Goal: Task Accomplishment & Management: Manage account settings

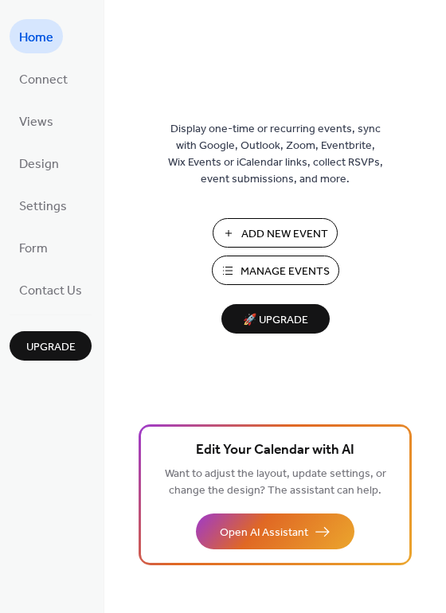
click at [314, 236] on span "Add New Event" at bounding box center [284, 234] width 87 height 17
click at [303, 268] on span "Manage Events" at bounding box center [284, 272] width 89 height 17
click at [27, 152] on span "Design" at bounding box center [39, 164] width 40 height 25
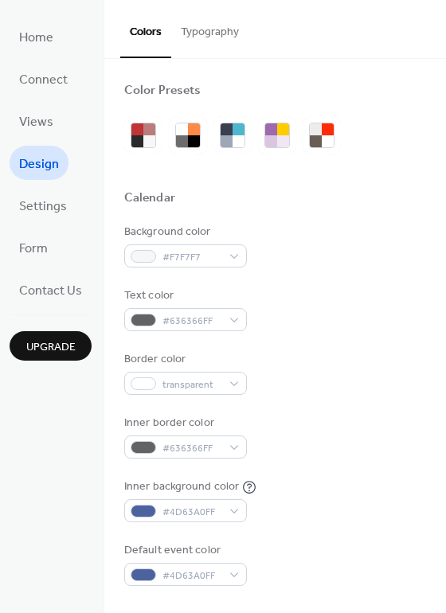
click at [221, 35] on button "Typography" at bounding box center [209, 28] width 77 height 57
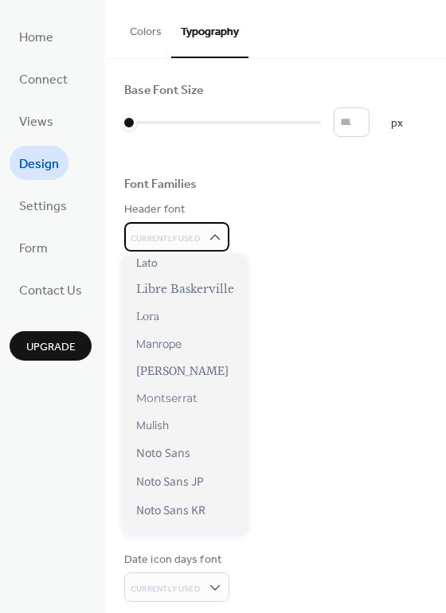
scroll to position [478, 0]
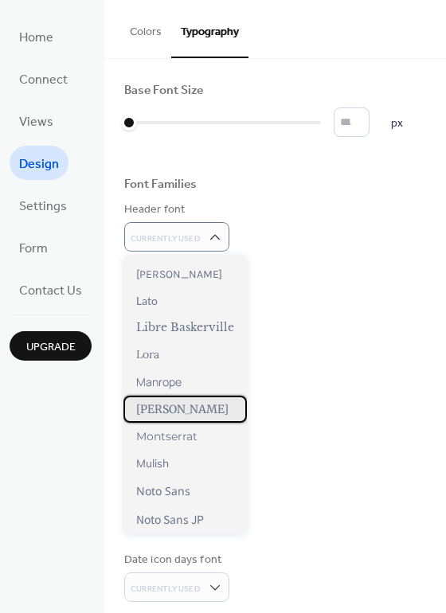
click at [193, 416] on span "[PERSON_NAME]" at bounding box center [182, 409] width 92 height 14
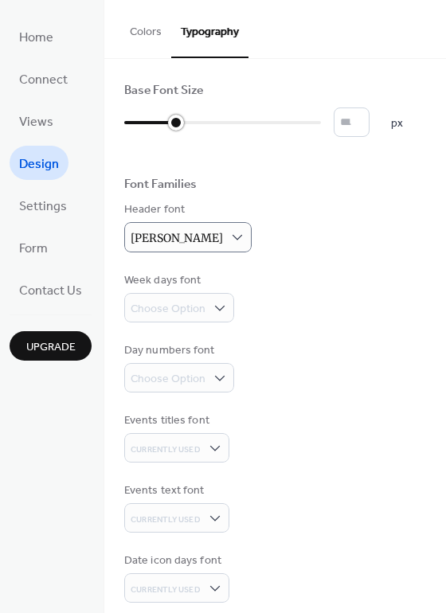
drag, startPoint x: 127, startPoint y: 123, endPoint x: 169, endPoint y: 123, distance: 41.4
click at [169, 123] on div at bounding box center [176, 123] width 16 height 16
drag, startPoint x: 177, startPoint y: 123, endPoint x: 221, endPoint y: 123, distance: 43.8
click at [221, 123] on div at bounding box center [223, 123] width 16 height 16
type input "**"
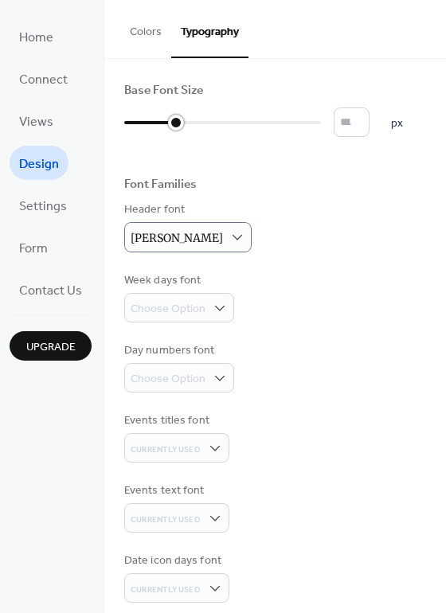
drag, startPoint x: 225, startPoint y: 119, endPoint x: 177, endPoint y: 123, distance: 47.9
click at [177, 123] on div at bounding box center [176, 123] width 16 height 16
click at [226, 307] on div "Choose Option" at bounding box center [179, 307] width 110 height 29
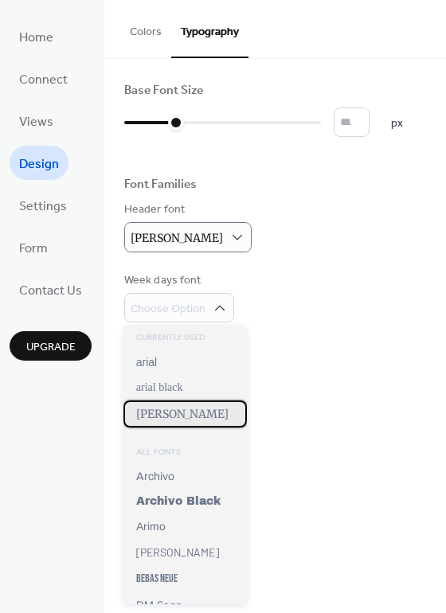
click at [205, 420] on span "[PERSON_NAME]" at bounding box center [182, 414] width 92 height 14
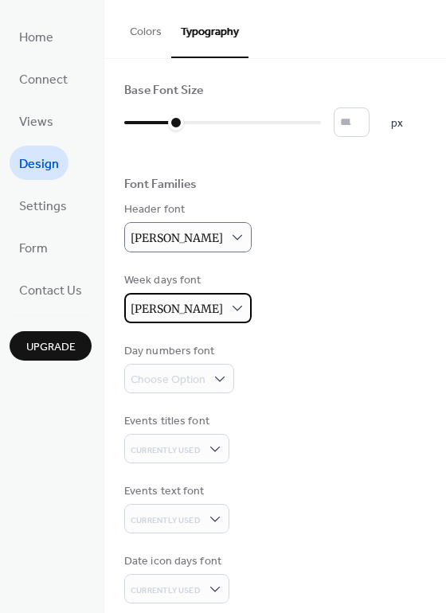
click at [226, 304] on div "[PERSON_NAME]" at bounding box center [187, 308] width 127 height 30
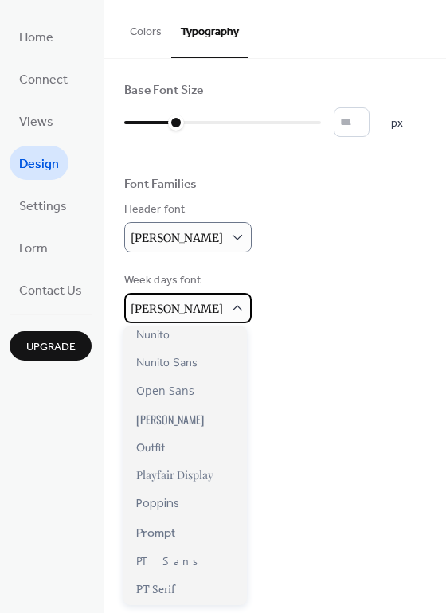
scroll to position [876, 0]
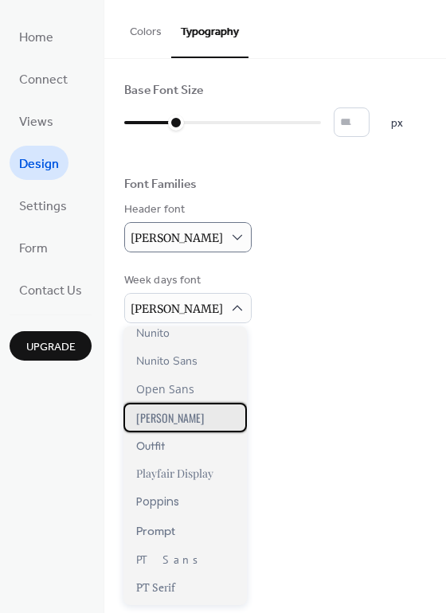
click at [154, 426] on span "[PERSON_NAME]" at bounding box center [170, 417] width 68 height 17
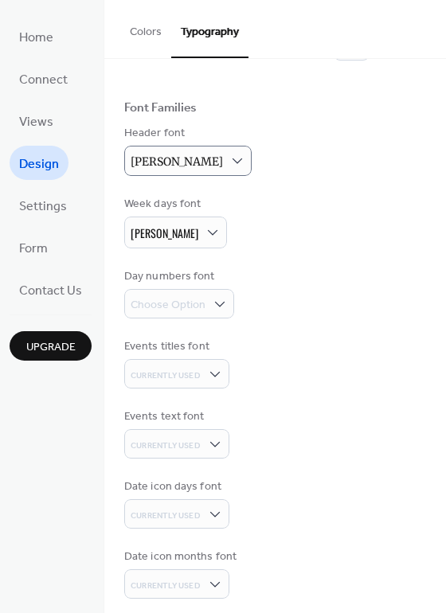
scroll to position [80, 0]
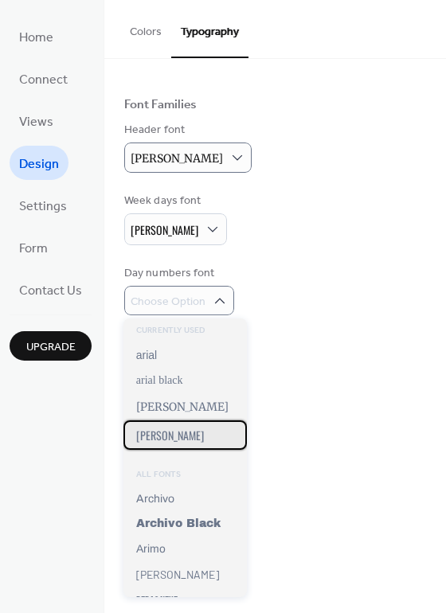
click at [167, 436] on div "[PERSON_NAME]" at bounding box center [184, 434] width 123 height 29
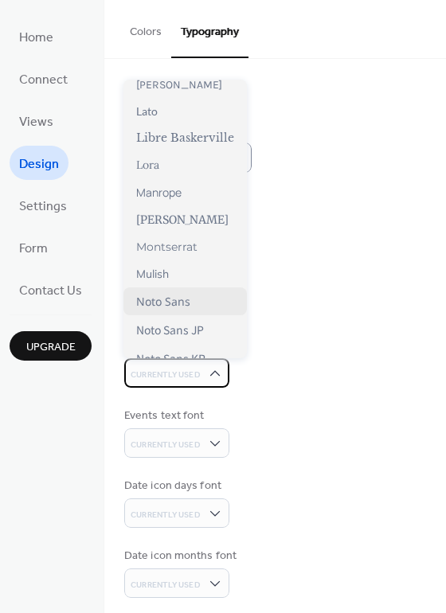
scroll to position [541, 0]
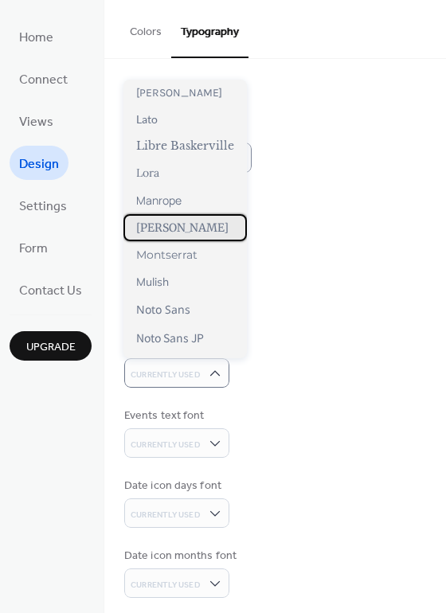
click at [189, 235] on span "[PERSON_NAME]" at bounding box center [182, 228] width 92 height 14
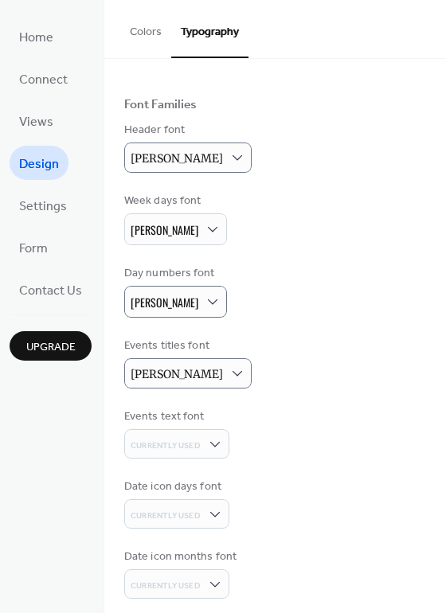
scroll to position [89, 0]
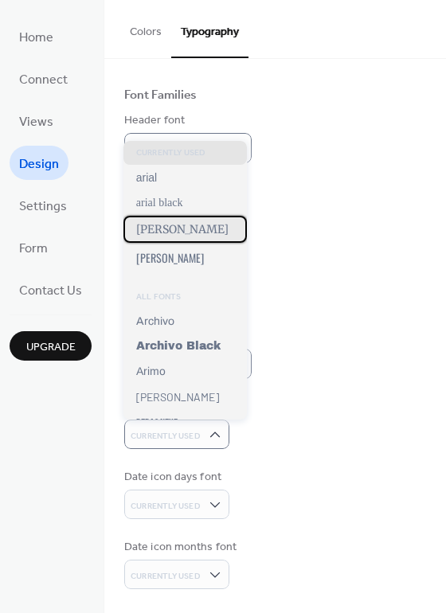
click at [197, 233] on span "[PERSON_NAME]" at bounding box center [182, 229] width 92 height 14
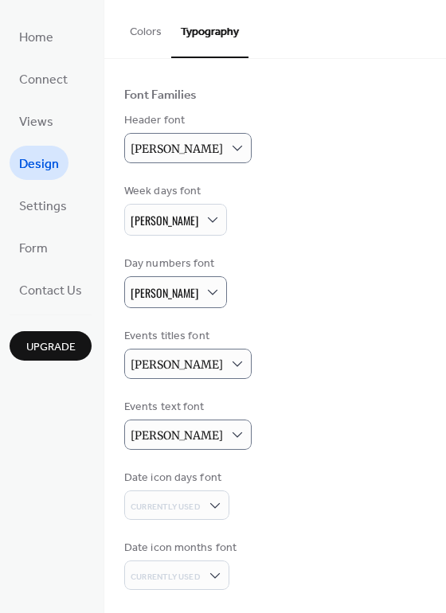
scroll to position [90, 0]
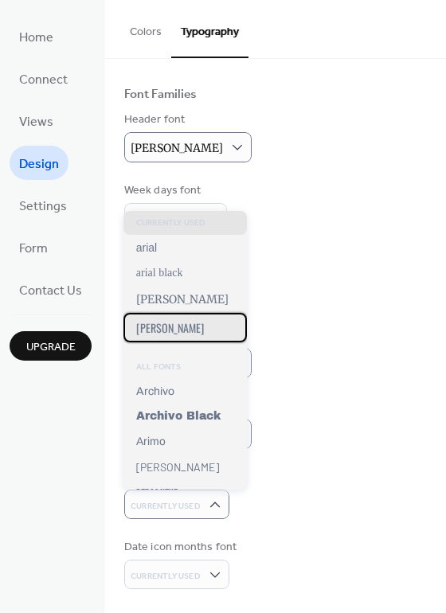
click at [170, 334] on div "[PERSON_NAME]" at bounding box center [184, 327] width 123 height 29
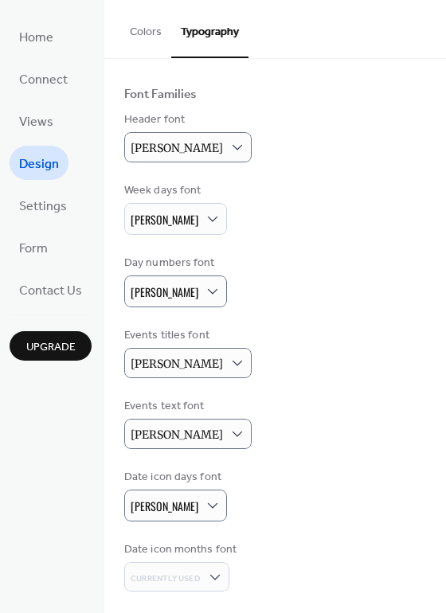
scroll to position [92, 0]
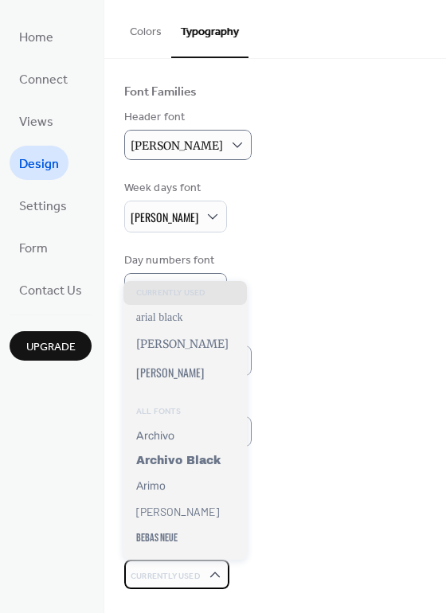
click at [223, 583] on div "Currently Used" at bounding box center [176, 574] width 105 height 29
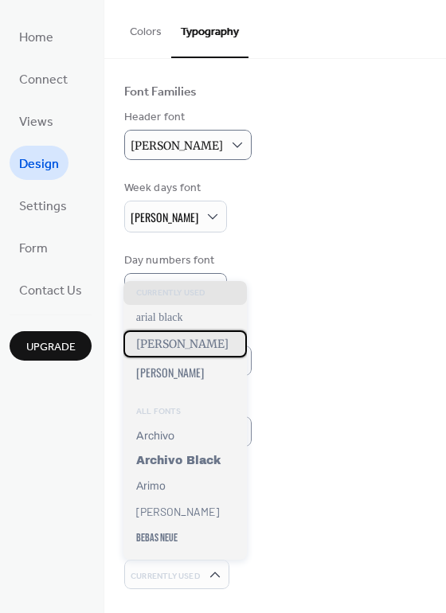
click at [224, 349] on div "[PERSON_NAME]" at bounding box center [184, 343] width 123 height 27
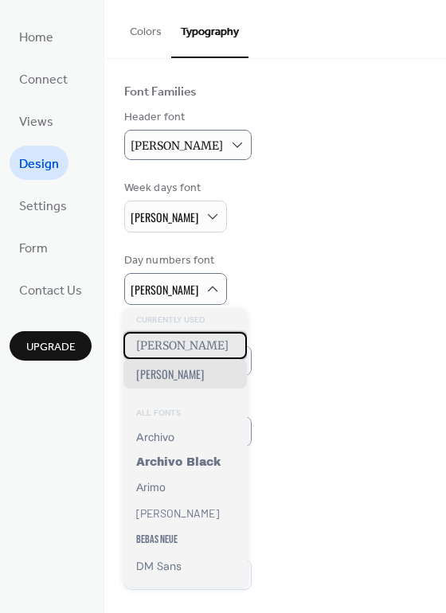
click at [159, 346] on span "[PERSON_NAME]" at bounding box center [182, 345] width 92 height 14
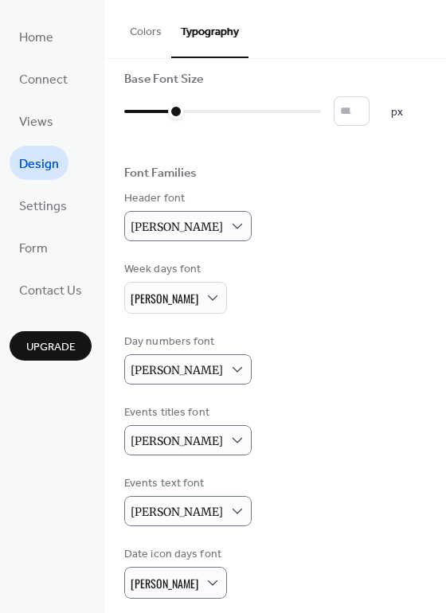
scroll to position [0, 0]
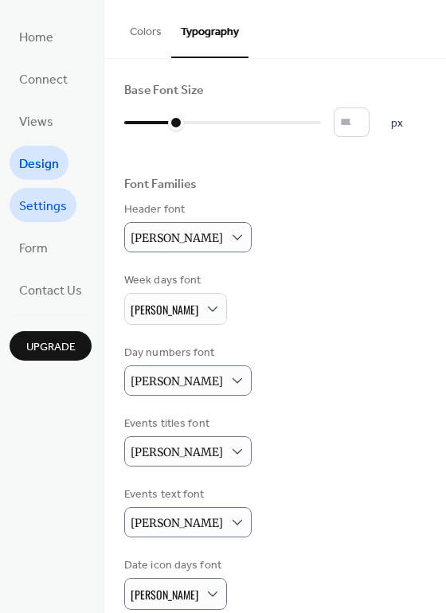
click at [58, 211] on span "Settings" at bounding box center [43, 206] width 48 height 25
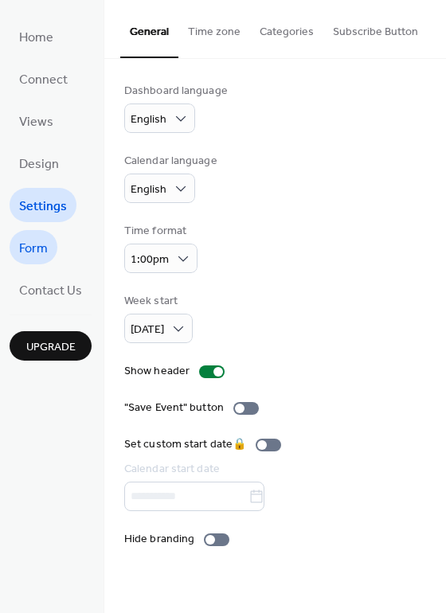
click at [25, 247] on span "Form" at bounding box center [33, 248] width 29 height 25
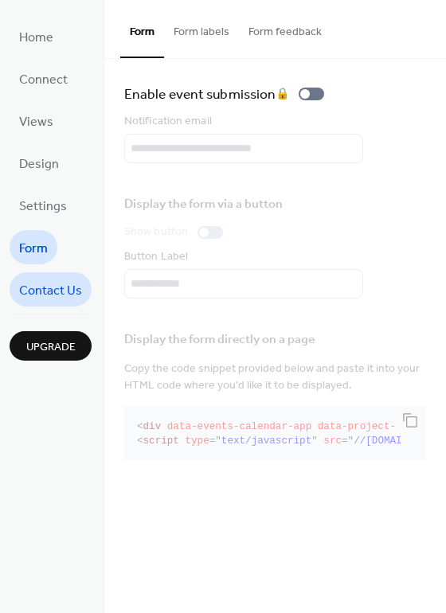
click at [45, 279] on span "Contact Us" at bounding box center [50, 291] width 63 height 25
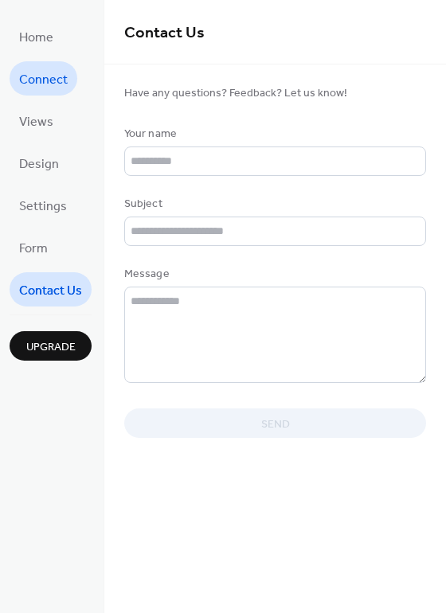
click at [55, 84] on span "Connect" at bounding box center [43, 80] width 49 height 25
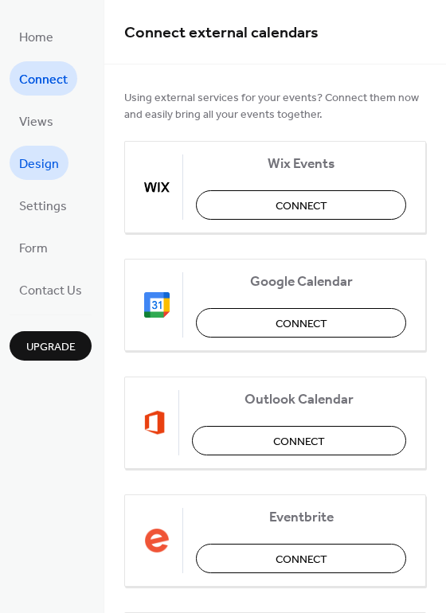
click at [32, 159] on span "Design" at bounding box center [39, 164] width 40 height 25
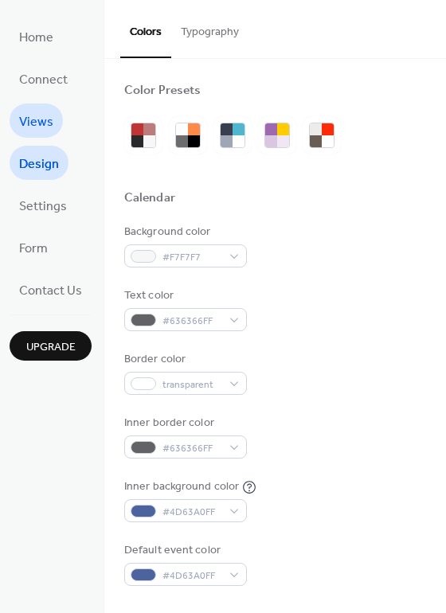
click at [33, 123] on span "Views" at bounding box center [36, 122] width 34 height 25
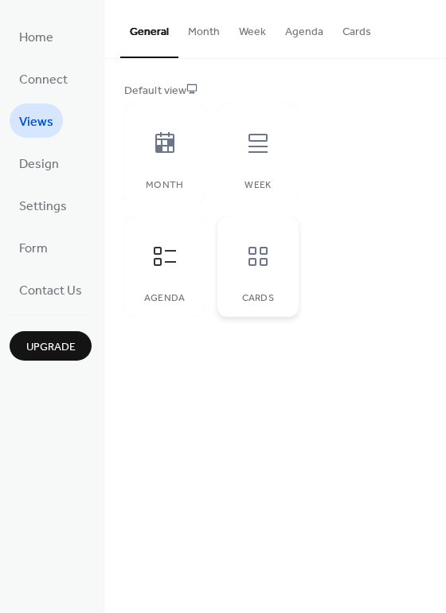
click at [256, 260] on icon at bounding box center [257, 256] width 25 height 25
click at [256, 152] on icon at bounding box center [257, 143] width 19 height 19
click at [174, 158] on div at bounding box center [165, 143] width 48 height 48
click at [162, 267] on icon at bounding box center [164, 256] width 25 height 25
click at [261, 256] on icon at bounding box center [257, 256] width 25 height 25
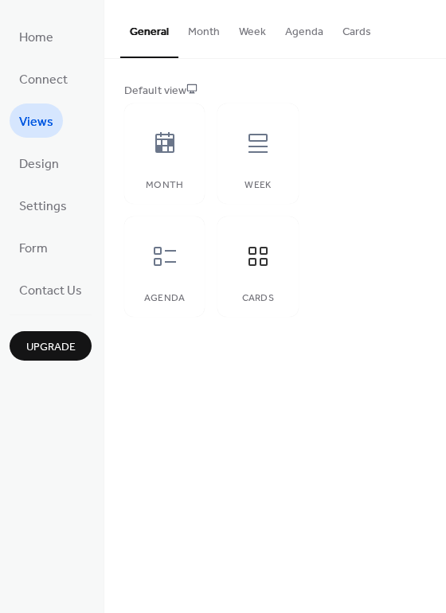
click at [338, 410] on div "General Month Week Agenda Cards Default view Month Week Agenda Cards Disabled 🔒…" at bounding box center [275, 306] width 342 height 613
click at [250, 32] on button "Week" at bounding box center [252, 28] width 46 height 57
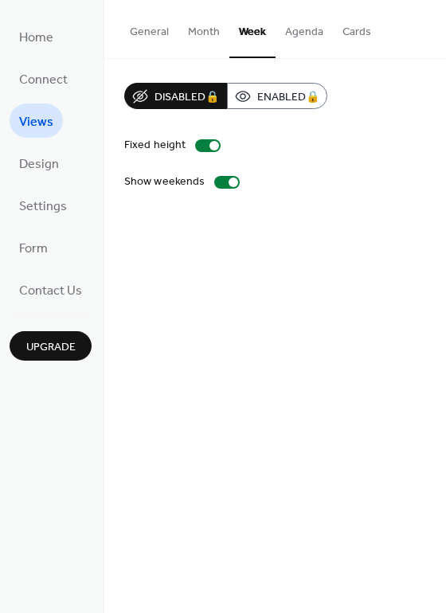
click at [201, 31] on button "Month" at bounding box center [203, 28] width 51 height 57
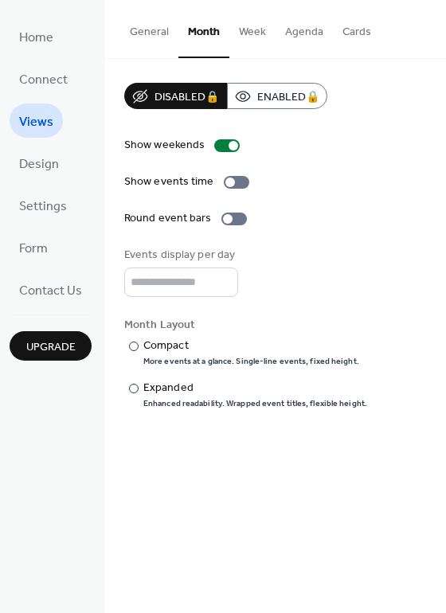
click at [153, 31] on button "General" at bounding box center [149, 28] width 58 height 57
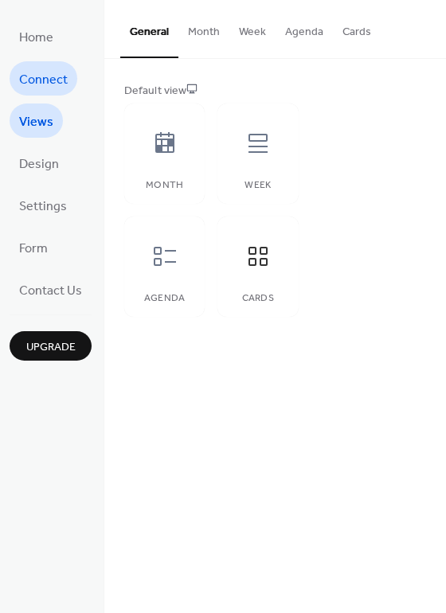
click at [35, 80] on span "Connect" at bounding box center [43, 80] width 49 height 25
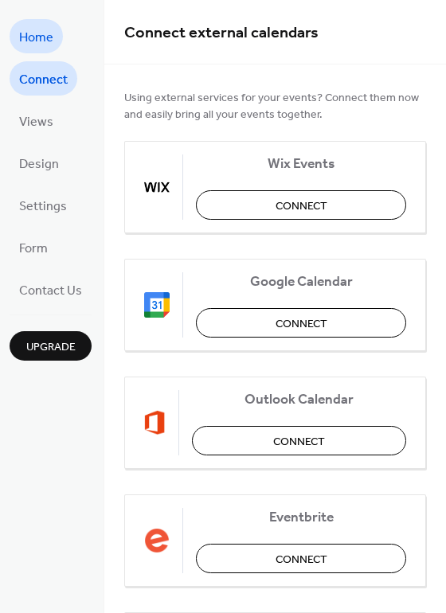
click at [26, 37] on span "Home" at bounding box center [36, 37] width 34 height 25
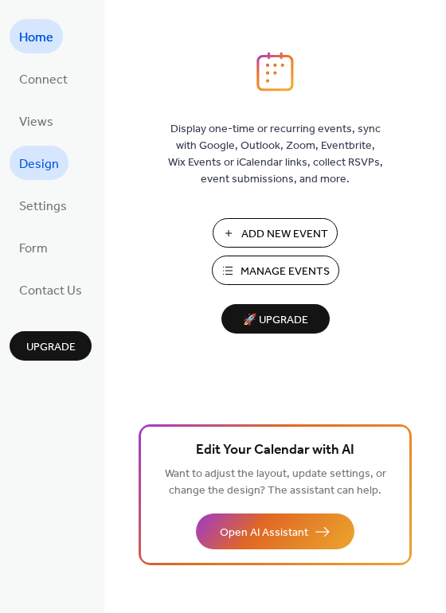
click at [38, 168] on span "Design" at bounding box center [39, 164] width 40 height 25
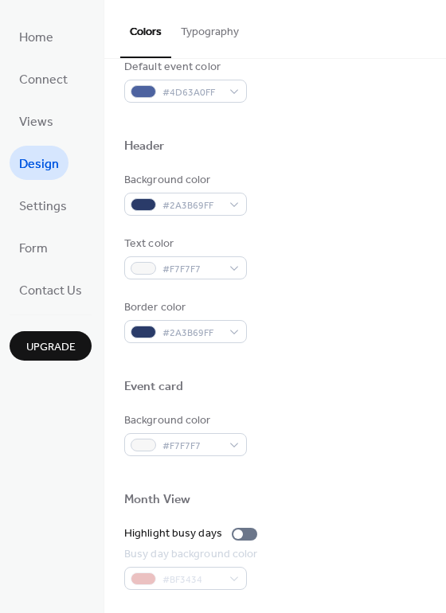
scroll to position [363, 0]
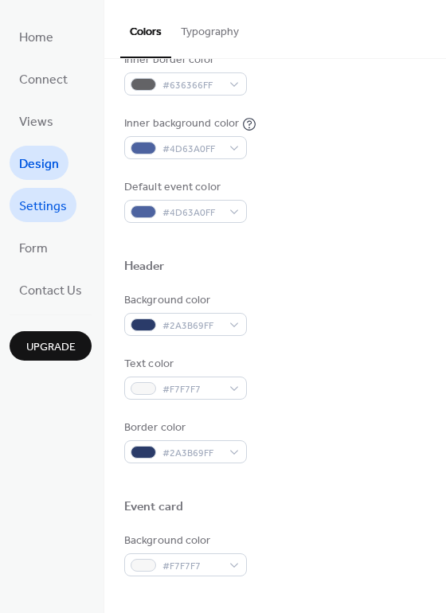
click at [46, 208] on span "Settings" at bounding box center [43, 206] width 48 height 25
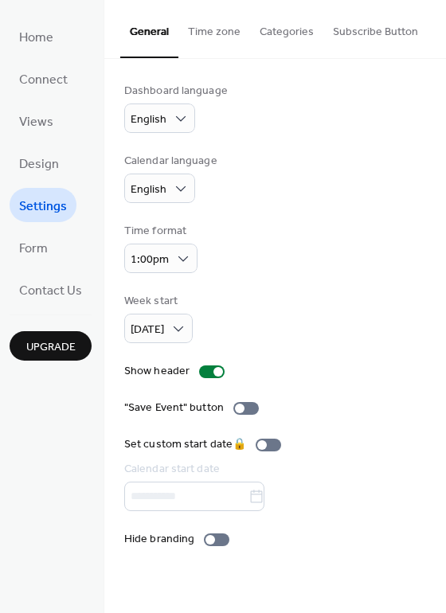
click at [213, 32] on button "Time zone" at bounding box center [214, 28] width 72 height 57
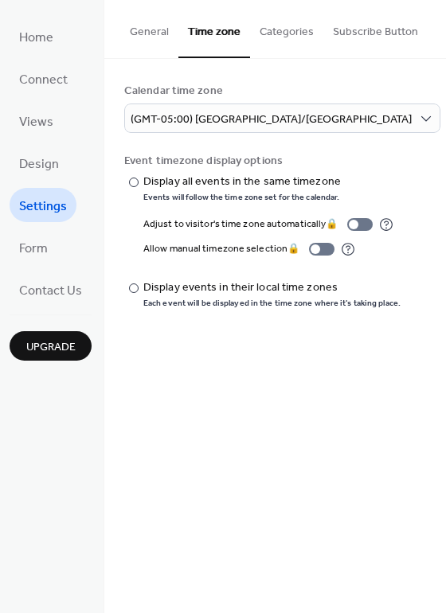
click at [282, 30] on button "Categories" at bounding box center [286, 28] width 73 height 57
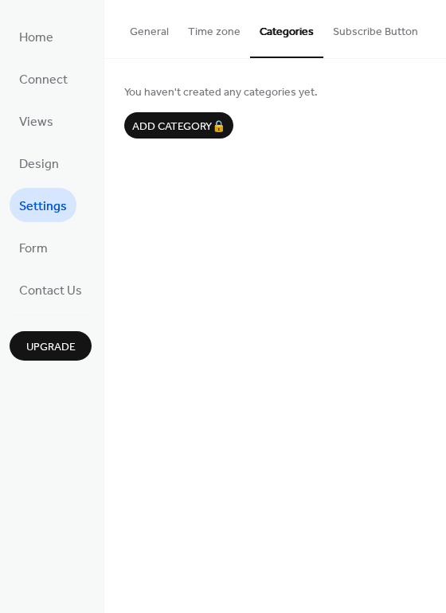
click at [383, 26] on button "Subscribe Button" at bounding box center [375, 28] width 104 height 57
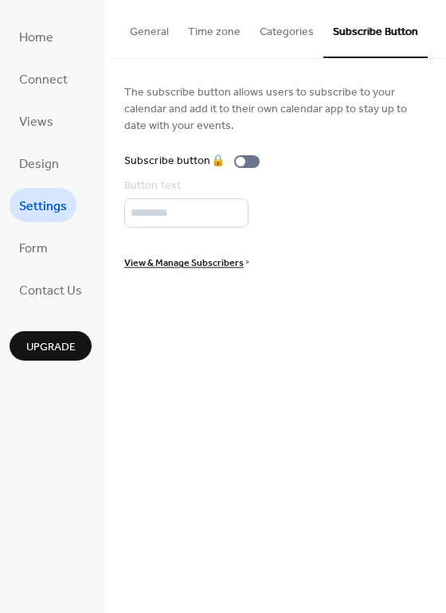
click at [158, 35] on button "General" at bounding box center [149, 28] width 58 height 57
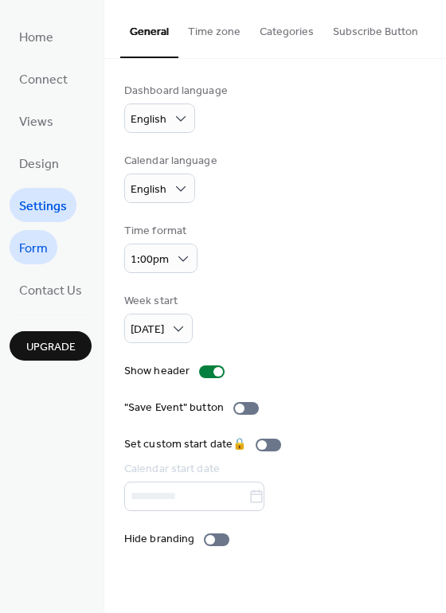
click at [36, 240] on span "Form" at bounding box center [33, 248] width 29 height 25
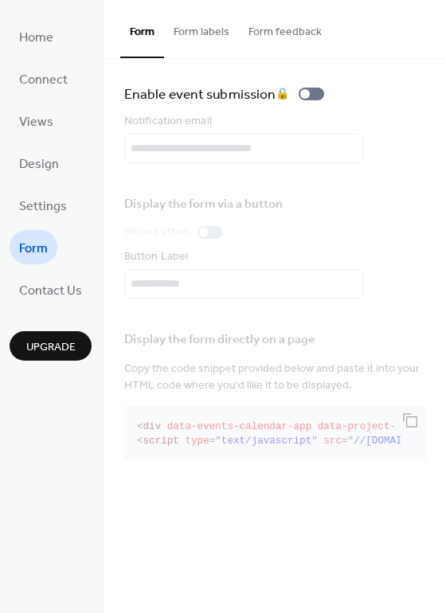
click at [193, 24] on button "Form labels" at bounding box center [201, 28] width 75 height 57
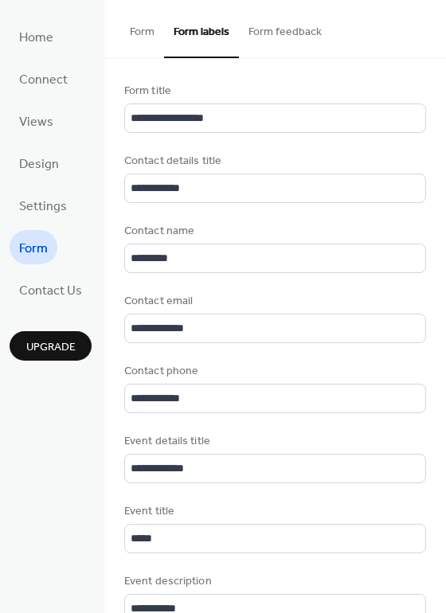
click at [302, 22] on button "Form feedback" at bounding box center [285, 28] width 92 height 57
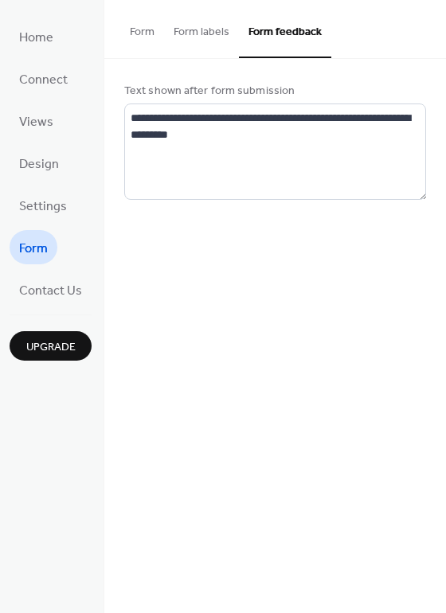
click at [141, 29] on button "Form" at bounding box center [142, 28] width 44 height 57
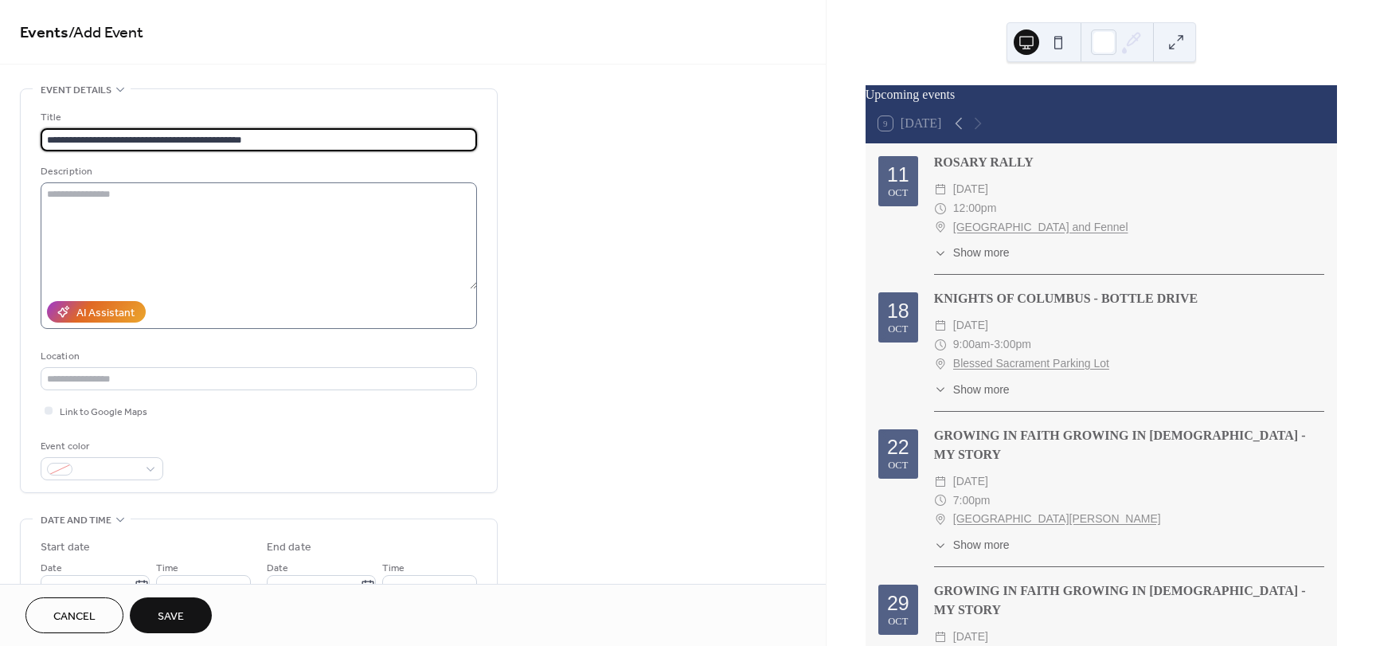
type input "**********"
click at [141, 206] on textarea at bounding box center [259, 235] width 436 height 107
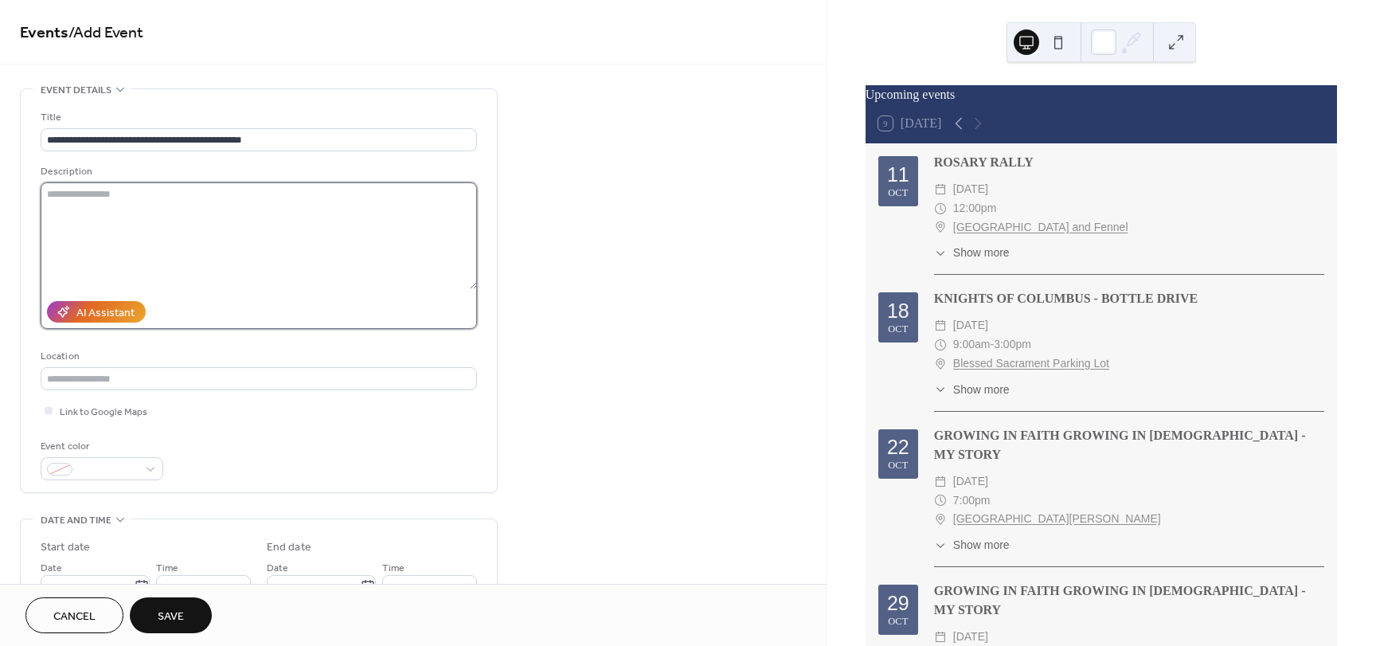
click at [90, 217] on textarea at bounding box center [259, 235] width 436 height 107
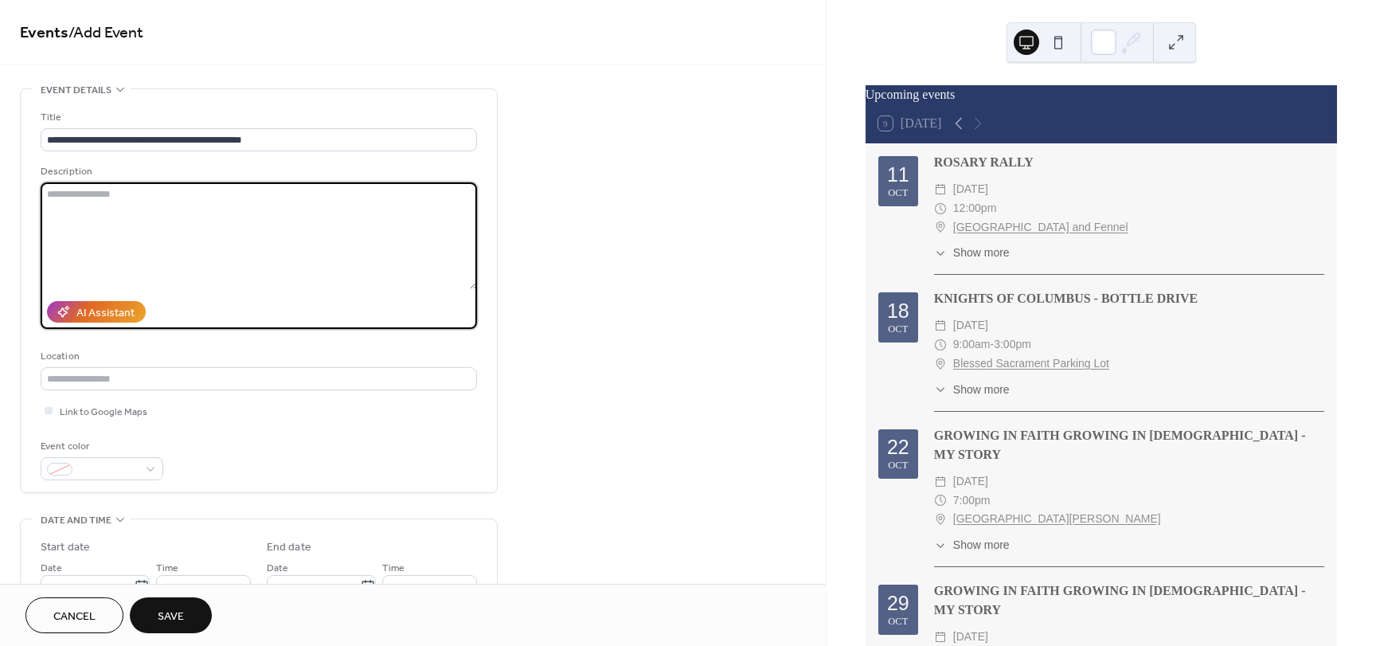
paste textarea "**********"
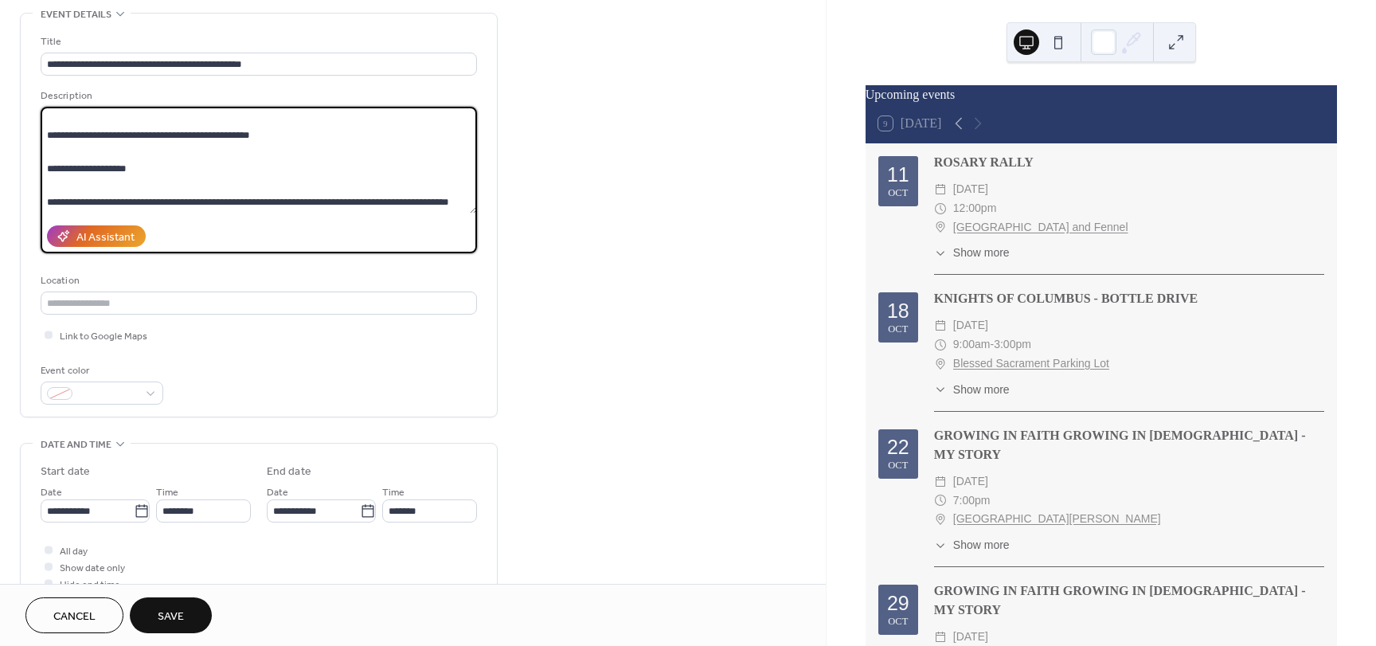
scroll to position [80, 0]
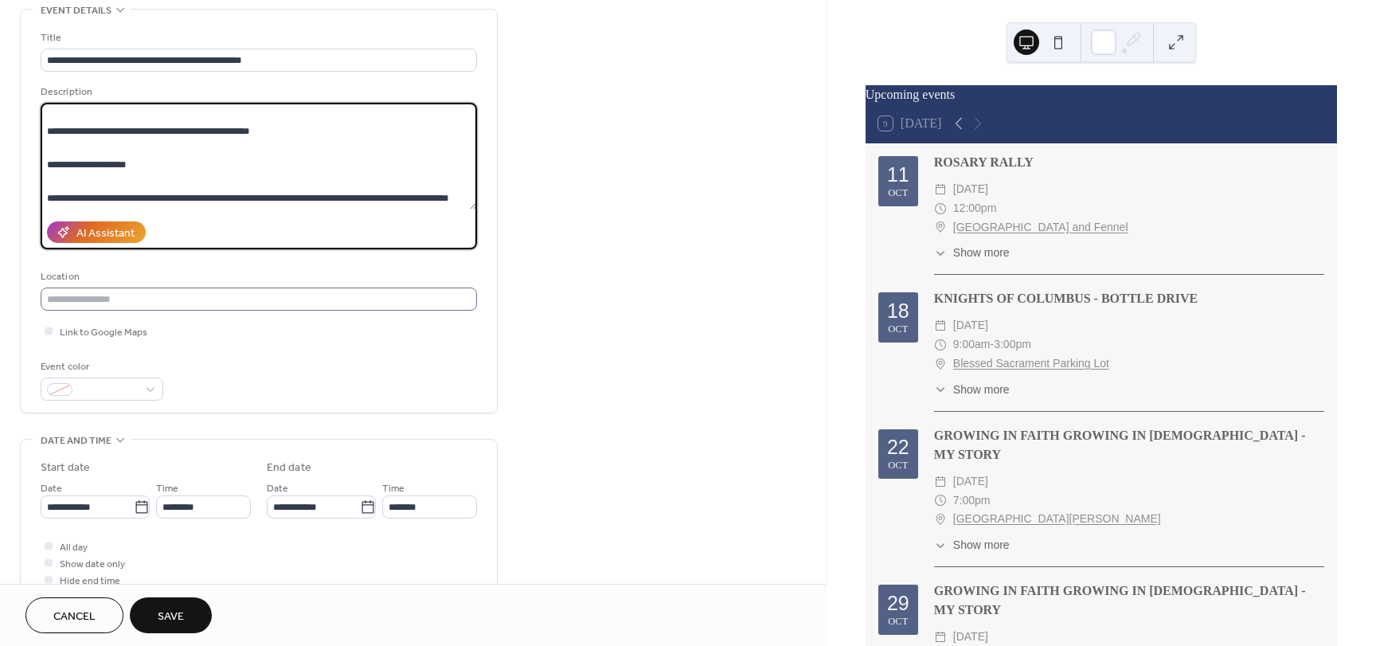
type textarea "**********"
click at [83, 304] on input "text" at bounding box center [259, 298] width 436 height 23
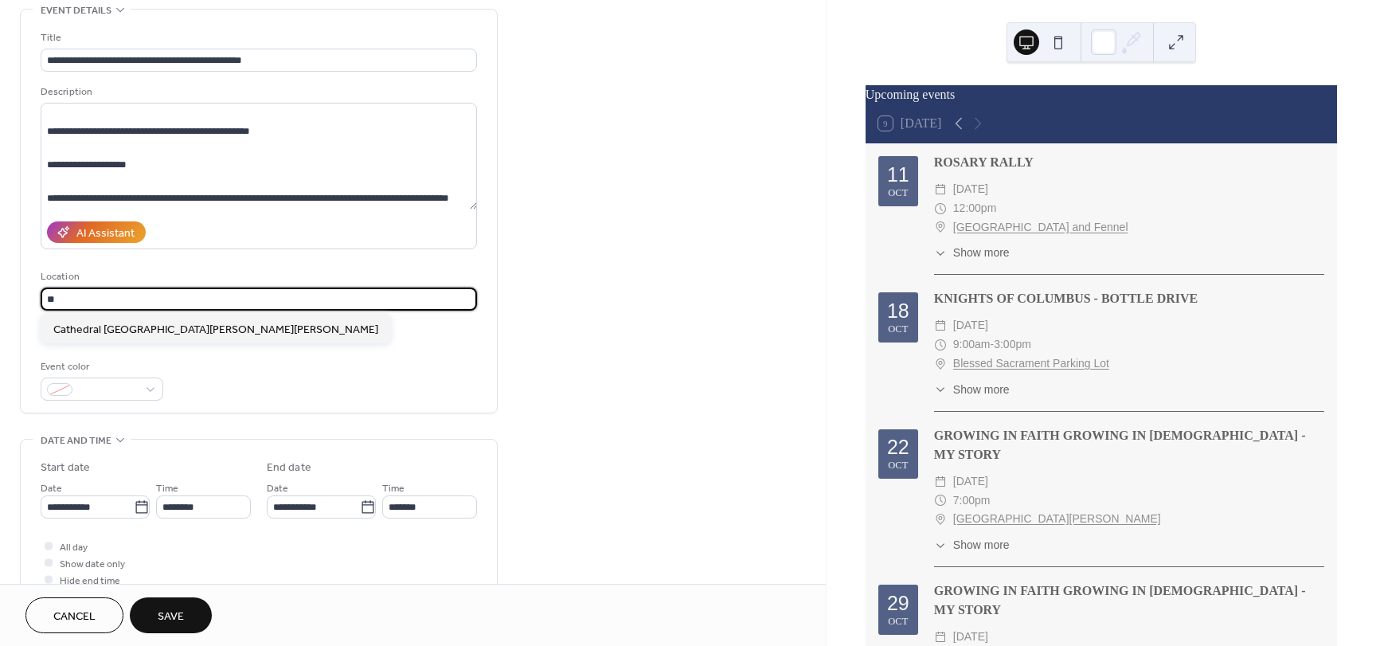
type input "*"
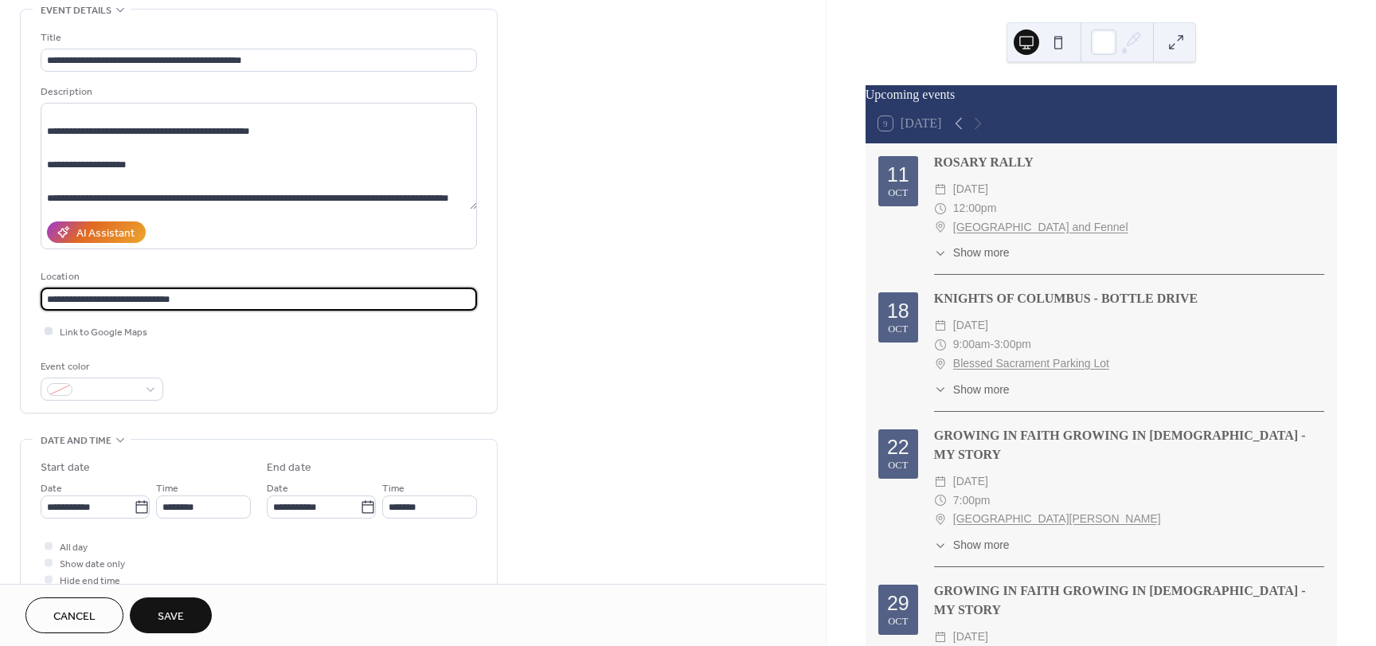
type input "**********"
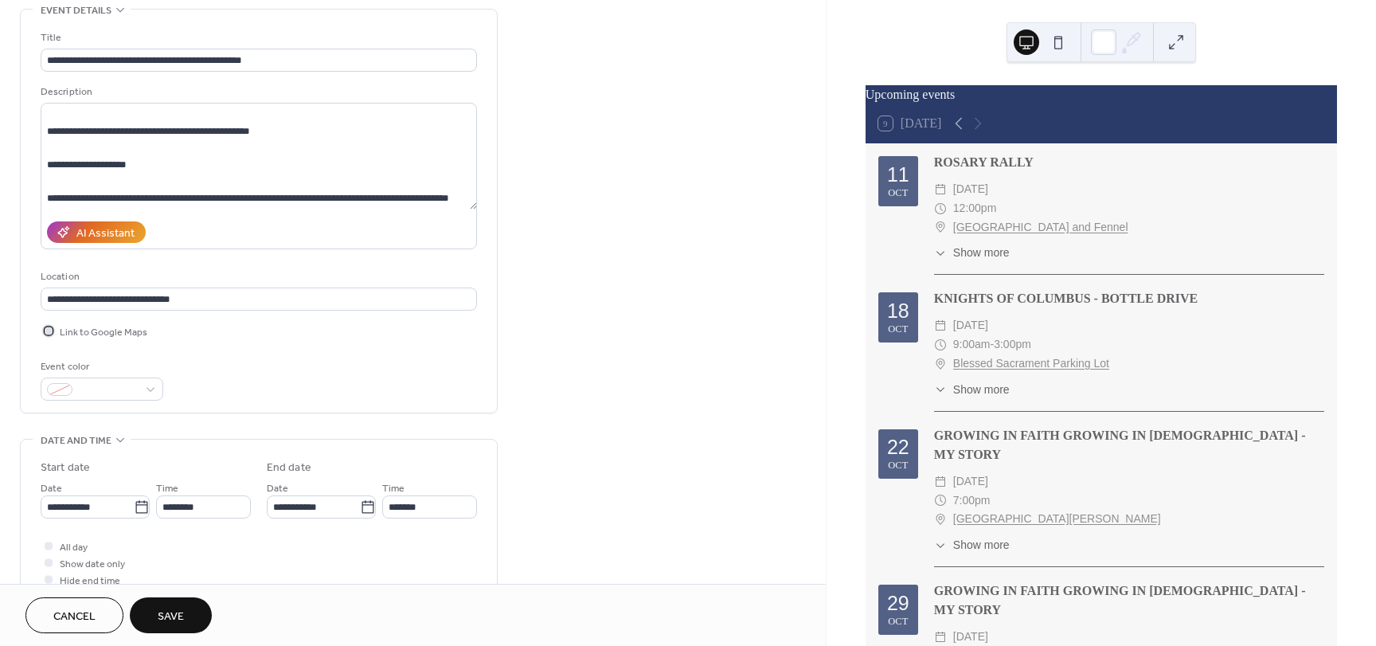
click at [47, 333] on div at bounding box center [49, 330] width 8 height 8
click at [155, 389] on div at bounding box center [102, 388] width 123 height 23
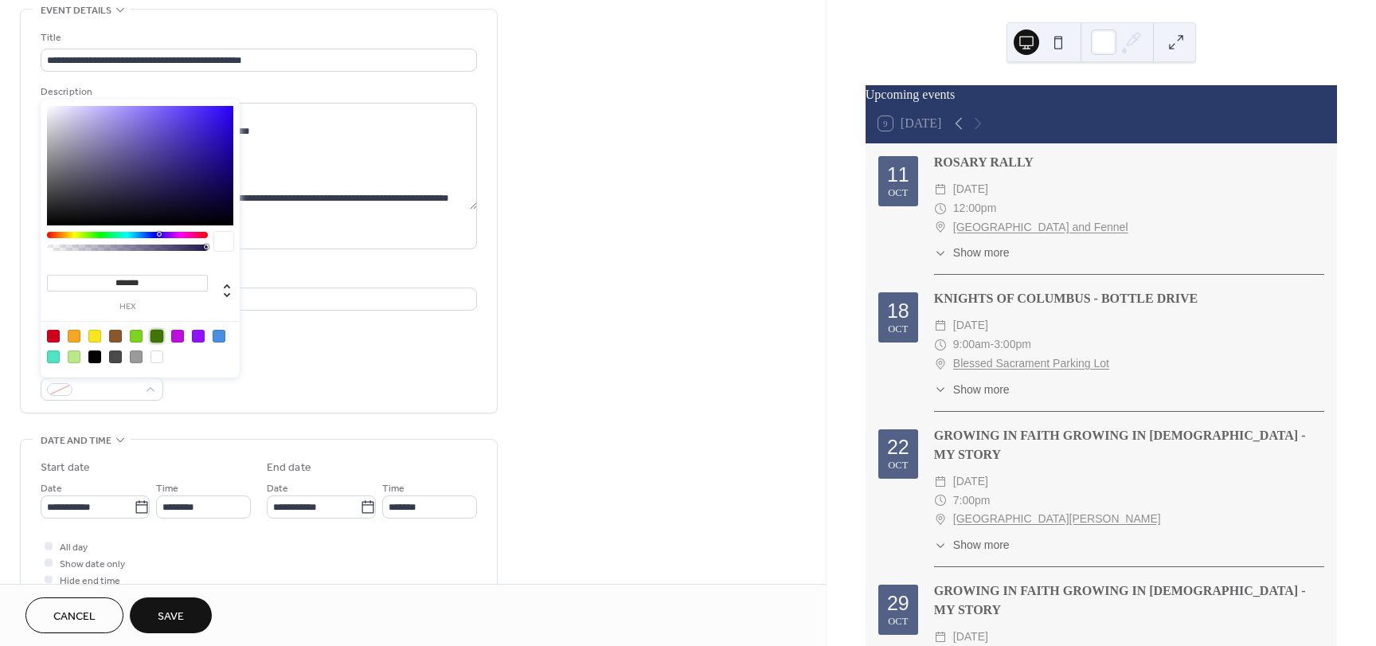
click at [156, 338] on div at bounding box center [156, 336] width 13 height 13
type input "*******"
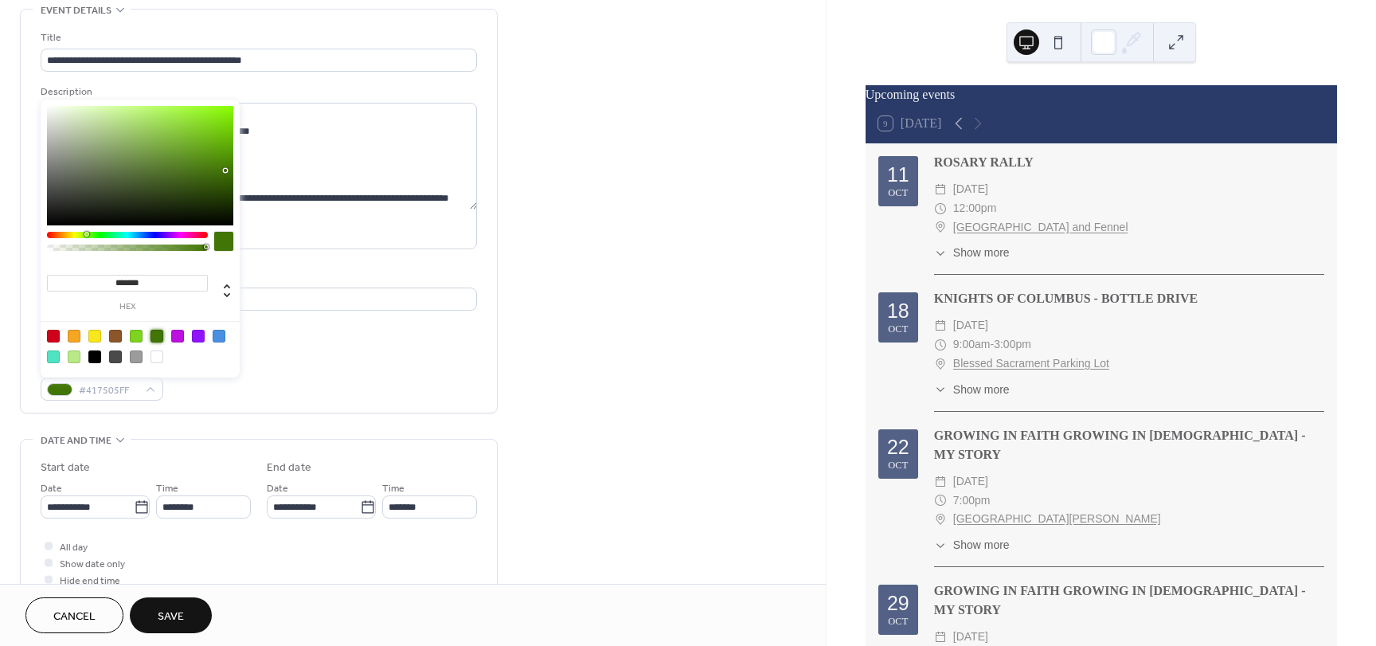
click at [343, 381] on div "Event color #417505FF" at bounding box center [259, 379] width 436 height 42
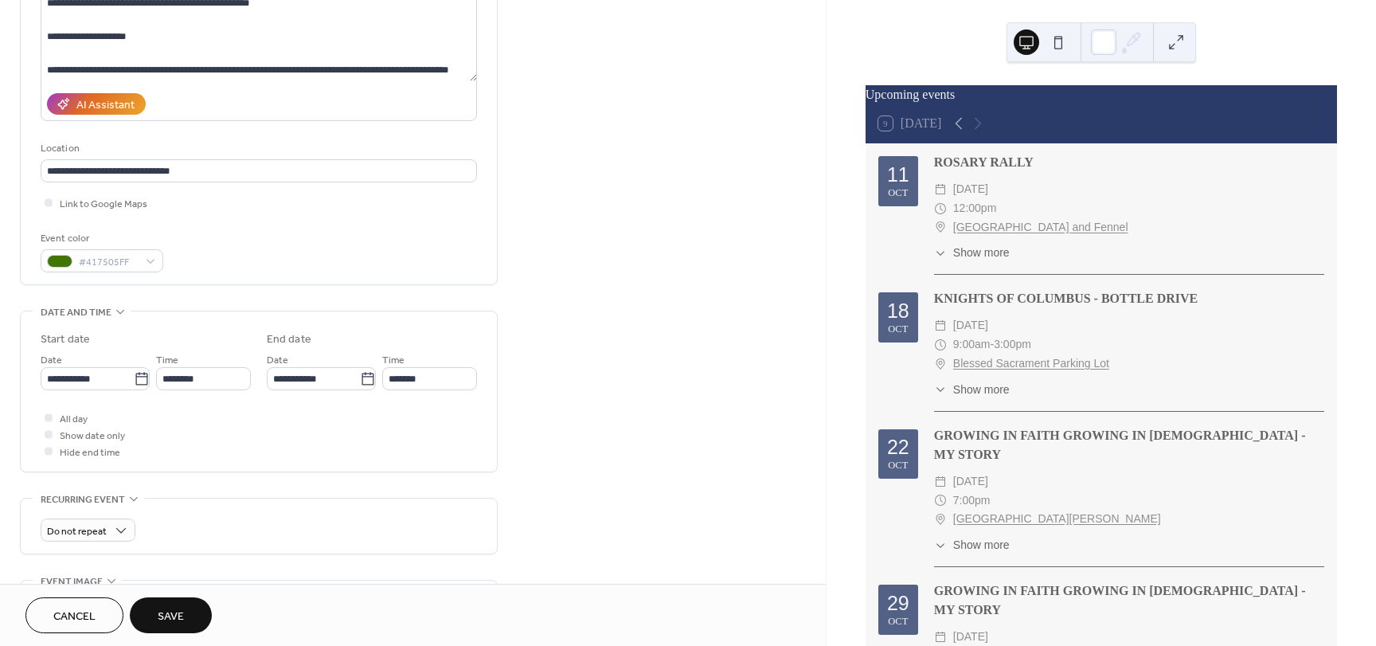
scroll to position [239, 0]
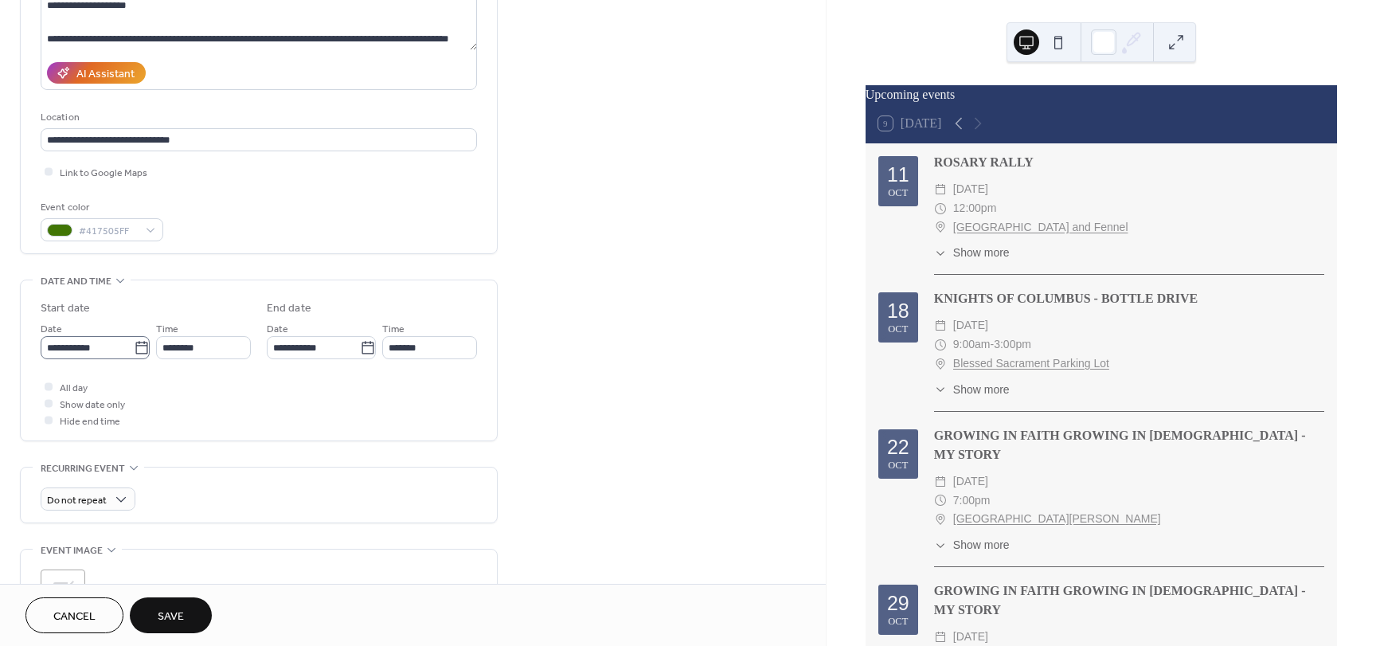
click at [137, 350] on icon at bounding box center [142, 348] width 16 height 16
click at [134, 350] on input "**********" at bounding box center [87, 347] width 93 height 23
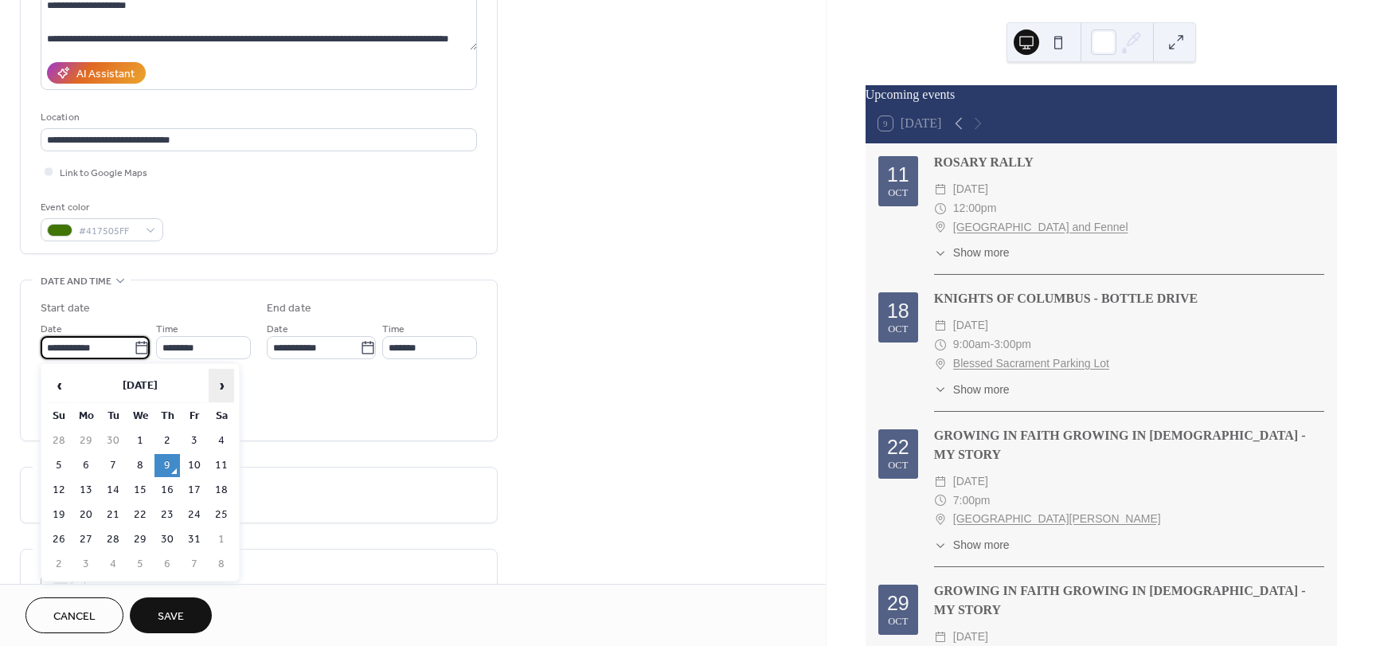
click at [228, 387] on span "›" at bounding box center [221, 385] width 24 height 32
click at [213, 510] on td "22" at bounding box center [221, 514] width 25 height 23
type input "**********"
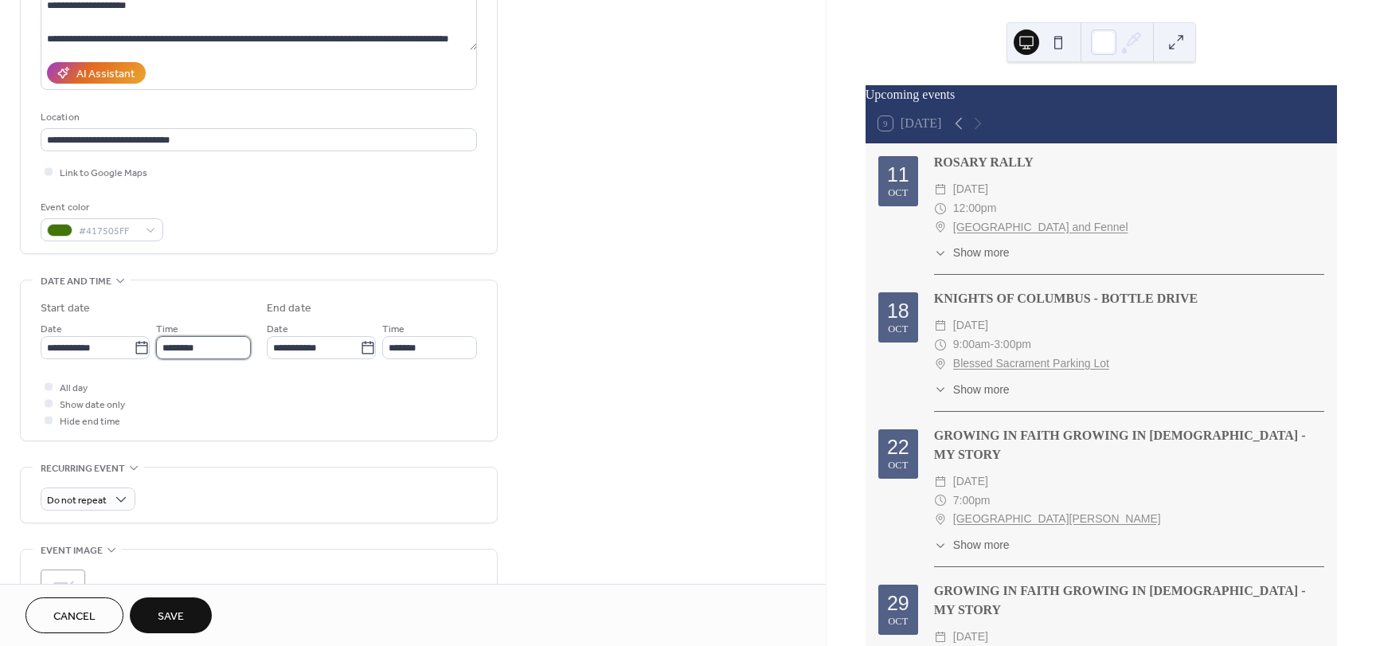
click at [234, 352] on input "********" at bounding box center [203, 347] width 95 height 23
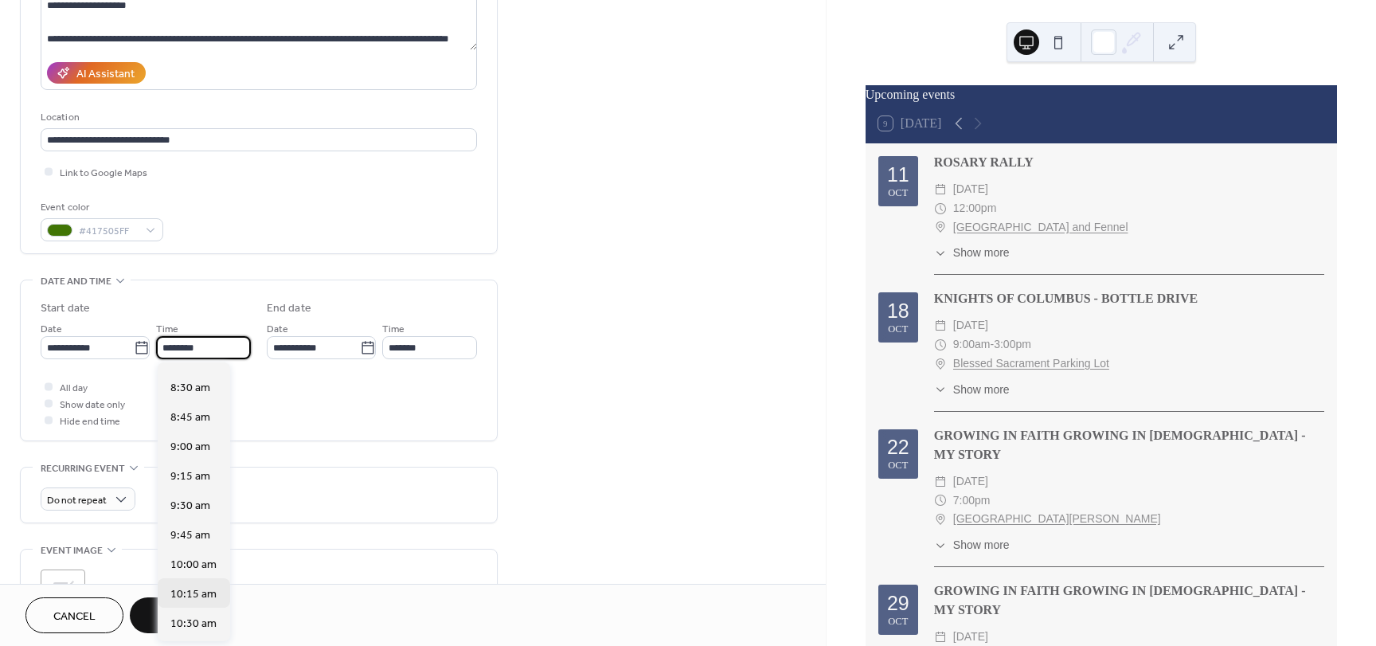
scroll to position [936, 0]
click at [192, 504] on span "9:00 am" at bounding box center [190, 502] width 40 height 17
type input "*******"
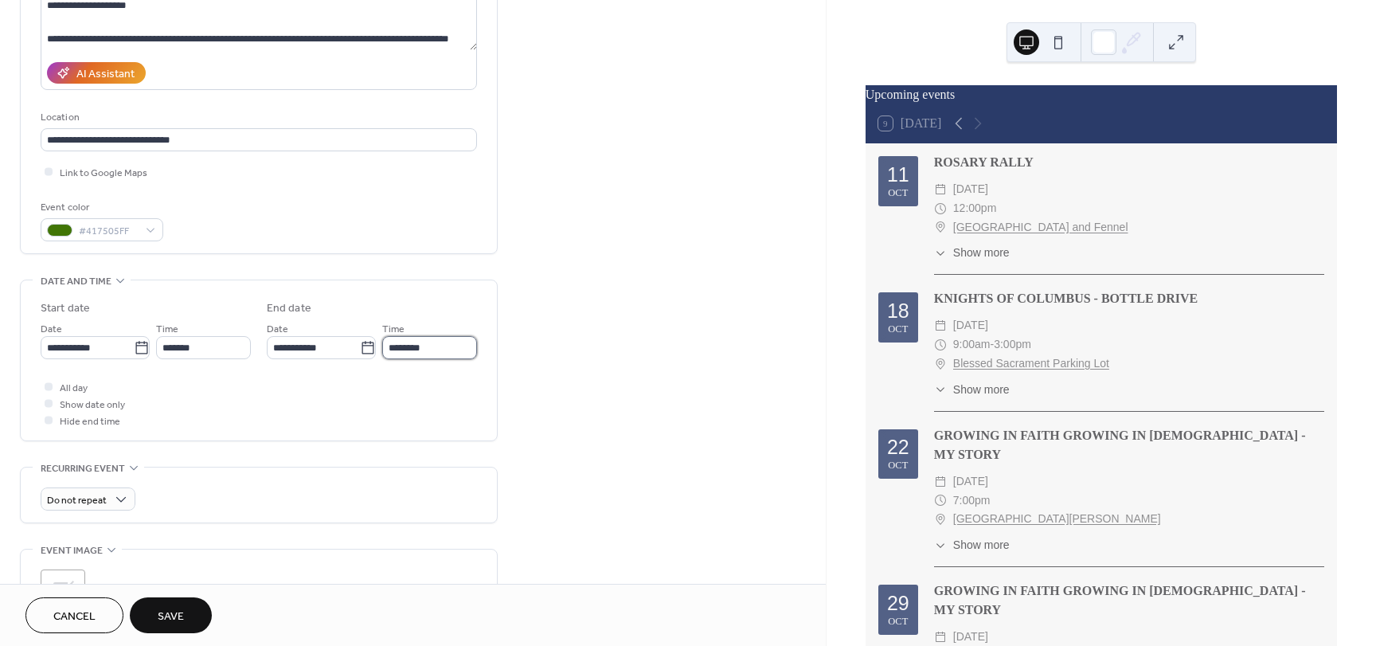
click at [451, 347] on input "********" at bounding box center [429, 347] width 95 height 23
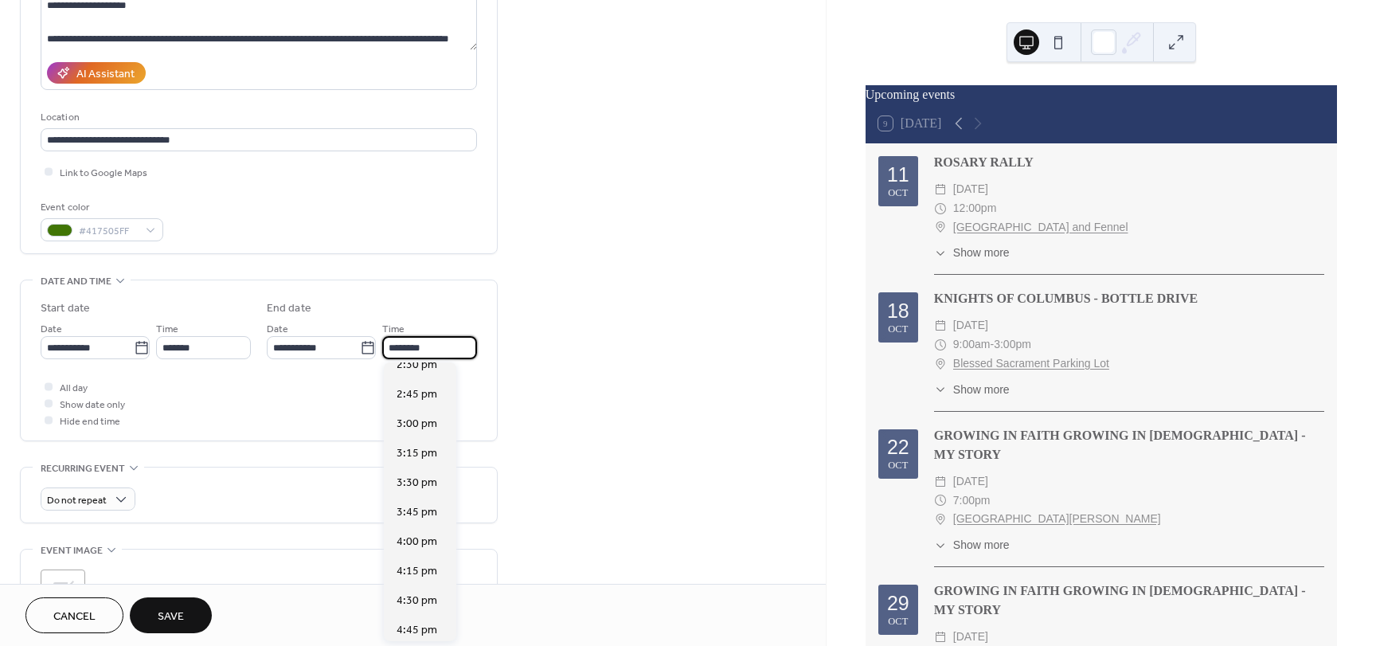
scroll to position [637, 0]
click at [422, 531] on span "4:00 pm" at bounding box center [416, 537] width 41 height 17
type input "*******"
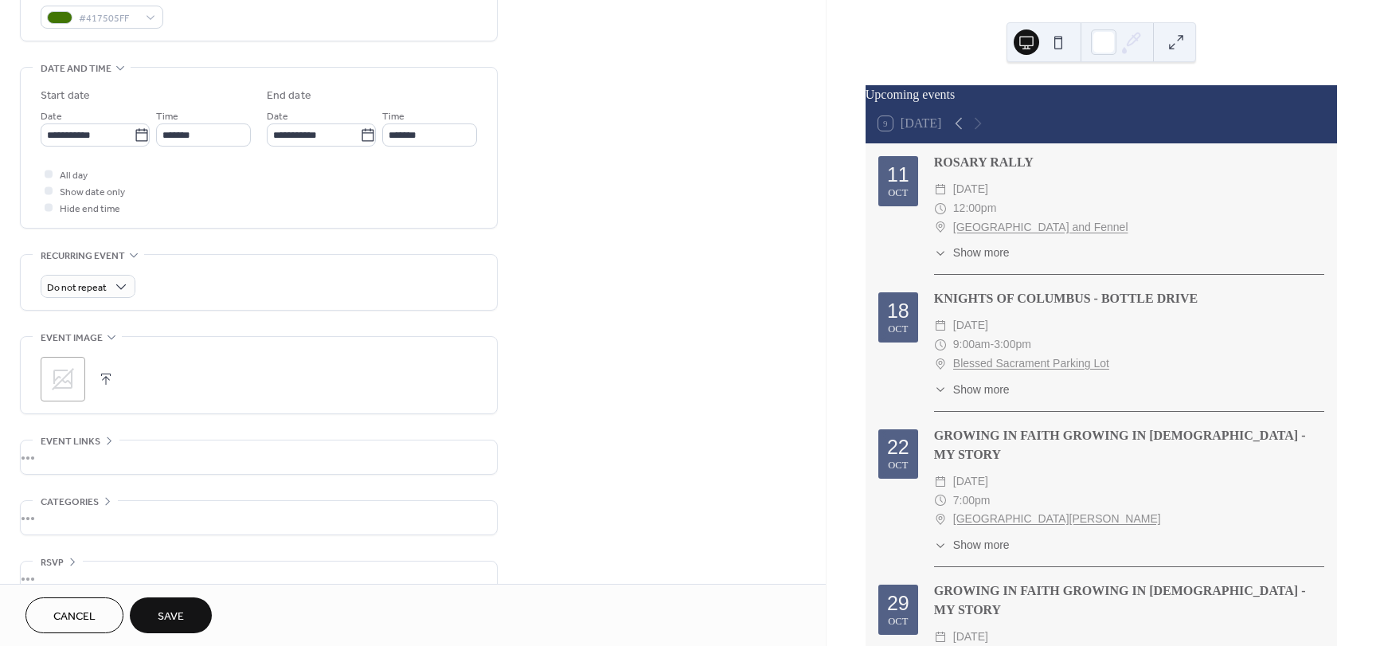
scroll to position [478, 0]
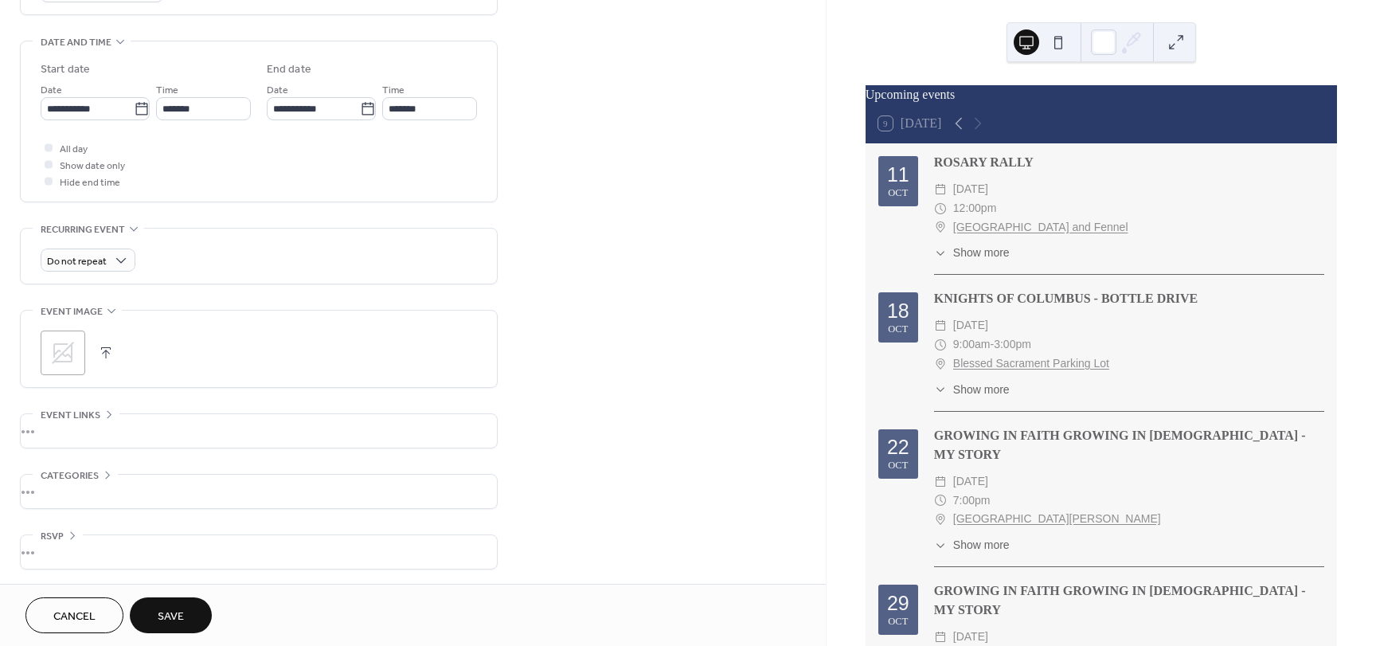
click at [64, 355] on icon at bounding box center [63, 353] width 22 height 22
click at [110, 349] on button "button" at bounding box center [106, 353] width 22 height 22
click at [60, 342] on div ";" at bounding box center [63, 352] width 45 height 45
click at [48, 421] on div "•••" at bounding box center [259, 428] width 476 height 33
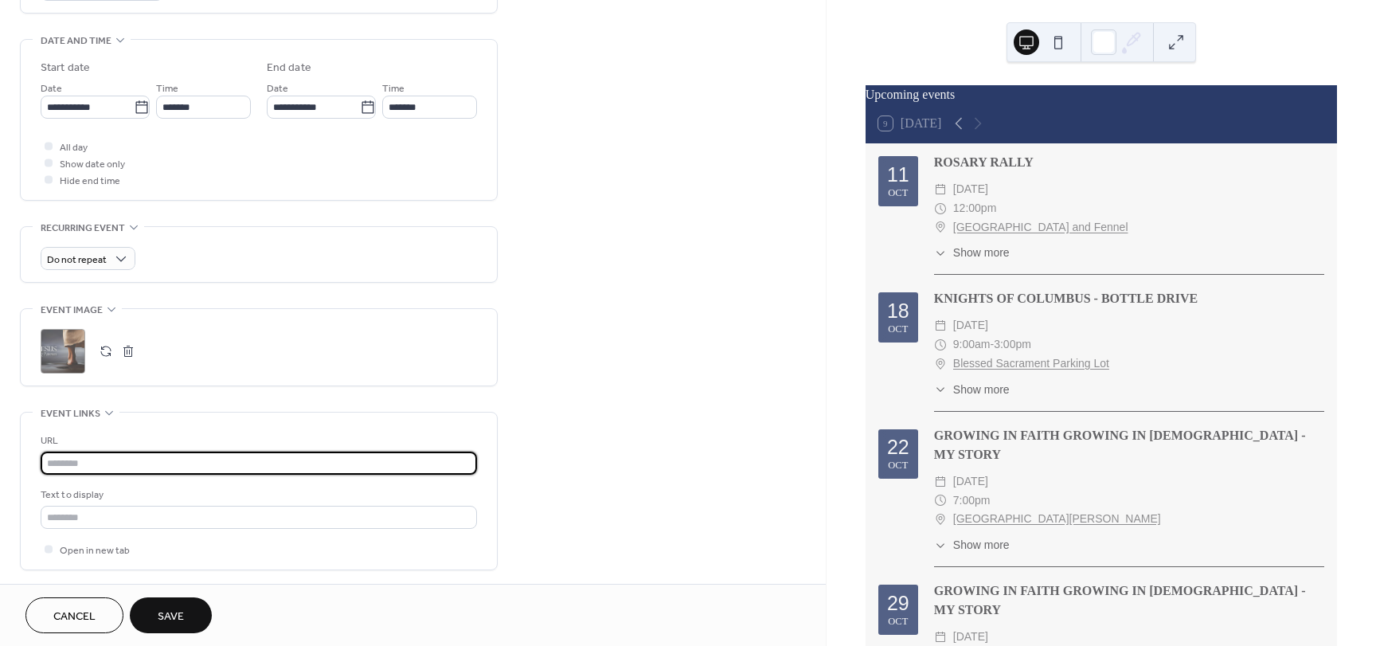
click at [129, 465] on input "text" at bounding box center [259, 462] width 436 height 23
paste input "**********"
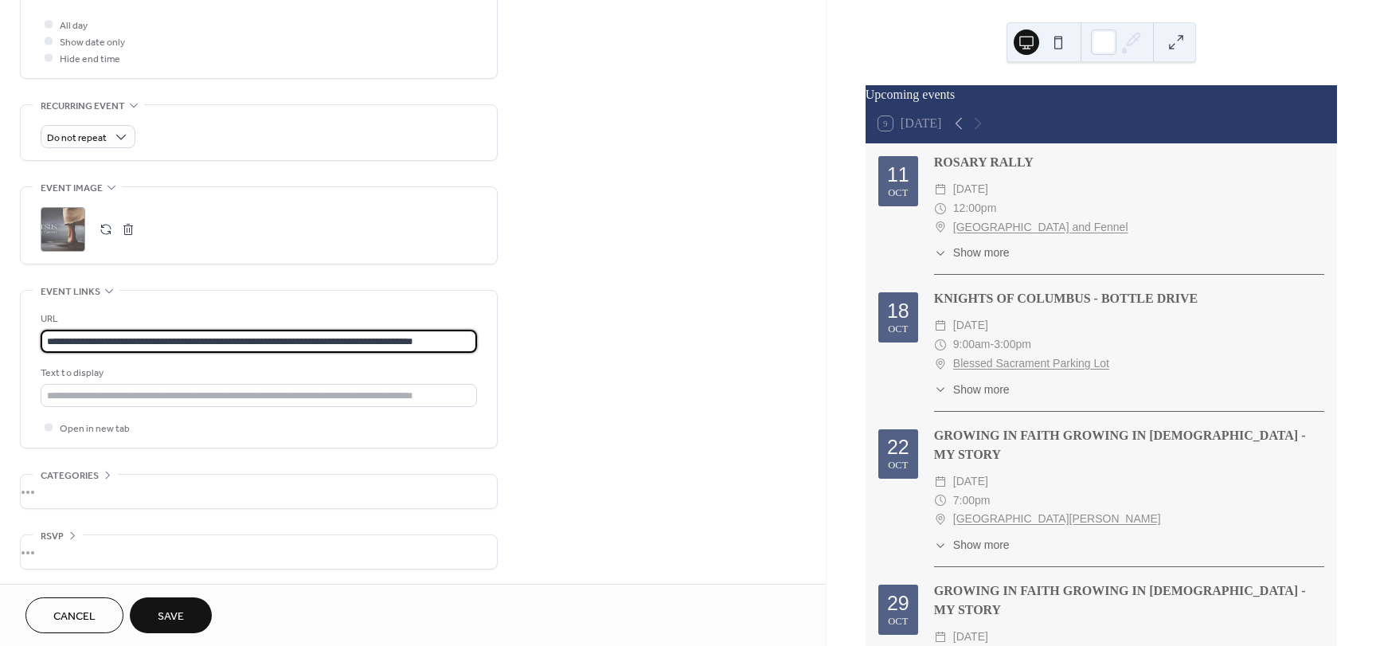
scroll to position [603, 0]
type input "**********"
click at [171, 612] on span "Save" at bounding box center [171, 616] width 26 height 17
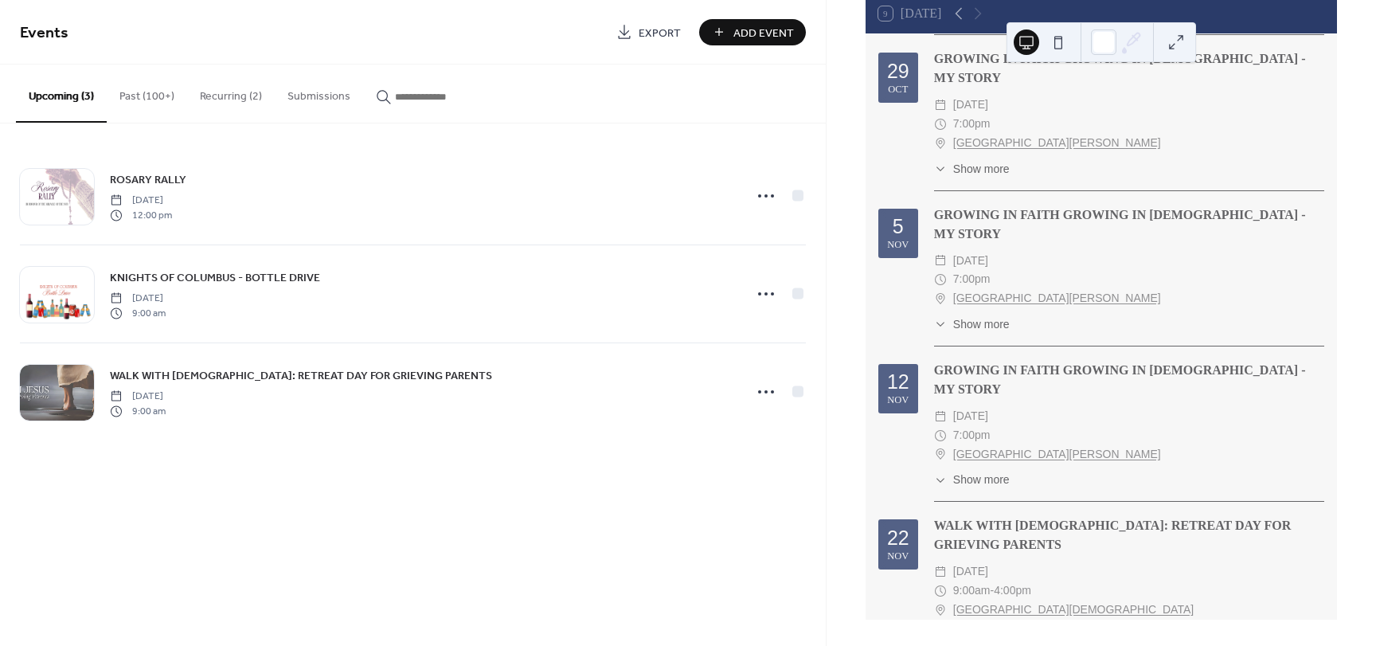
scroll to position [423, 0]
click at [991, 645] on span "Show more" at bounding box center [981, 654] width 57 height 17
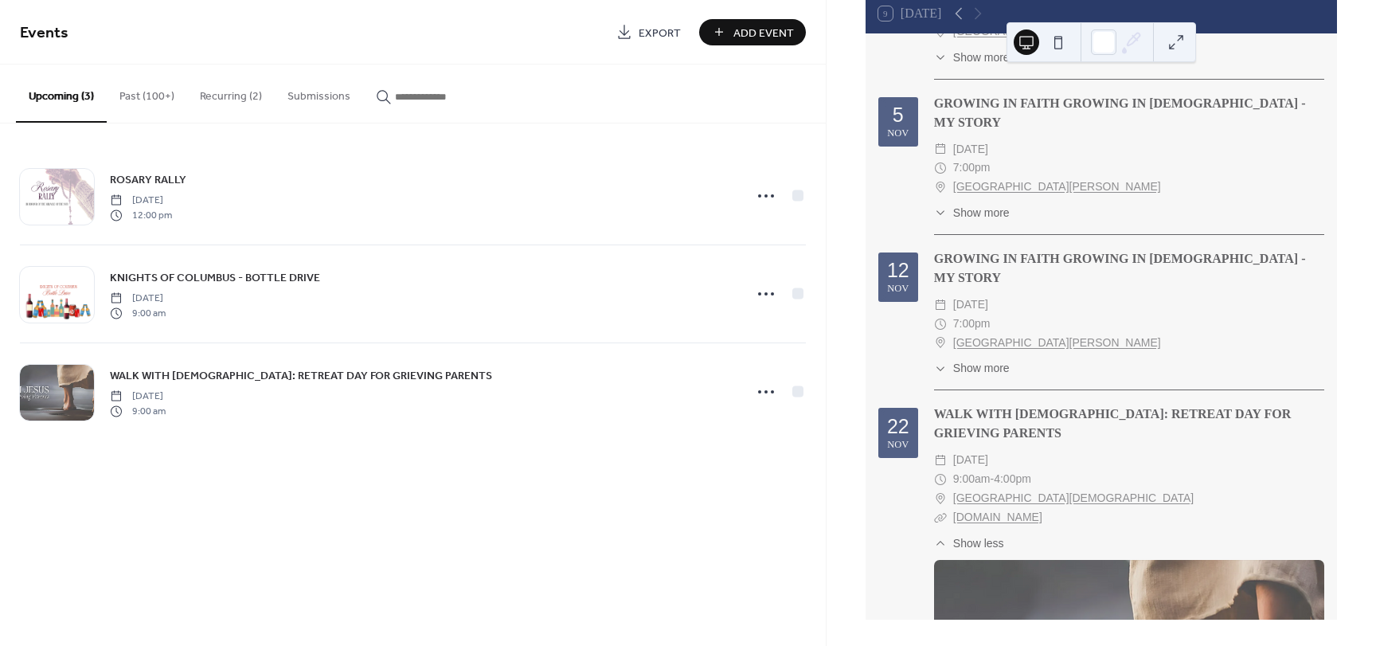
scroll to position [502, 0]
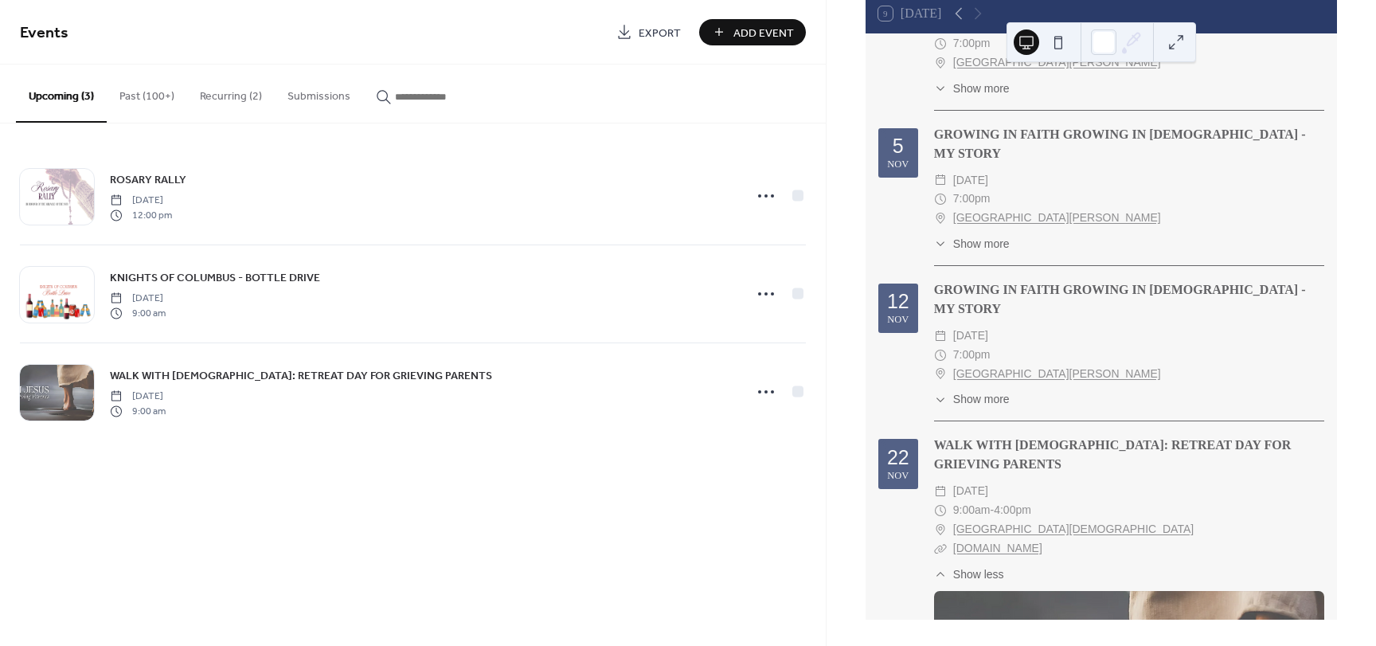
click at [995, 391] on span "Show more" at bounding box center [981, 399] width 57 height 17
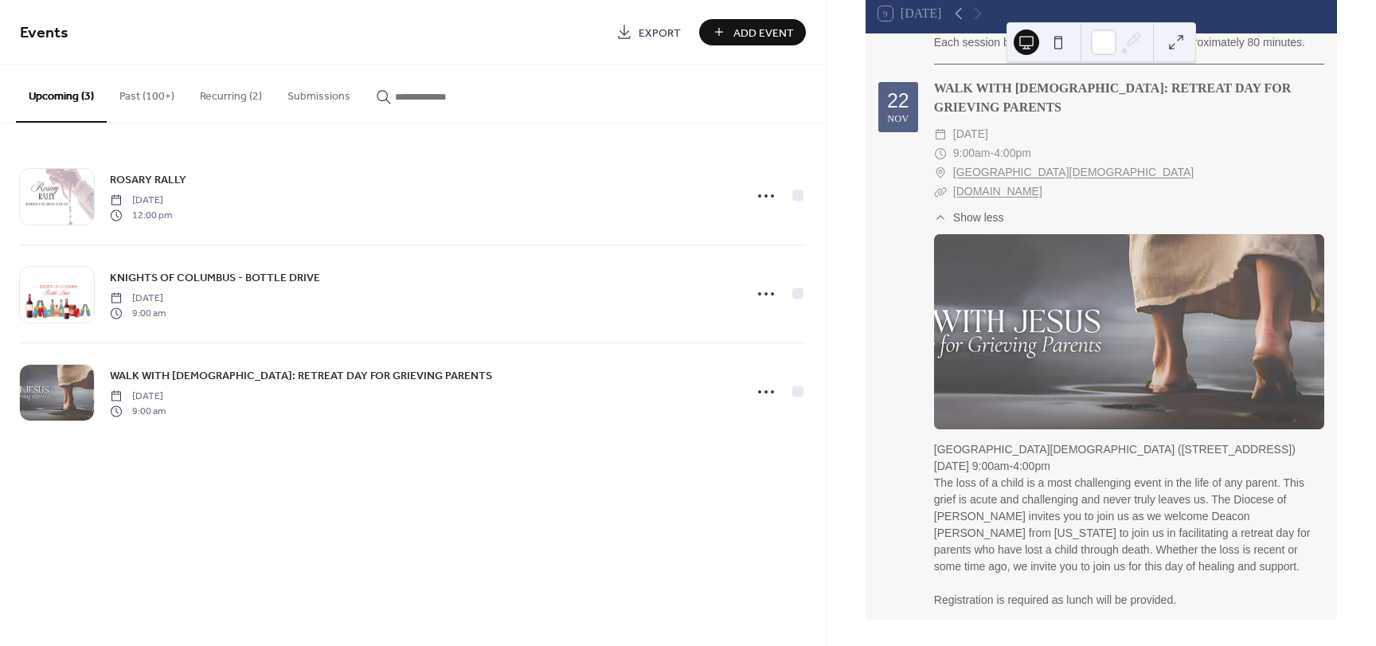
scroll to position [1746, 0]
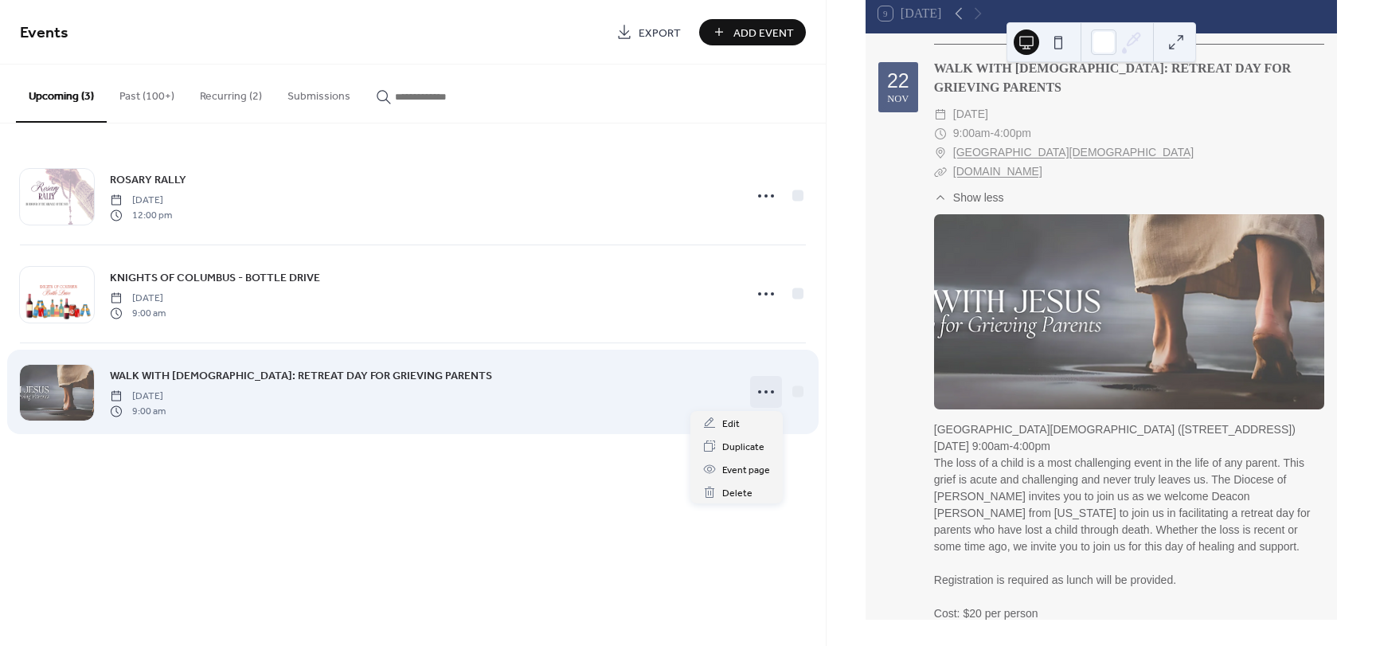
click at [766, 391] on circle at bounding box center [765, 391] width 3 height 3
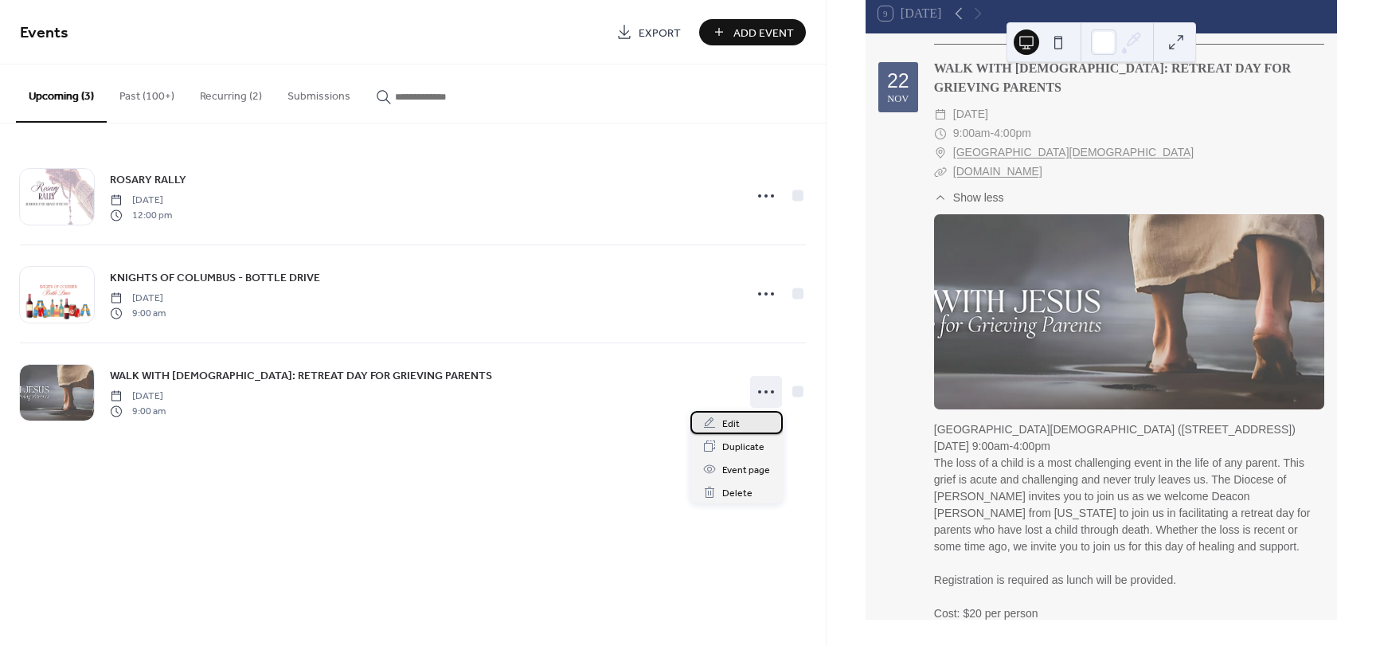
click at [721, 424] on div "Edit" at bounding box center [736, 422] width 92 height 23
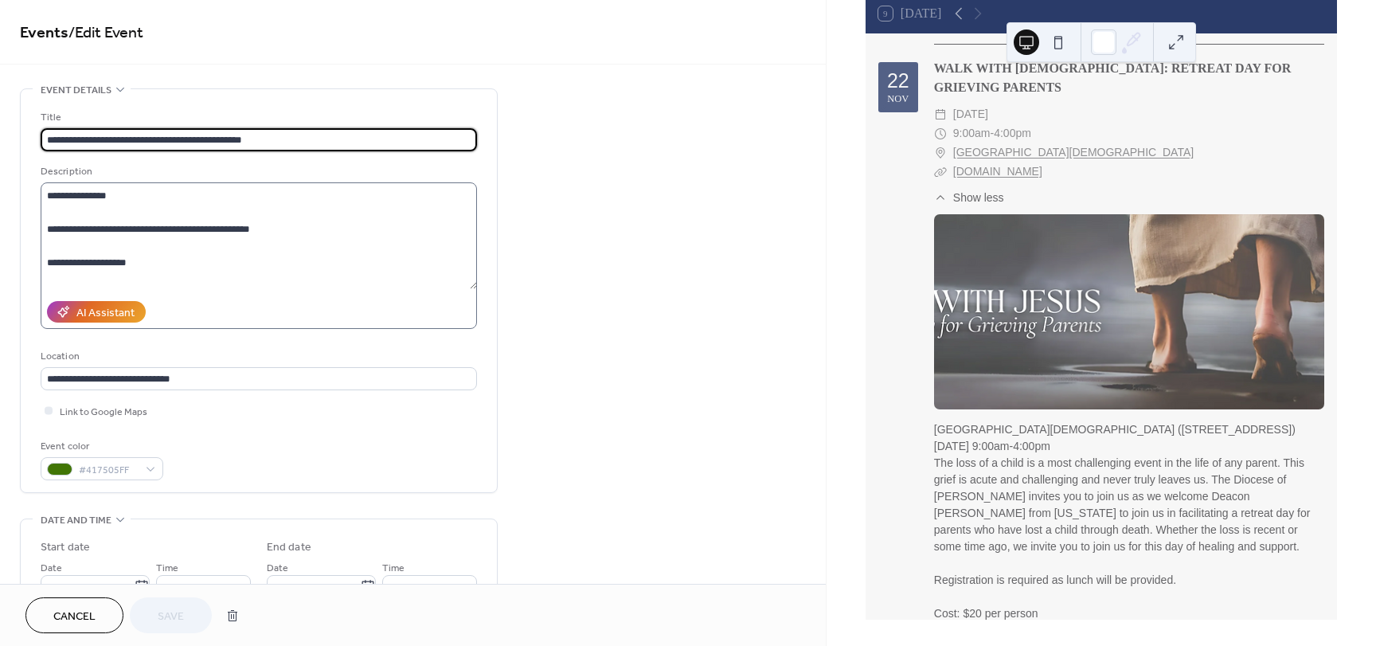
scroll to position [117, 0]
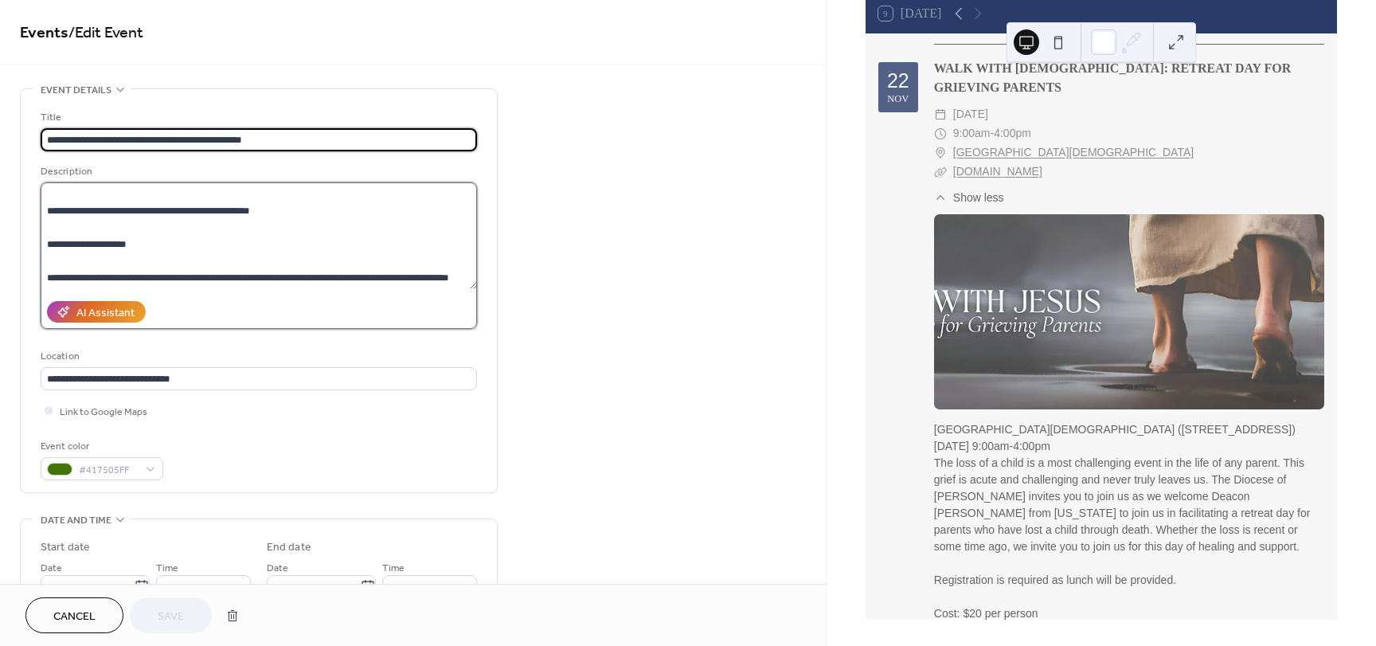
click at [187, 279] on textarea "**********" at bounding box center [259, 235] width 436 height 107
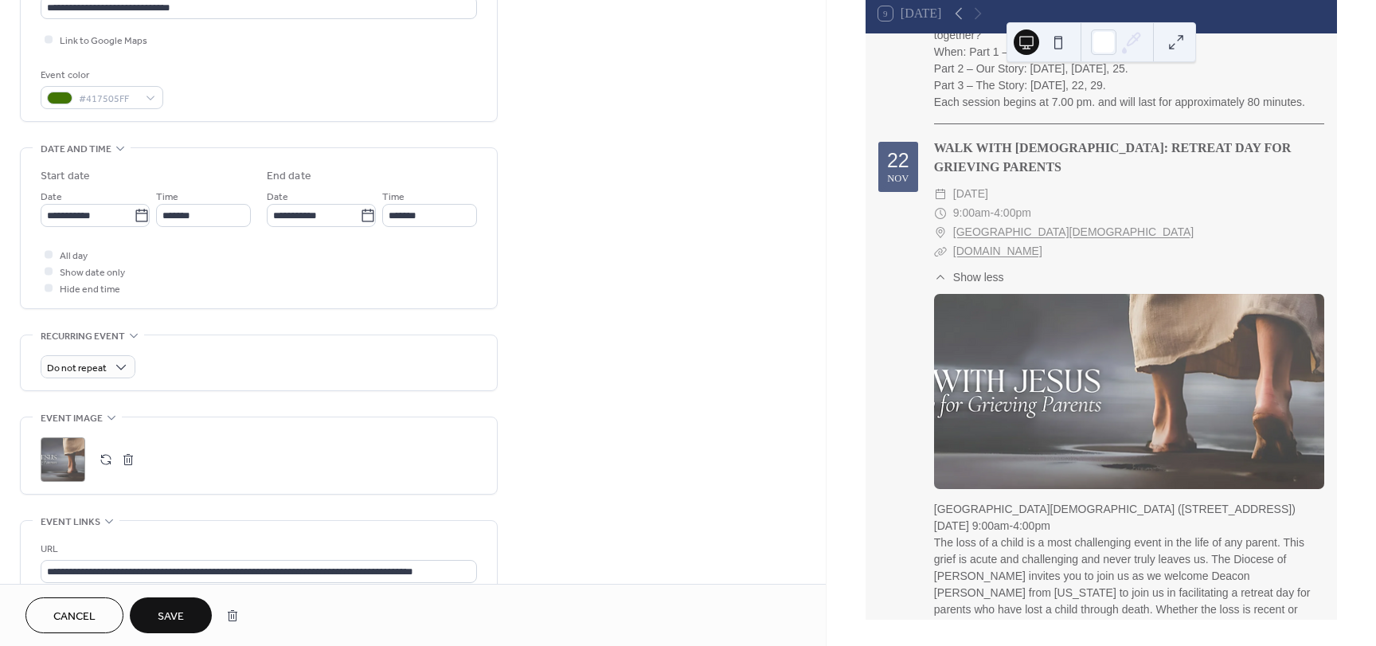
scroll to position [398, 0]
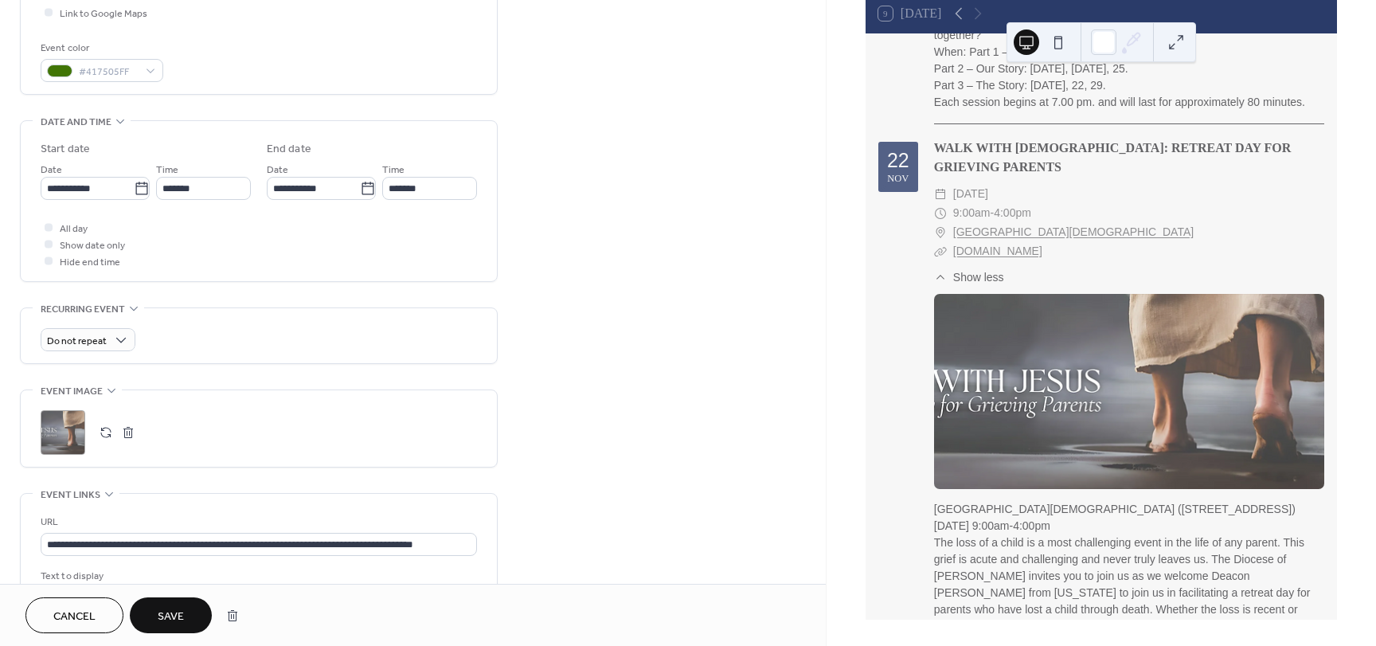
type textarea "**********"
click at [52, 430] on div ";" at bounding box center [63, 432] width 45 height 45
click at [186, 617] on button "Save" at bounding box center [171, 615] width 82 height 36
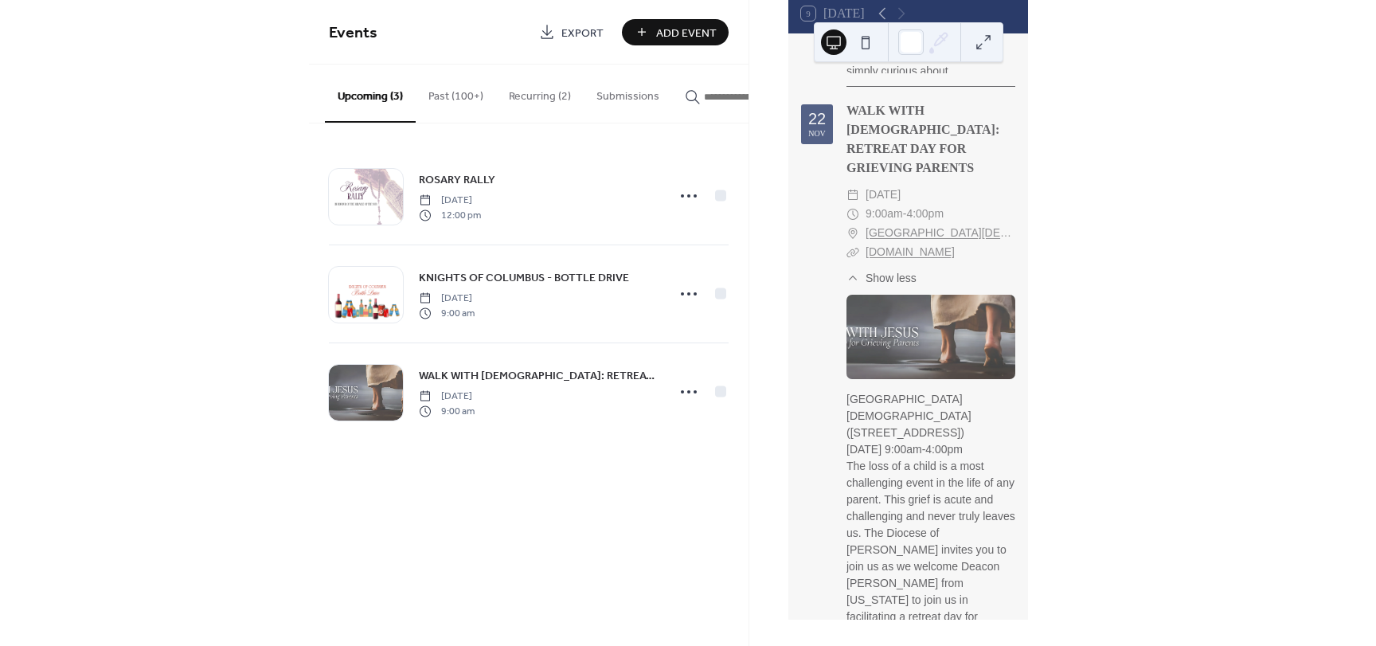
scroll to position [1666, 0]
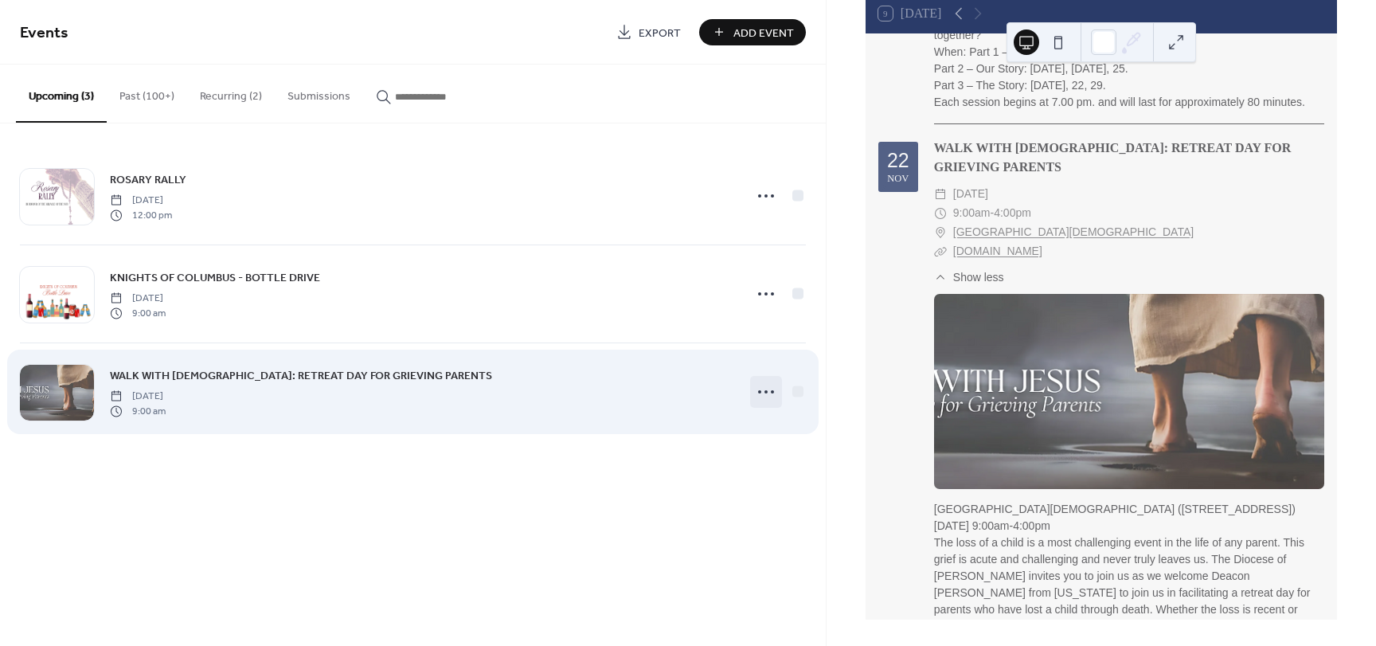
click at [768, 393] on icon at bounding box center [765, 391] width 25 height 25
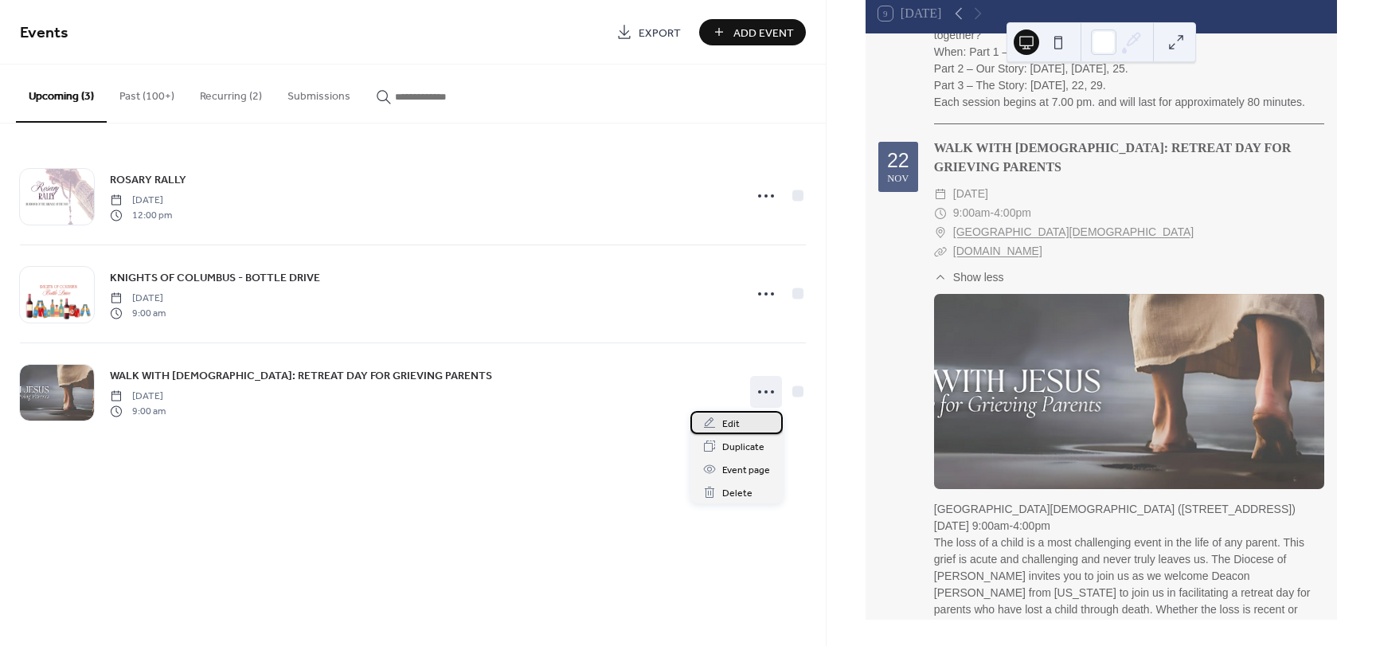
click at [706, 428] on icon at bounding box center [709, 422] width 13 height 13
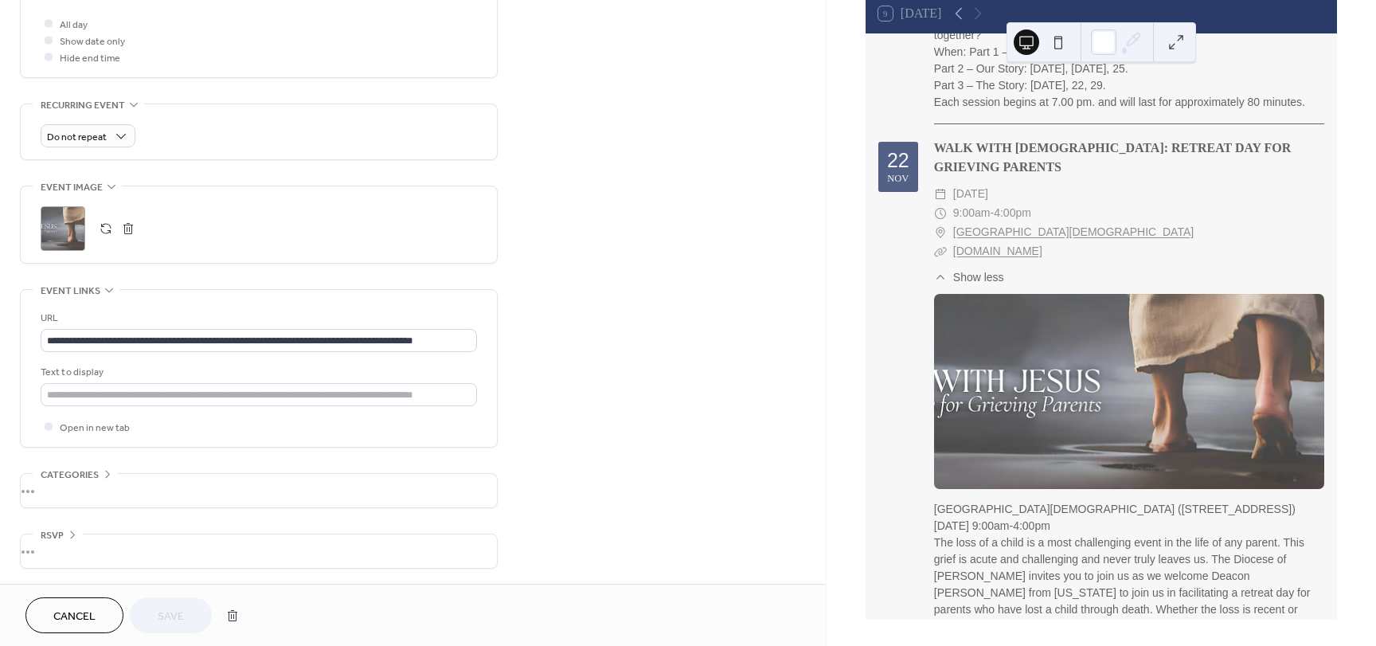
scroll to position [603, 0]
click at [128, 230] on button "button" at bounding box center [128, 228] width 22 height 22
click at [64, 222] on icon at bounding box center [62, 227] width 25 height 25
click at [104, 225] on button "button" at bounding box center [106, 228] width 22 height 22
click at [986, 269] on span "Show less" at bounding box center [978, 277] width 51 height 17
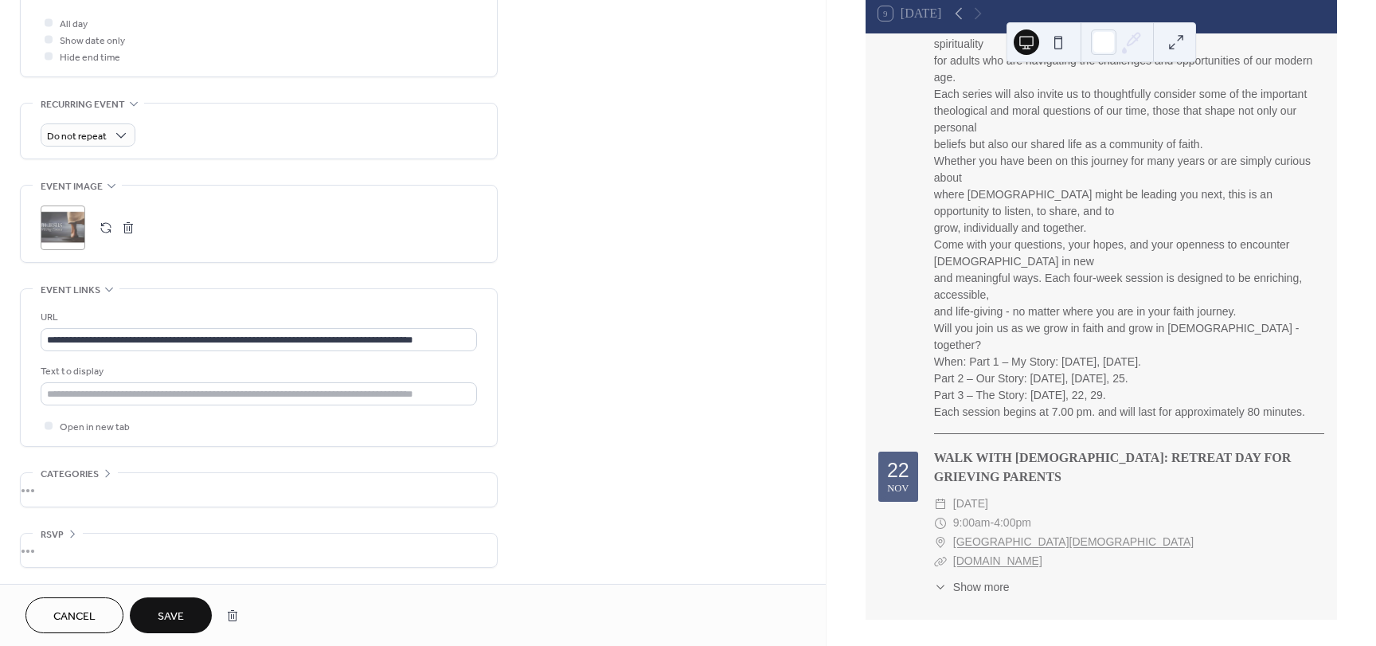
scroll to position [1285, 0]
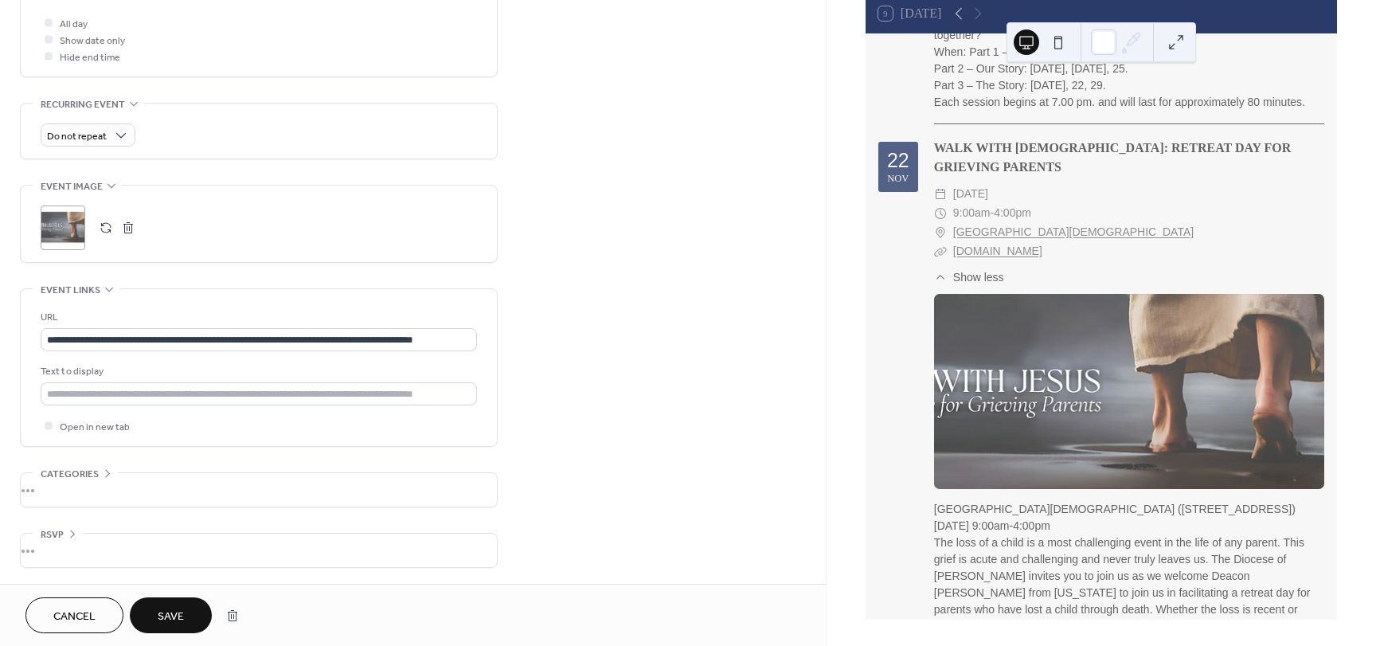
click at [127, 222] on button "button" at bounding box center [128, 228] width 22 height 22
click at [61, 225] on icon at bounding box center [63, 228] width 22 height 22
click at [978, 269] on span "Show less" at bounding box center [978, 277] width 51 height 17
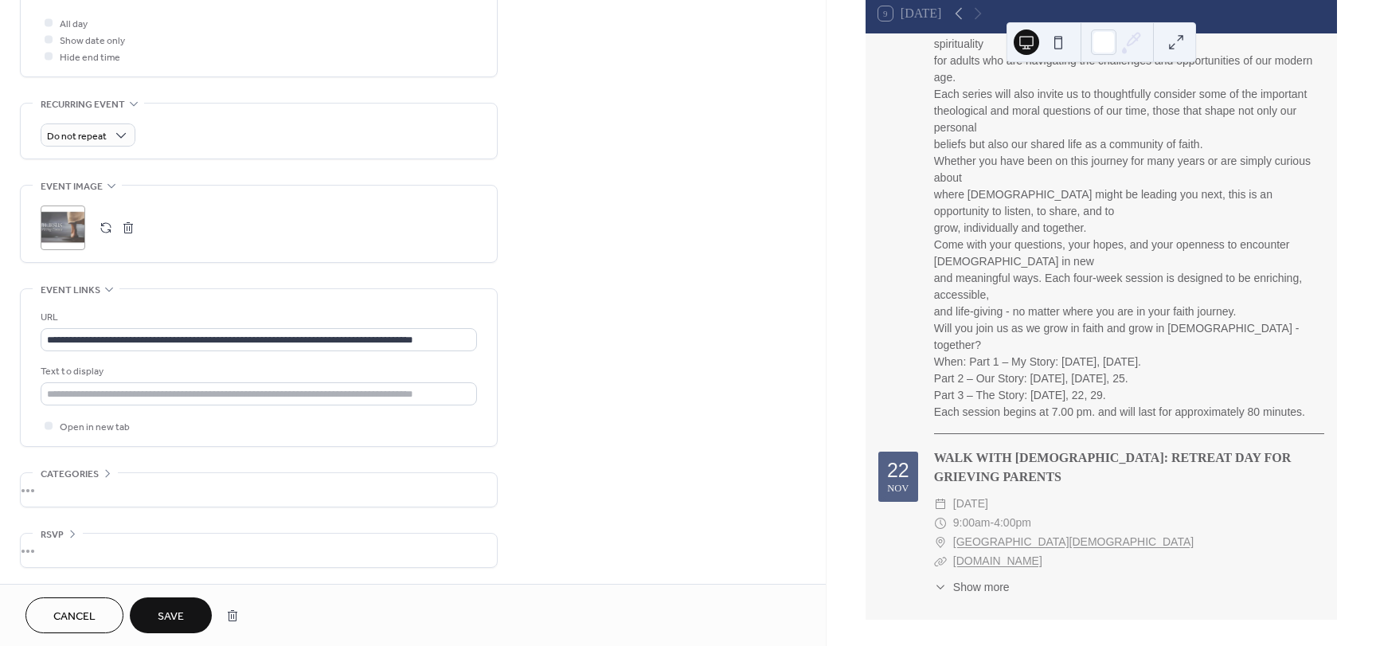
scroll to position [1285, 0]
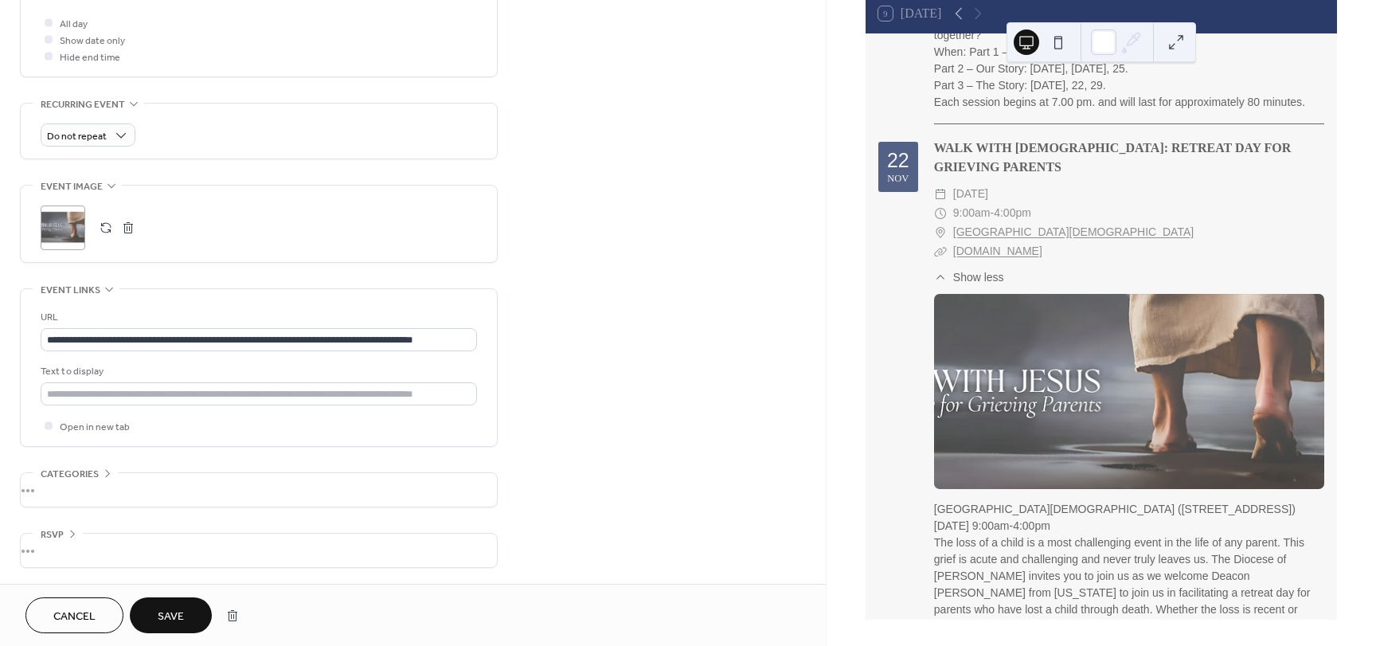
click at [174, 621] on span "Save" at bounding box center [171, 616] width 26 height 17
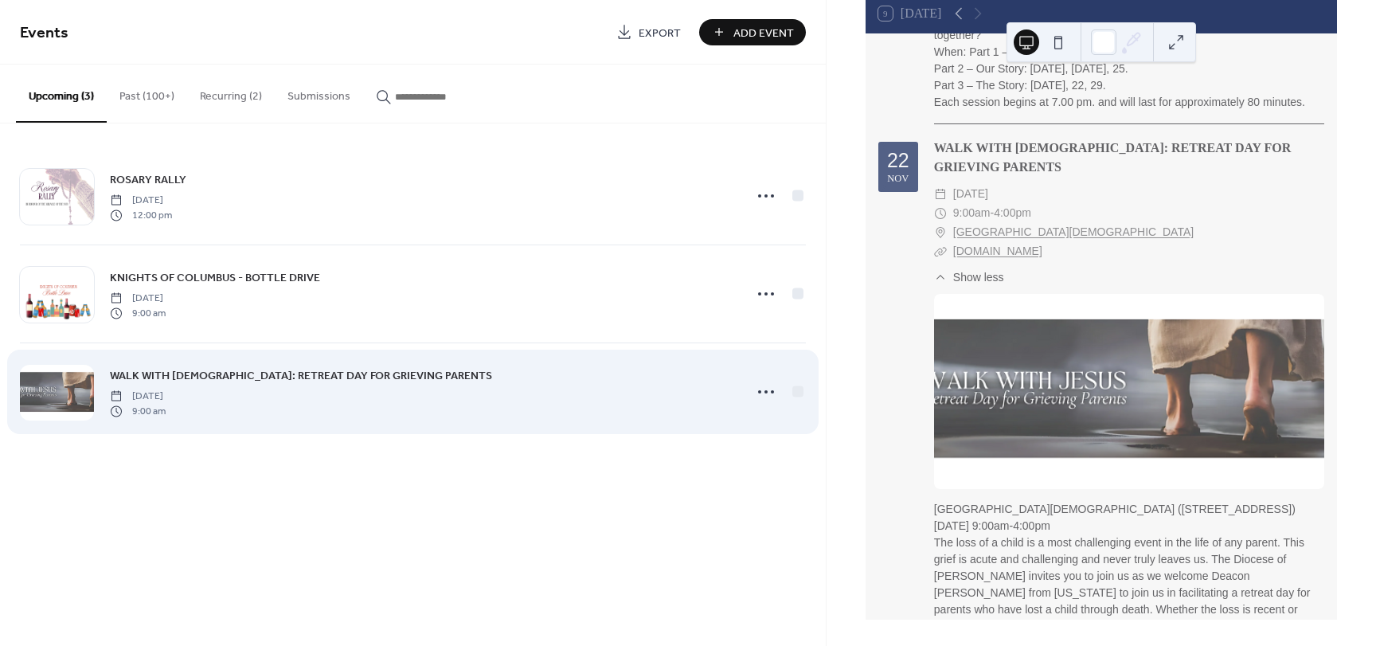
click at [44, 389] on div at bounding box center [57, 393] width 74 height 56
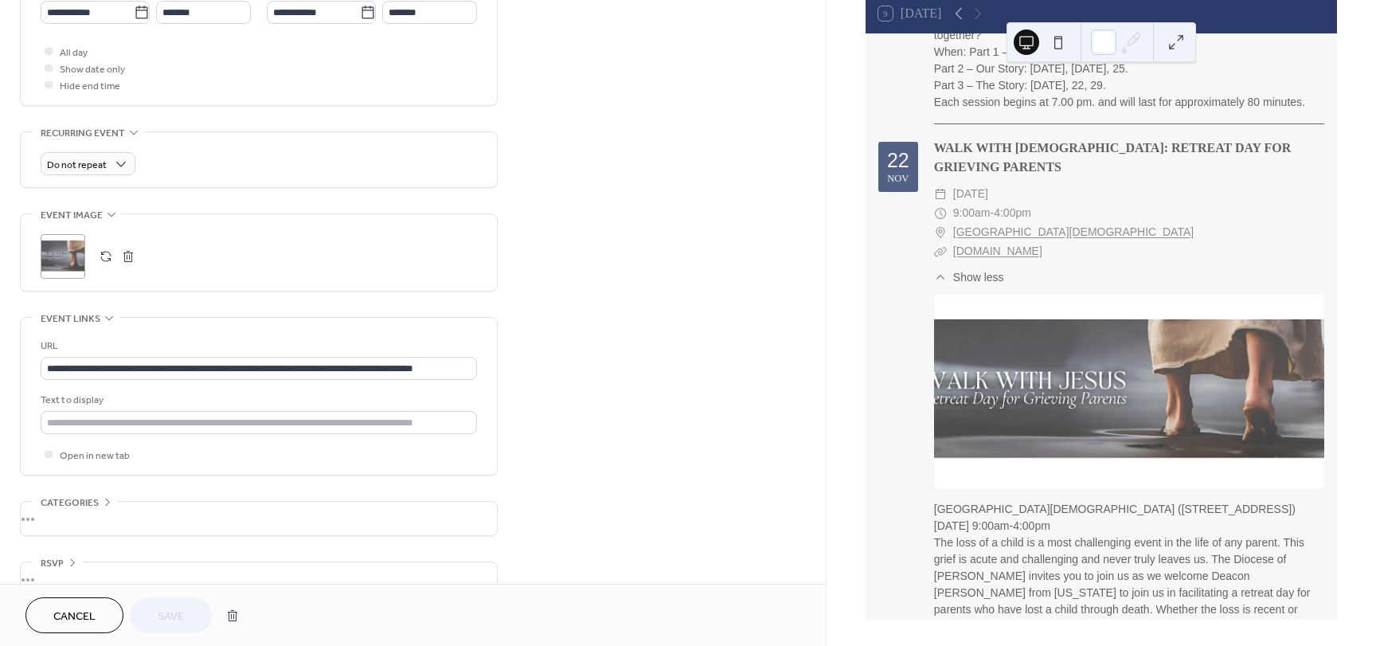
scroll to position [603, 0]
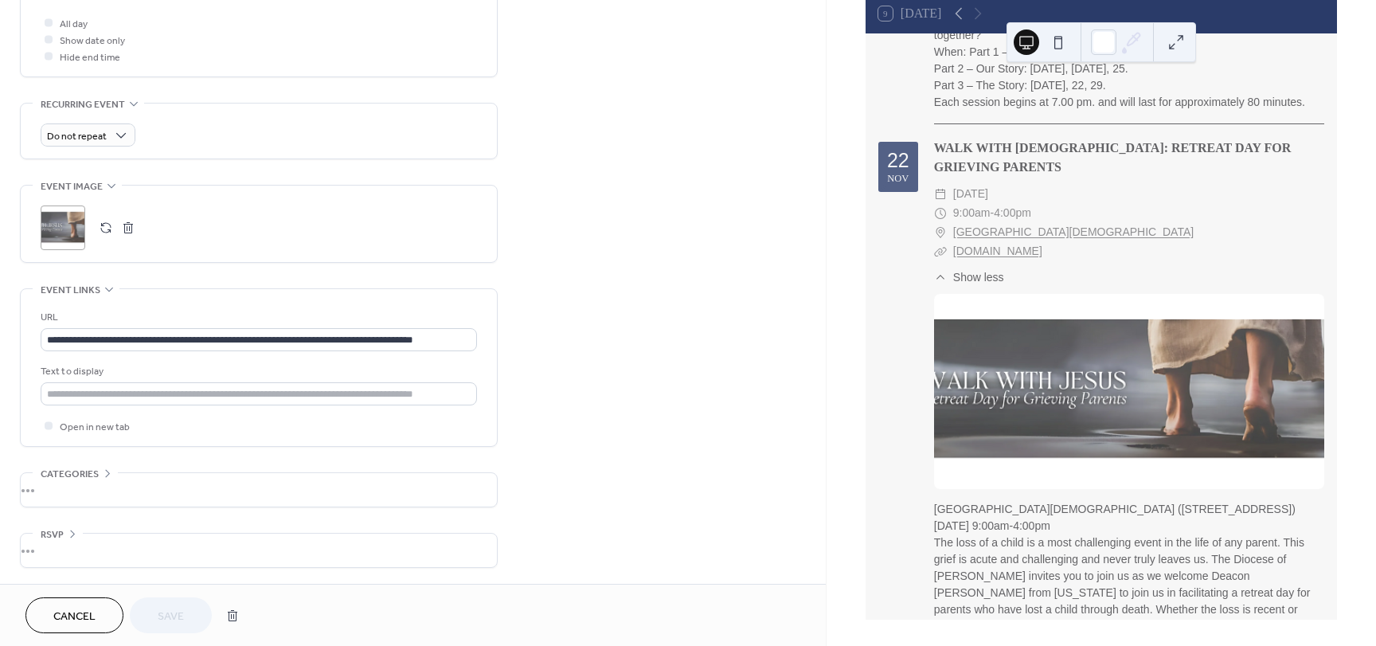
click at [61, 213] on div ";" at bounding box center [63, 227] width 45 height 45
click at [1221, 311] on div at bounding box center [1129, 391] width 390 height 195
click at [1171, 37] on button at bounding box center [1175, 41] width 25 height 25
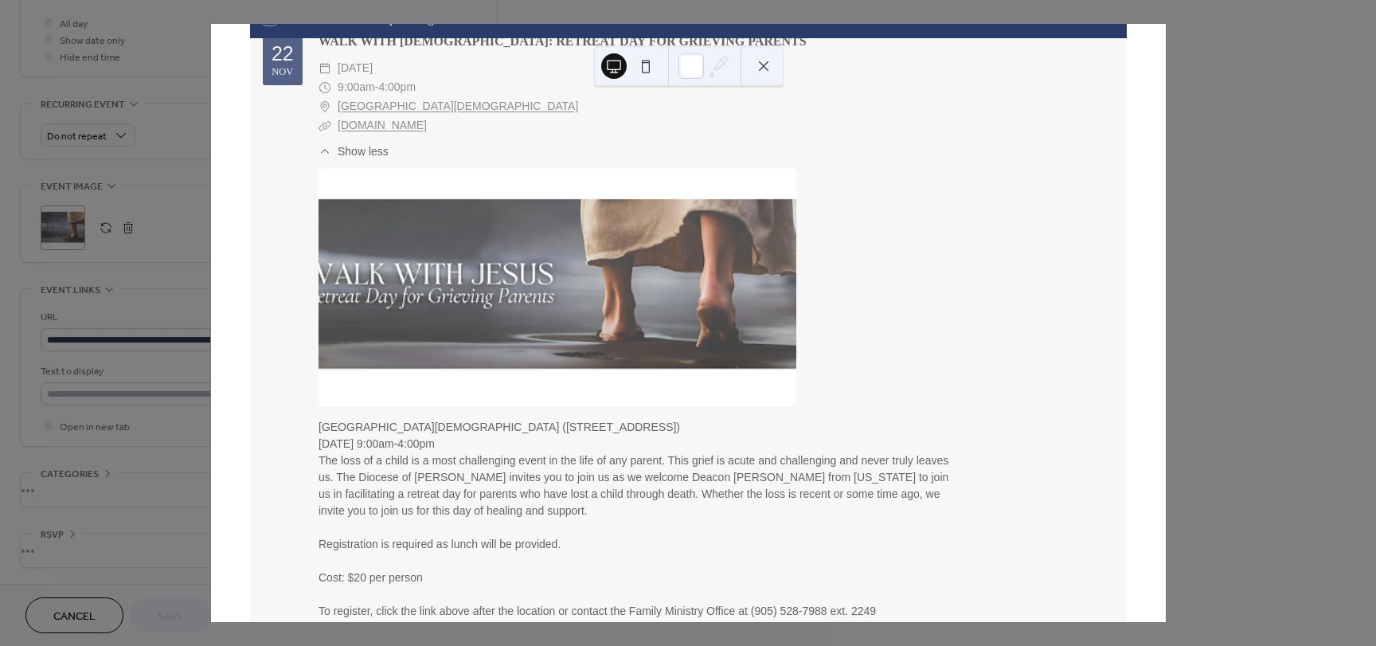
scroll to position [91, 0]
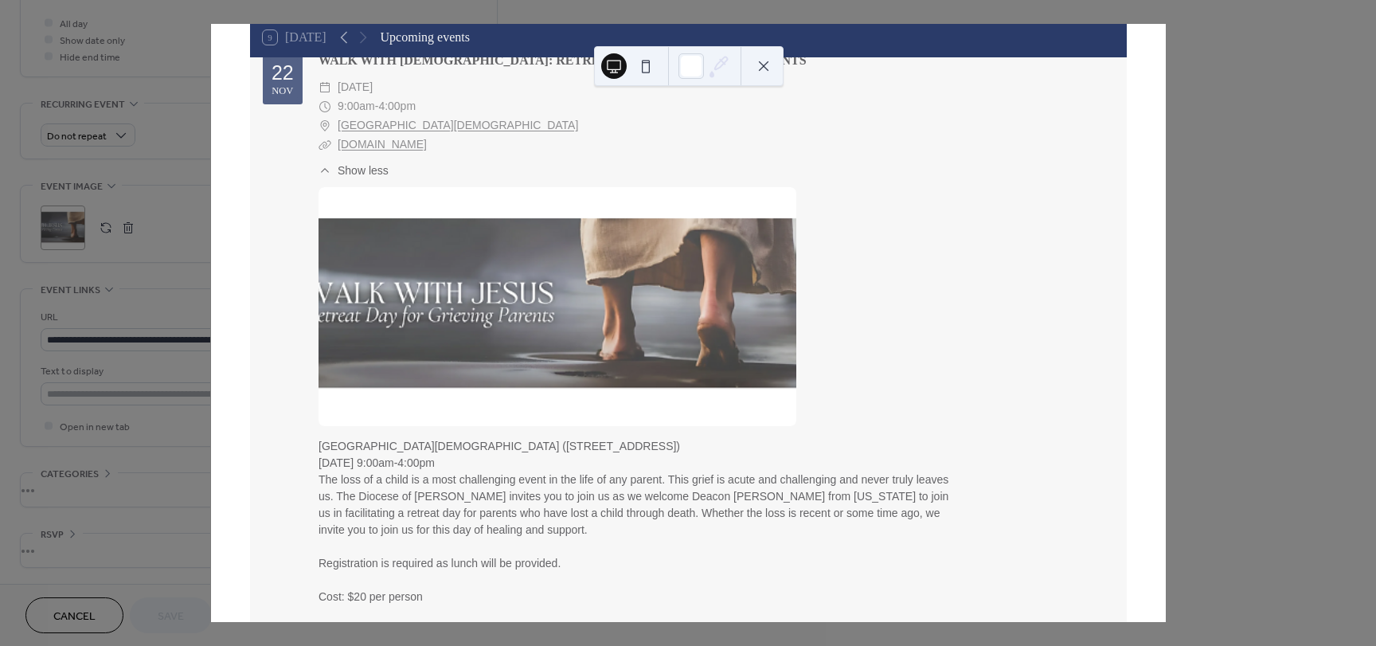
click at [639, 295] on div at bounding box center [557, 306] width 478 height 239
click at [641, 63] on button at bounding box center [645, 65] width 25 height 25
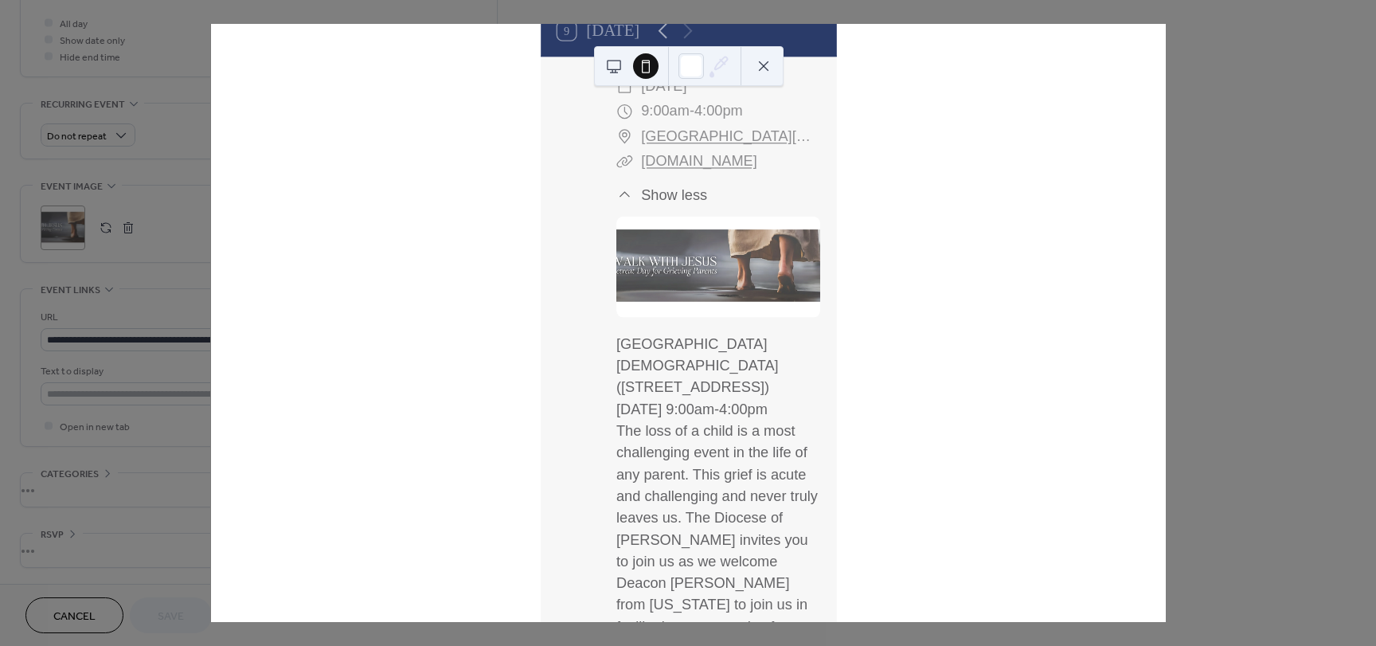
scroll to position [2490, 0]
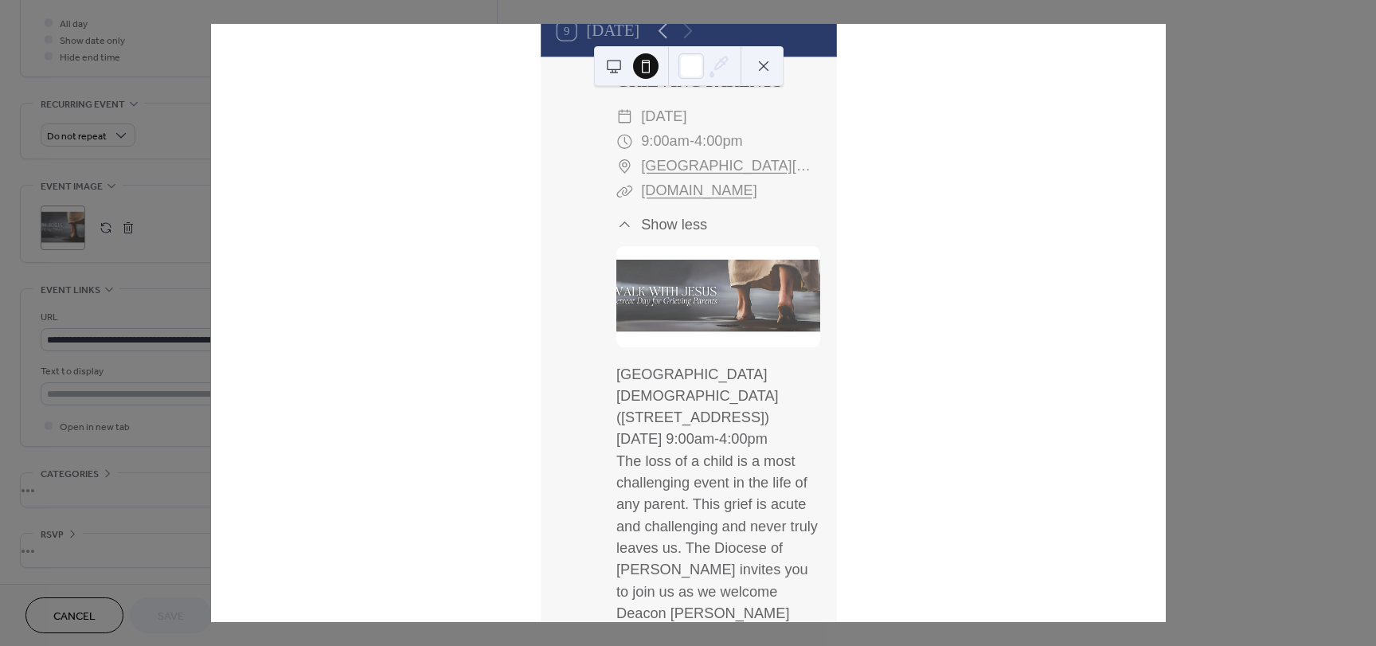
click at [650, 57] on button at bounding box center [645, 65] width 25 height 25
click at [612, 64] on button at bounding box center [613, 65] width 25 height 25
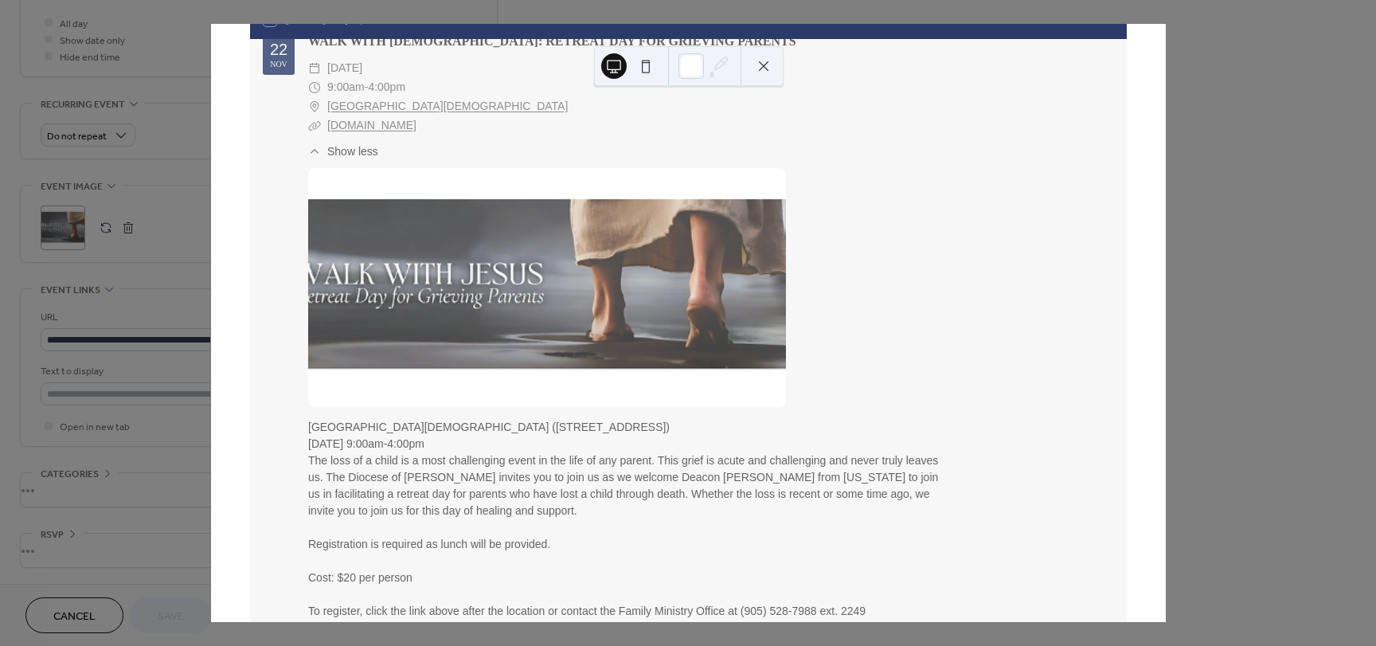
scroll to position [1511, 0]
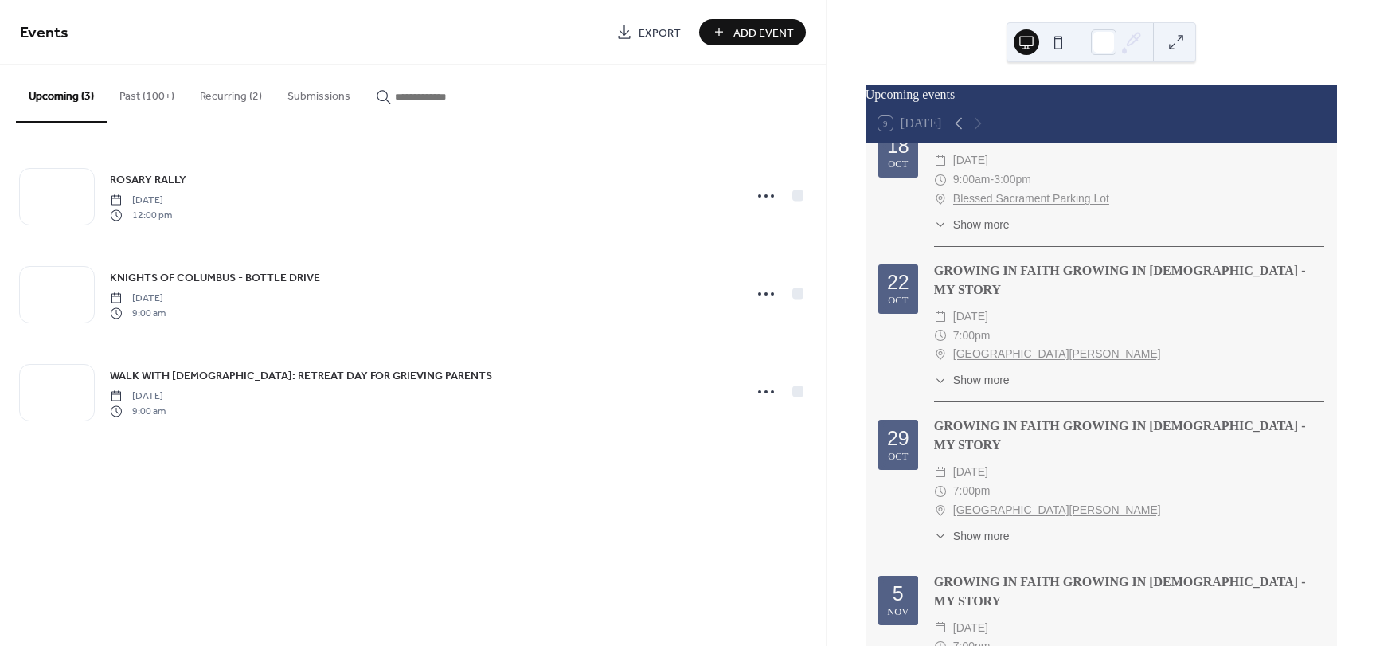
scroll to position [239, 0]
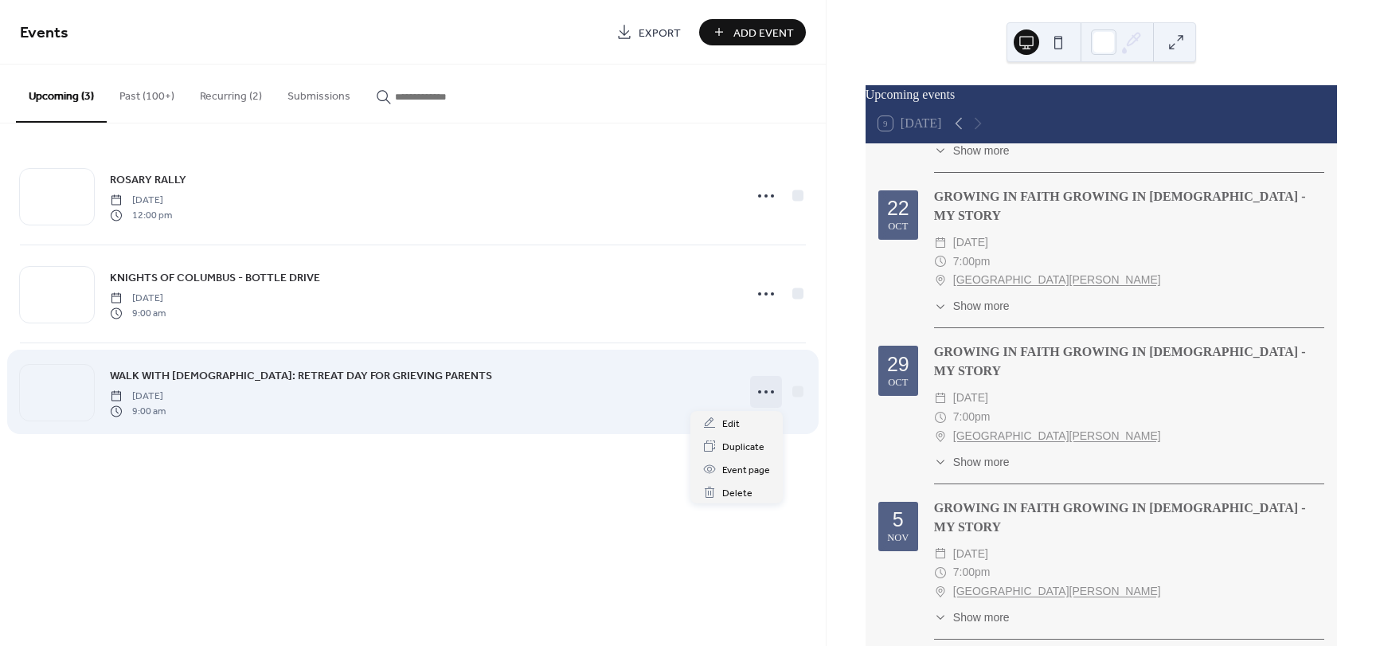
click at [762, 389] on icon at bounding box center [765, 391] width 25 height 25
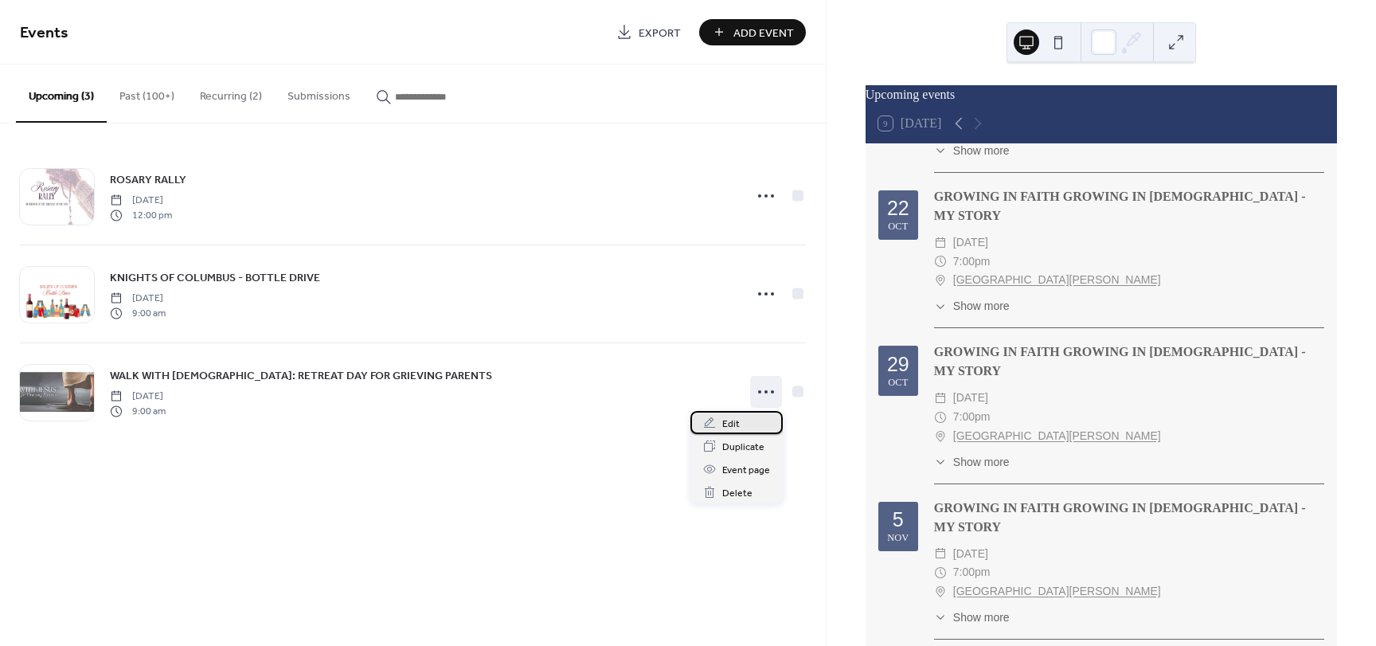
click at [732, 423] on span "Edit" at bounding box center [731, 424] width 18 height 17
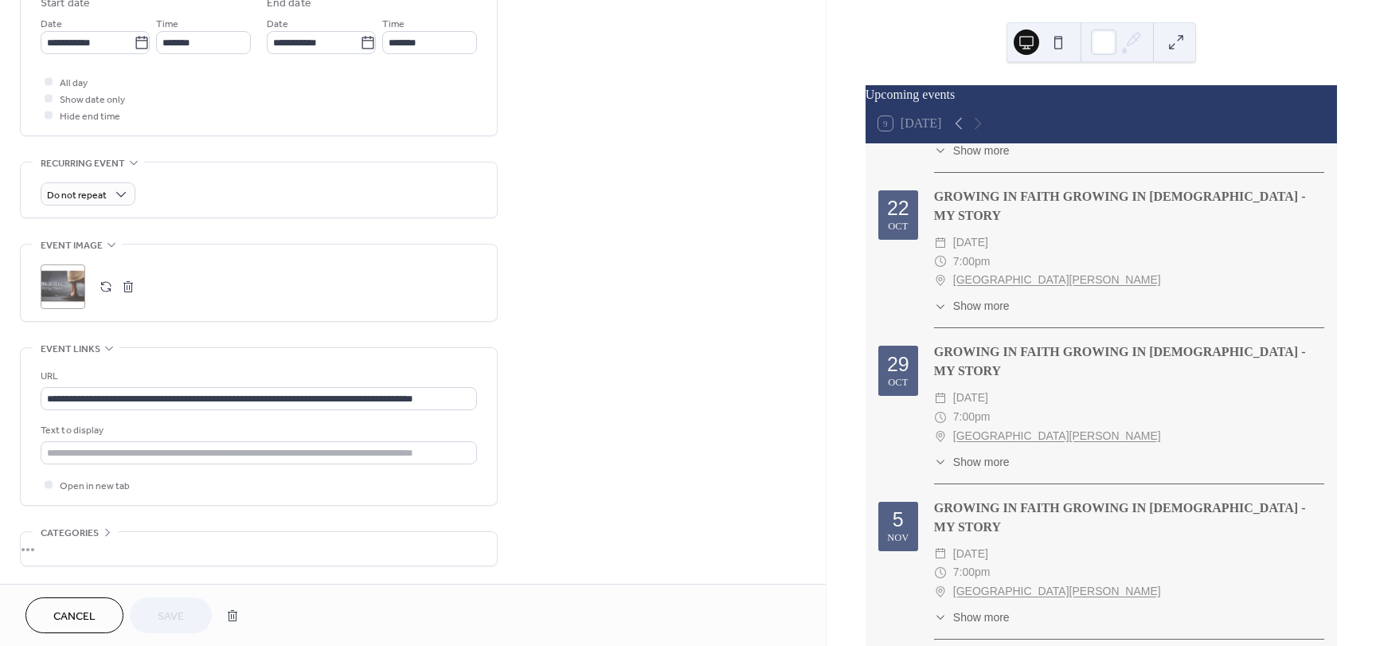
scroll to position [603, 0]
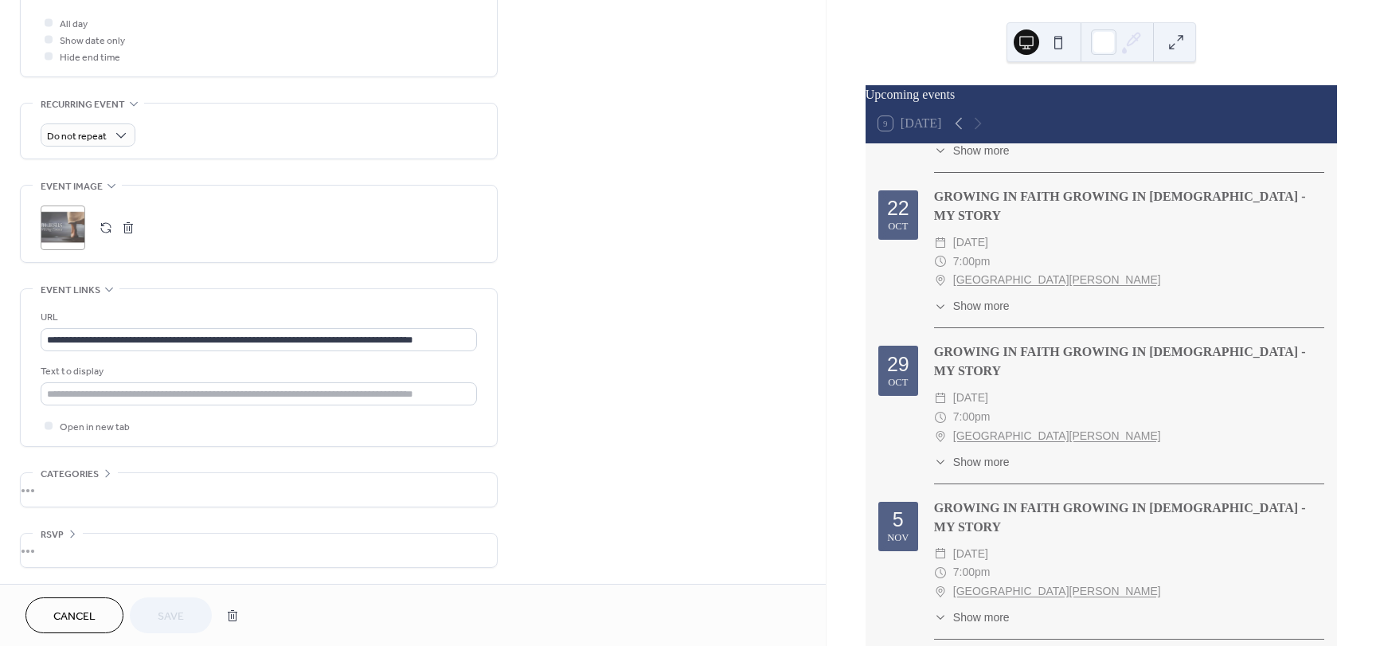
click at [125, 232] on button "button" at bounding box center [128, 228] width 22 height 22
click at [73, 231] on icon at bounding box center [62, 227] width 25 height 25
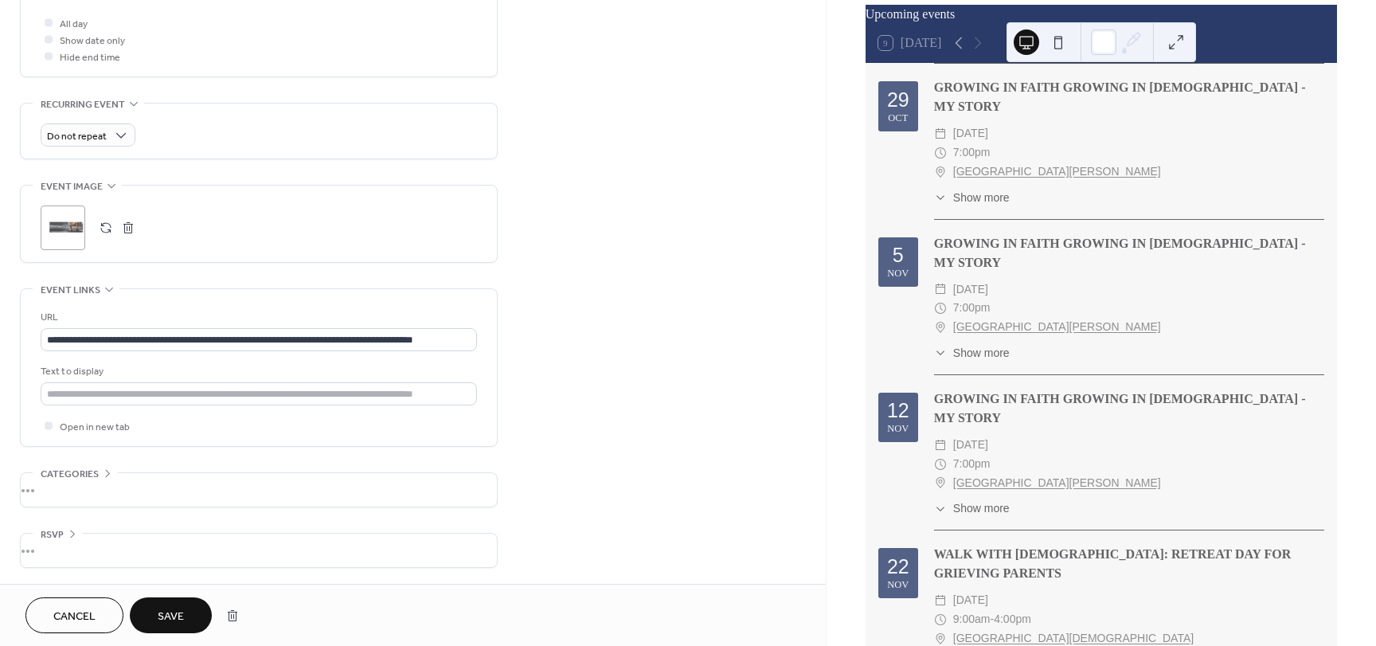
scroll to position [110, 0]
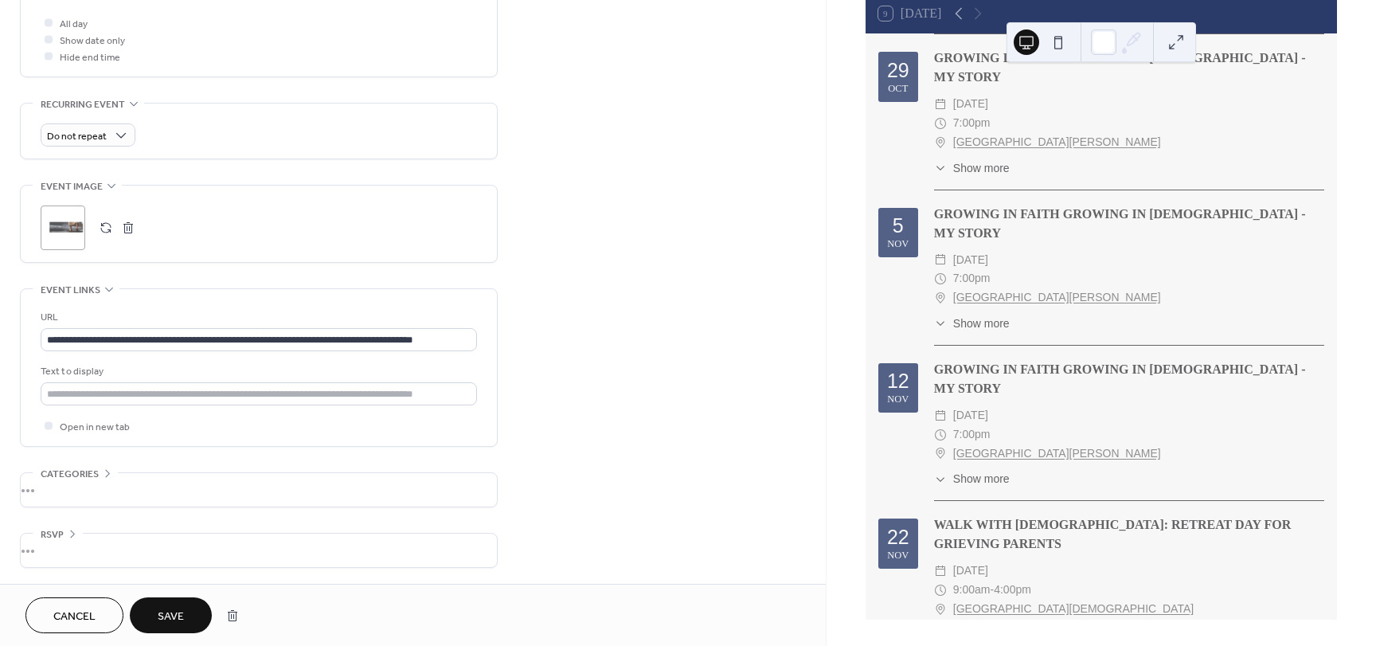
click at [971, 645] on span "Show more" at bounding box center [981, 654] width 57 height 17
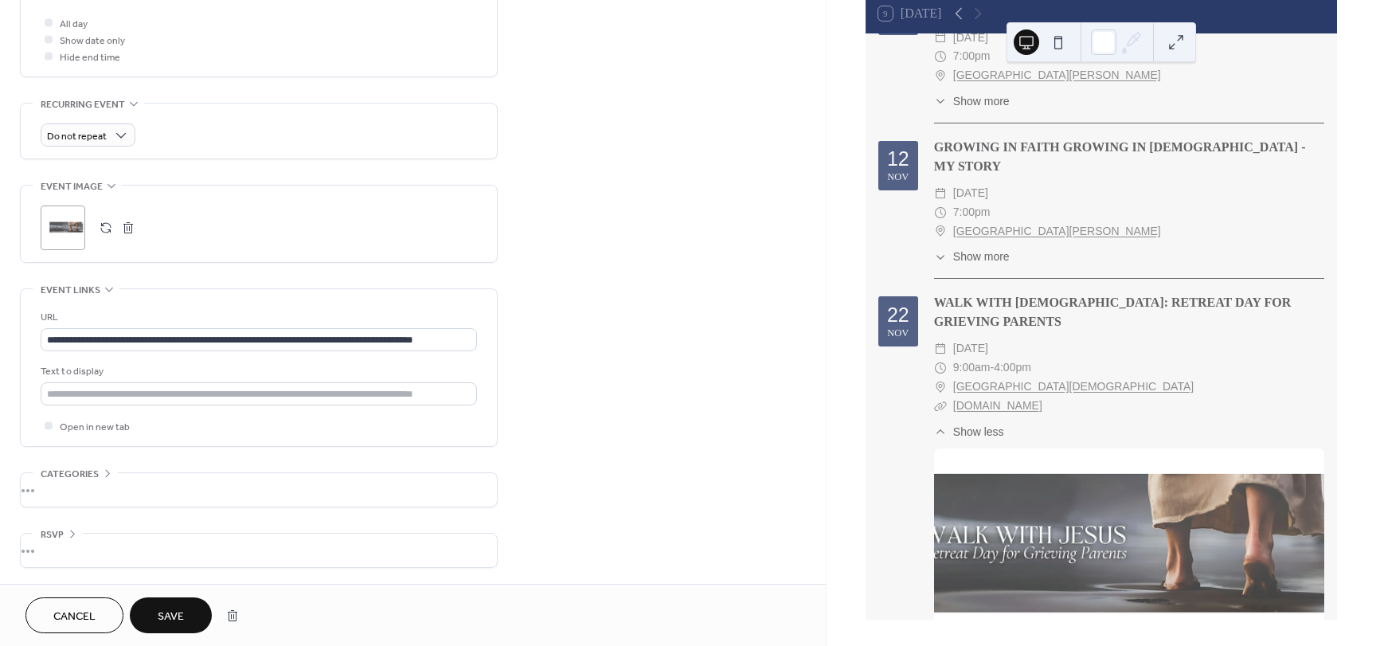
click at [963, 424] on span "Show less" at bounding box center [978, 432] width 51 height 17
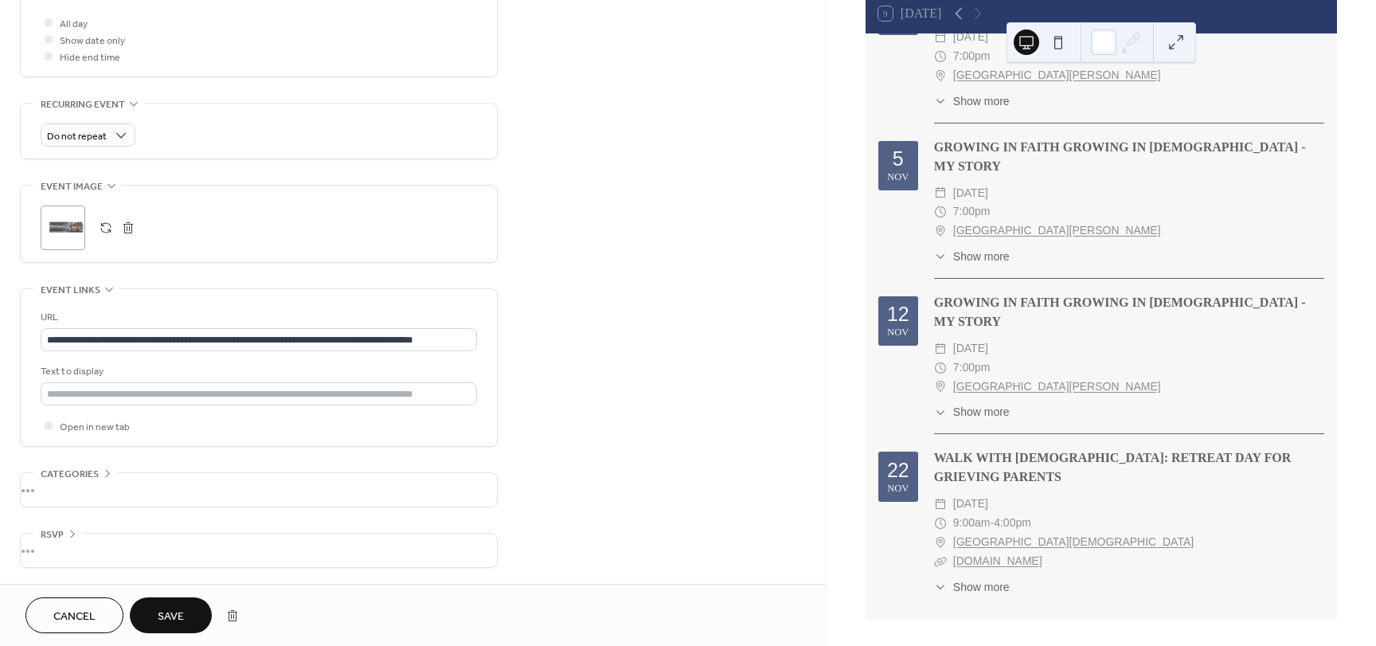
scroll to position [423, 0]
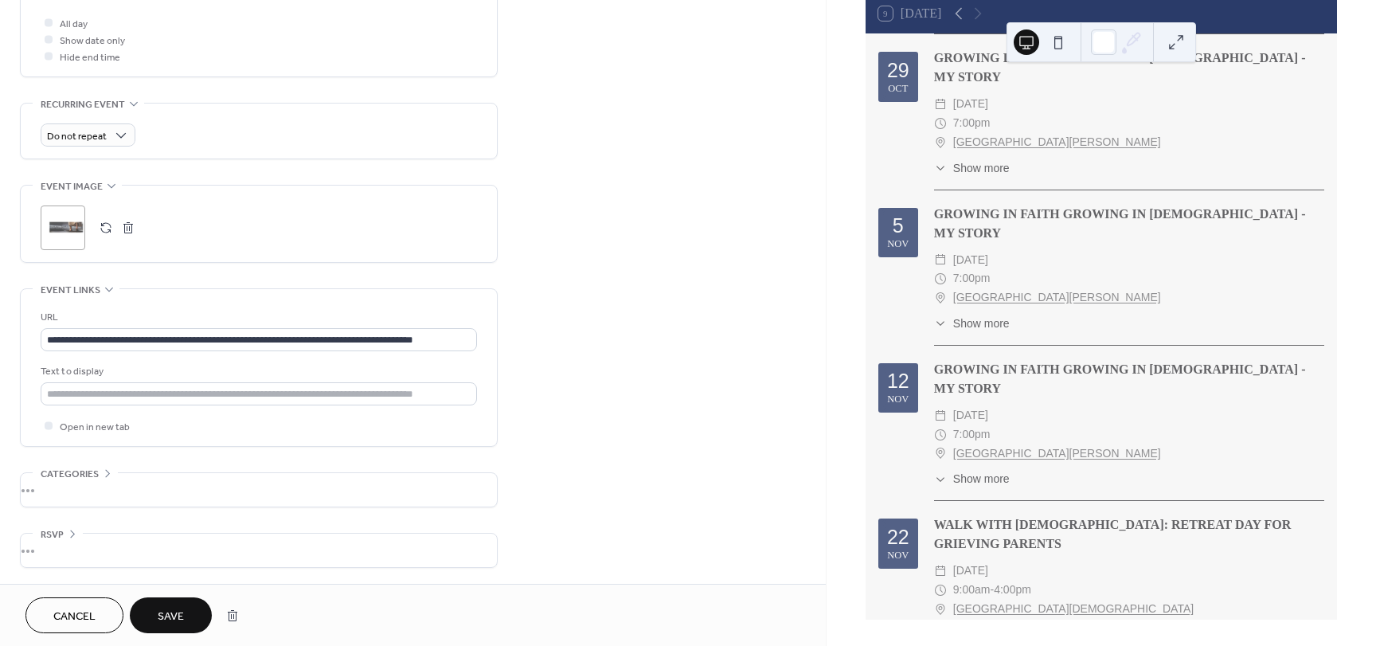
click at [162, 618] on span "Save" at bounding box center [171, 616] width 26 height 17
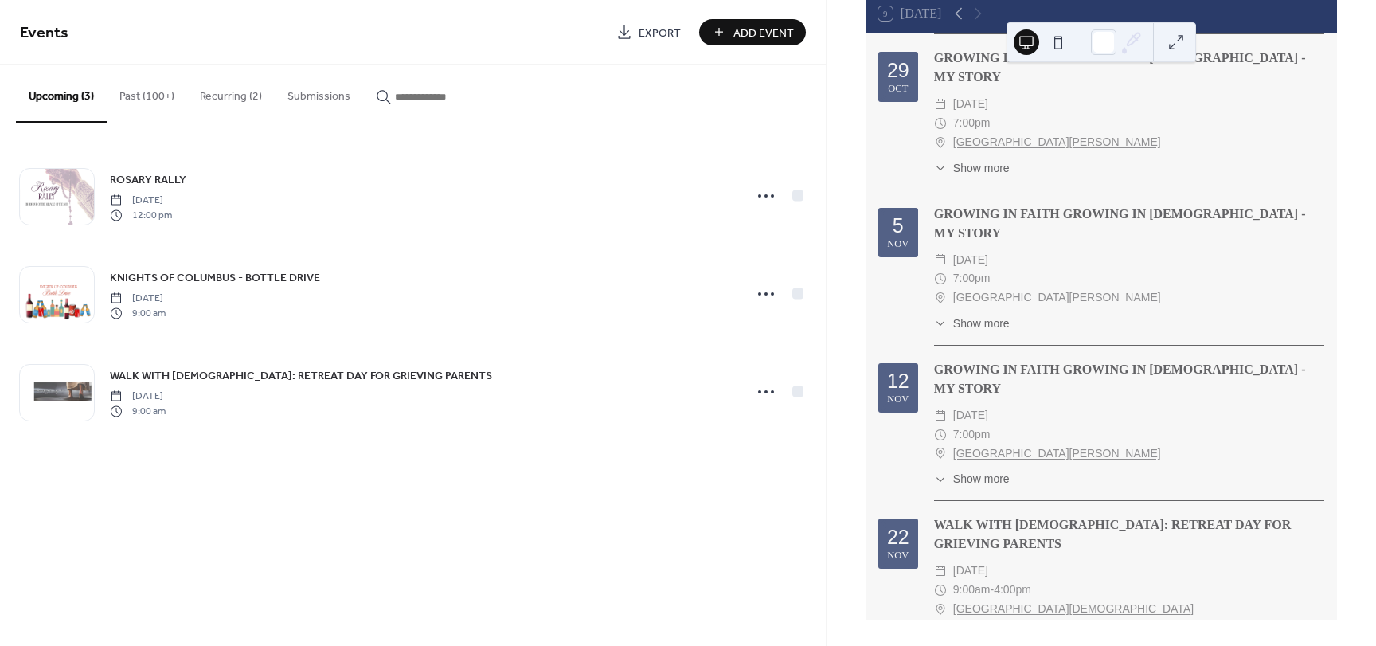
click at [951, 645] on div "​ Show more" at bounding box center [972, 654] width 76 height 17
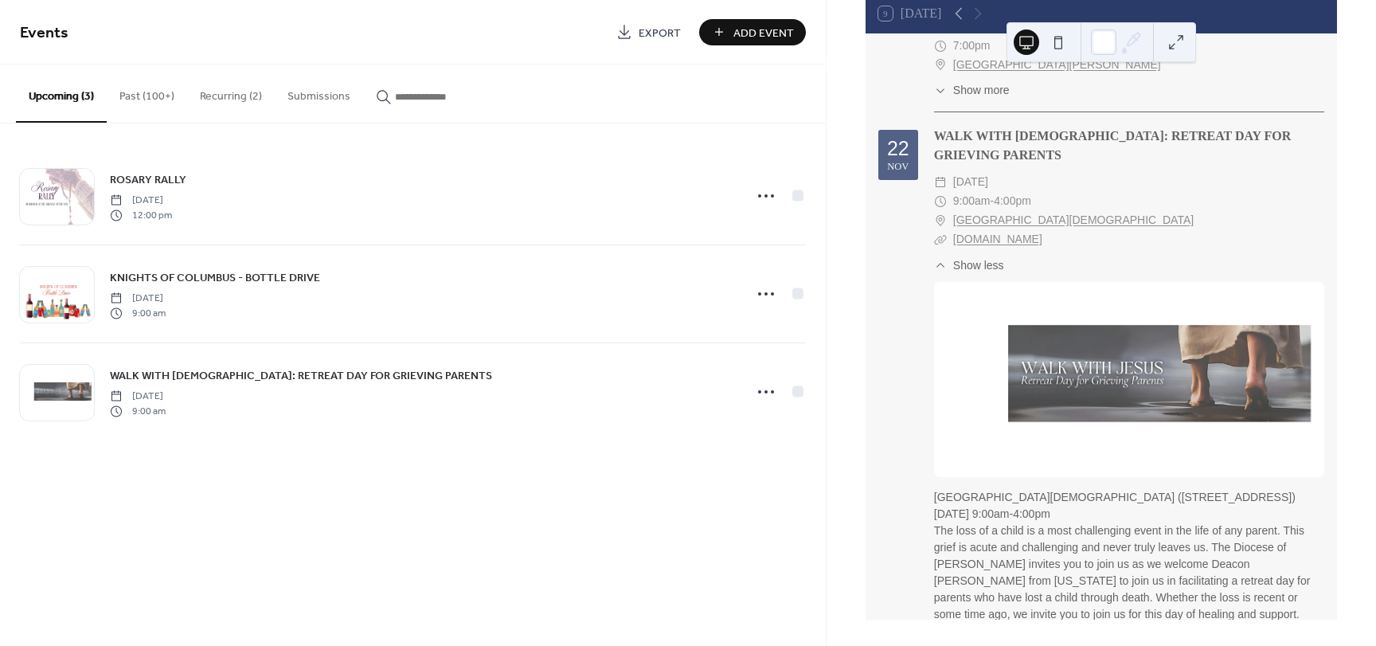
scroll to position [821, 0]
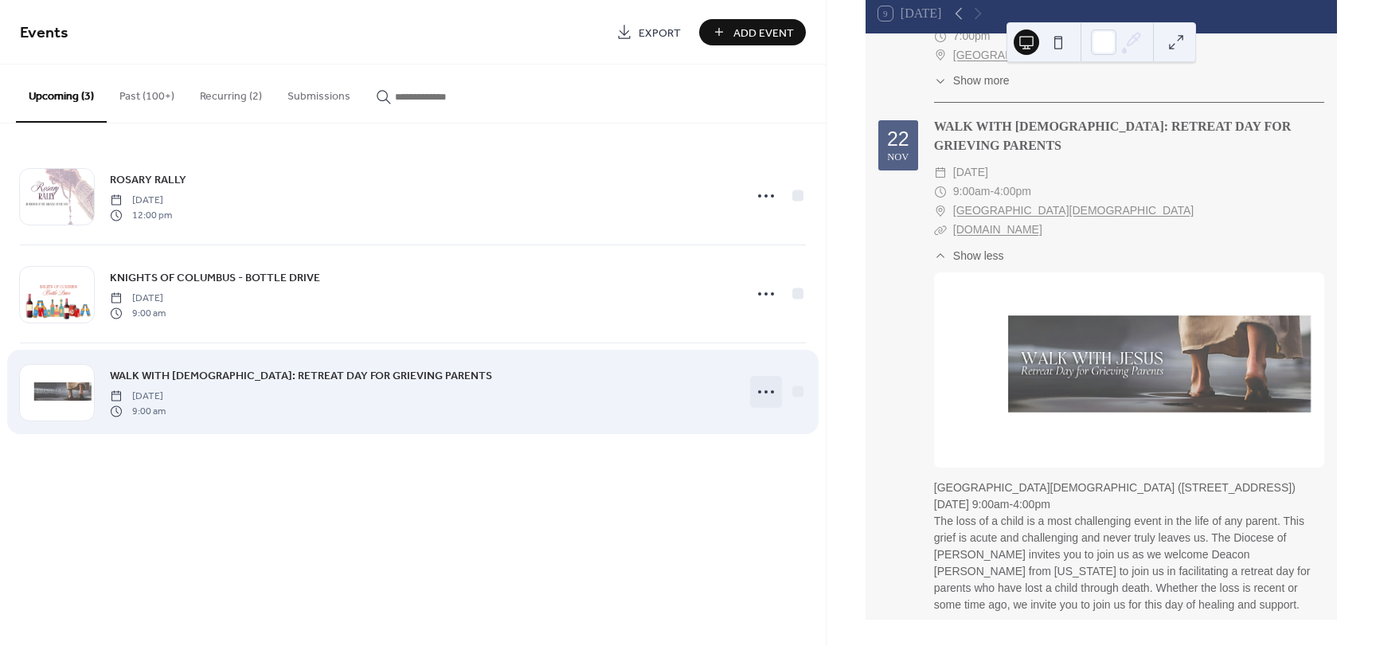
click at [759, 393] on circle at bounding box center [759, 391] width 3 height 3
click at [757, 384] on icon at bounding box center [765, 391] width 25 height 25
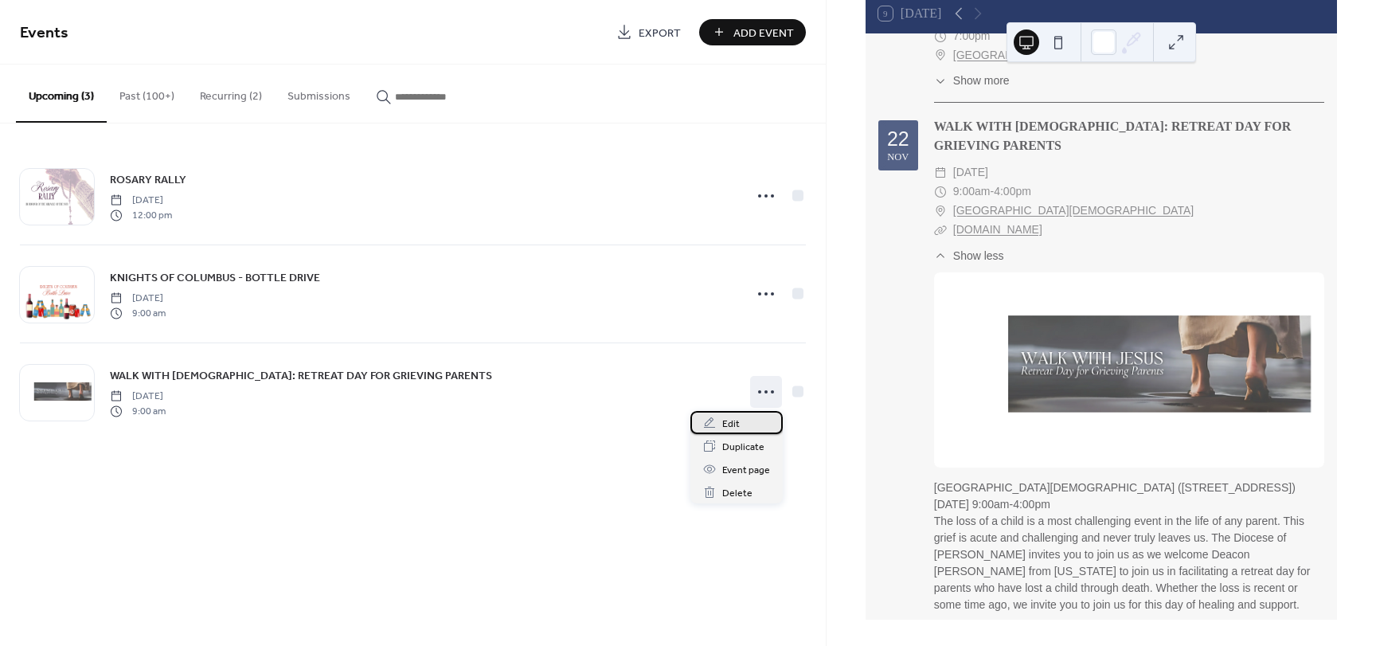
click at [733, 425] on span "Edit" at bounding box center [731, 424] width 18 height 17
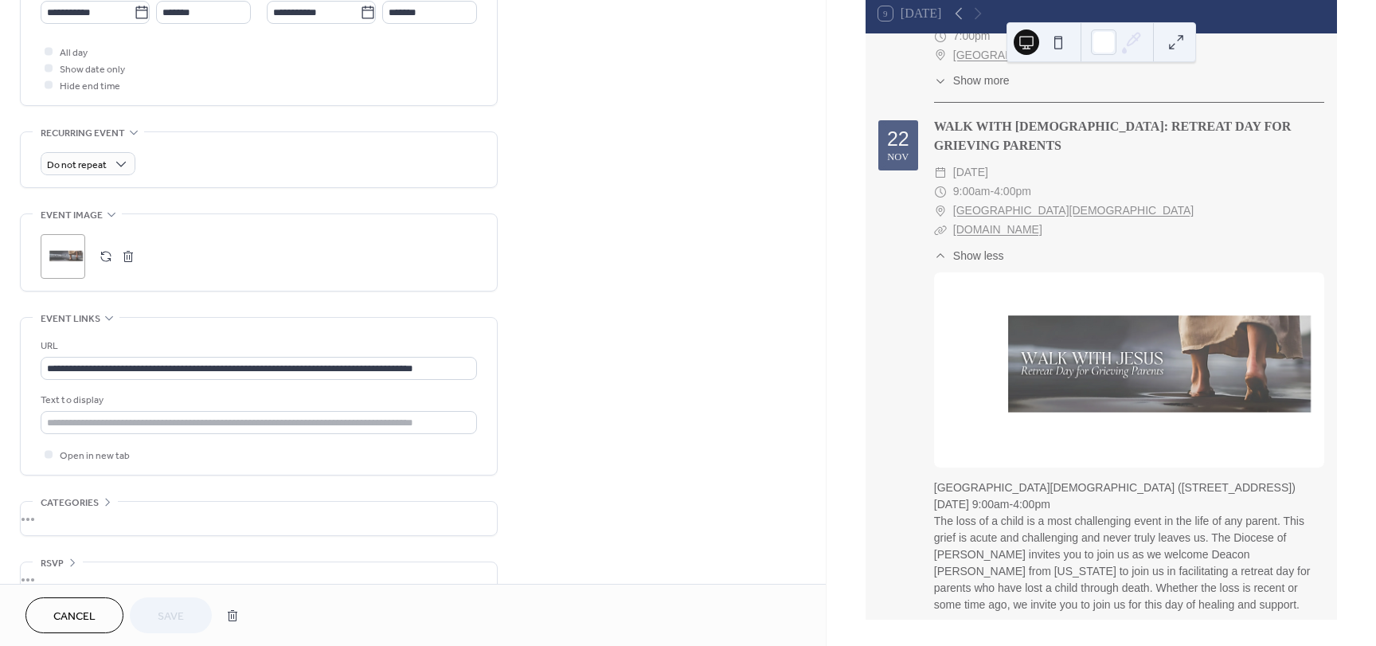
scroll to position [603, 0]
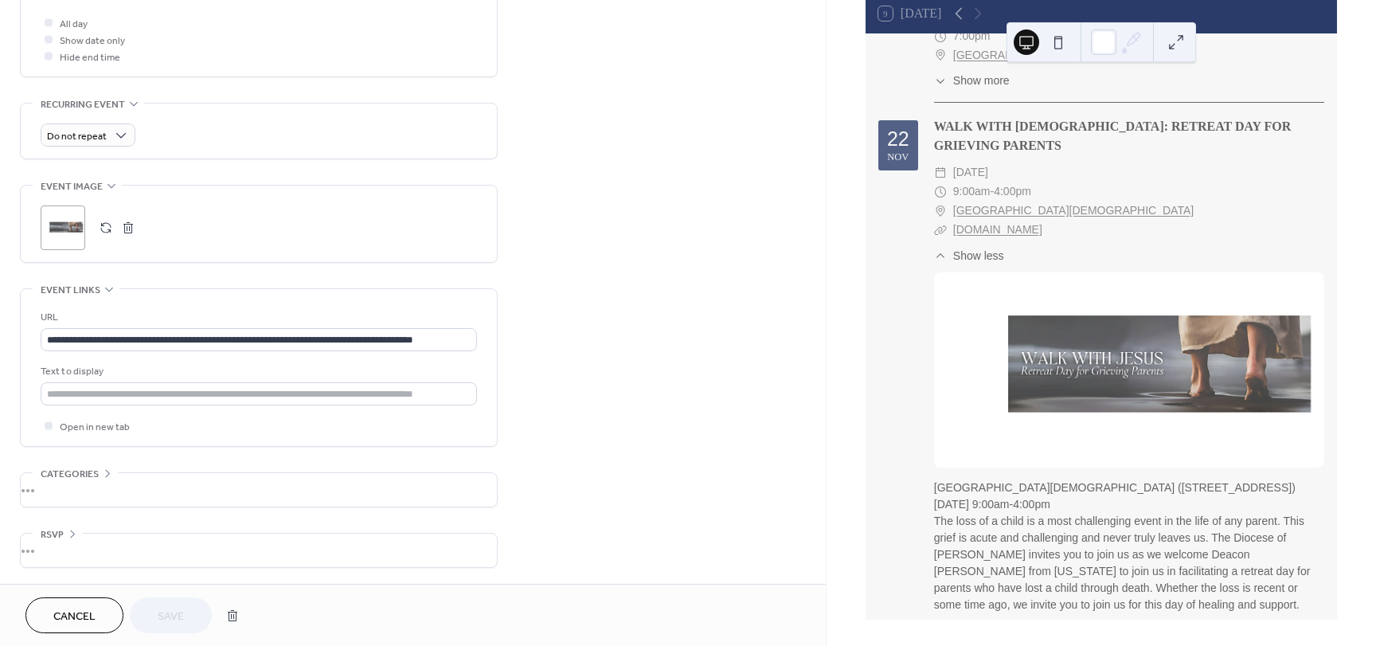
click at [129, 224] on button "button" at bounding box center [128, 228] width 22 height 22
click at [58, 224] on icon at bounding box center [62, 227] width 25 height 25
click at [190, 619] on button "Save" at bounding box center [171, 615] width 82 height 36
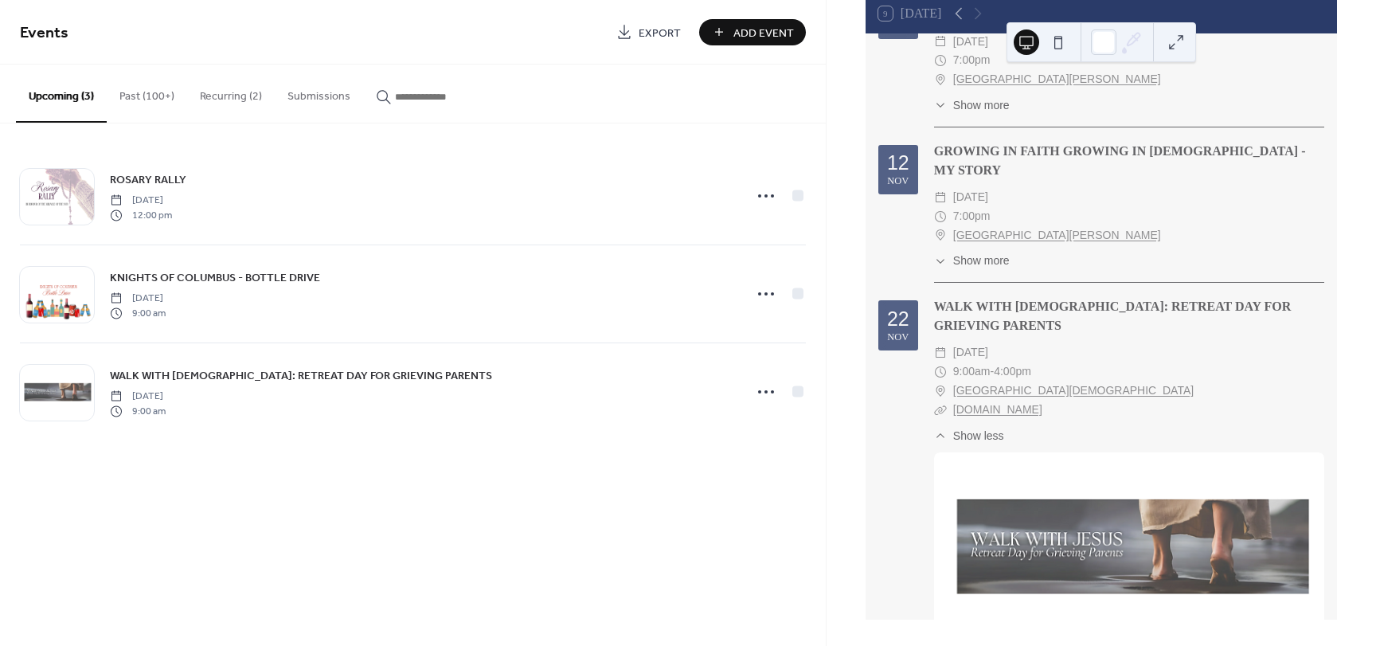
scroll to position [645, 0]
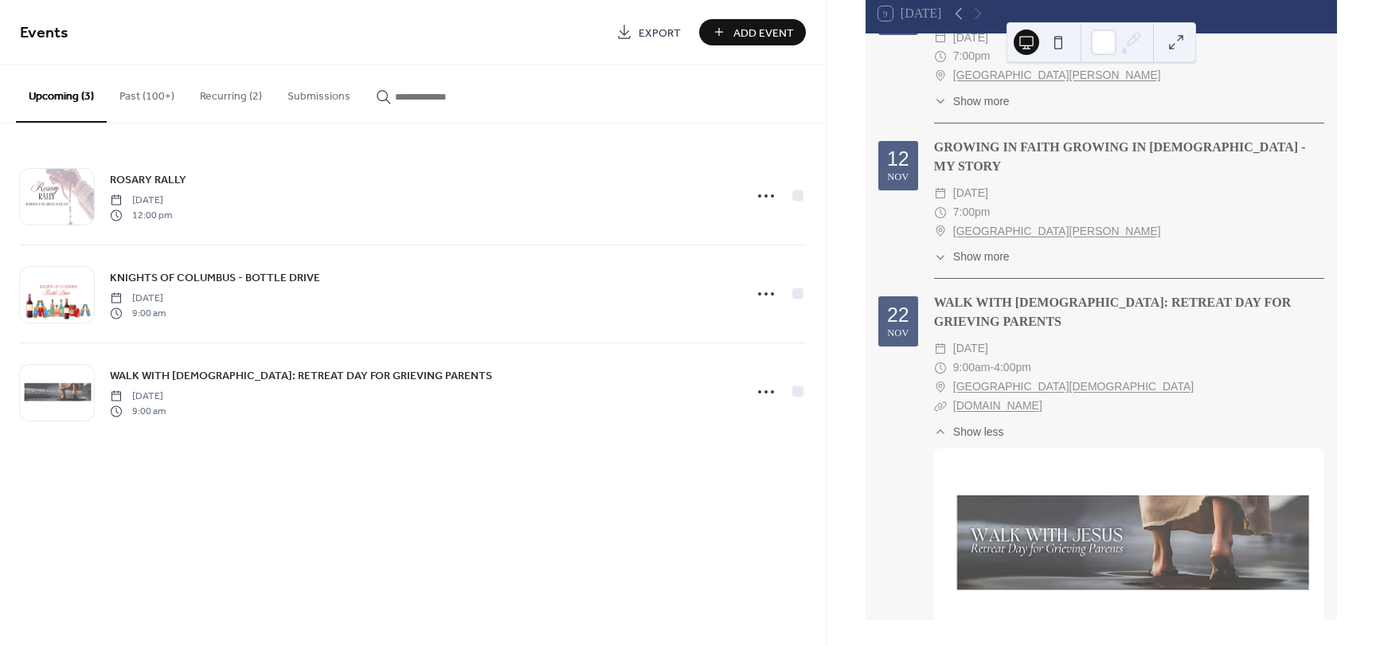
click at [972, 424] on span "Show less" at bounding box center [978, 432] width 51 height 17
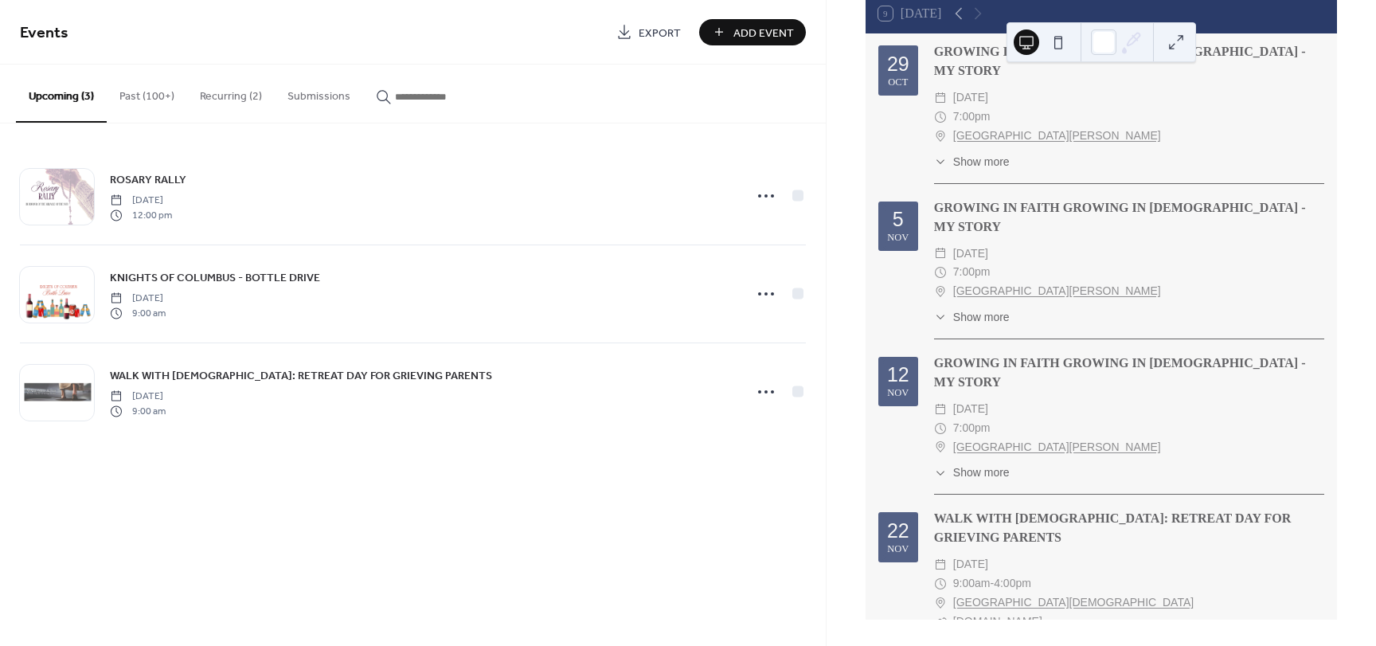
scroll to position [423, 0]
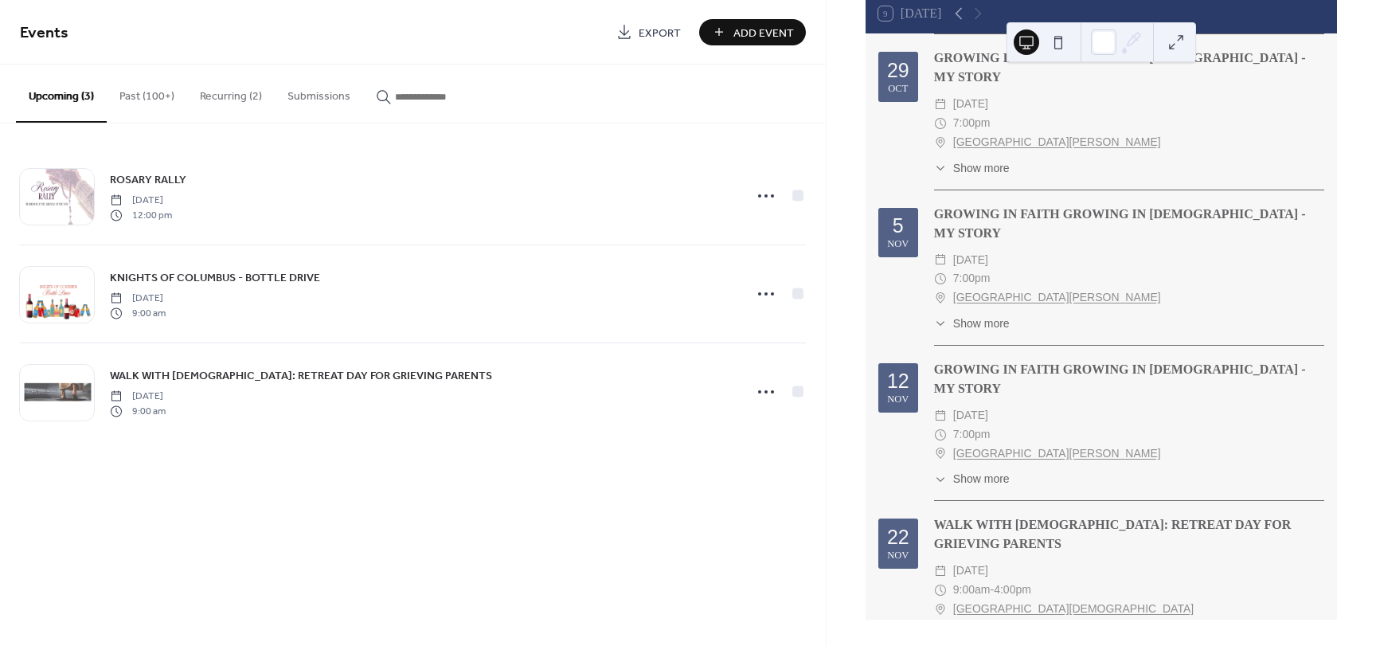
click at [971, 645] on span "Show more" at bounding box center [981, 654] width 57 height 17
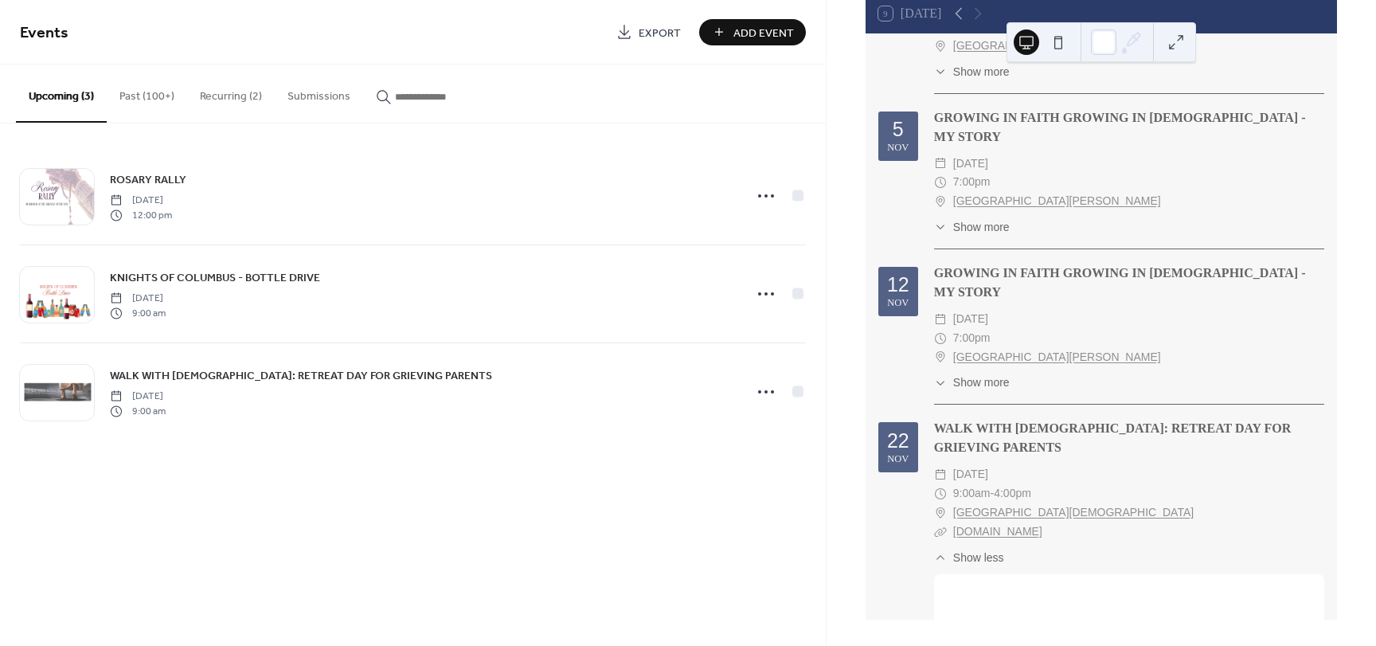
scroll to position [565, 0]
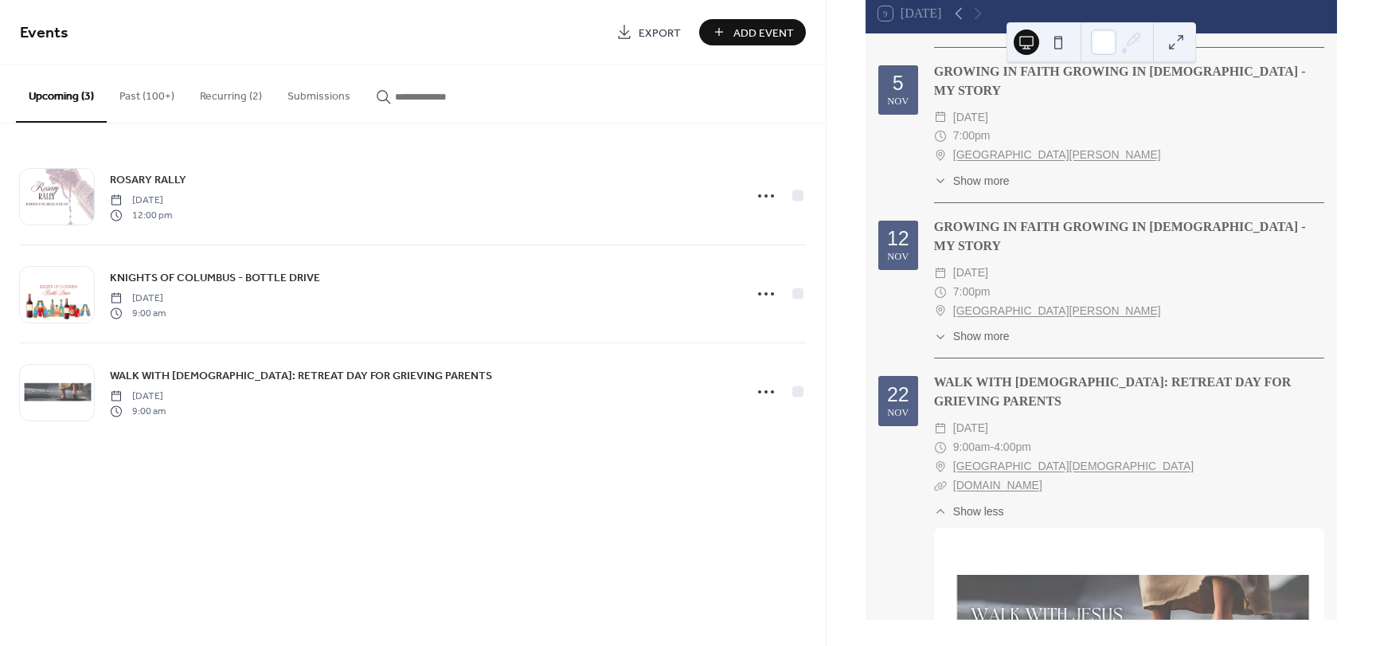
click at [981, 328] on span "Show more" at bounding box center [981, 336] width 57 height 17
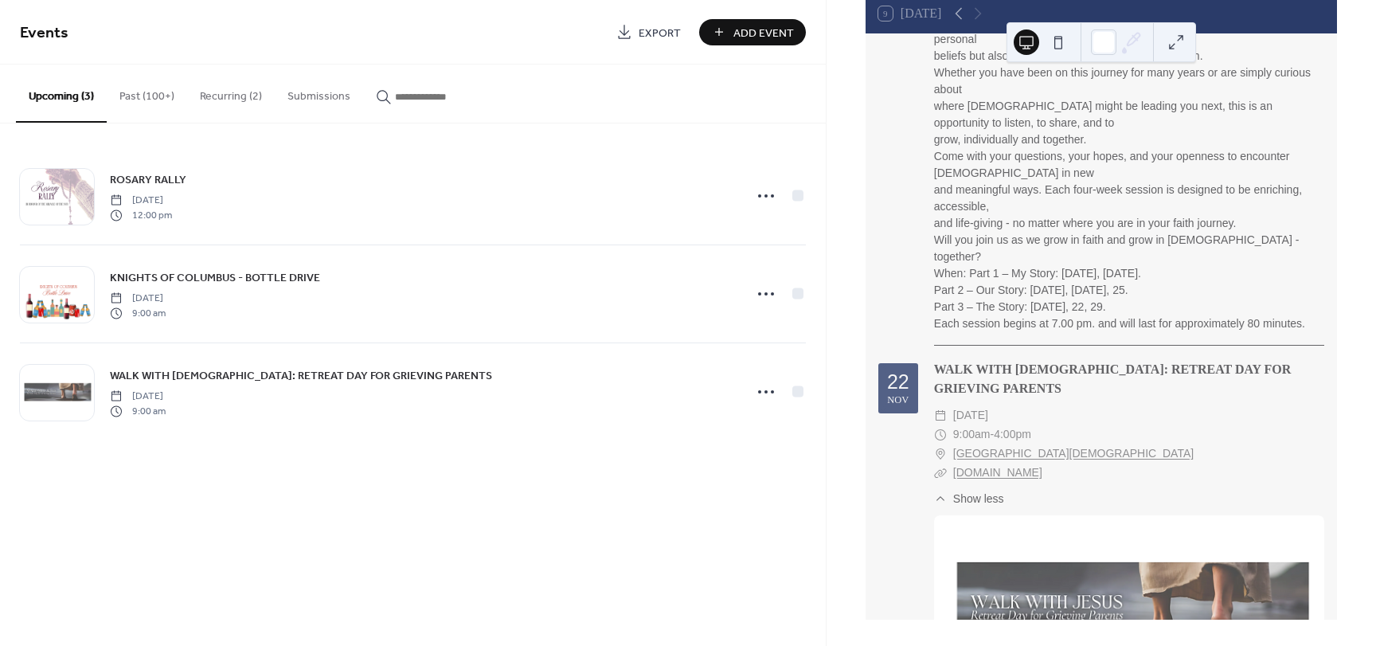
scroll to position [1428, 0]
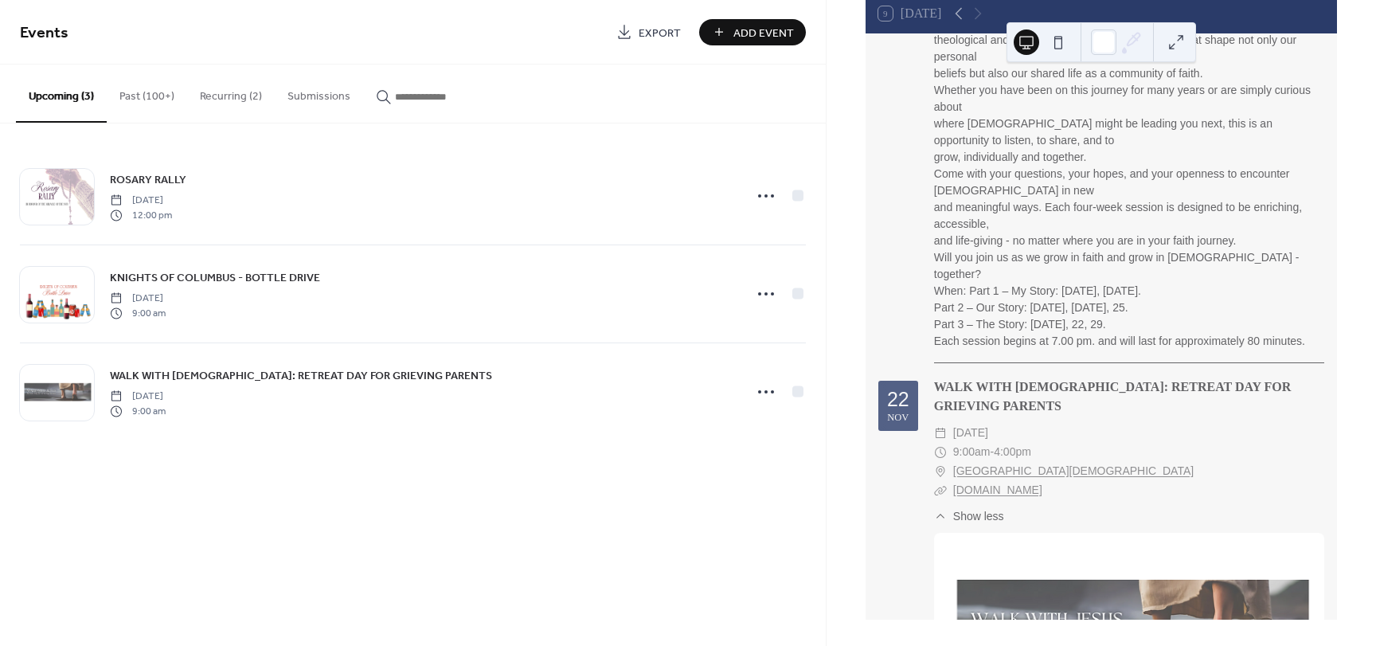
click at [1016, 483] on link "hamiltondiocese.com" at bounding box center [997, 489] width 89 height 13
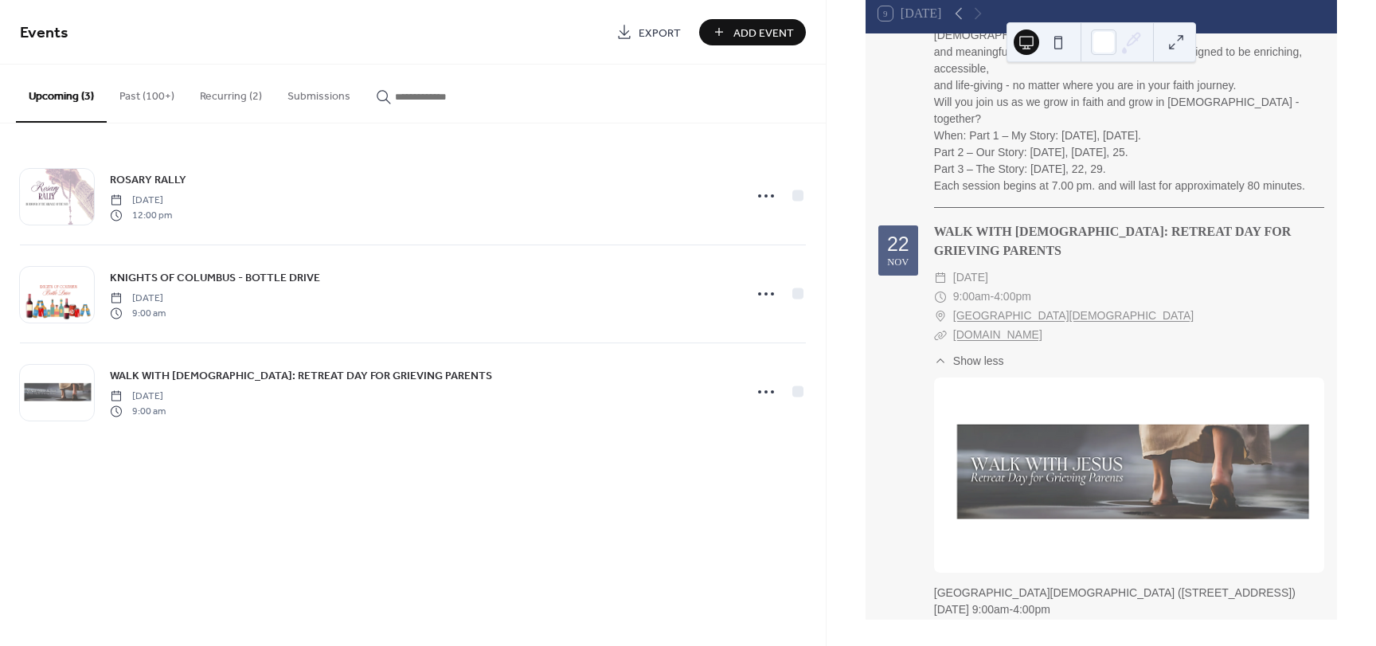
scroll to position [1507, 0]
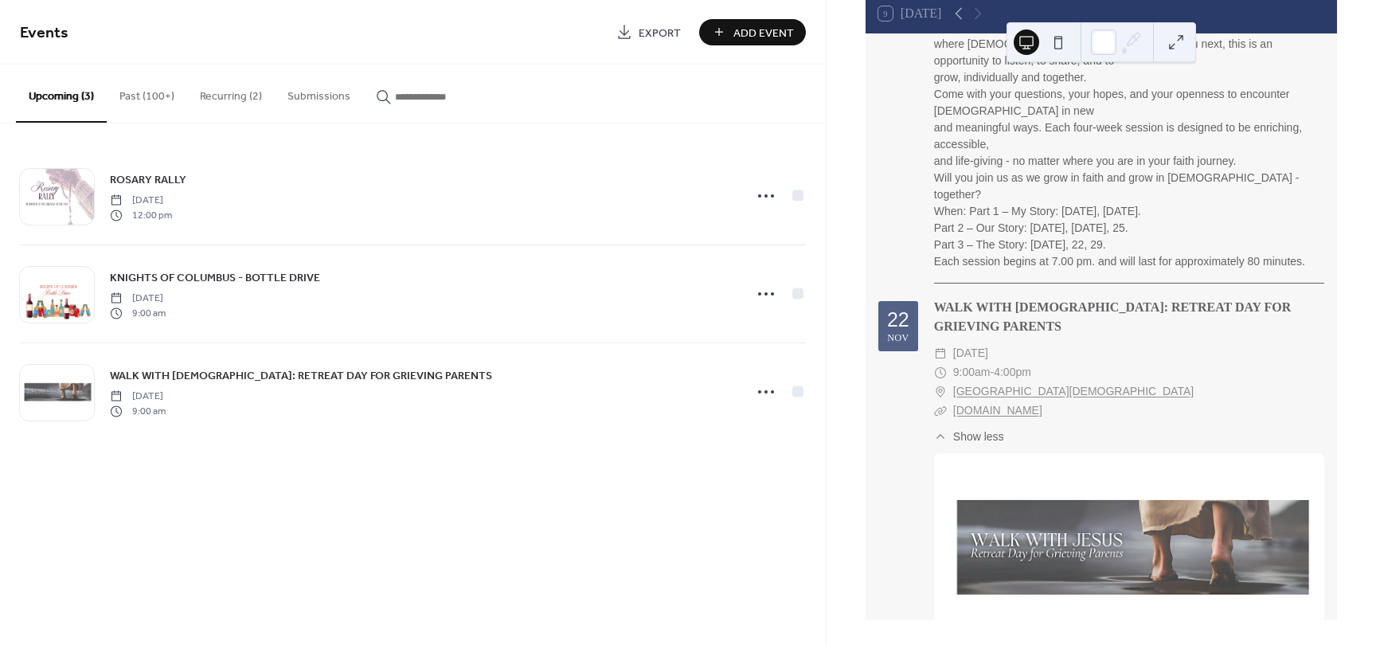
click at [1044, 382] on link "Basilica of Our Lady Immaculate" at bounding box center [1073, 391] width 240 height 19
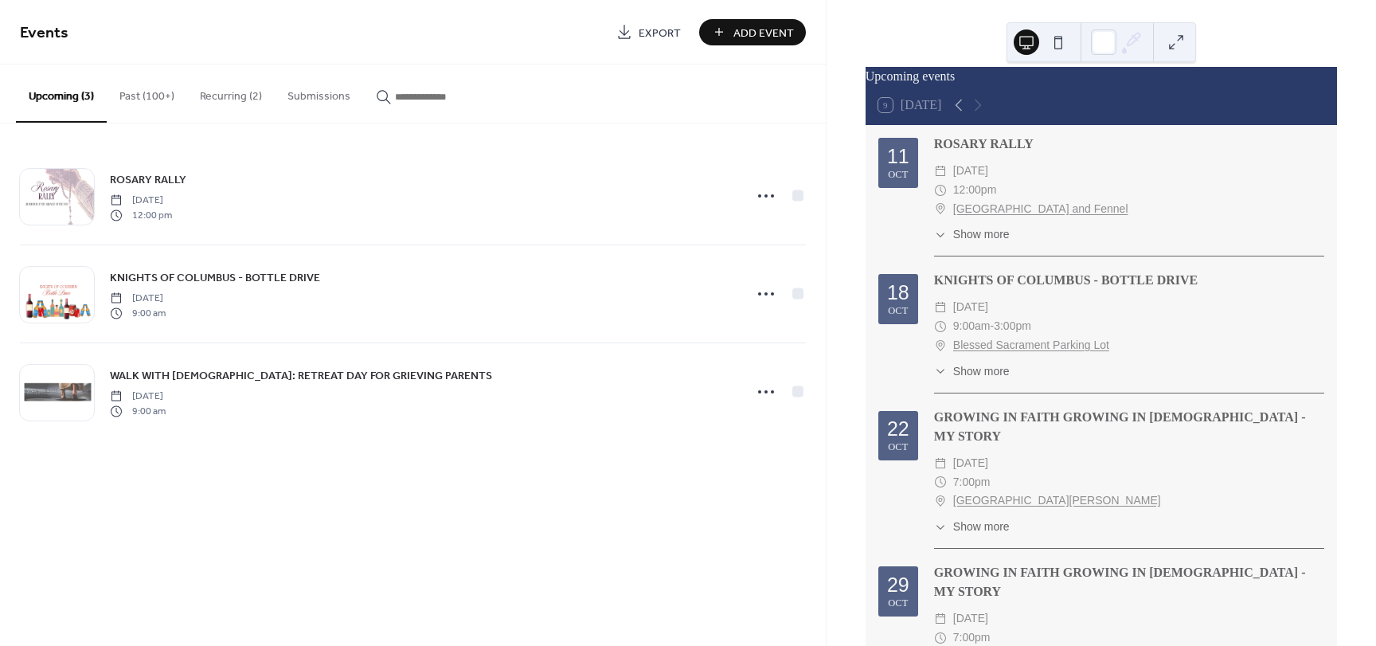
scroll to position [0, 0]
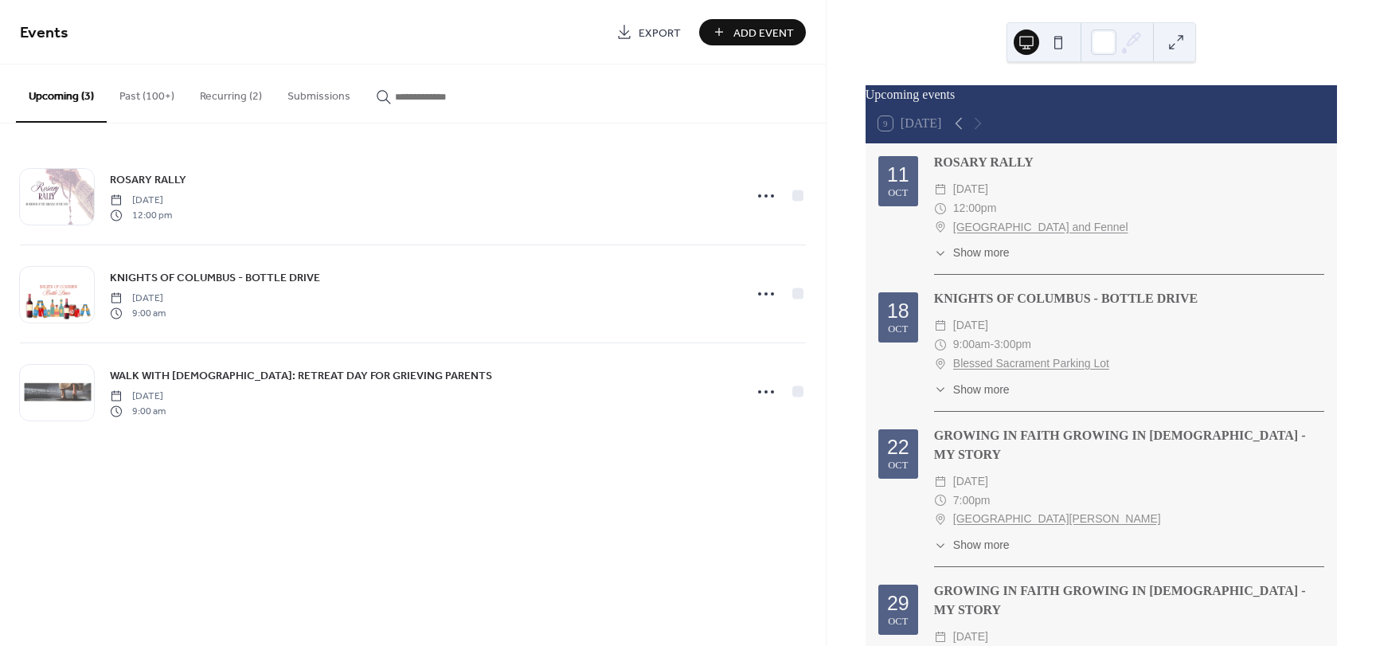
click at [920, 131] on div "9 Today" at bounding box center [910, 123] width 64 height 14
click at [1219, 113] on div "9 Today" at bounding box center [1100, 123] width 471 height 38
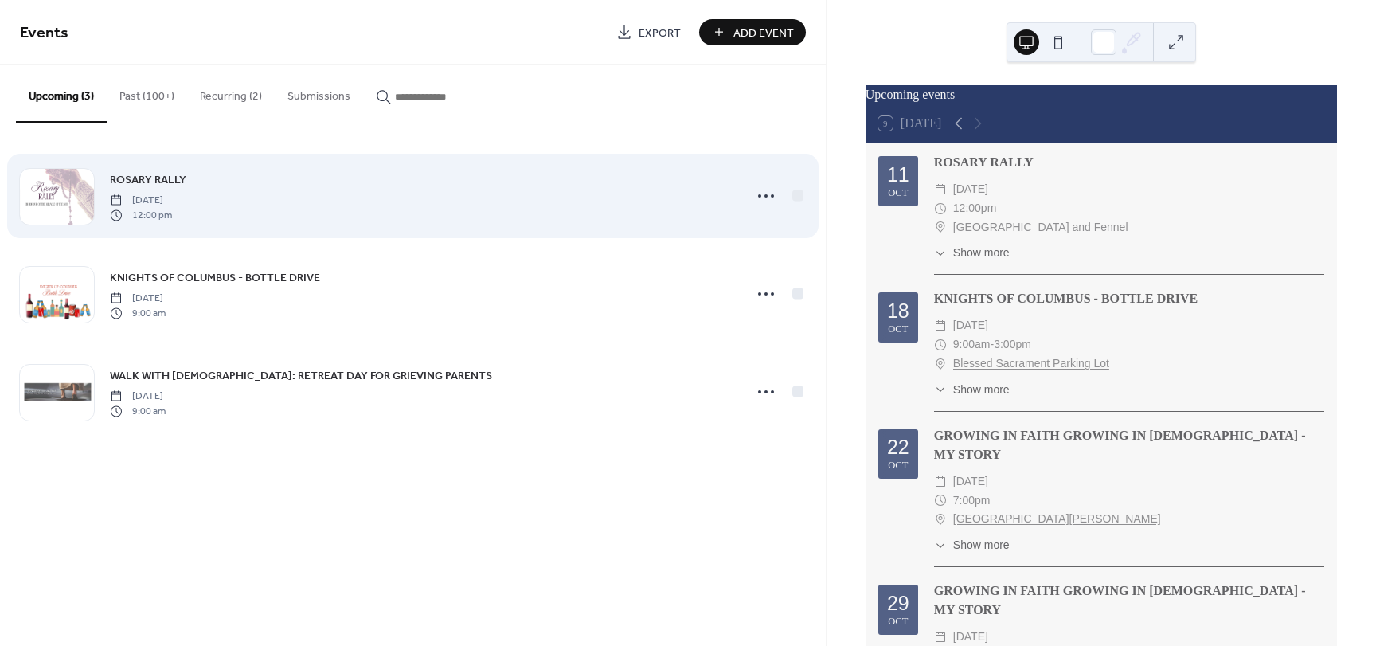
click at [154, 182] on span "ROSARY RALLY" at bounding box center [148, 180] width 76 height 17
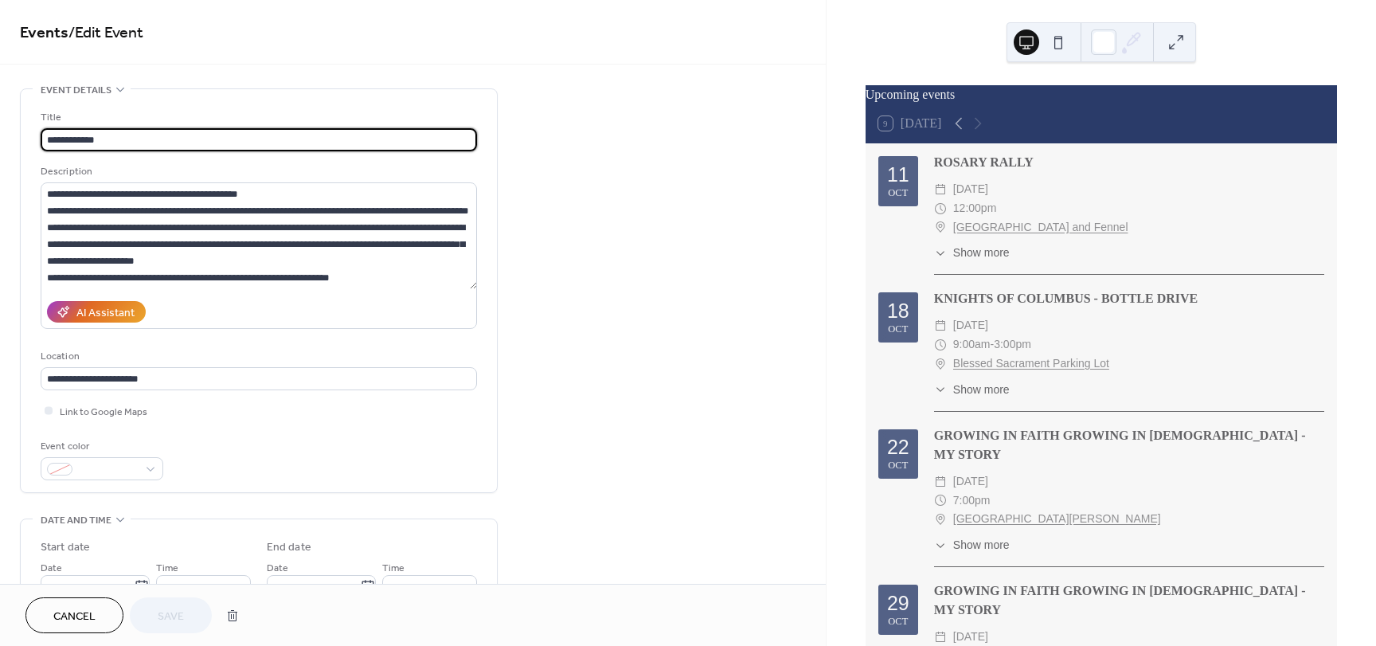
drag, startPoint x: 129, startPoint y: 132, endPoint x: 27, endPoint y: 132, distance: 101.9
click at [27, 132] on div "**********" at bounding box center [259, 290] width 476 height 403
click at [677, 231] on div "**********" at bounding box center [413, 637] width 826 height 1098
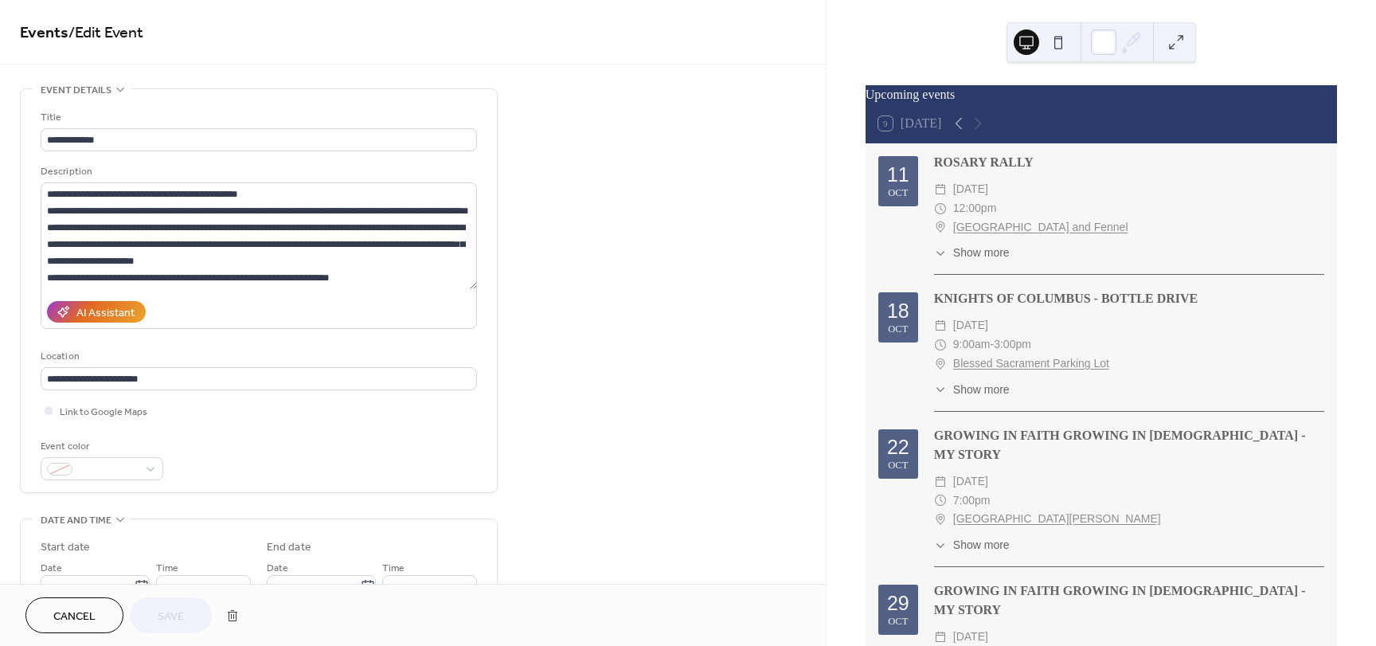
click at [975, 261] on span "Show more" at bounding box center [981, 252] width 57 height 17
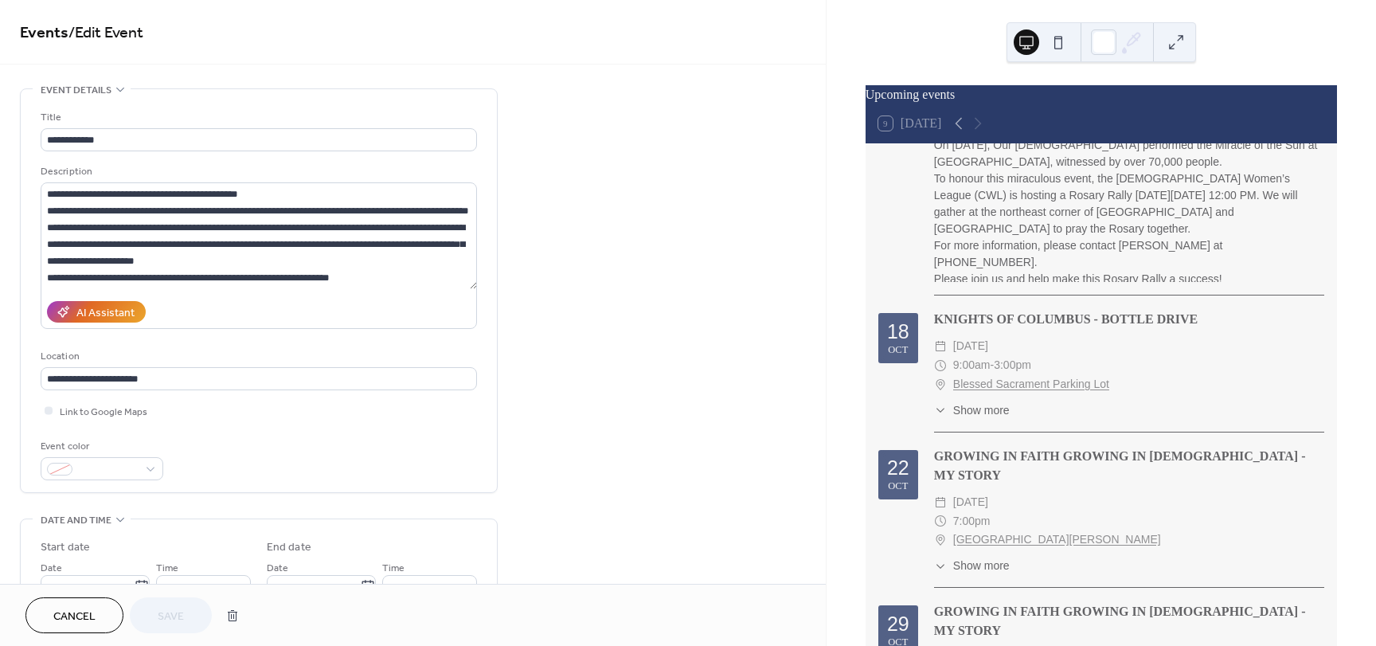
scroll to position [398, 0]
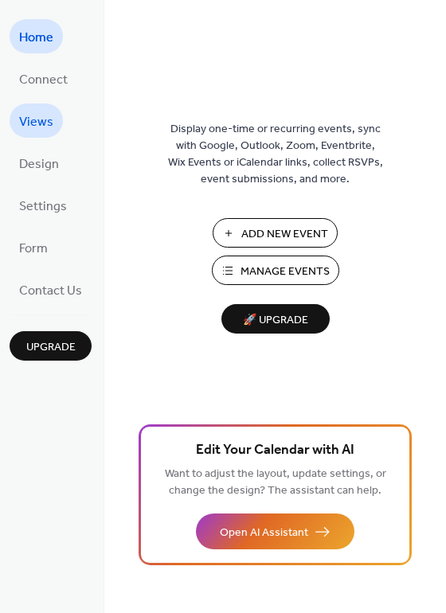
click at [39, 120] on span "Views" at bounding box center [36, 122] width 34 height 25
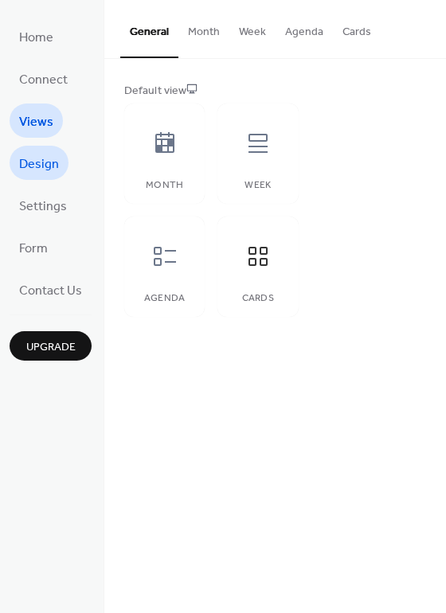
click at [46, 165] on span "Design" at bounding box center [39, 164] width 40 height 25
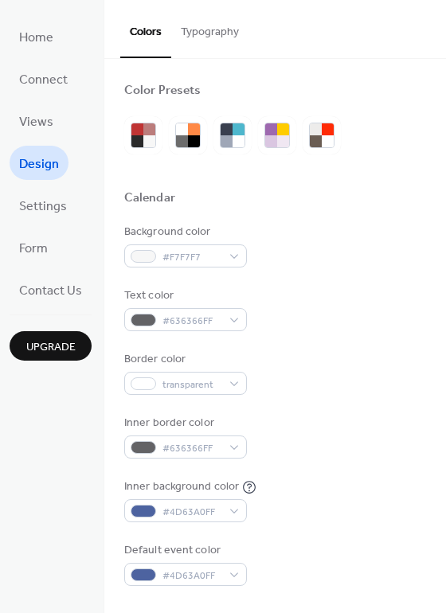
click at [231, 30] on button "Typography" at bounding box center [209, 28] width 77 height 57
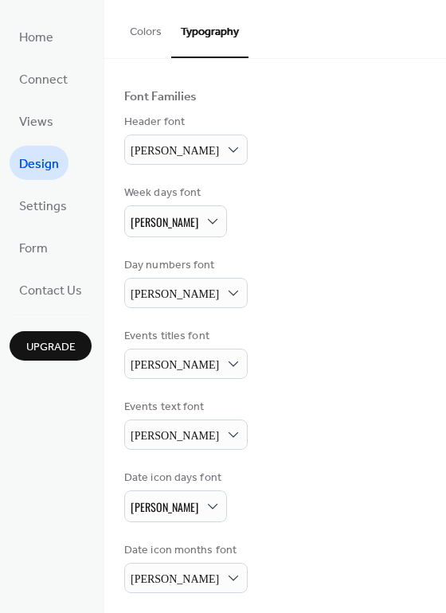
scroll to position [92, 0]
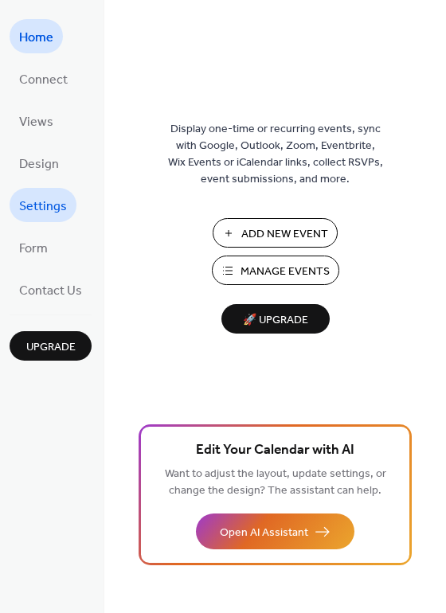
click at [56, 205] on span "Settings" at bounding box center [43, 206] width 48 height 25
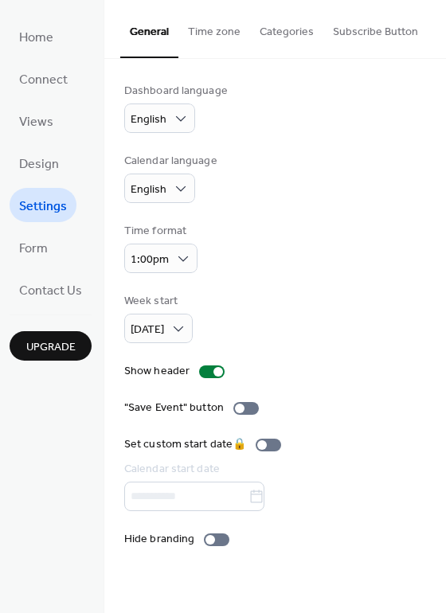
click at [205, 28] on button "Time zone" at bounding box center [214, 28] width 72 height 57
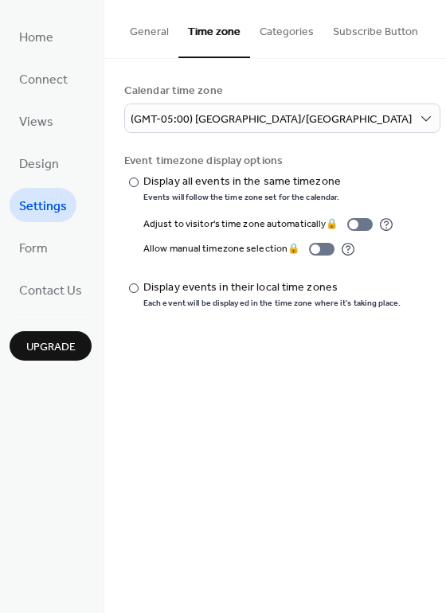
click at [282, 33] on button "Categories" at bounding box center [286, 28] width 73 height 57
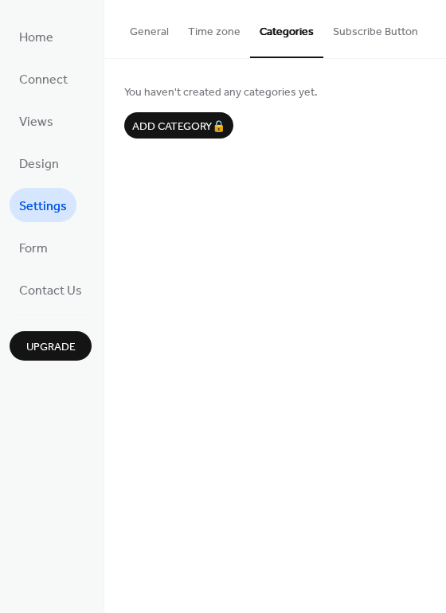
click at [367, 34] on button "Subscribe Button" at bounding box center [375, 28] width 104 height 57
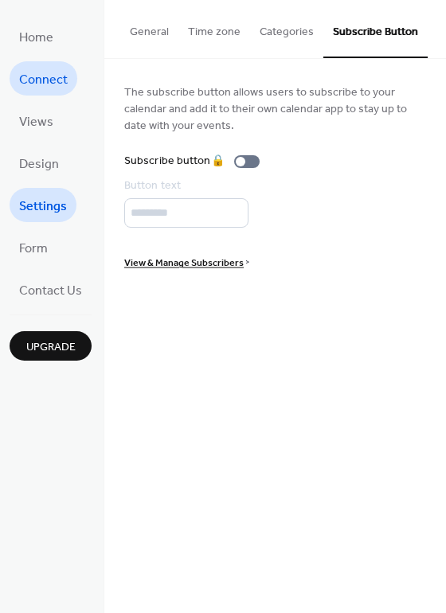
click at [49, 64] on link "Connect" at bounding box center [44, 78] width 68 height 34
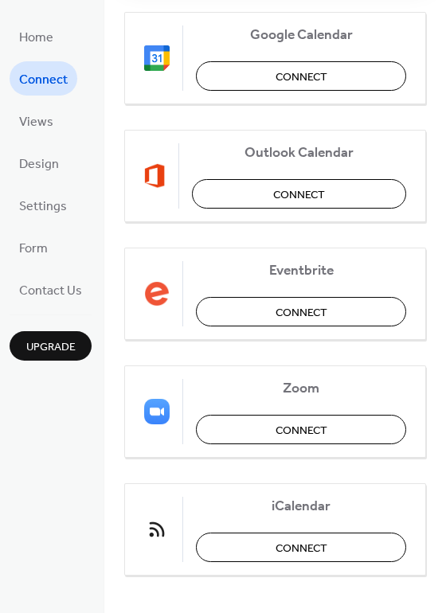
scroll to position [257, 0]
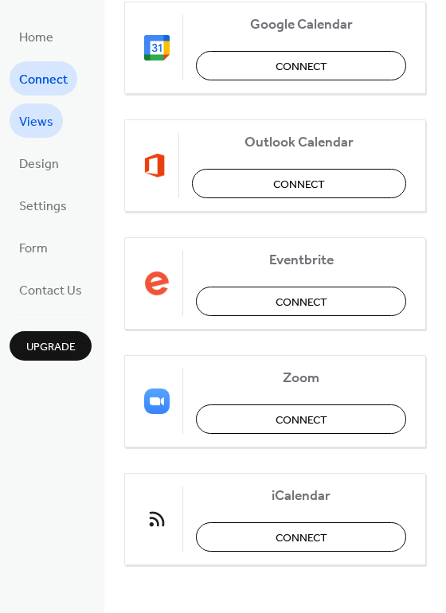
click at [38, 120] on span "Views" at bounding box center [36, 122] width 34 height 25
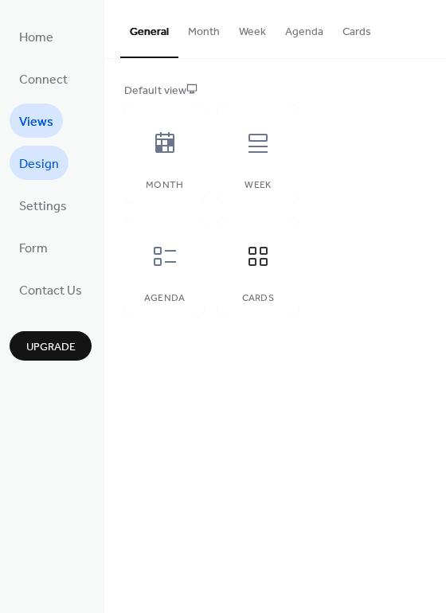
click at [30, 158] on span "Design" at bounding box center [39, 164] width 40 height 25
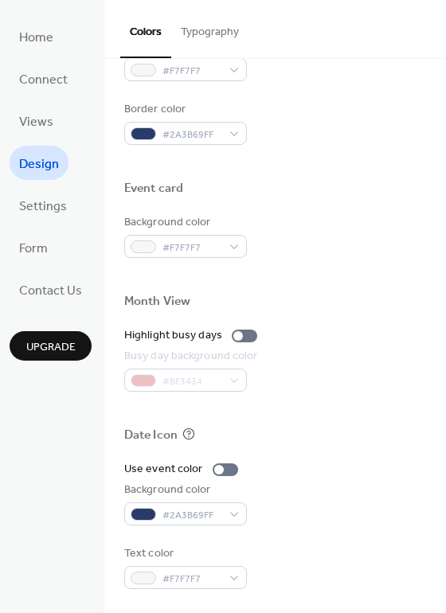
scroll to position [204, 0]
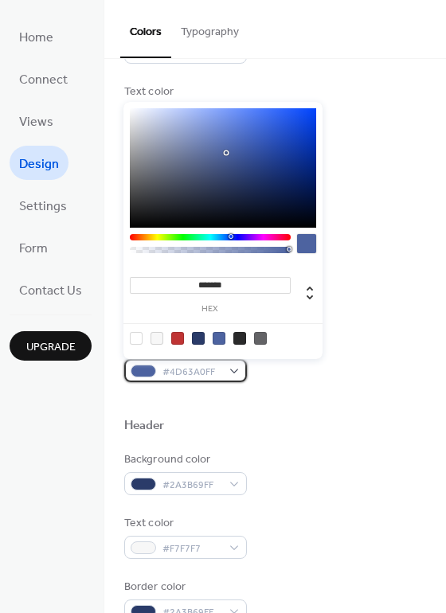
click at [232, 372] on div "#4D63A0FF" at bounding box center [185, 370] width 123 height 23
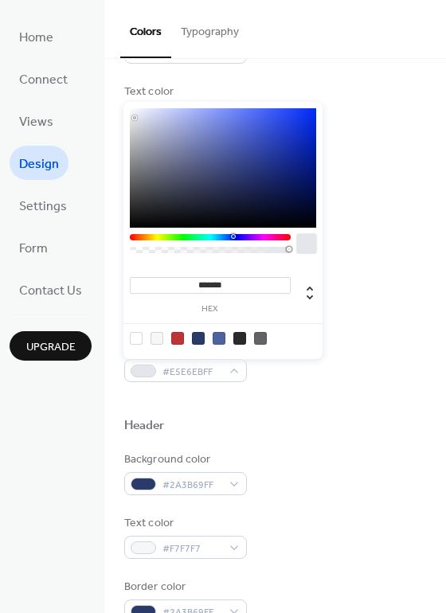
drag, startPoint x: 227, startPoint y: 151, endPoint x: 134, endPoint y: 118, distance: 99.0
click at [134, 118] on div at bounding box center [134, 117] width 3 height 3
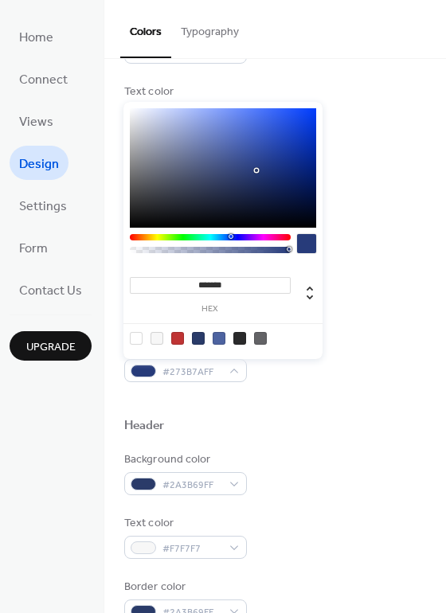
type input "*******"
drag, startPoint x: 134, startPoint y: 118, endPoint x: 257, endPoint y: 166, distance: 132.6
click at [257, 166] on div at bounding box center [257, 166] width 3 height 3
click at [359, 431] on div "Header" at bounding box center [275, 428] width 302 height 21
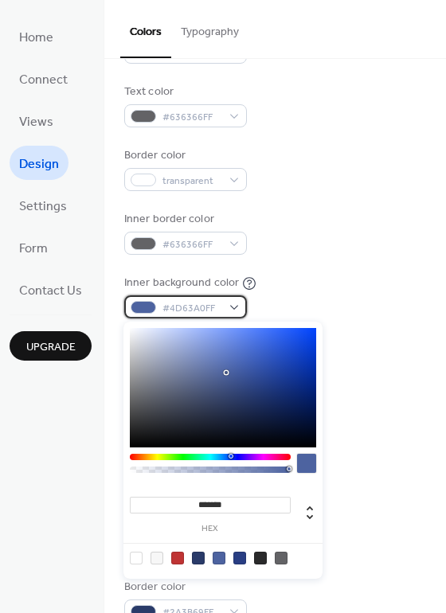
click at [236, 303] on div "#4D63A0FF" at bounding box center [185, 306] width 123 height 23
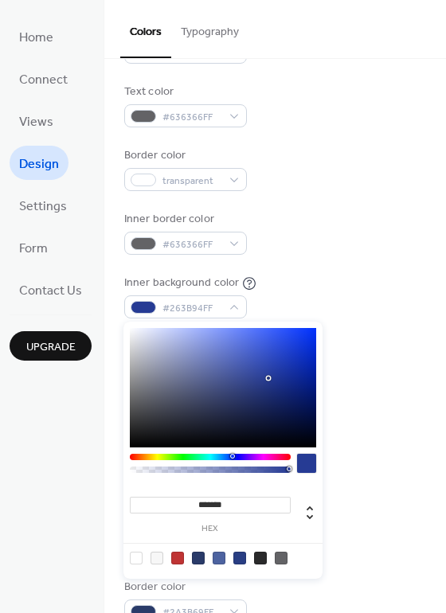
drag, startPoint x: 225, startPoint y: 372, endPoint x: 236, endPoint y: 390, distance: 21.0
click at [267, 380] on div at bounding box center [268, 378] width 3 height 3
drag, startPoint x: 232, startPoint y: 390, endPoint x: 225, endPoint y: 389, distance: 8.1
click at [225, 389] on div at bounding box center [224, 388] width 3 height 3
click at [199, 557] on div at bounding box center [198, 558] width 13 height 13
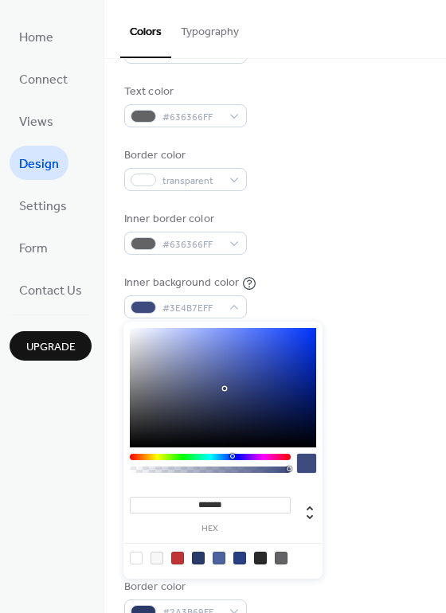
type input "*******"
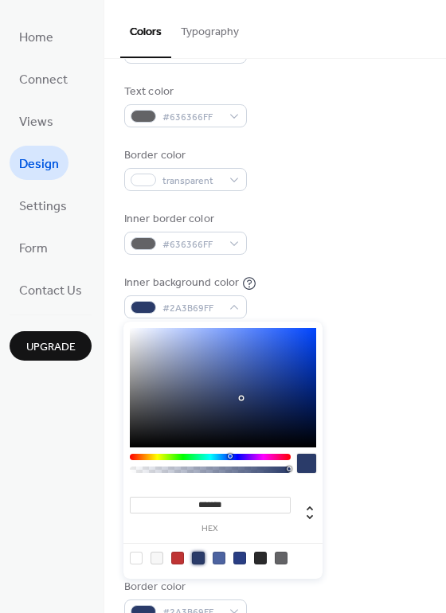
click at [375, 400] on div at bounding box center [275, 400] width 302 height 36
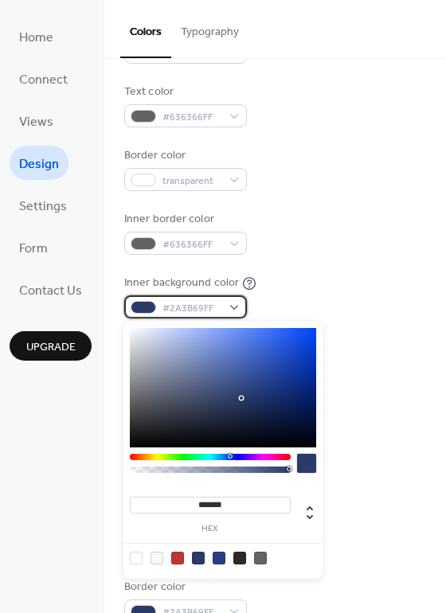
click at [228, 308] on div "#2A3B69FF" at bounding box center [185, 306] width 123 height 23
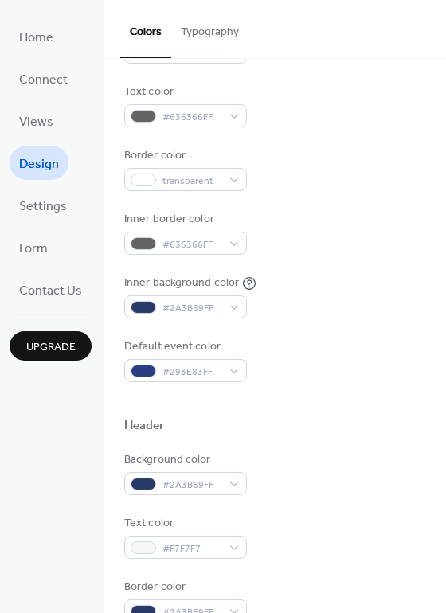
click at [354, 279] on div "Inner background color #2A3B69FF" at bounding box center [275, 297] width 302 height 44
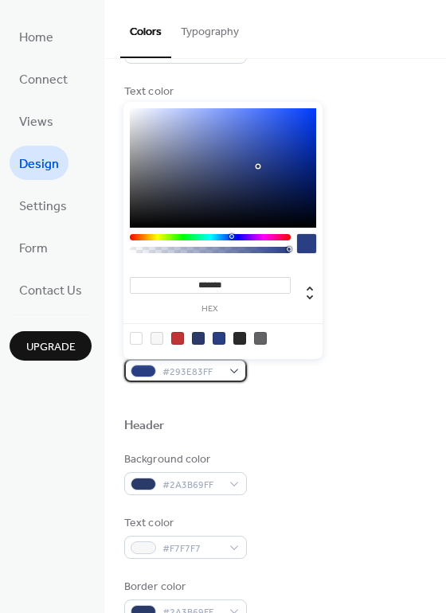
click at [235, 369] on div "#293E83FF" at bounding box center [185, 370] width 123 height 23
click at [197, 342] on div at bounding box center [198, 338] width 13 height 13
type input "*******"
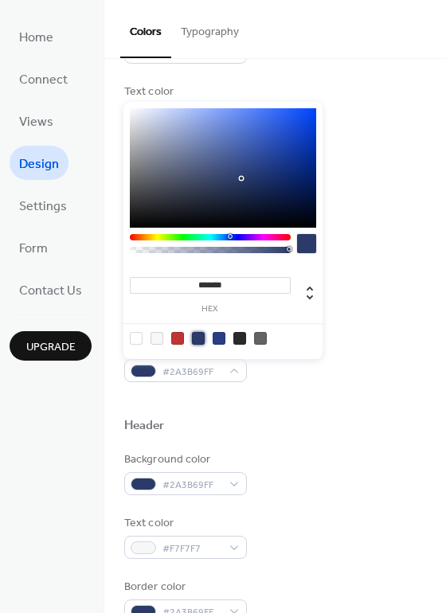
click at [289, 442] on div at bounding box center [275, 445] width 302 height 13
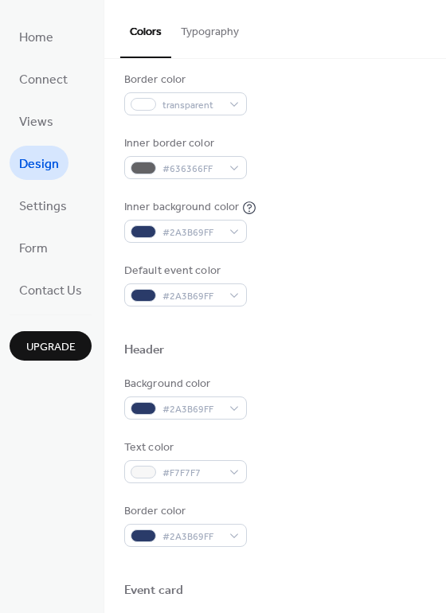
scroll to position [283, 0]
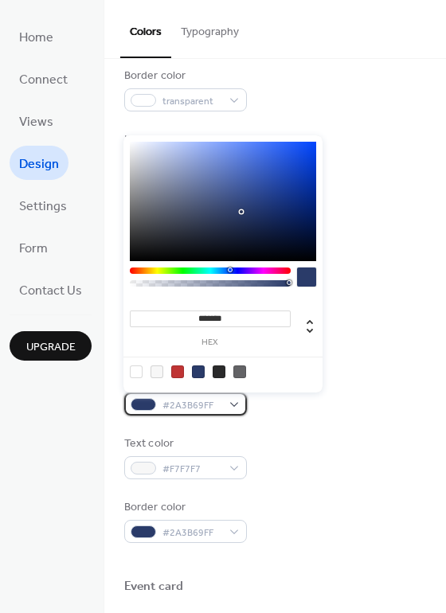
click at [232, 406] on div "#2A3B69FF" at bounding box center [185, 404] width 123 height 23
click at [196, 373] on div at bounding box center [198, 371] width 13 height 13
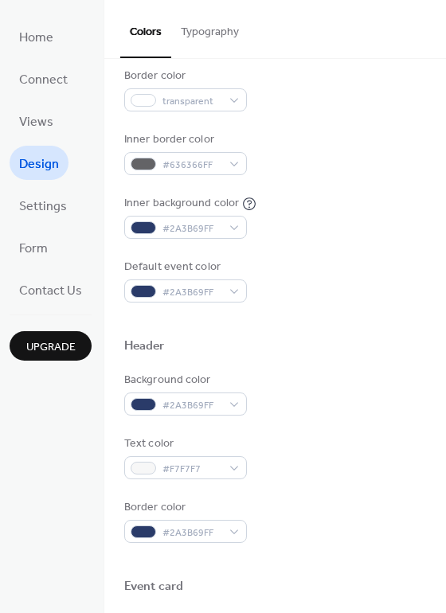
click at [324, 472] on div "Text color #F7F7F7" at bounding box center [275, 458] width 302 height 44
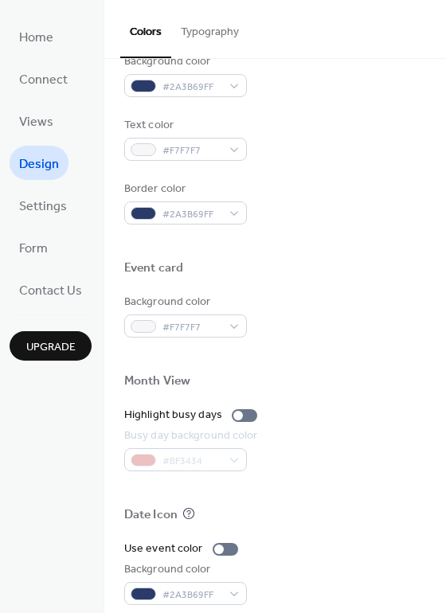
scroll to position [682, 0]
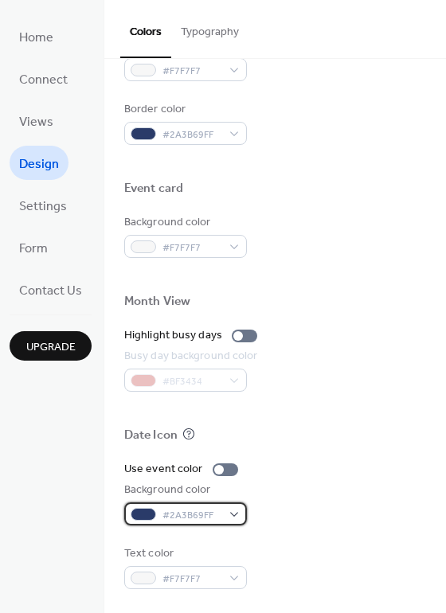
click at [232, 515] on div "#2A3B69FF" at bounding box center [185, 513] width 123 height 23
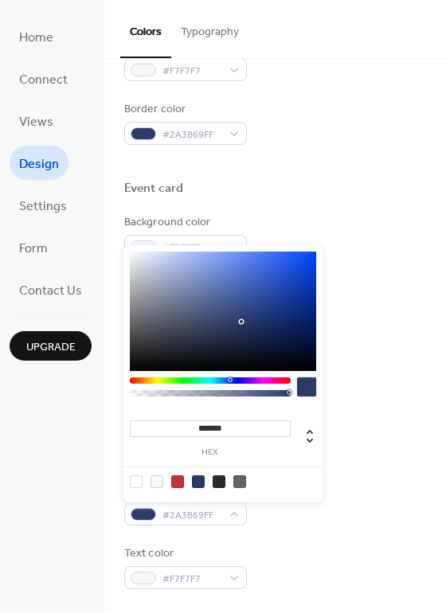
click at [195, 477] on div at bounding box center [198, 481] width 13 height 13
click at [279, 537] on div "Use event color Background color #2A3B69FF Text color #F7F7F7" at bounding box center [275, 525] width 302 height 128
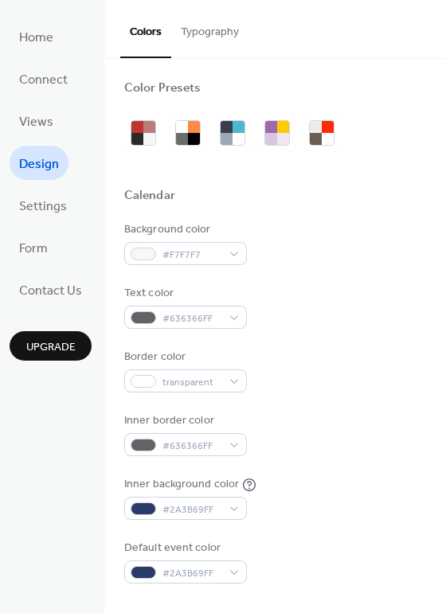
scroll to position [0, 0]
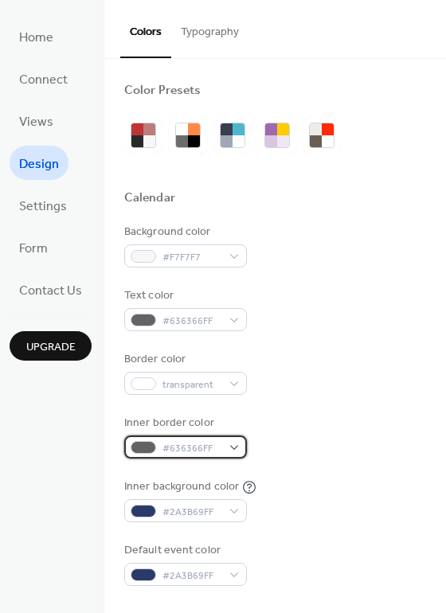
click at [236, 449] on div "#636366FF" at bounding box center [185, 447] width 123 height 23
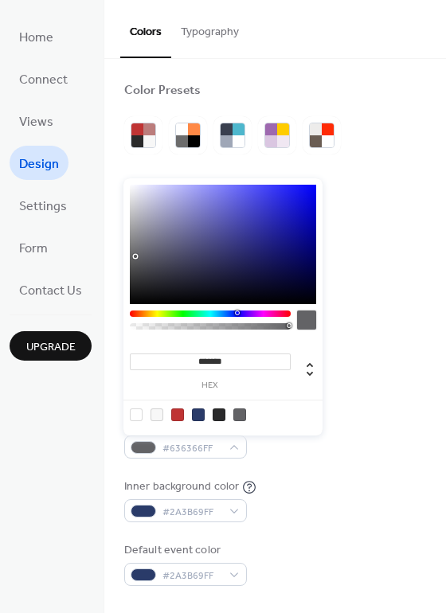
click at [132, 417] on div at bounding box center [136, 414] width 13 height 13
type input "*"
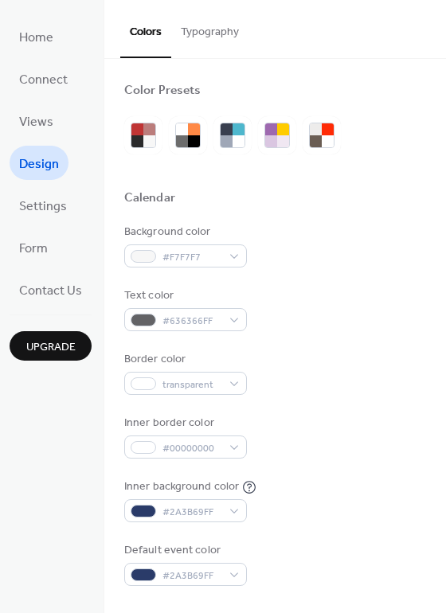
click at [343, 512] on div "Inner background color #2A3B69FF" at bounding box center [275, 500] width 302 height 44
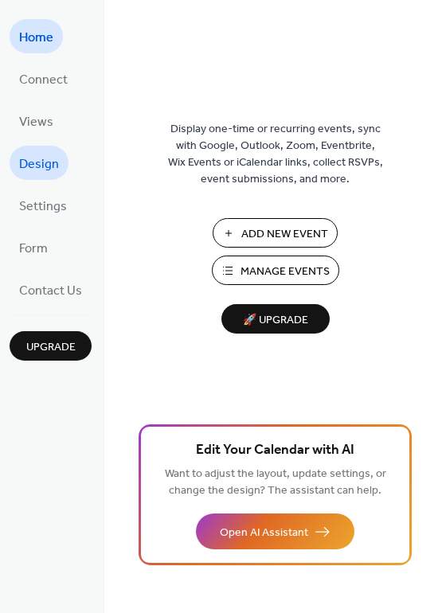
click at [33, 158] on span "Design" at bounding box center [39, 164] width 40 height 25
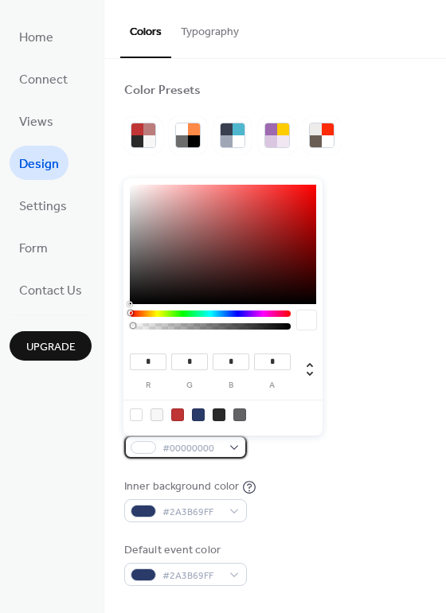
click at [233, 444] on div "#00000000" at bounding box center [185, 447] width 123 height 23
click at [240, 414] on div at bounding box center [239, 414] width 13 height 13
type input "**"
type input "***"
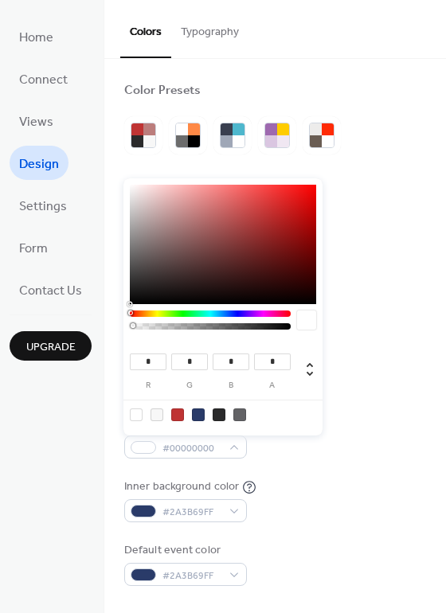
type input "*"
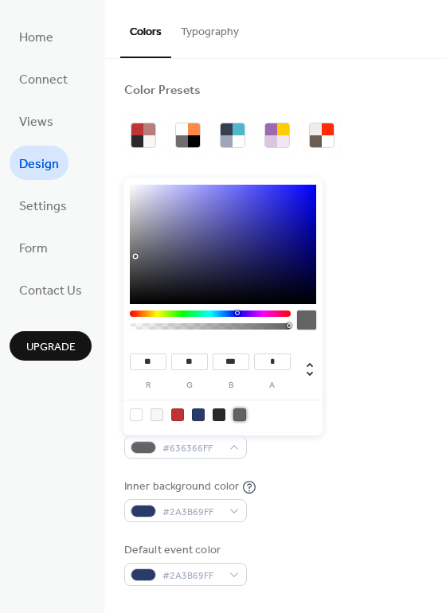
click at [322, 455] on div "Inner border color #636366FF" at bounding box center [275, 437] width 302 height 44
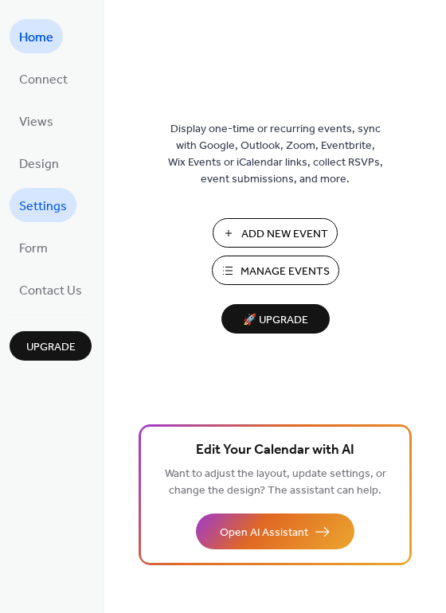
click at [28, 205] on span "Settings" at bounding box center [43, 206] width 48 height 25
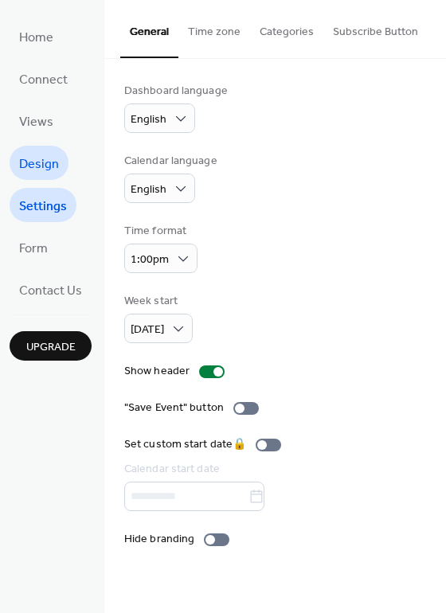
click at [31, 166] on span "Design" at bounding box center [39, 164] width 40 height 25
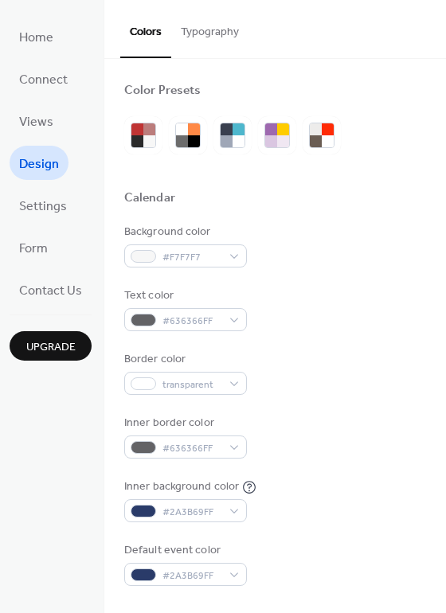
click at [237, 29] on button "Typography" at bounding box center [209, 28] width 77 height 57
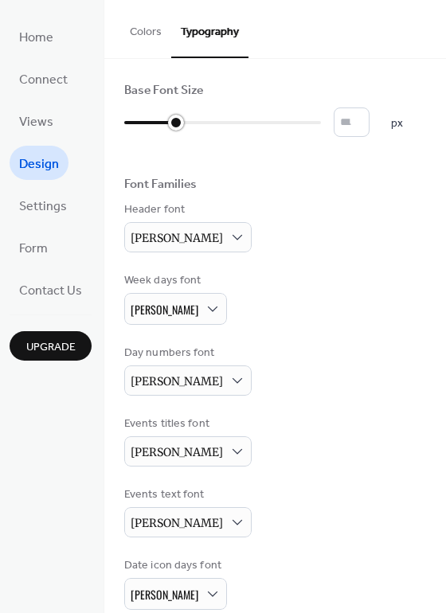
drag, startPoint x: 175, startPoint y: 124, endPoint x: 167, endPoint y: 127, distance: 8.3
click at [167, 127] on div at bounding box center [150, 122] width 52 height 25
click at [348, 119] on input "**" at bounding box center [352, 121] width 36 height 29
click at [366, 127] on input "*" at bounding box center [352, 121] width 36 height 29
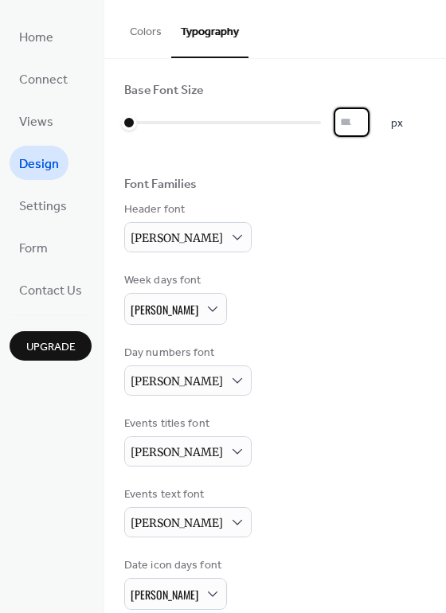
type input "*"
click at [366, 117] on input "*" at bounding box center [352, 121] width 36 height 29
click at [316, 274] on div "Week days font [PERSON_NAME]" at bounding box center [275, 298] width 302 height 53
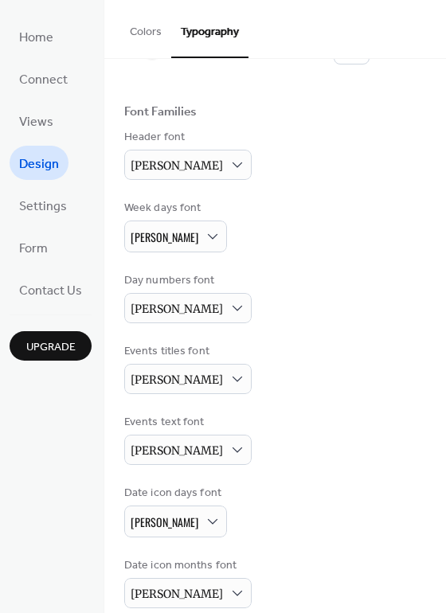
scroll to position [80, 0]
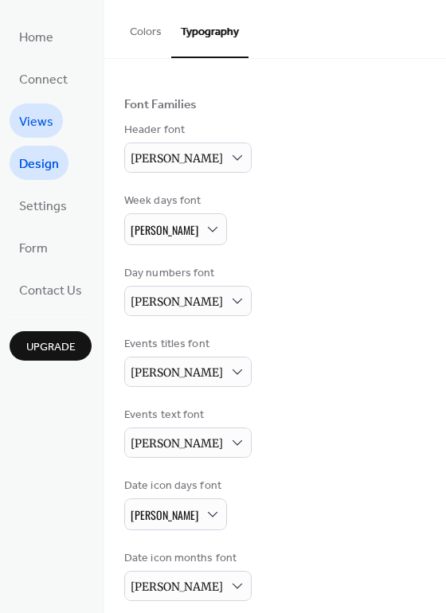
click at [20, 114] on span "Views" at bounding box center [36, 122] width 34 height 25
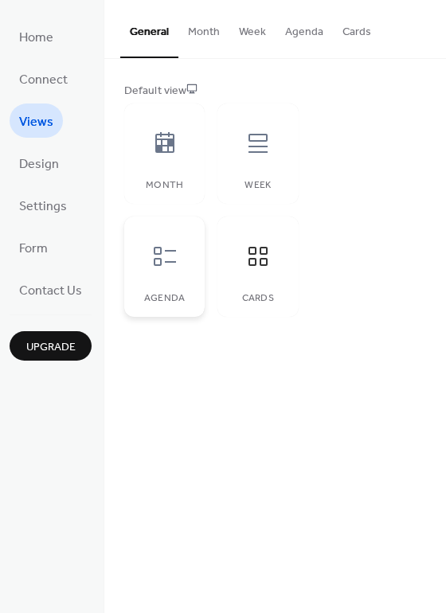
click at [171, 252] on icon at bounding box center [165, 256] width 22 height 19
click at [252, 245] on icon at bounding box center [257, 256] width 25 height 25
click at [170, 259] on icon at bounding box center [164, 256] width 25 height 25
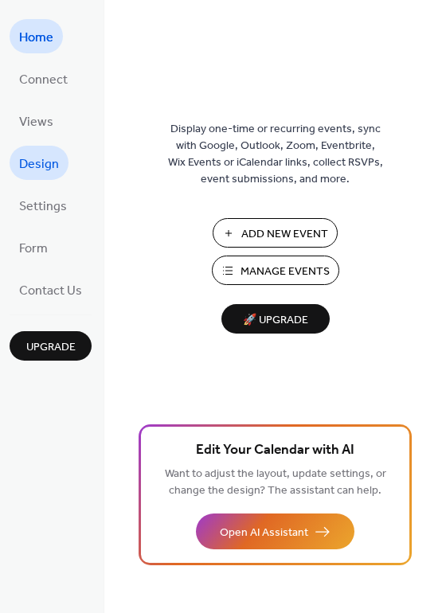
click at [39, 160] on span "Design" at bounding box center [39, 164] width 40 height 25
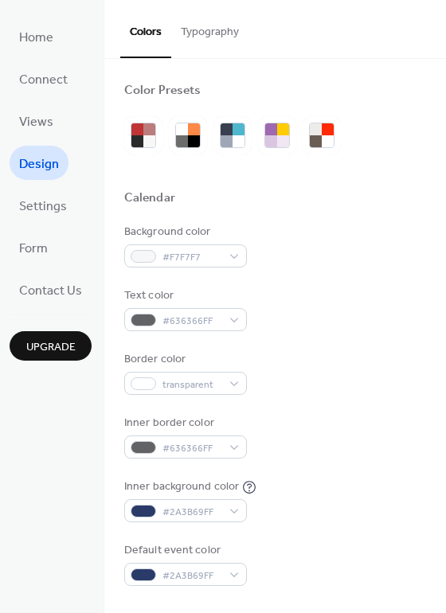
click at [234, 31] on button "Typography" at bounding box center [209, 28] width 77 height 57
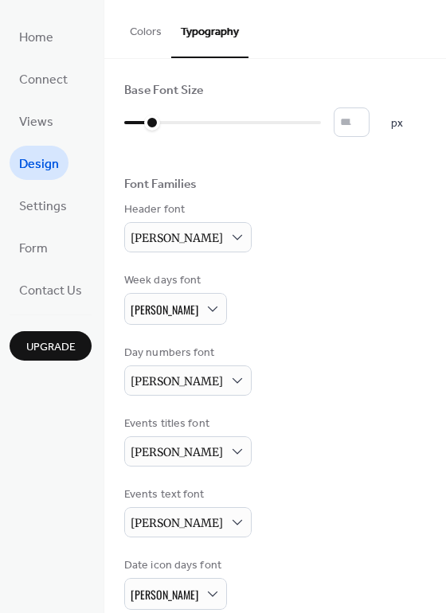
click at [140, 32] on button "Colors" at bounding box center [145, 28] width 51 height 57
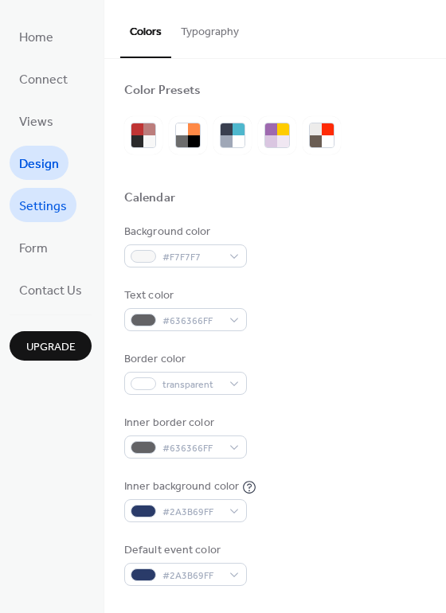
click at [55, 206] on span "Settings" at bounding box center [43, 206] width 48 height 25
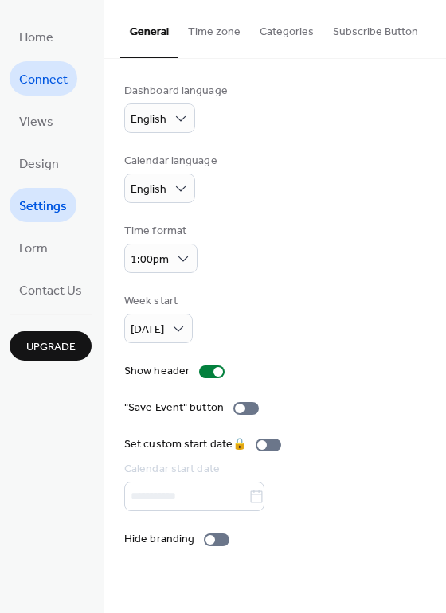
click at [37, 72] on span "Connect" at bounding box center [43, 80] width 49 height 25
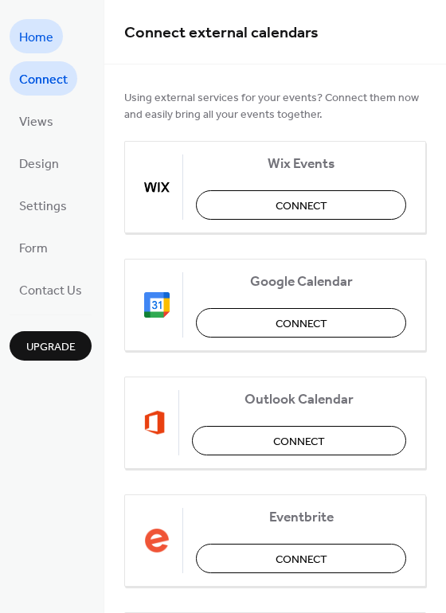
click at [45, 40] on span "Home" at bounding box center [36, 37] width 34 height 25
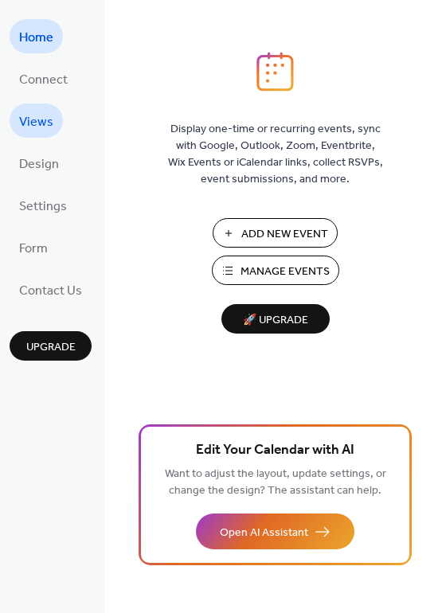
click at [41, 126] on span "Views" at bounding box center [36, 122] width 34 height 25
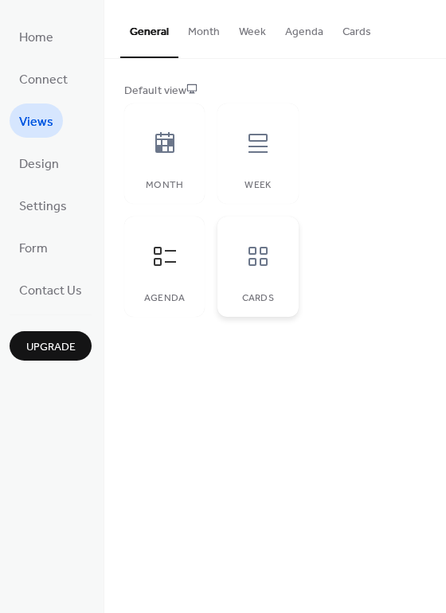
click at [268, 257] on icon at bounding box center [257, 256] width 25 height 25
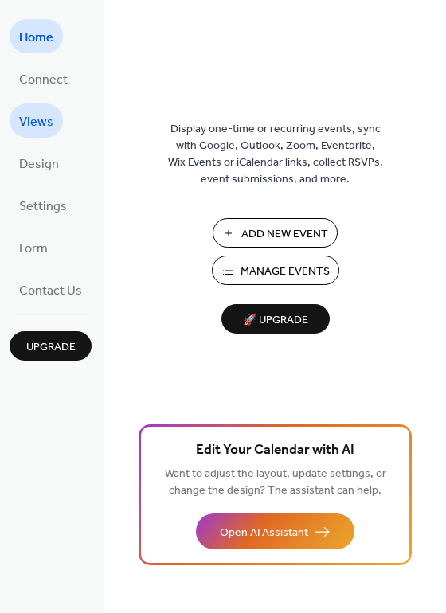
click at [42, 123] on span "Views" at bounding box center [36, 122] width 34 height 25
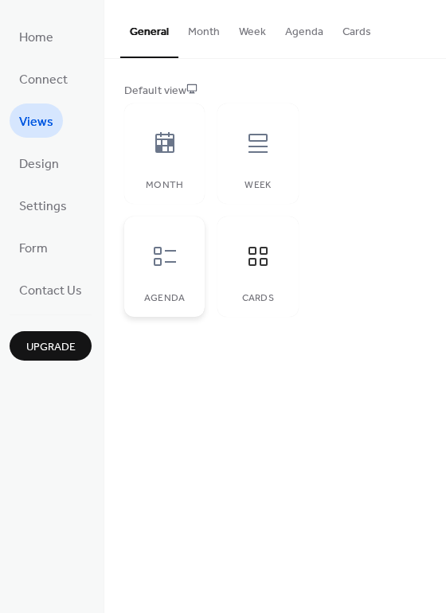
click at [170, 267] on icon at bounding box center [164, 256] width 25 height 25
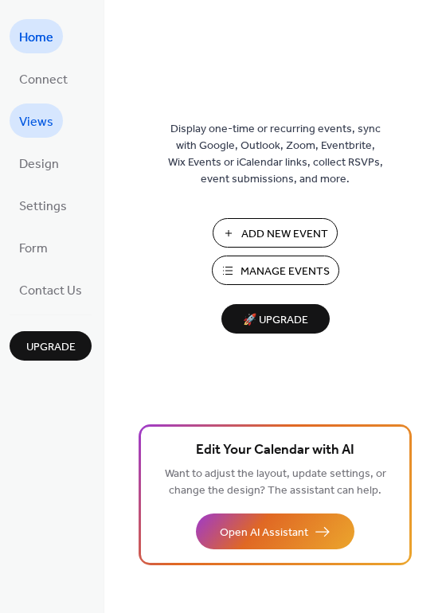
click at [38, 111] on span "Views" at bounding box center [36, 122] width 34 height 25
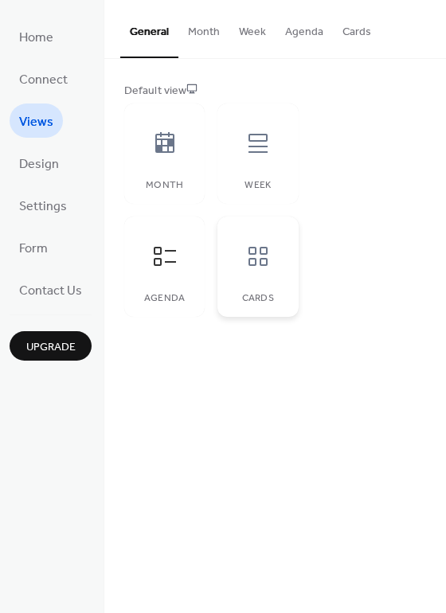
click at [264, 274] on div at bounding box center [258, 256] width 48 height 48
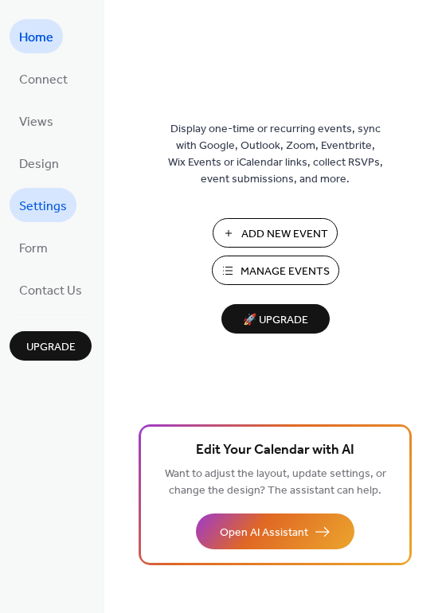
click at [54, 209] on span "Settings" at bounding box center [43, 206] width 48 height 25
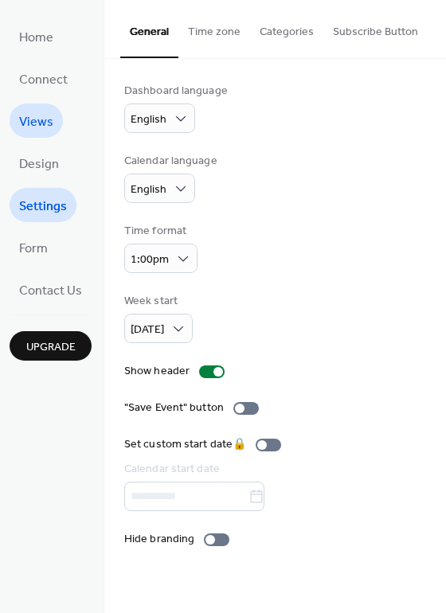
click at [41, 115] on span "Views" at bounding box center [36, 122] width 34 height 25
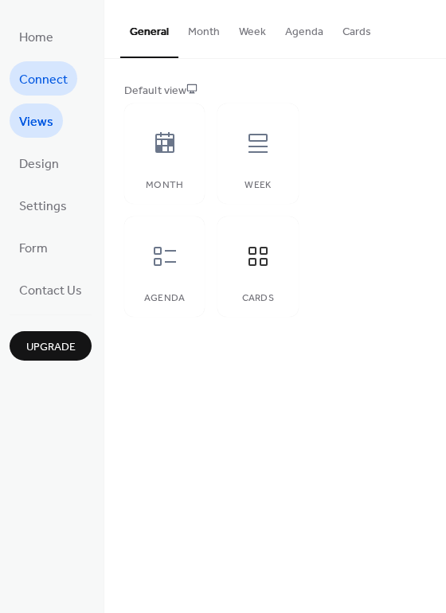
click at [45, 75] on span "Connect" at bounding box center [43, 80] width 49 height 25
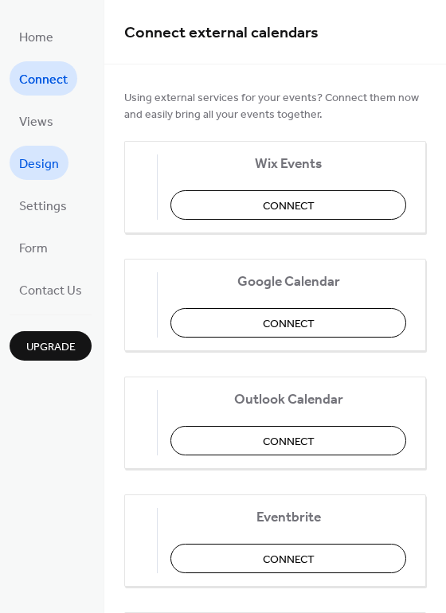
click at [51, 169] on span "Design" at bounding box center [39, 164] width 40 height 25
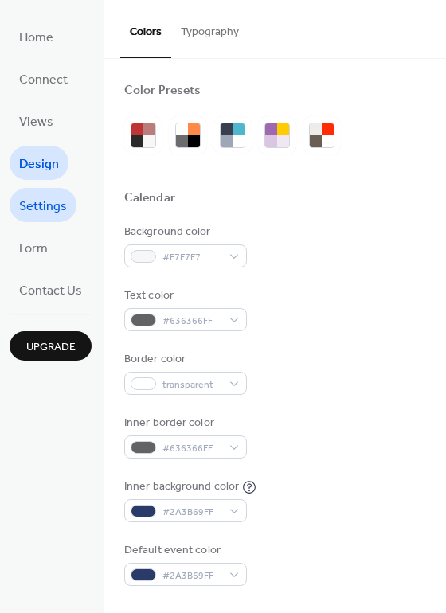
click at [38, 206] on span "Settings" at bounding box center [43, 206] width 48 height 25
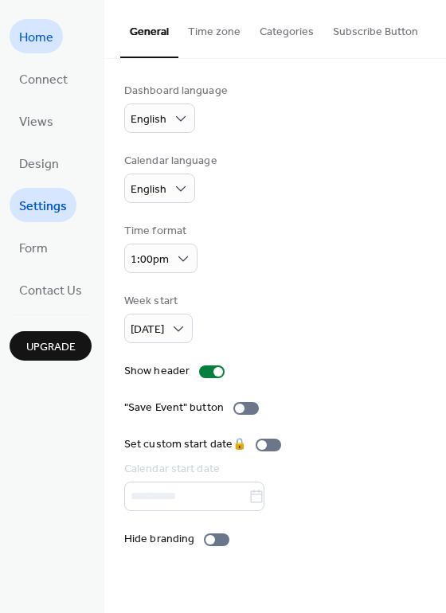
click at [39, 38] on span "Home" at bounding box center [36, 37] width 34 height 25
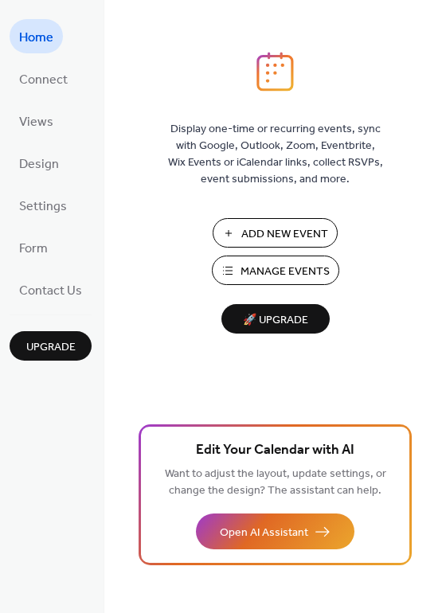
click at [299, 273] on span "Manage Events" at bounding box center [284, 272] width 89 height 17
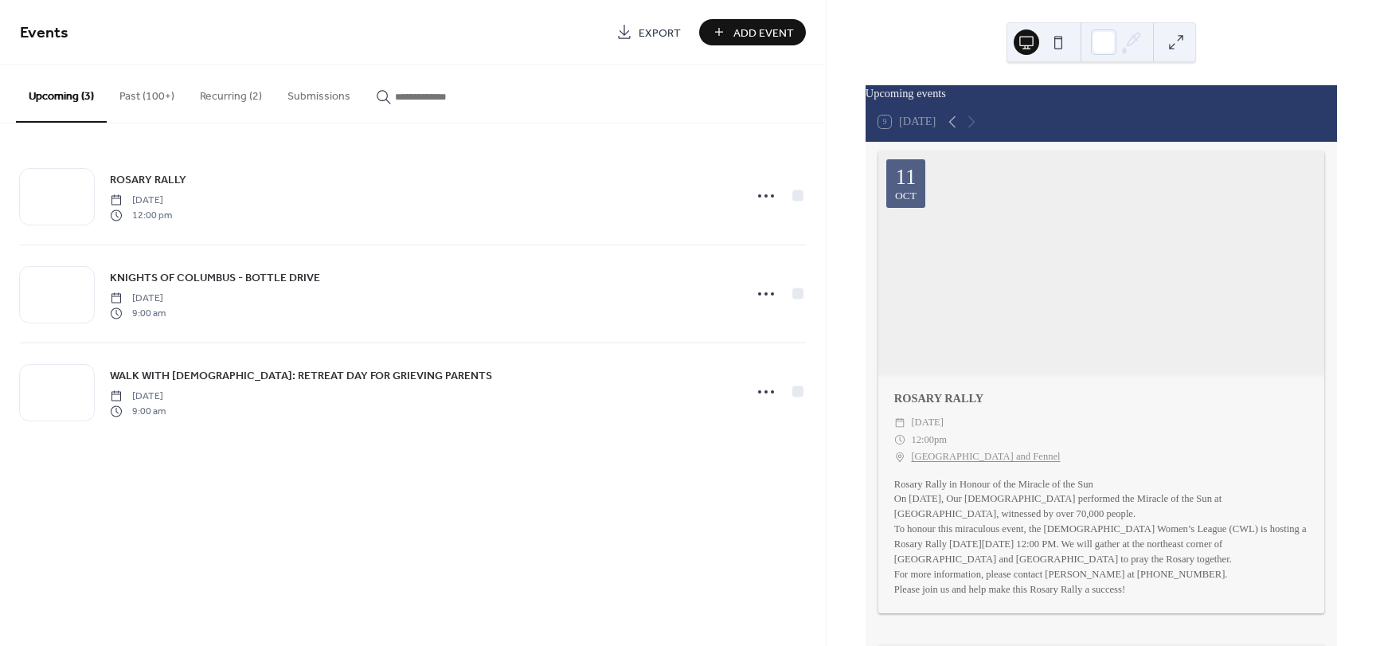
click at [150, 94] on button "Past (100+)" at bounding box center [147, 92] width 80 height 57
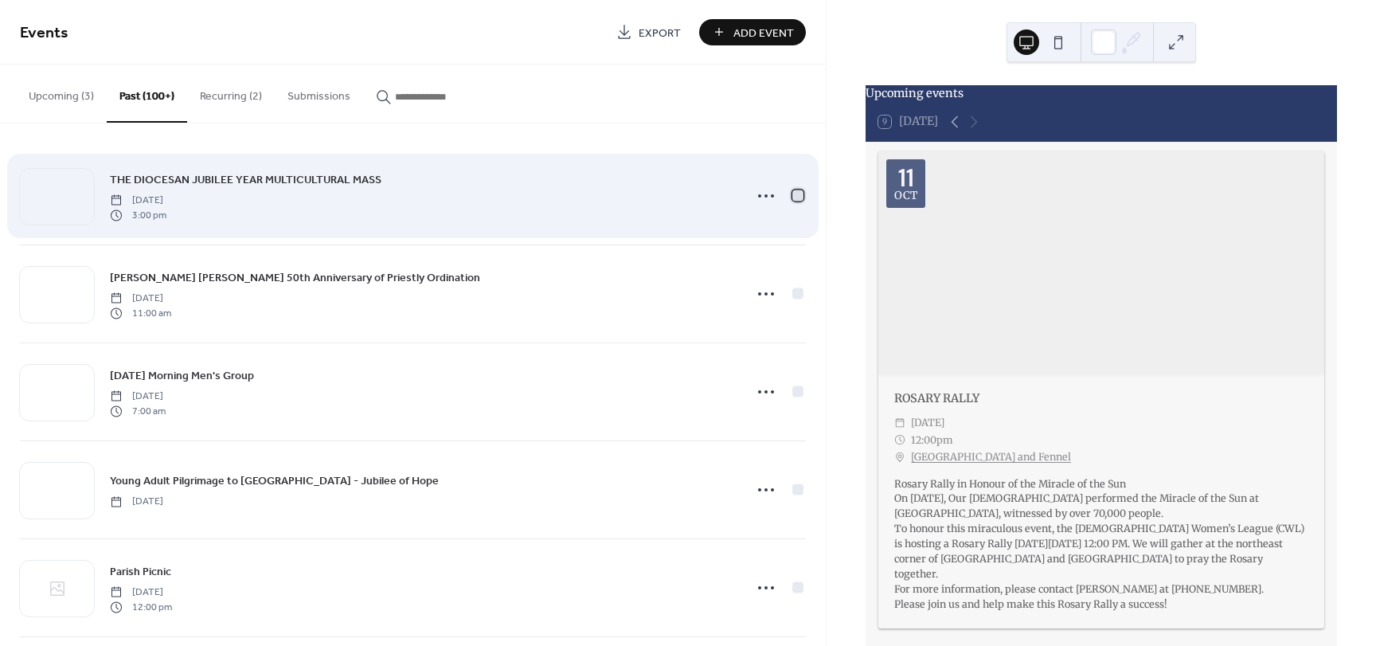
click at [793, 195] on div at bounding box center [797, 194] width 11 height 11
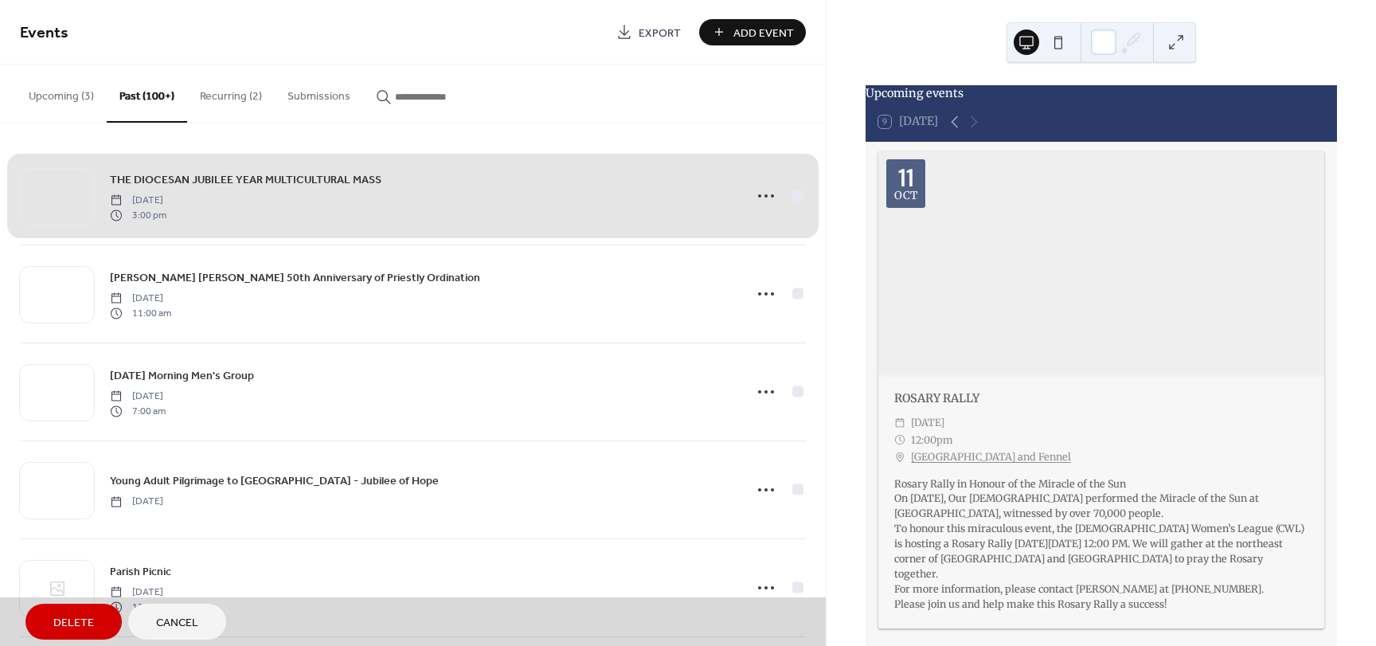
click at [793, 195] on div "THE DIOCESAN JUBILEE YEAR MULTICULTURAL MASS [DATE] 3:00 pm" at bounding box center [413, 195] width 786 height 97
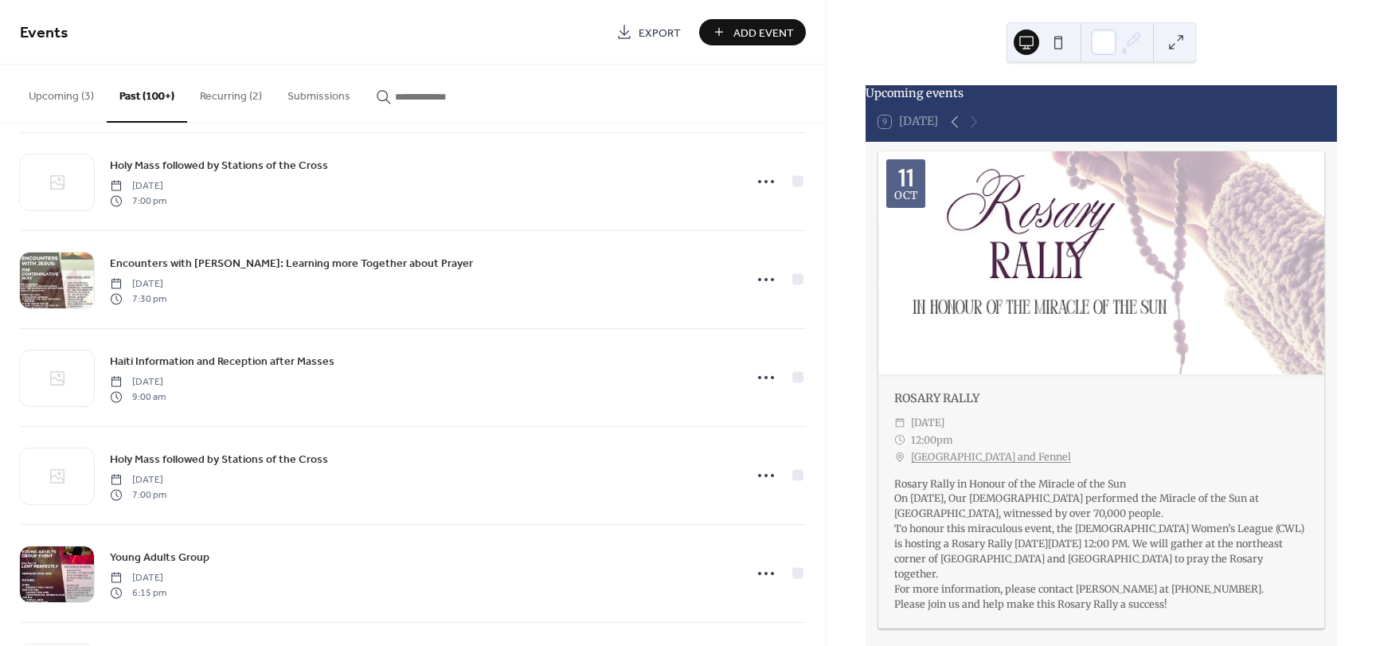
scroll to position [16760, 0]
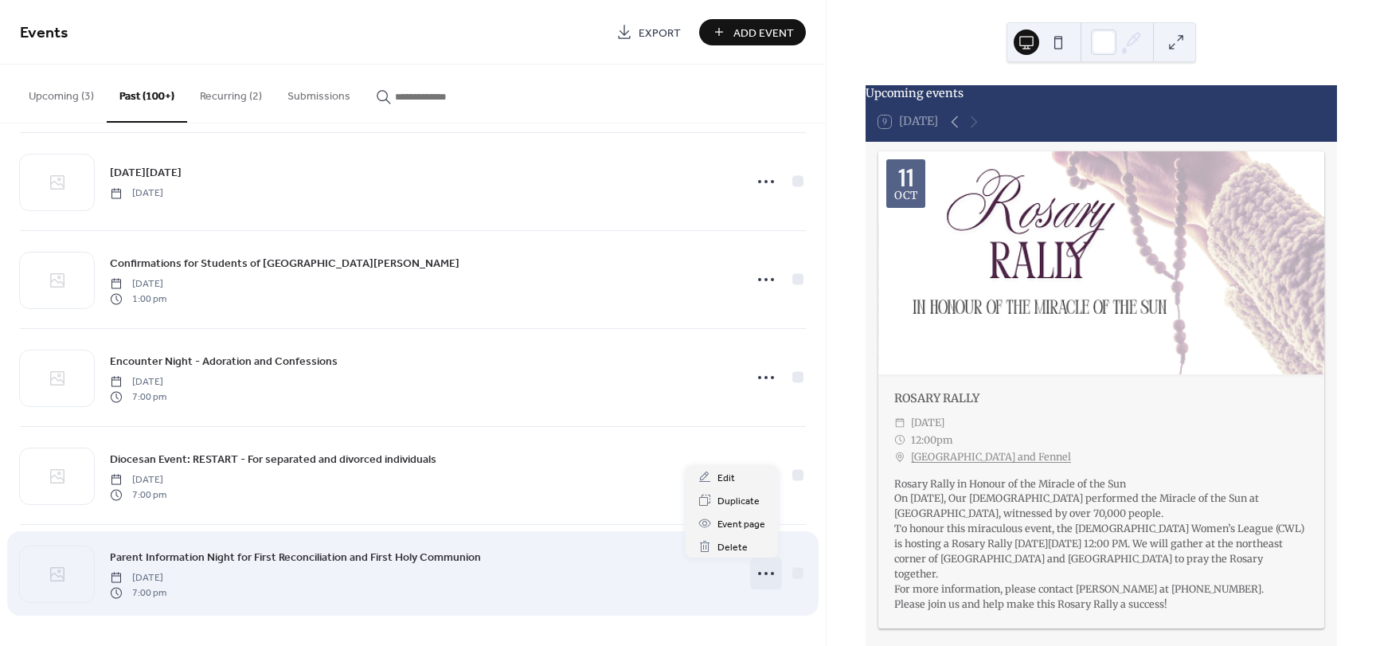
click at [755, 576] on icon at bounding box center [765, 572] width 25 height 25
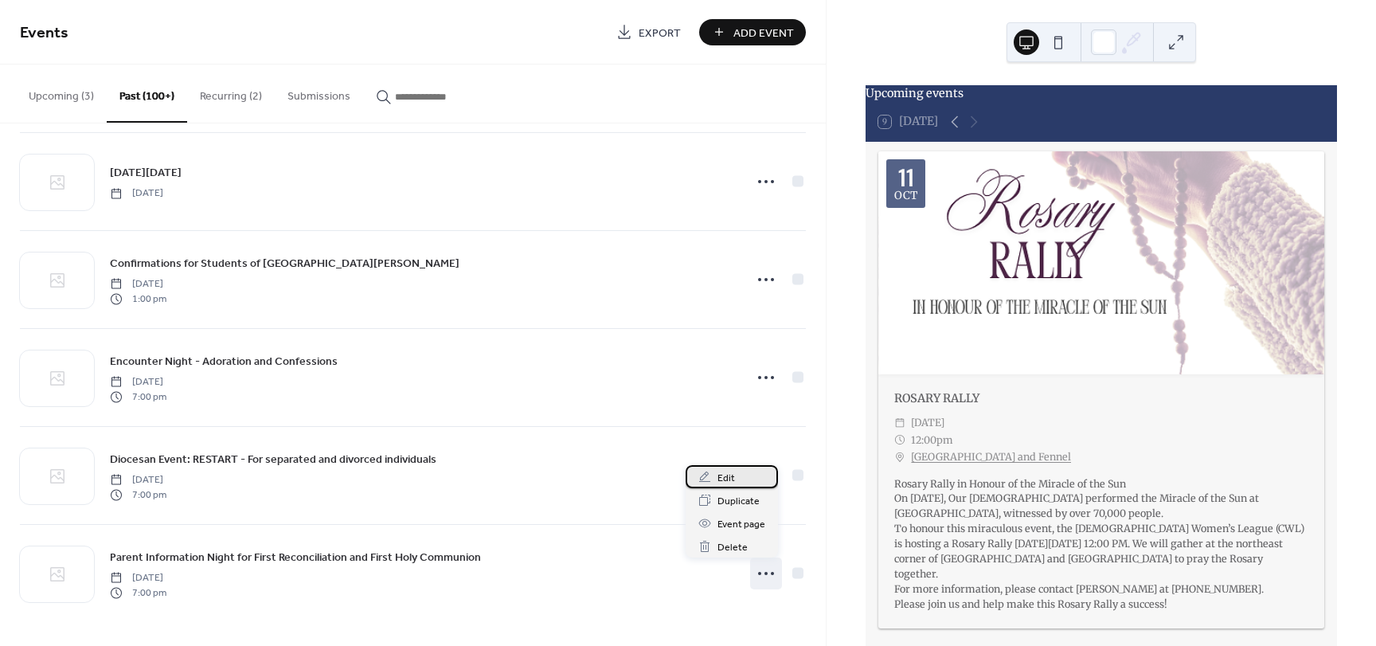
click at [702, 472] on icon at bounding box center [704, 477] width 13 height 13
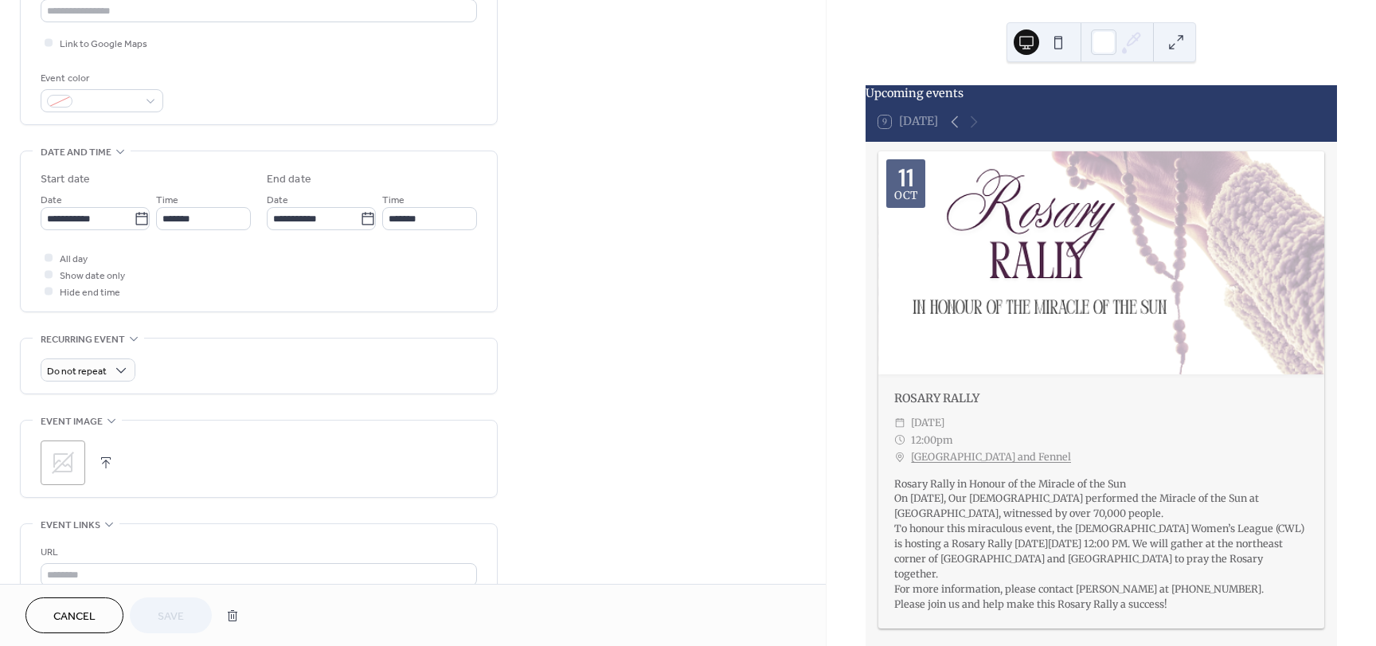
scroll to position [284, 0]
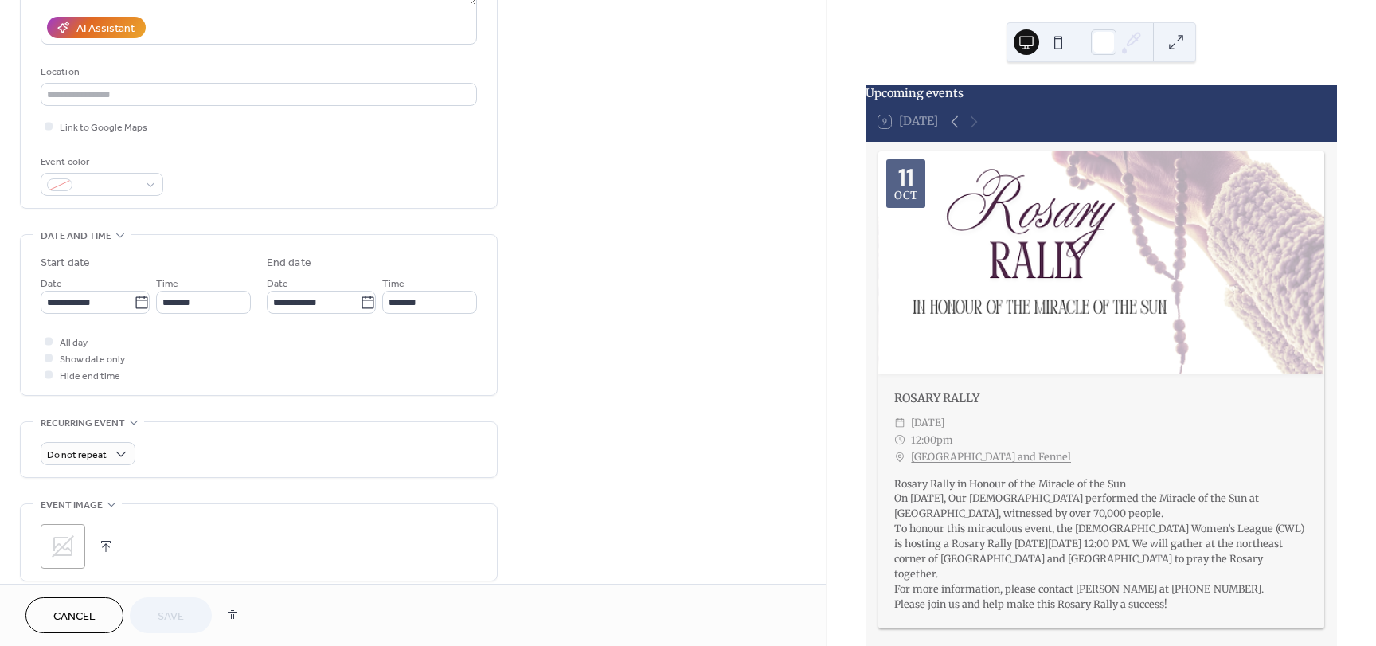
click at [92, 616] on span "Cancel" at bounding box center [74, 616] width 42 height 17
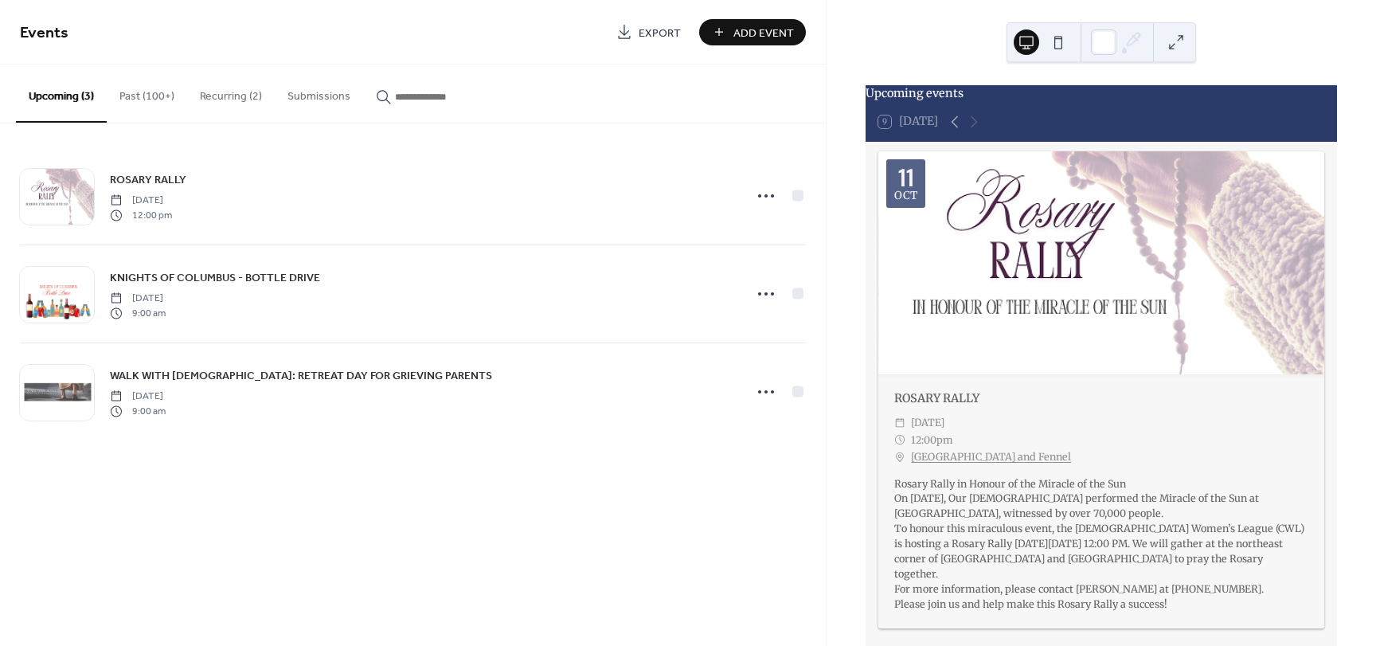
click at [164, 90] on button "Past (100+)" at bounding box center [147, 92] width 80 height 57
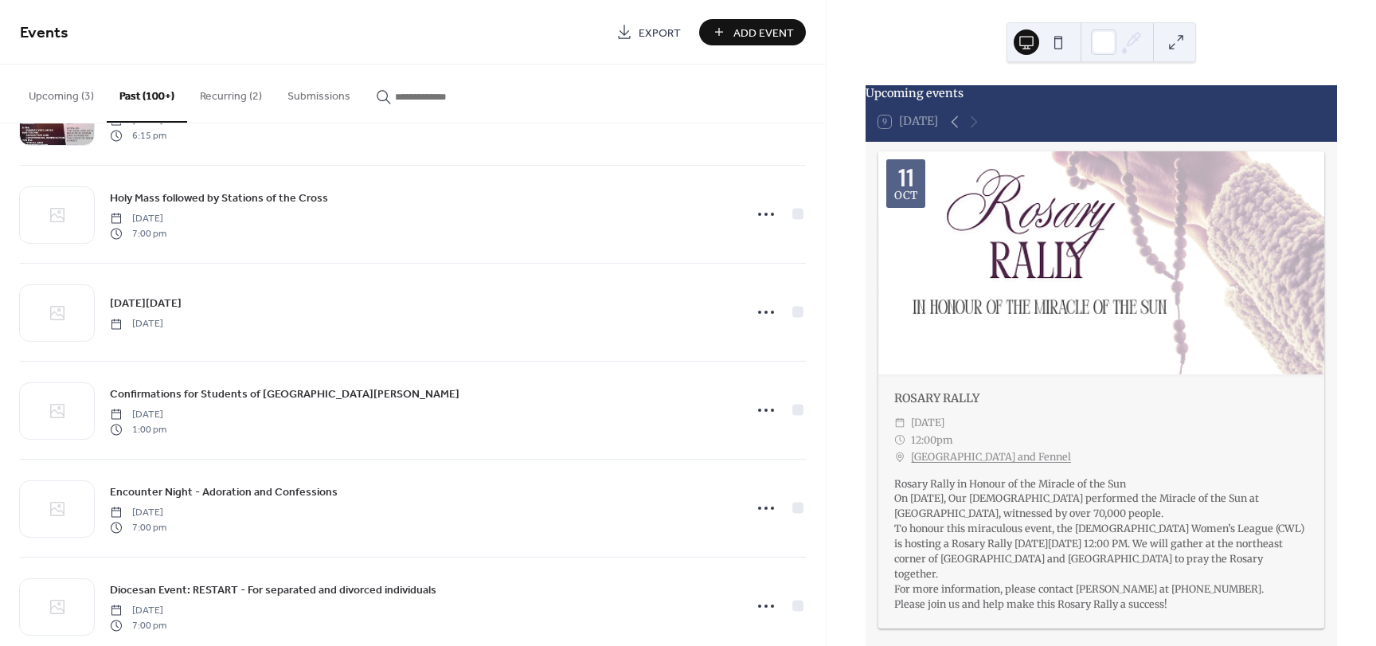
scroll to position [16760, 0]
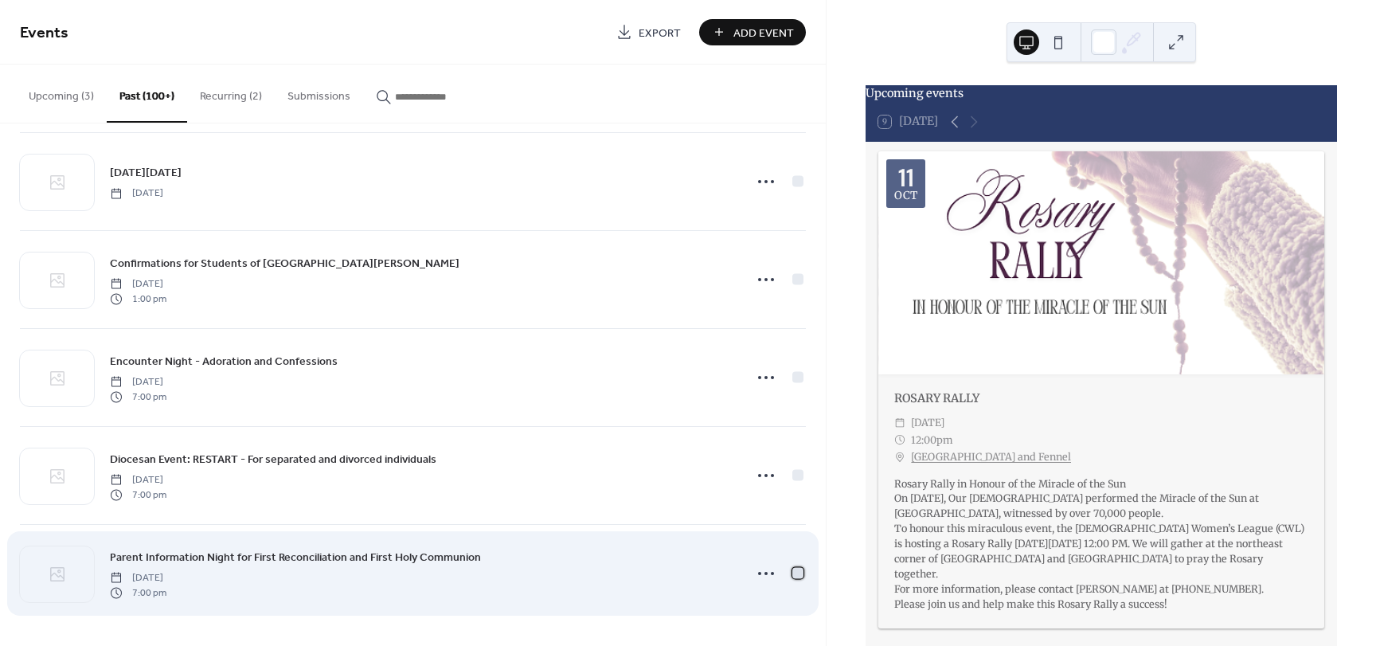
click at [792, 575] on div at bounding box center [797, 572] width 11 height 11
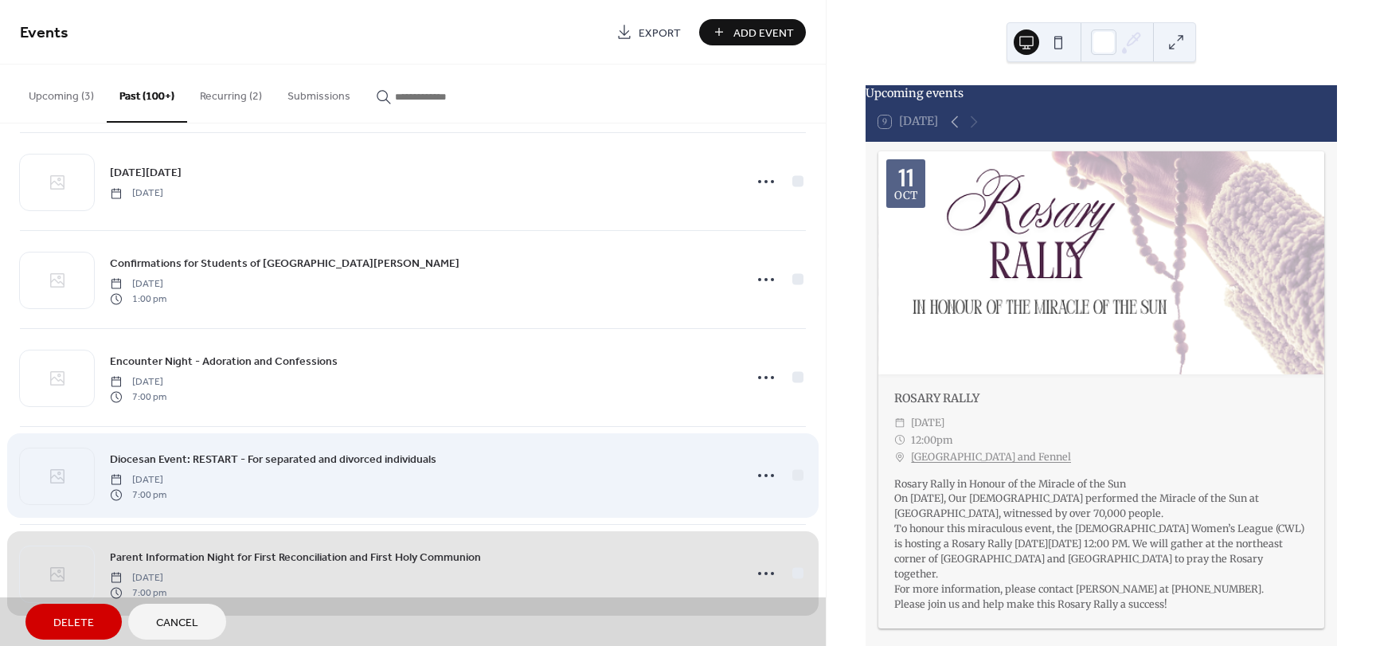
click at [791, 474] on div "Diocesan Event: RESTART - For separated and divorced individuals Friday, Februa…" at bounding box center [413, 475] width 786 height 98
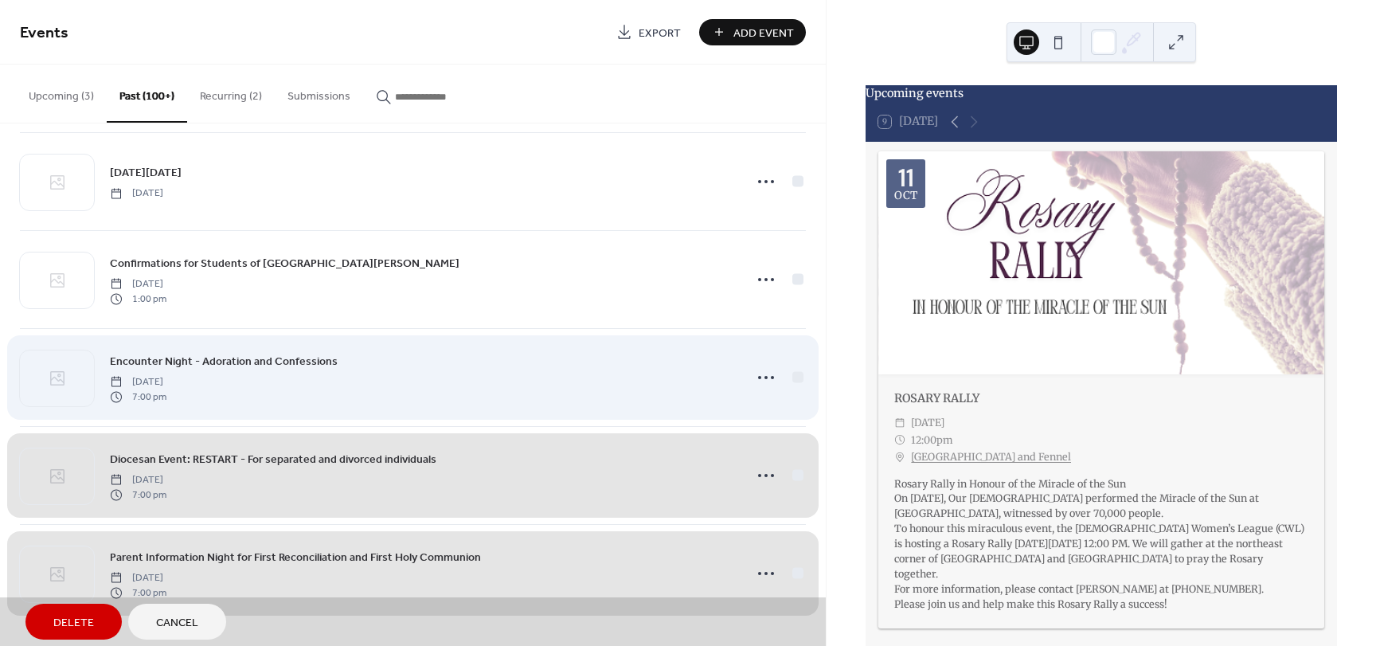
click at [793, 375] on div "Encounter Night - Adoration and Confessions Friday, February 10, 2023 7:00 pm" at bounding box center [413, 377] width 786 height 98
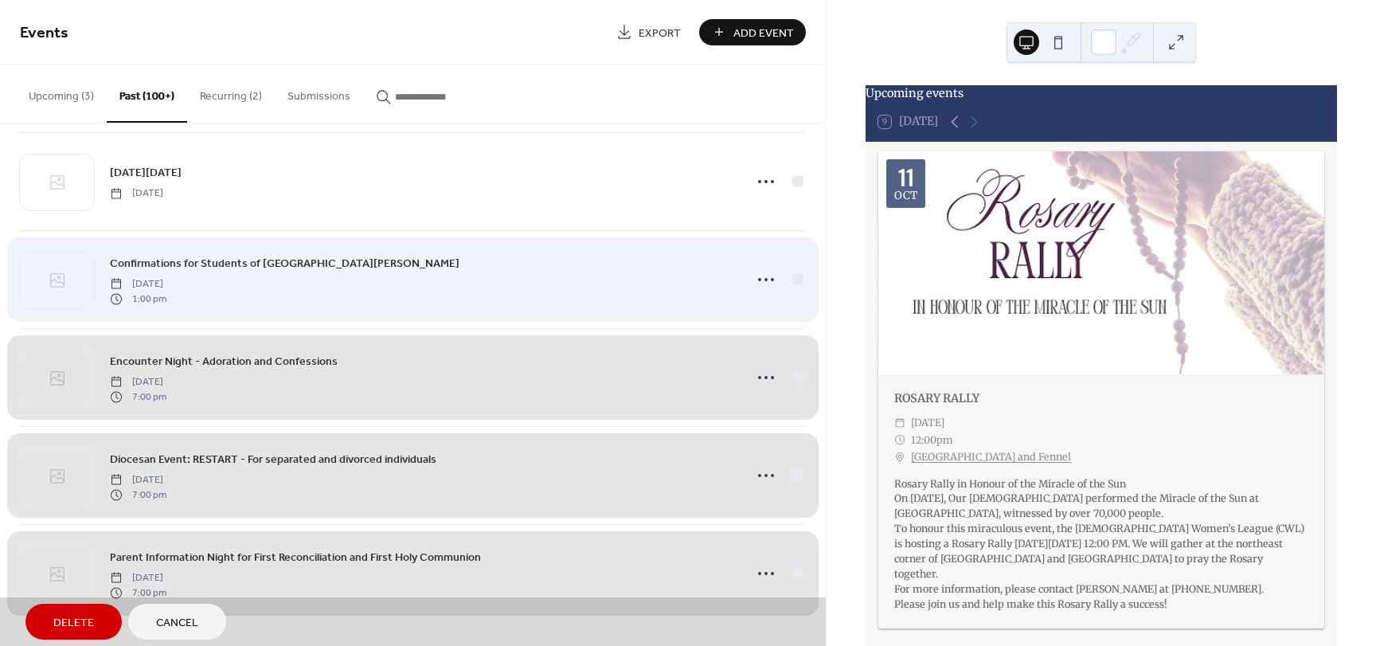
click at [798, 279] on div "Confirmations for Students of St. Margaret Mary Parish Saturday, February 11, 2…" at bounding box center [413, 279] width 786 height 98
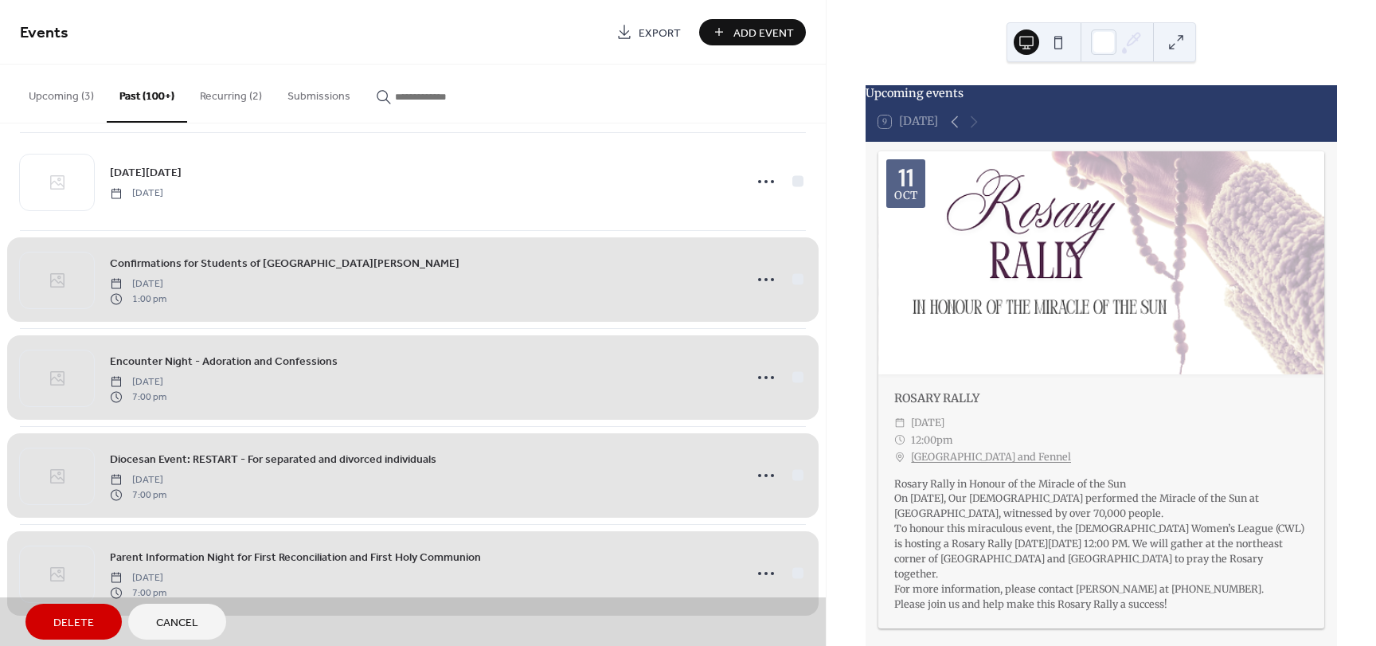
click at [803, 179] on div "THE DIOCESAN JUBILEE YEAR MULTICULTURAL MASS Sunday, October 5, 2025 3:00 pm Bi…" at bounding box center [413, 384] width 826 height 522
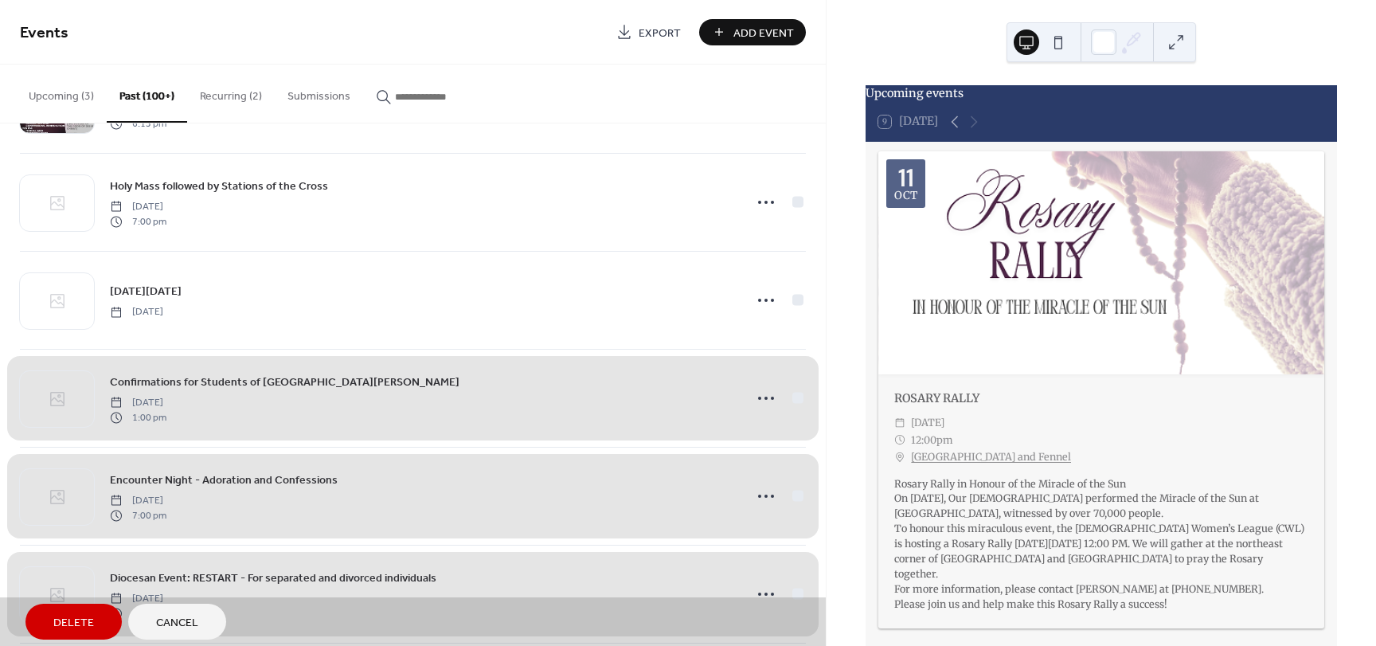
scroll to position [16521, 0]
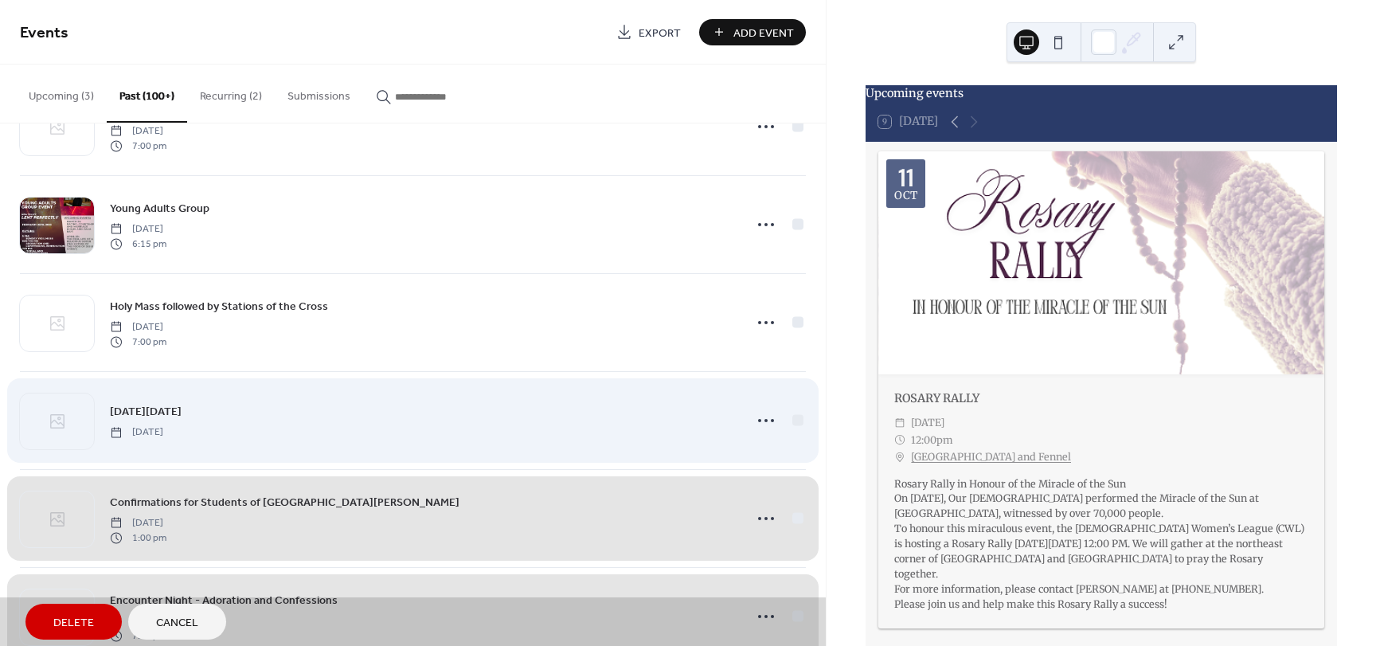
click at [797, 421] on div "Ash Wednesday Wednesday, February 22, 2023" at bounding box center [413, 420] width 786 height 98
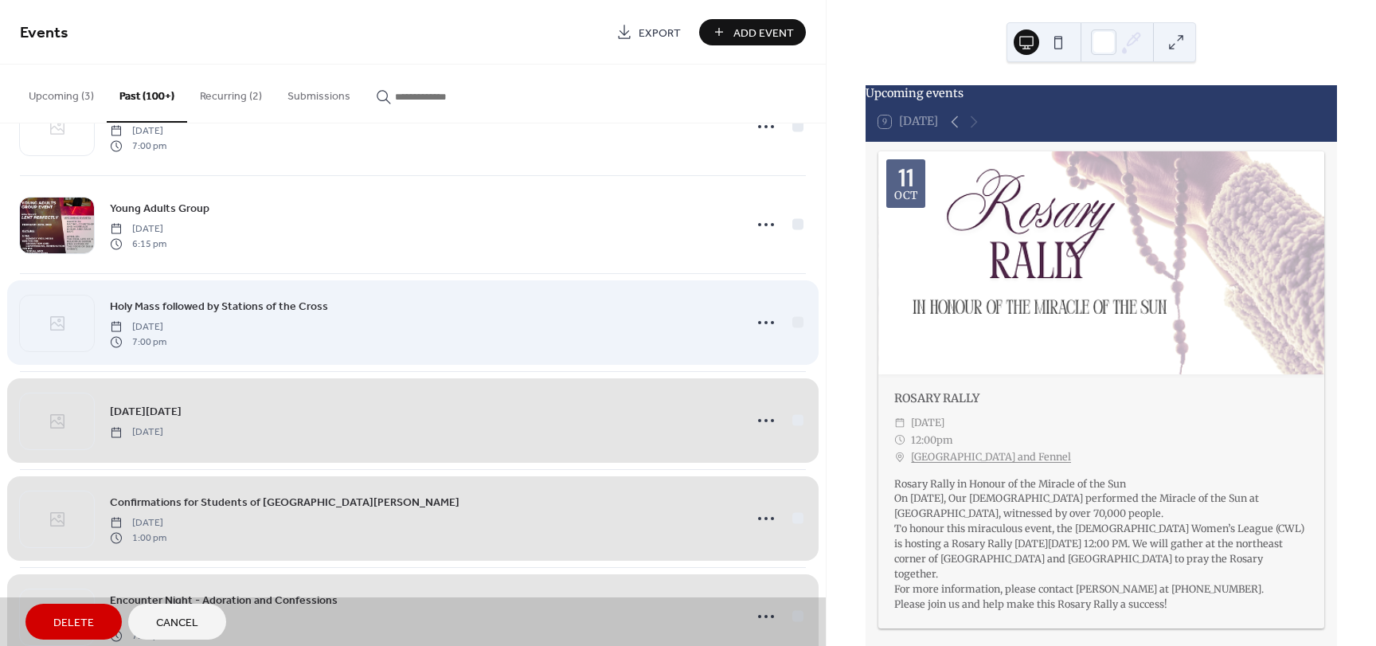
click at [795, 323] on div "Holy Mass followed by Stations of the Cross Friday, February 24, 2023 7:00 pm" at bounding box center [413, 322] width 786 height 98
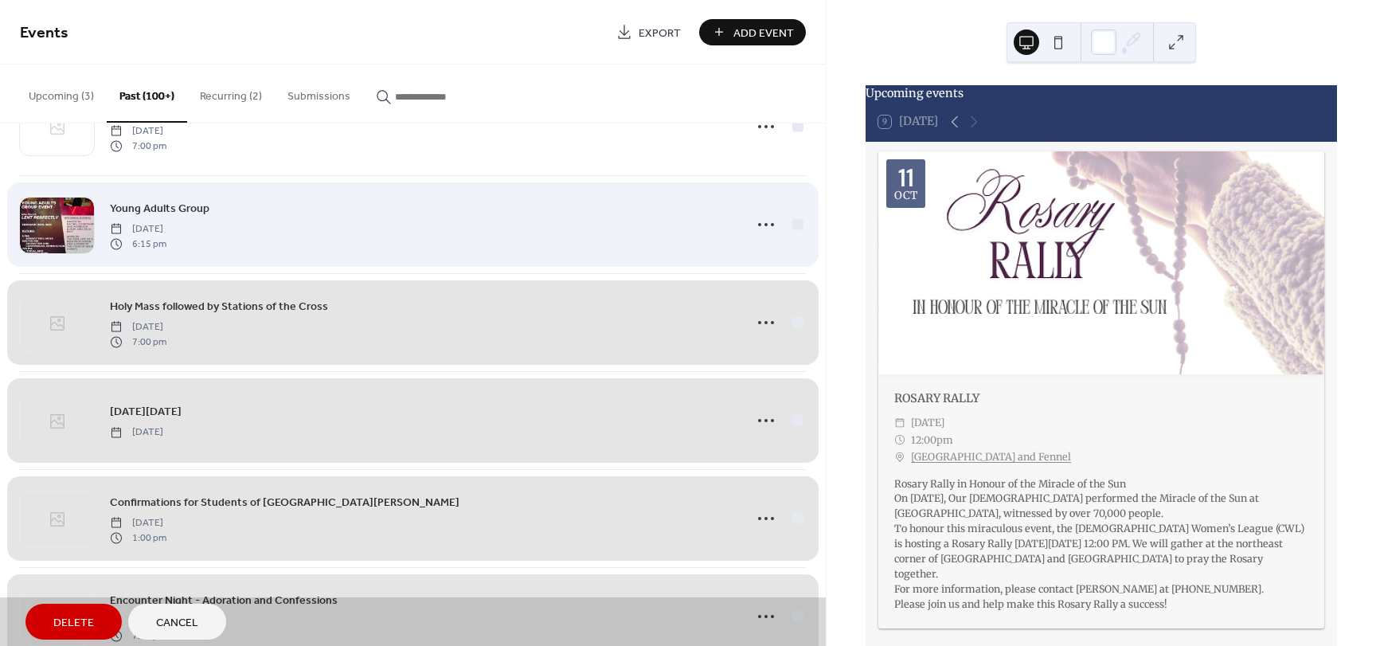
click at [791, 225] on div "Young Adults Group Saturday, February 25, 2023 6:15 pm" at bounding box center [413, 224] width 786 height 98
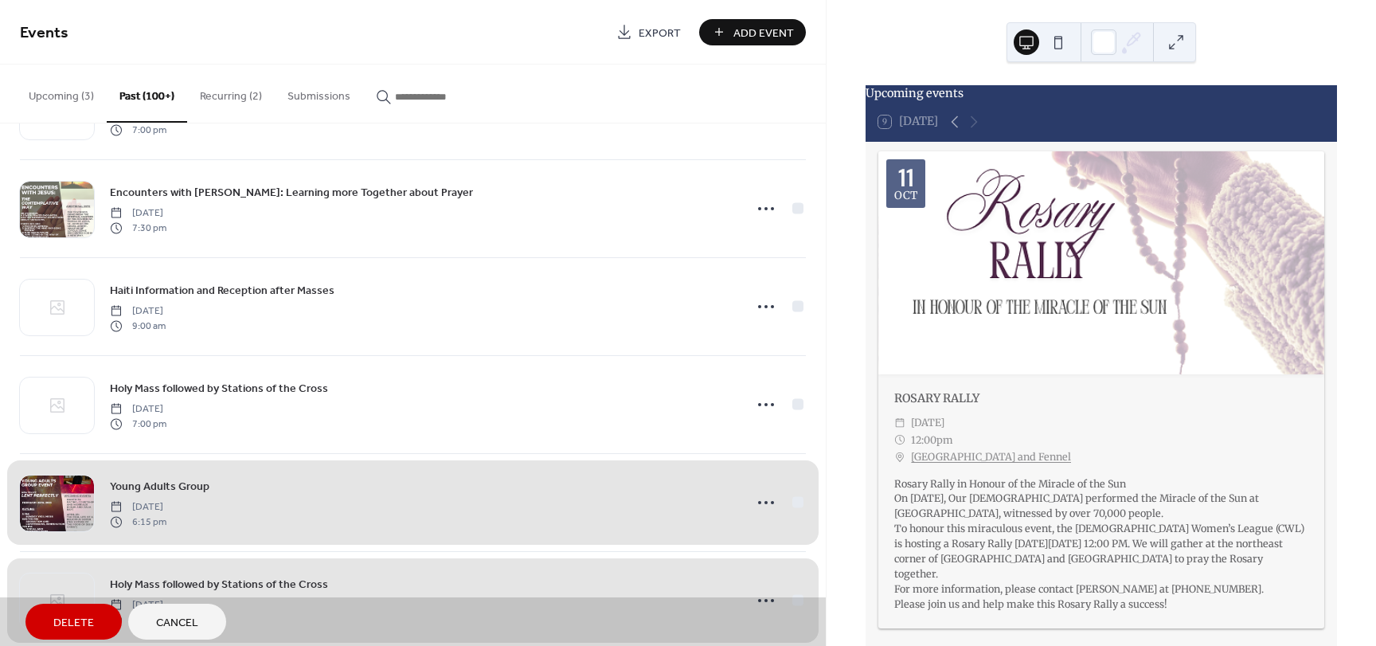
scroll to position [16203, 0]
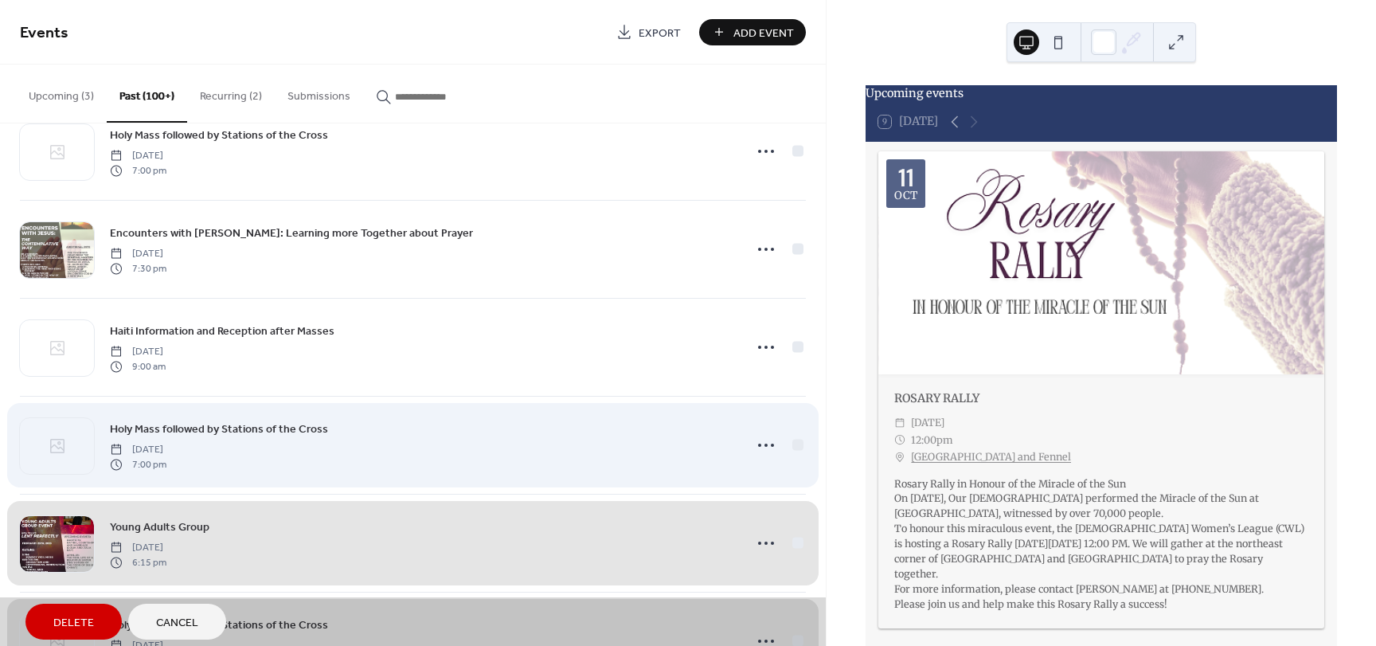
click at [791, 447] on div "Holy Mass followed by Stations of the Cross Friday, March 3, 2023 7:00 pm" at bounding box center [413, 445] width 786 height 98
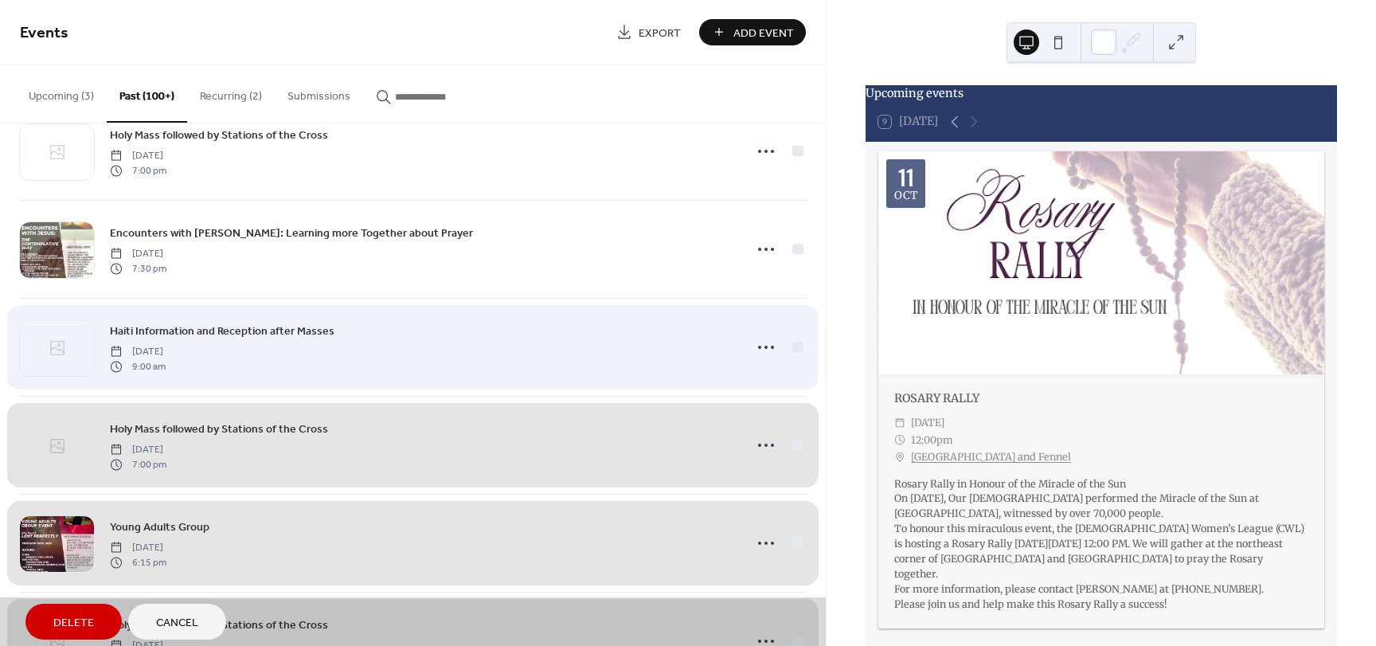
click at [783, 344] on div "Haiti Information and Reception after Masses Sunday, March 12, 2023 9:00 am" at bounding box center [413, 347] width 786 height 98
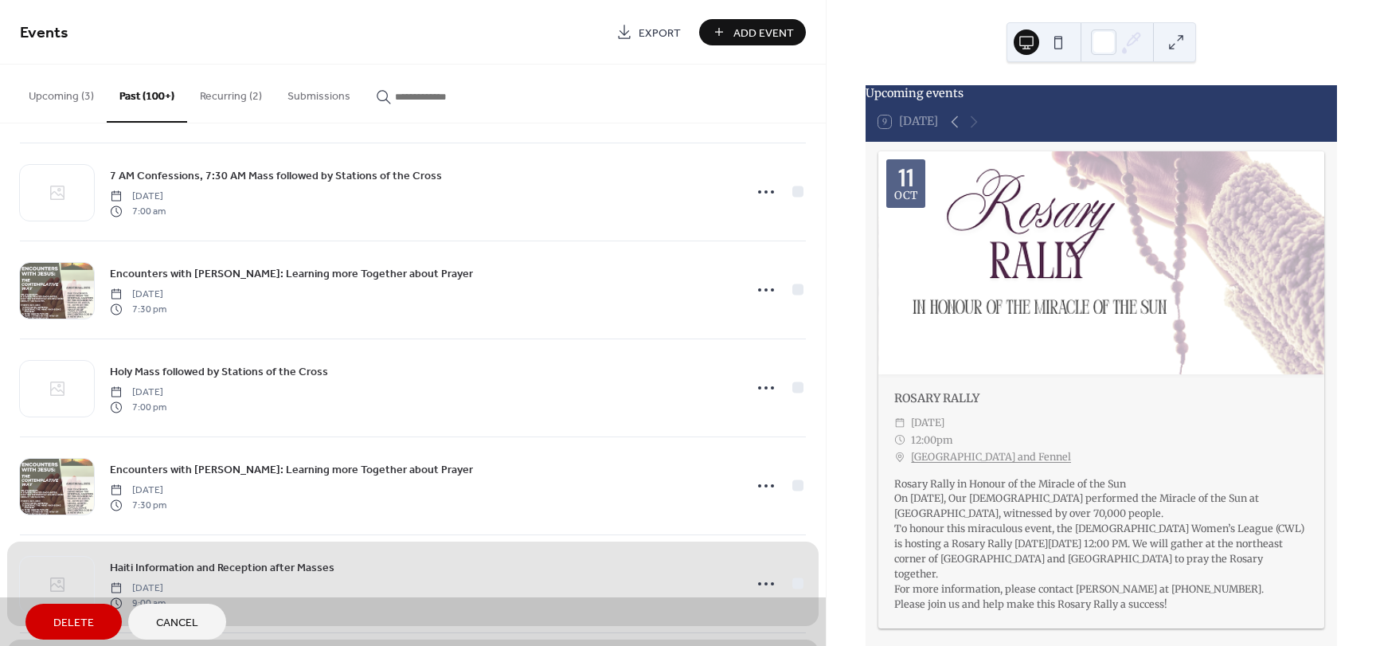
scroll to position [15964, 0]
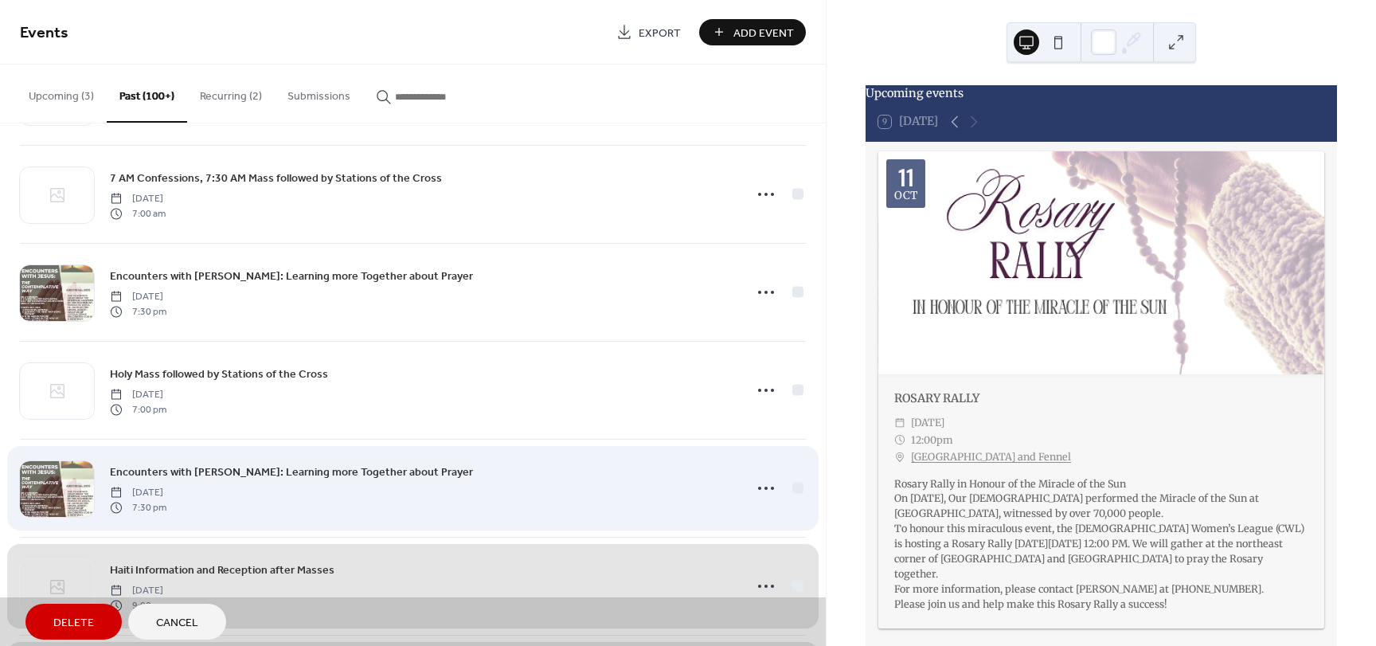
click at [791, 490] on div "Encounters with Jesus: Learning more Together about Prayer Wednesday, March 15,…" at bounding box center [413, 488] width 786 height 98
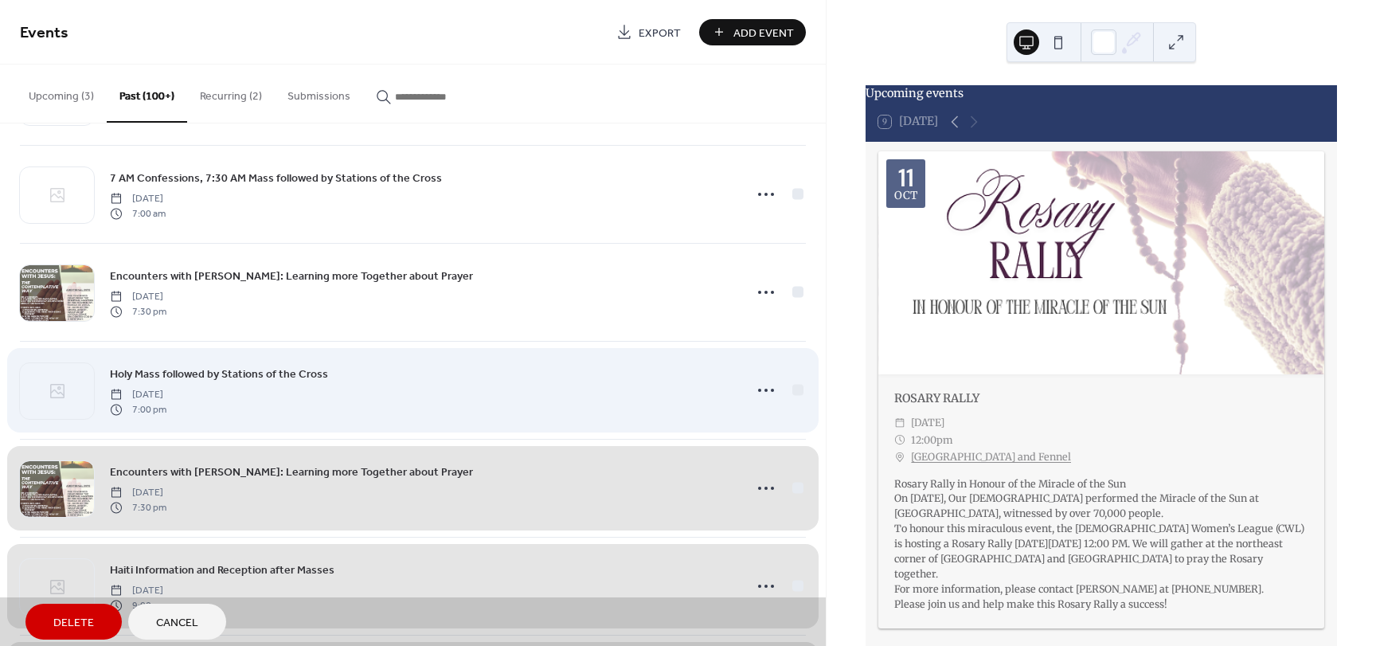
click at [787, 390] on div "Holy Mass followed by Stations of the Cross Friday, March 17, 2023 7:00 pm" at bounding box center [413, 390] width 786 height 98
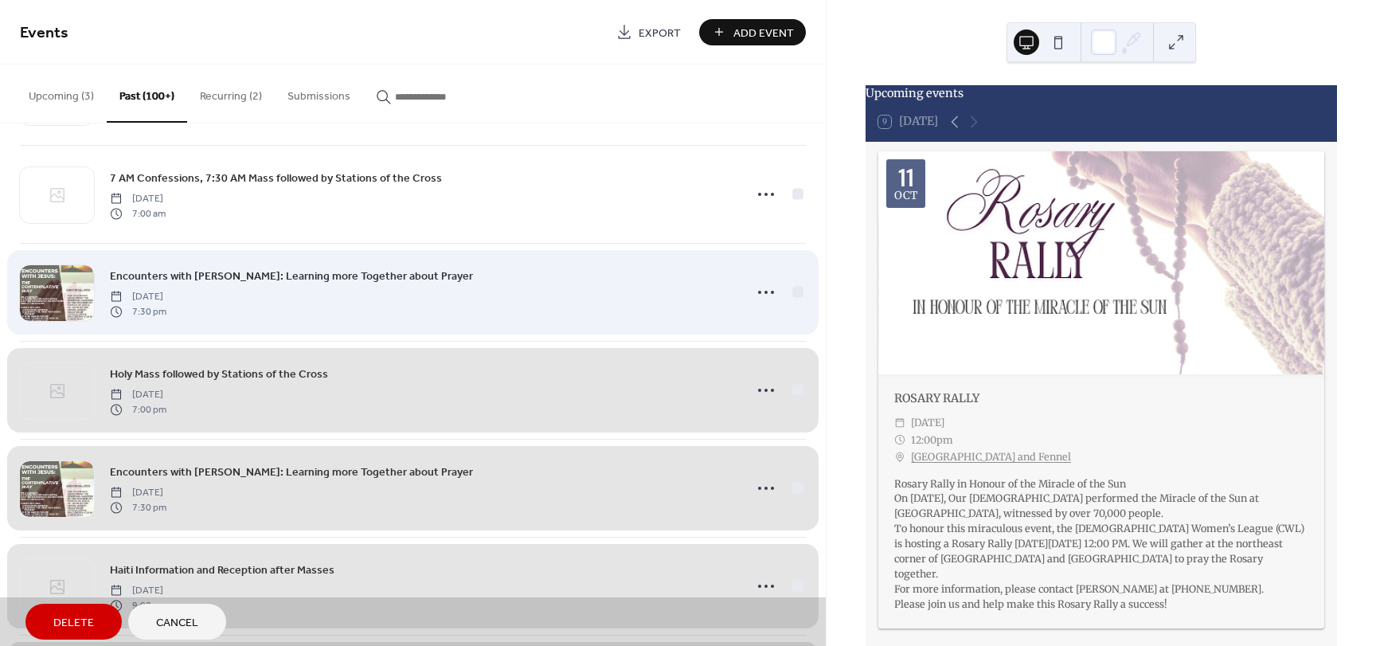
click at [793, 292] on div "Encounters with Jesus: Learning more Together about Prayer Wednesday, March 22,…" at bounding box center [413, 292] width 786 height 98
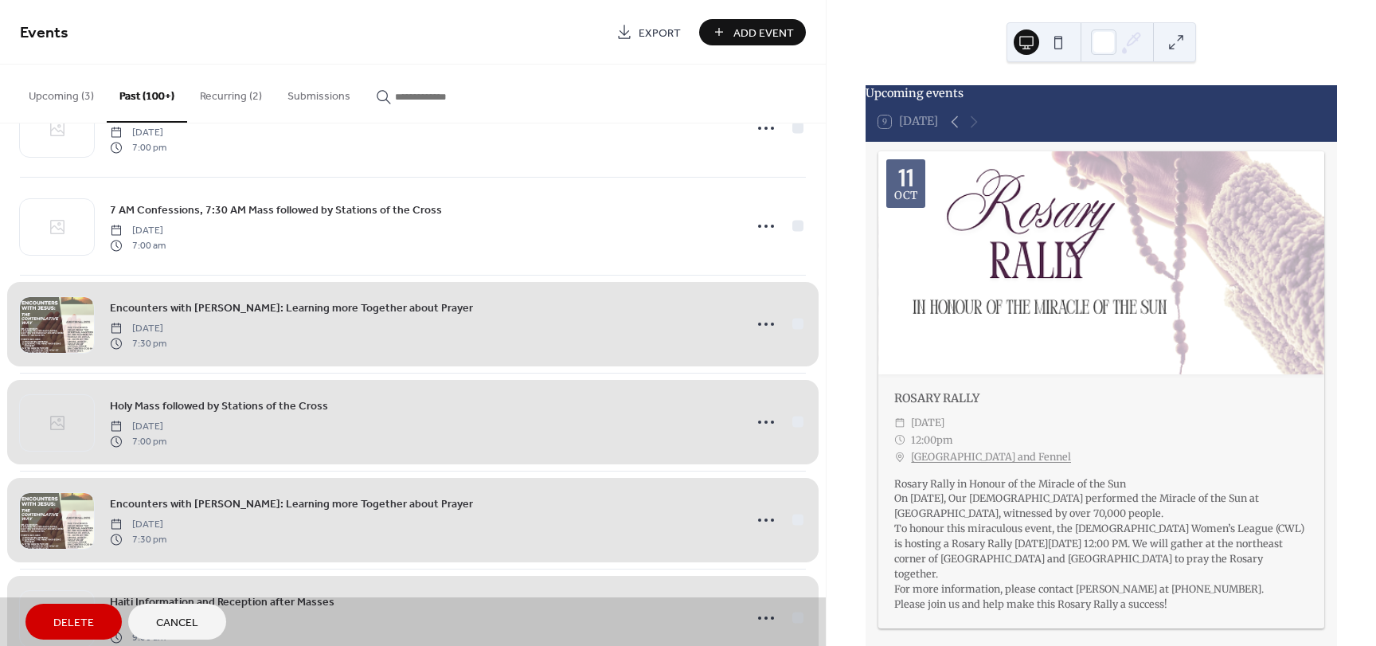
scroll to position [15725, 0]
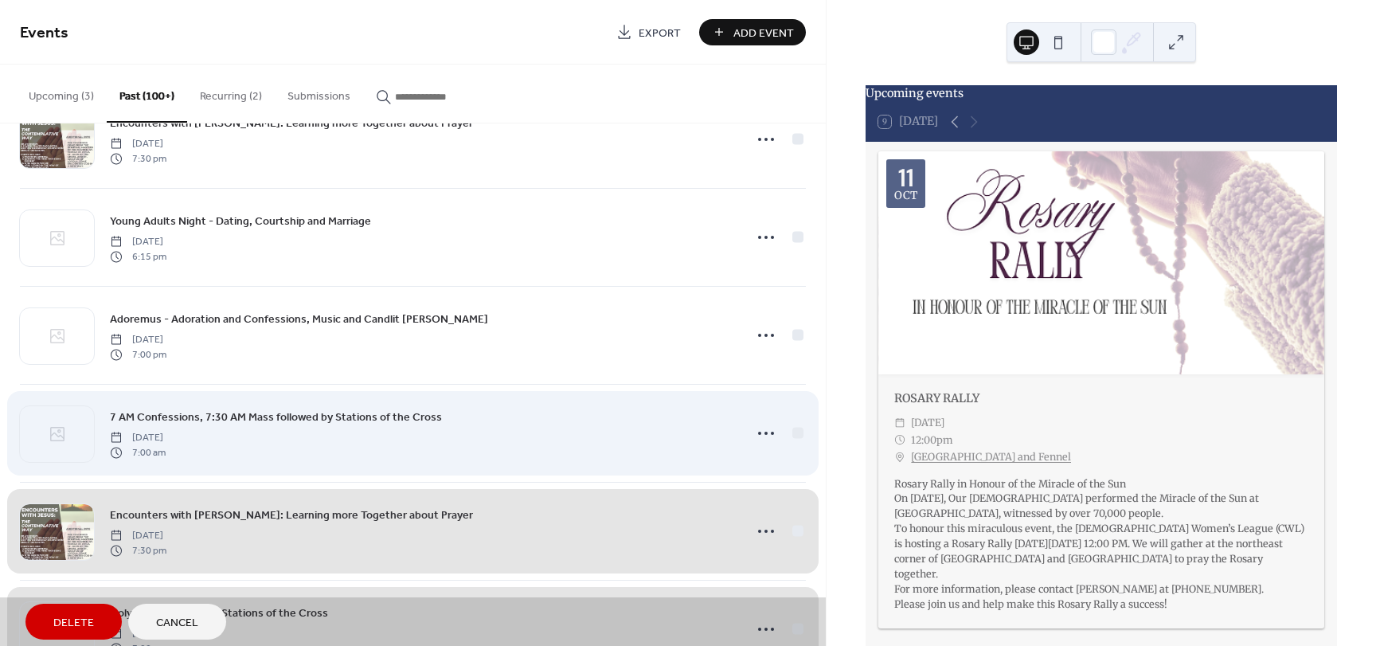
click at [795, 433] on div "7 AM Confessions, 7:30 AM Mass followed by Stations of the Cross Friday, March …" at bounding box center [413, 433] width 786 height 98
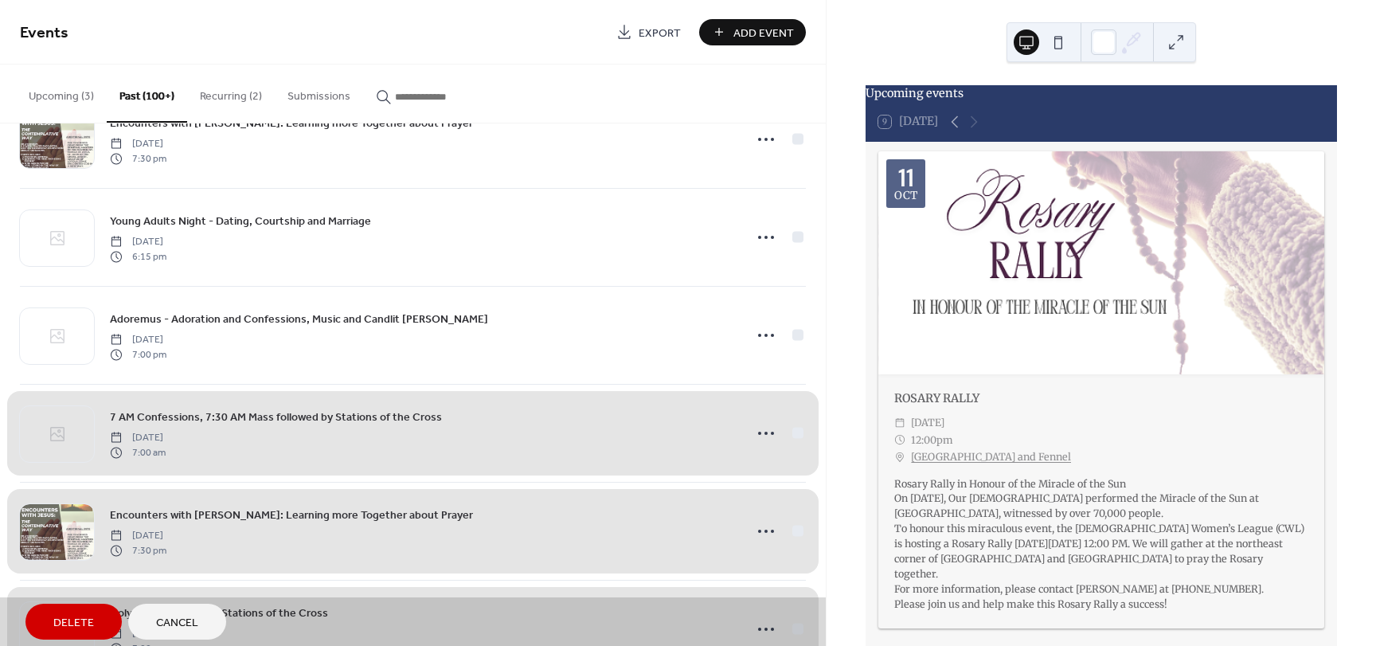
click at [802, 334] on div "THE DIOCESAN JUBILEE YEAR MULTICULTURAL MASS Sunday, October 5, 2025 3:00 pm Bi…" at bounding box center [413, 384] width 826 height 522
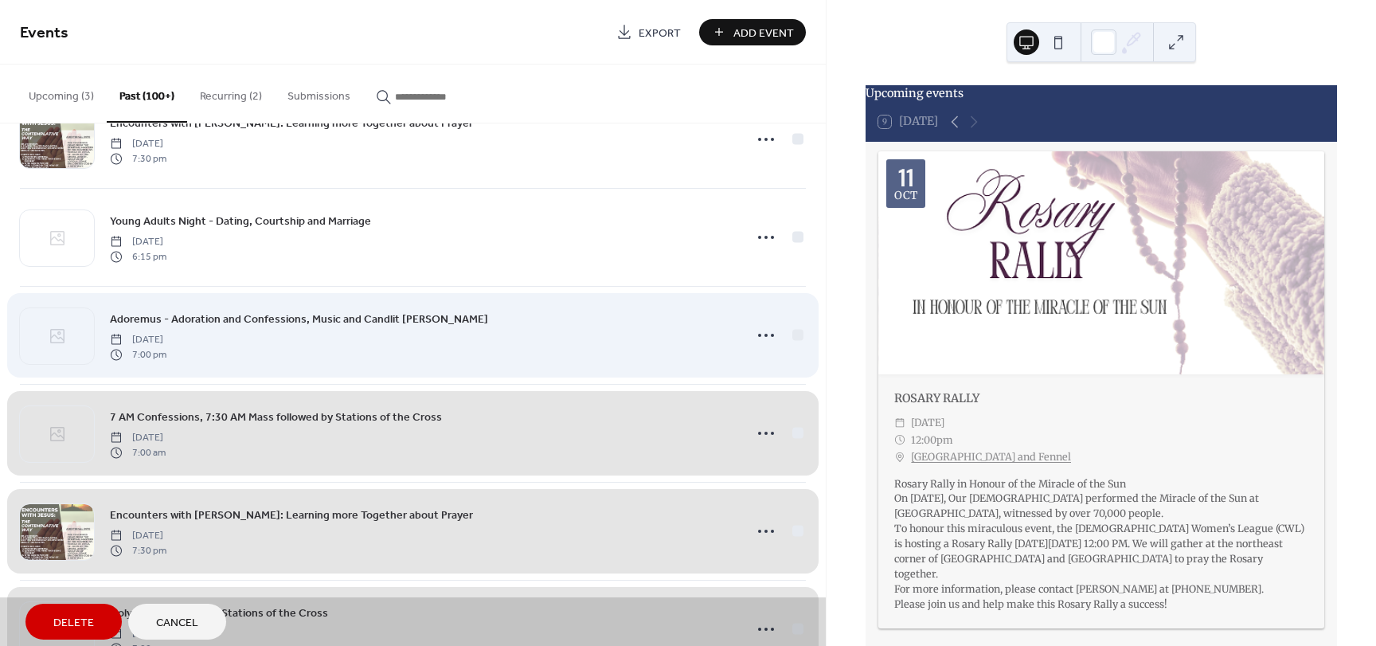
click at [794, 336] on div "Adoremus - Adoration and Confessions, Music and Candlit Vigil Friday, March 24,…" at bounding box center [413, 335] width 786 height 98
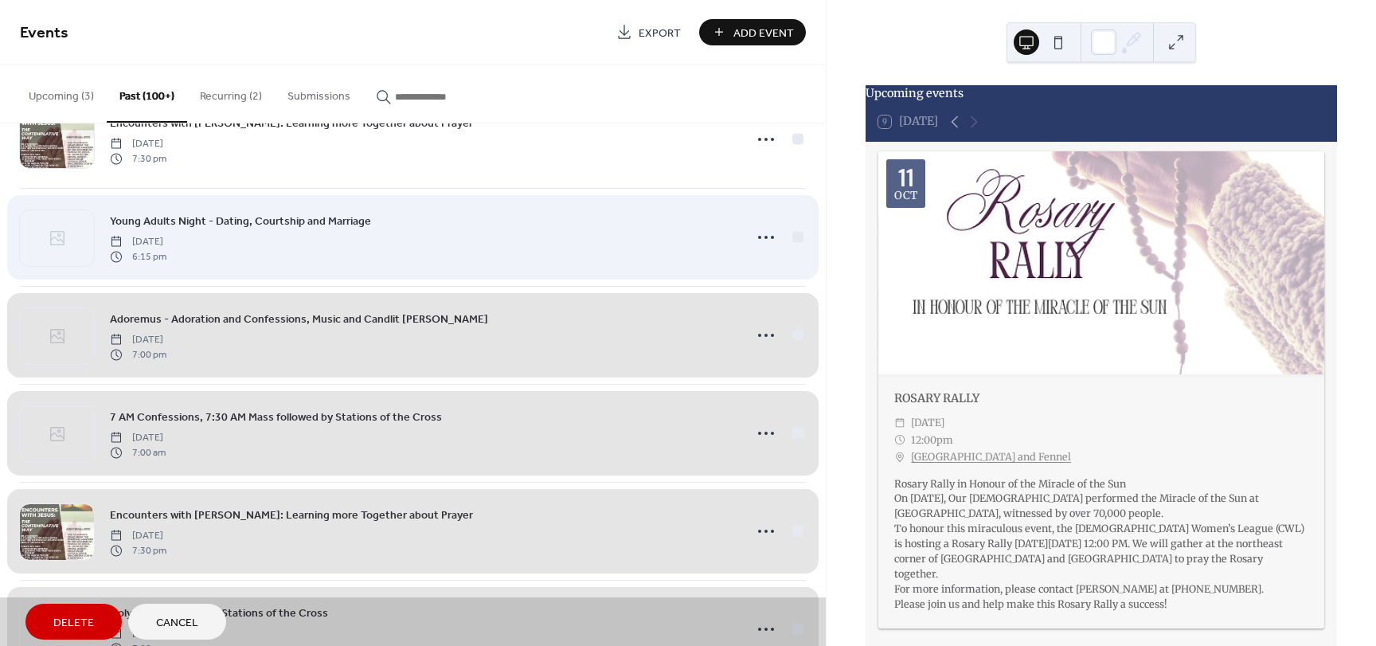
click at [792, 237] on div "Young Adults Night - Dating, Courtship and Marriage Saturday, March 25, 2023 6:…" at bounding box center [413, 237] width 786 height 98
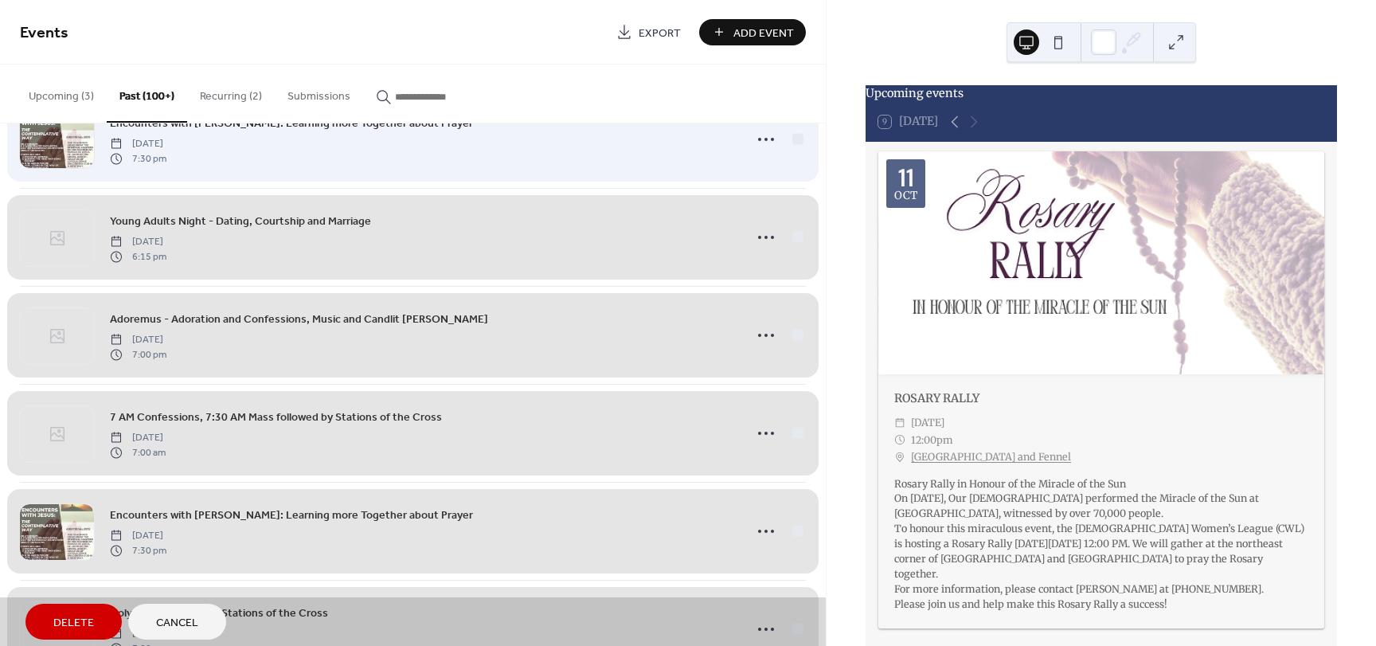
click at [791, 141] on div "Encounters with Jesus: Learning more Together about Prayer Wednesday, March 29,…" at bounding box center [413, 139] width 786 height 98
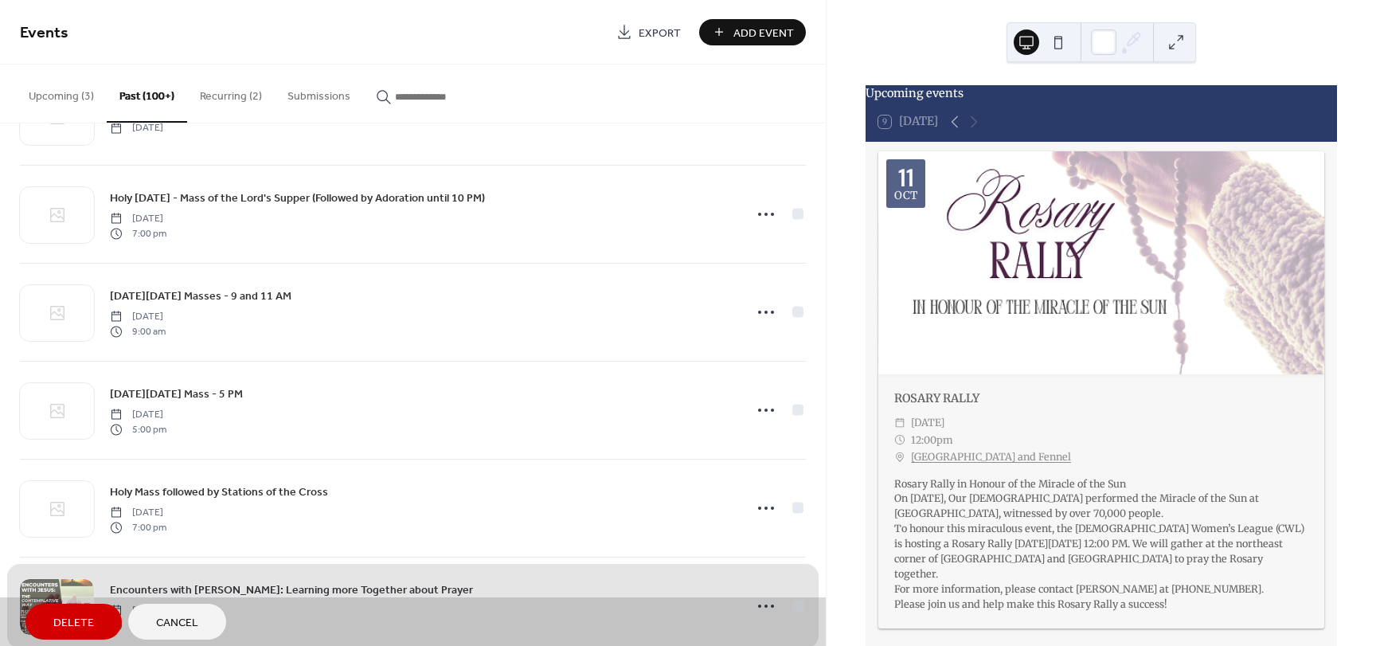
scroll to position [15247, 0]
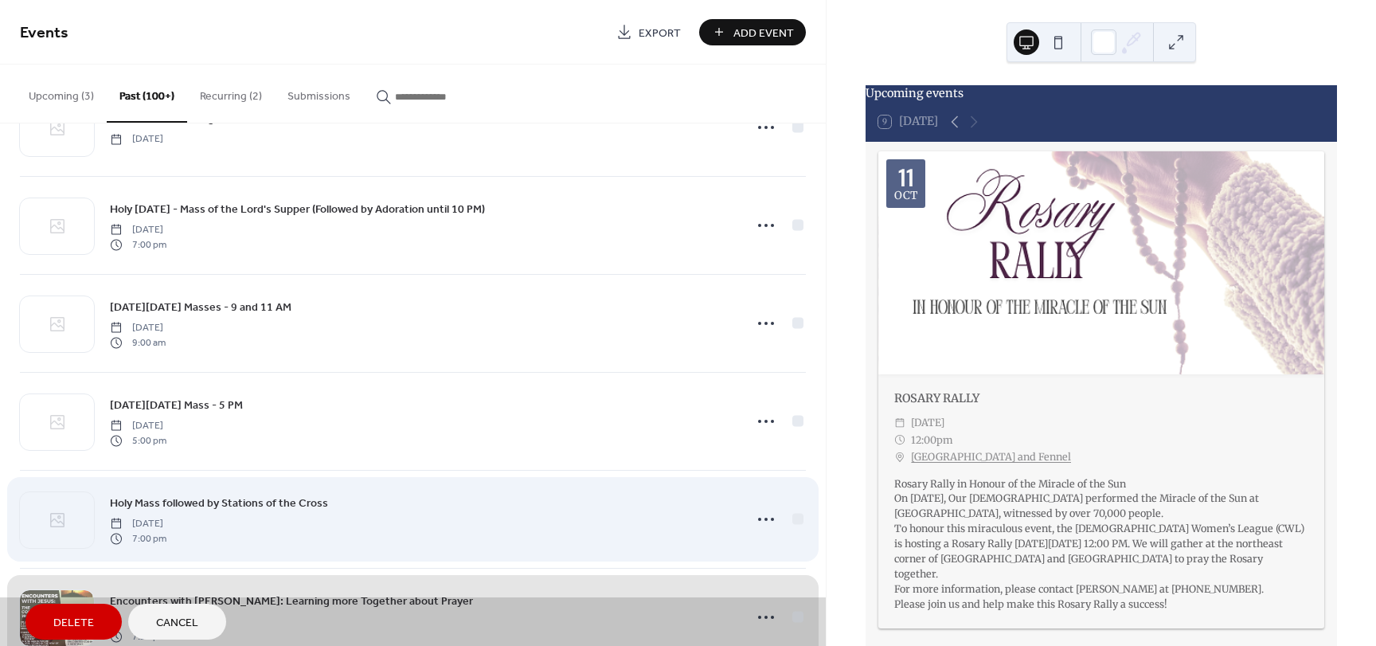
click at [791, 519] on div "Holy Mass followed by Stations of the Cross Friday, March 31, 2023 7:00 pm" at bounding box center [413, 519] width 786 height 98
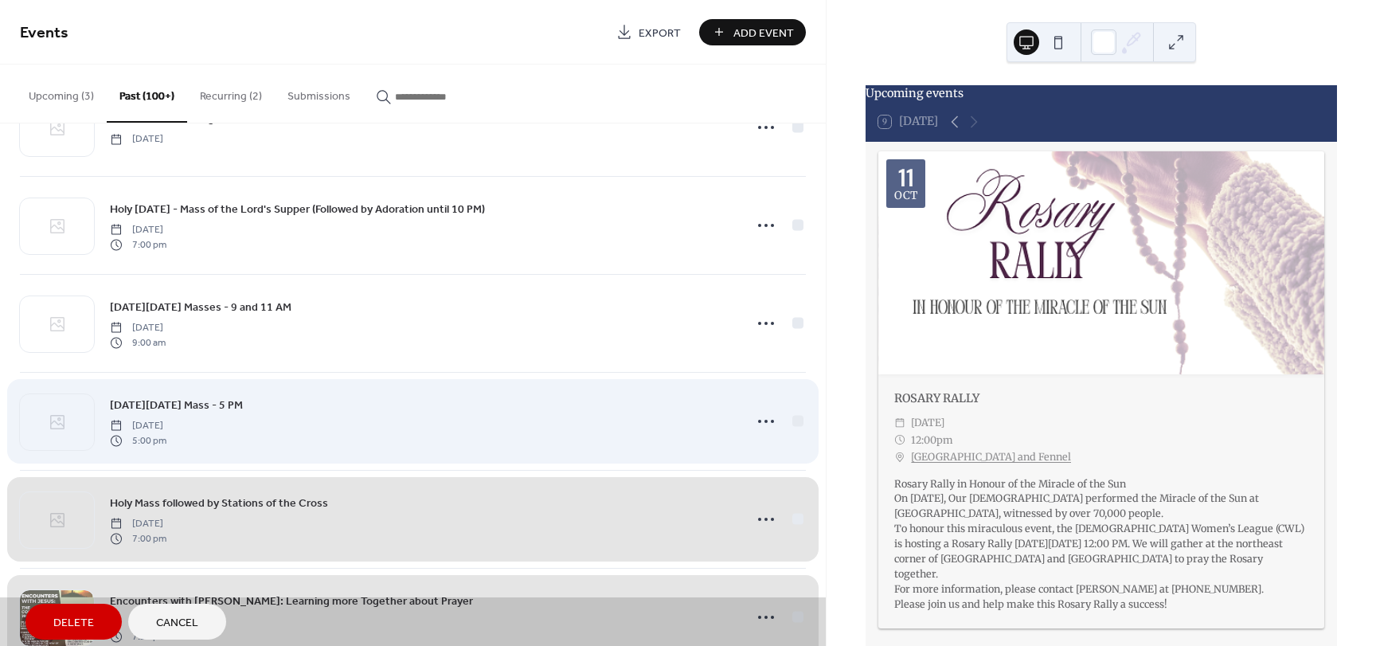
click at [790, 422] on div "Palm Sunday Mass - 5 PM Saturday, April 1, 2023 5:00 pm" at bounding box center [413, 421] width 786 height 98
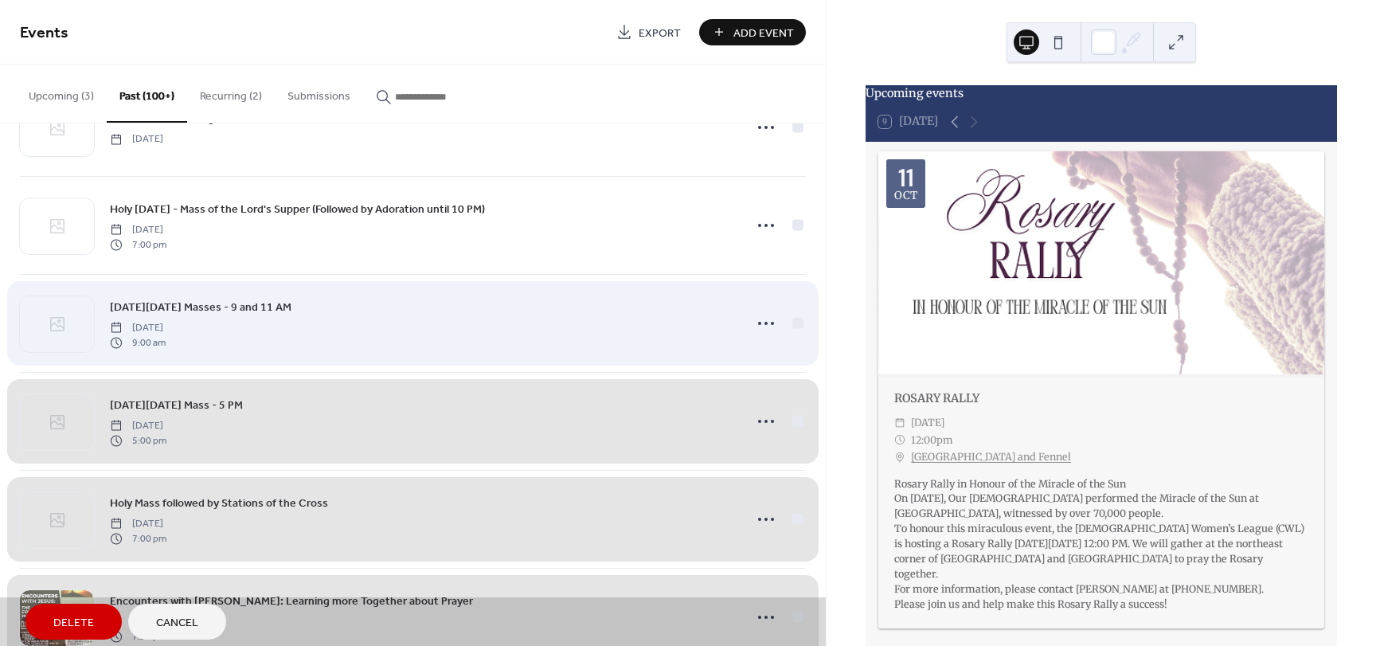
click at [793, 322] on div "Palm Sunday Masses - 9 and 11 AM Sunday, April 2, 2023 9:00 am" at bounding box center [413, 323] width 786 height 98
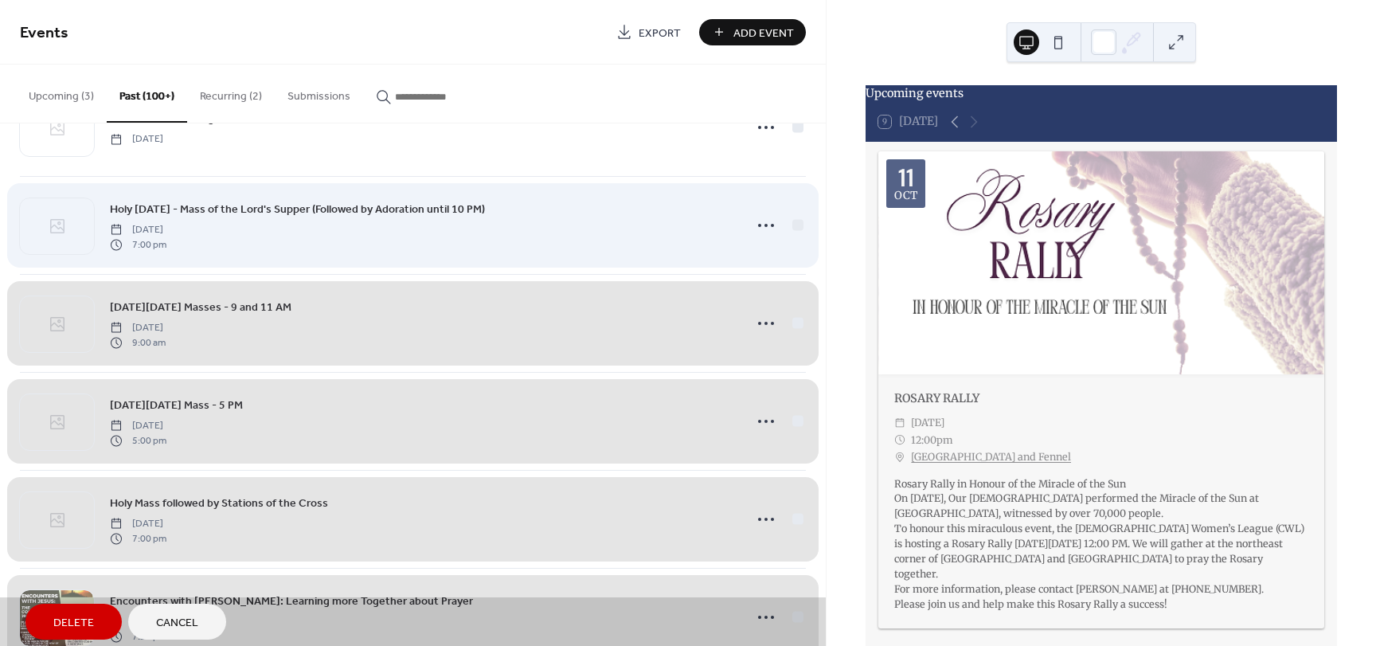
click at [795, 222] on div "Holy Thursday - Mass of the Lord's Supper (Followed by Adoration until 10 PM) T…" at bounding box center [413, 225] width 786 height 98
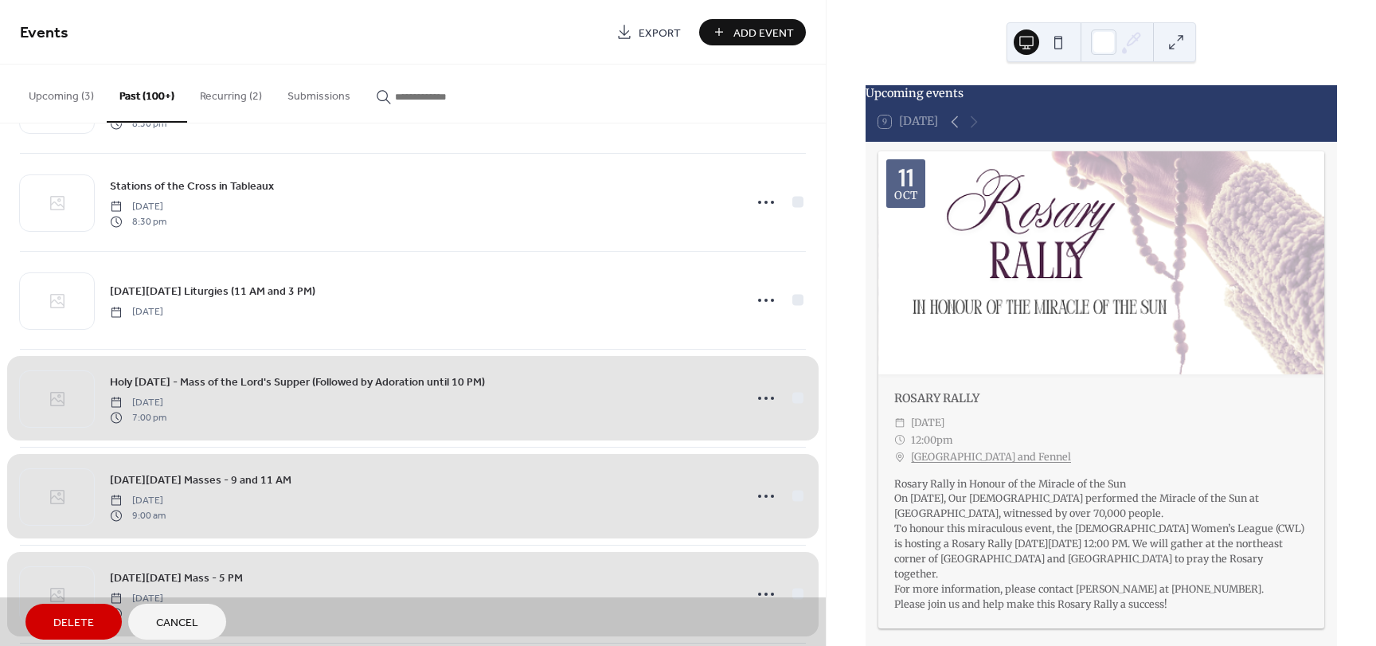
scroll to position [15008, 0]
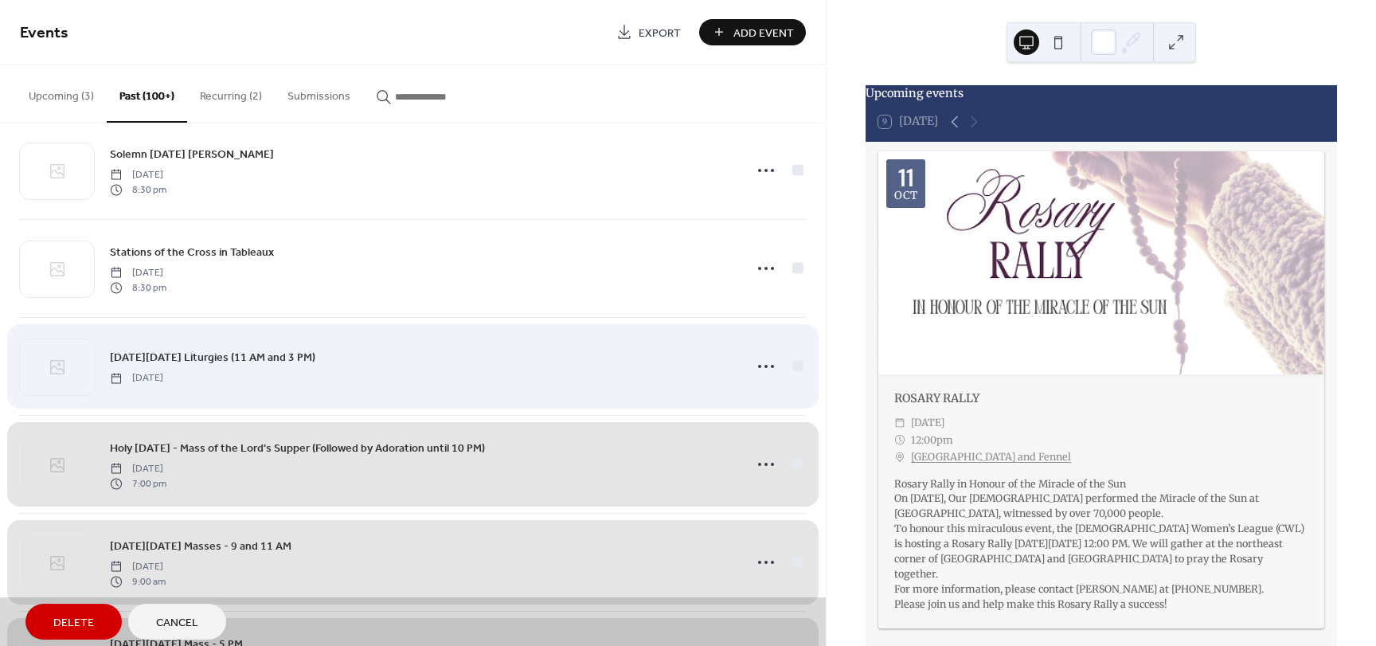
click at [792, 366] on div "Good Friday Liturgies (11 AM and 3 PM) Friday, April 7, 2023" at bounding box center [413, 366] width 786 height 98
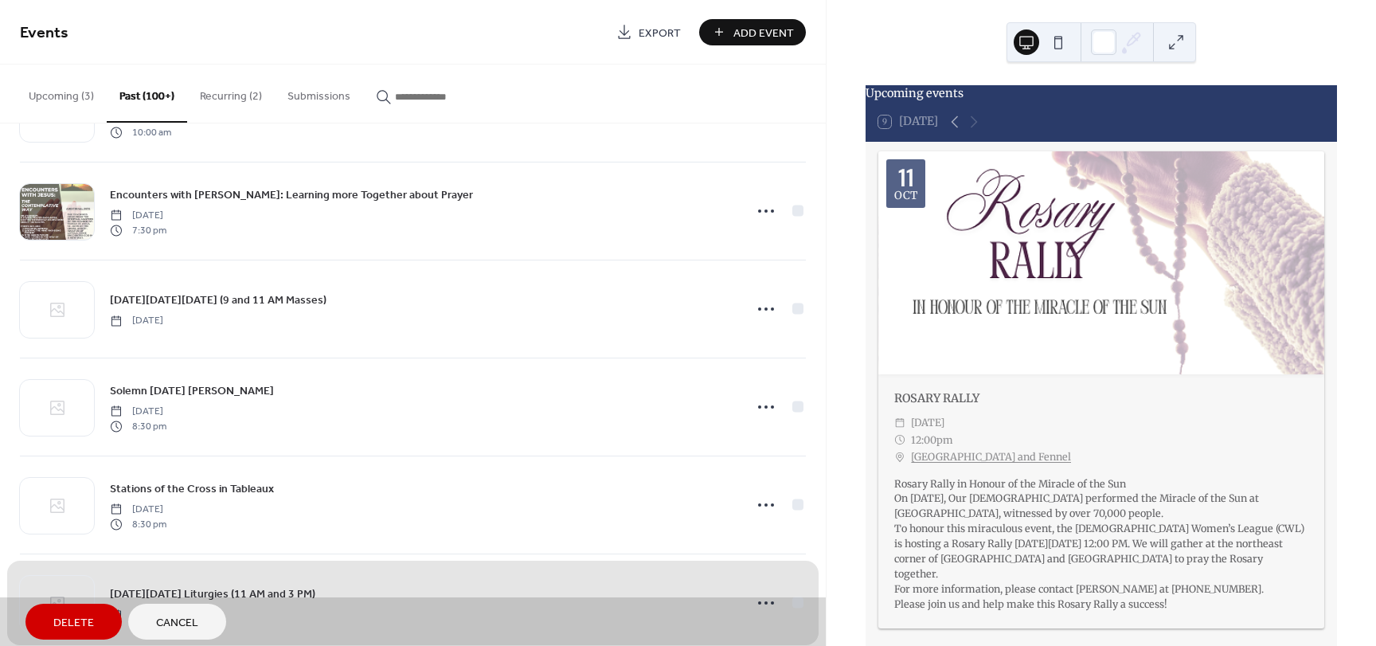
scroll to position [14770, 0]
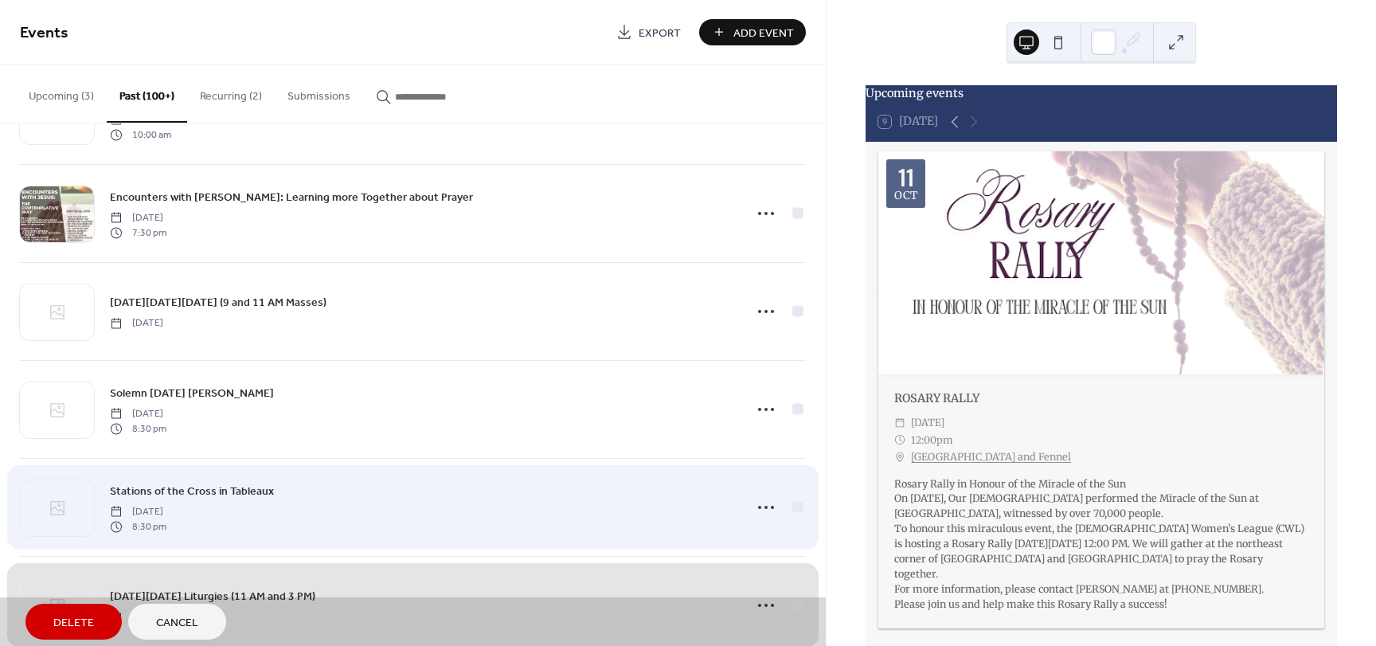
click at [796, 507] on div "Stations of the Cross in Tableaux Friday, April 7, 2023 8:30 pm" at bounding box center [413, 507] width 786 height 98
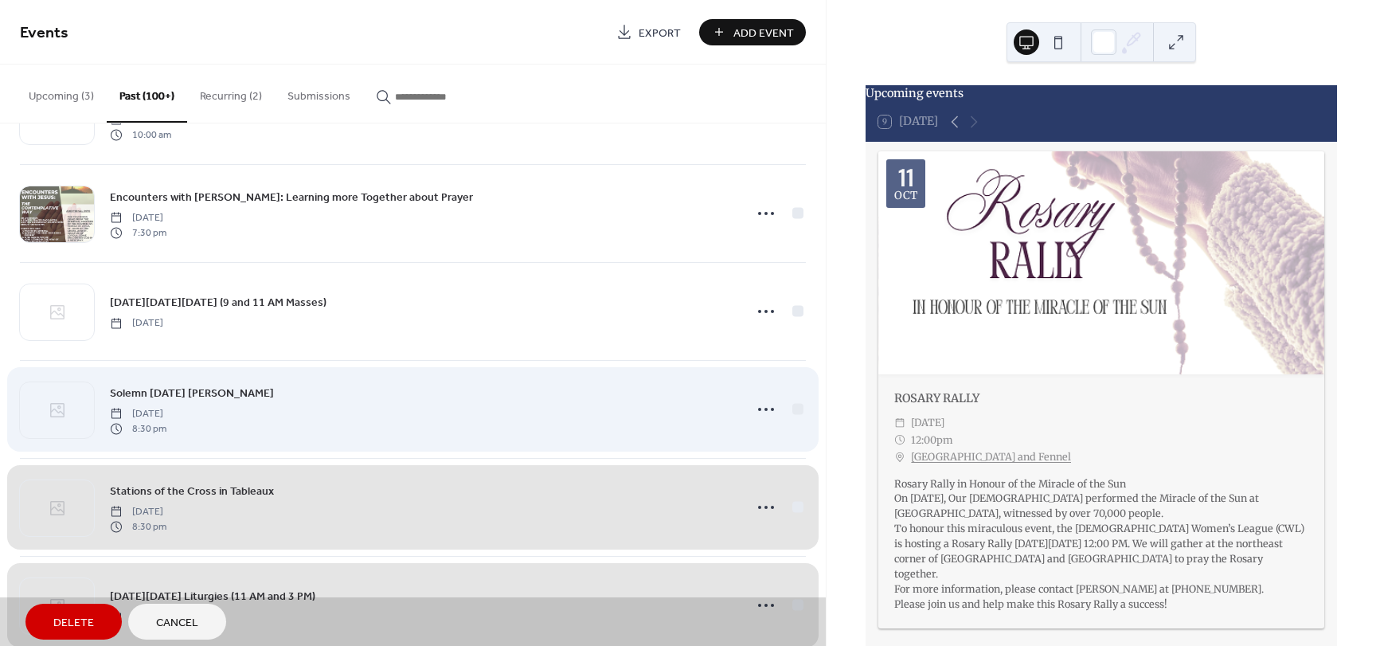
click at [795, 408] on div "Solemn Easter Vigil Saturday, April 8, 2023 8:30 pm" at bounding box center [413, 409] width 786 height 98
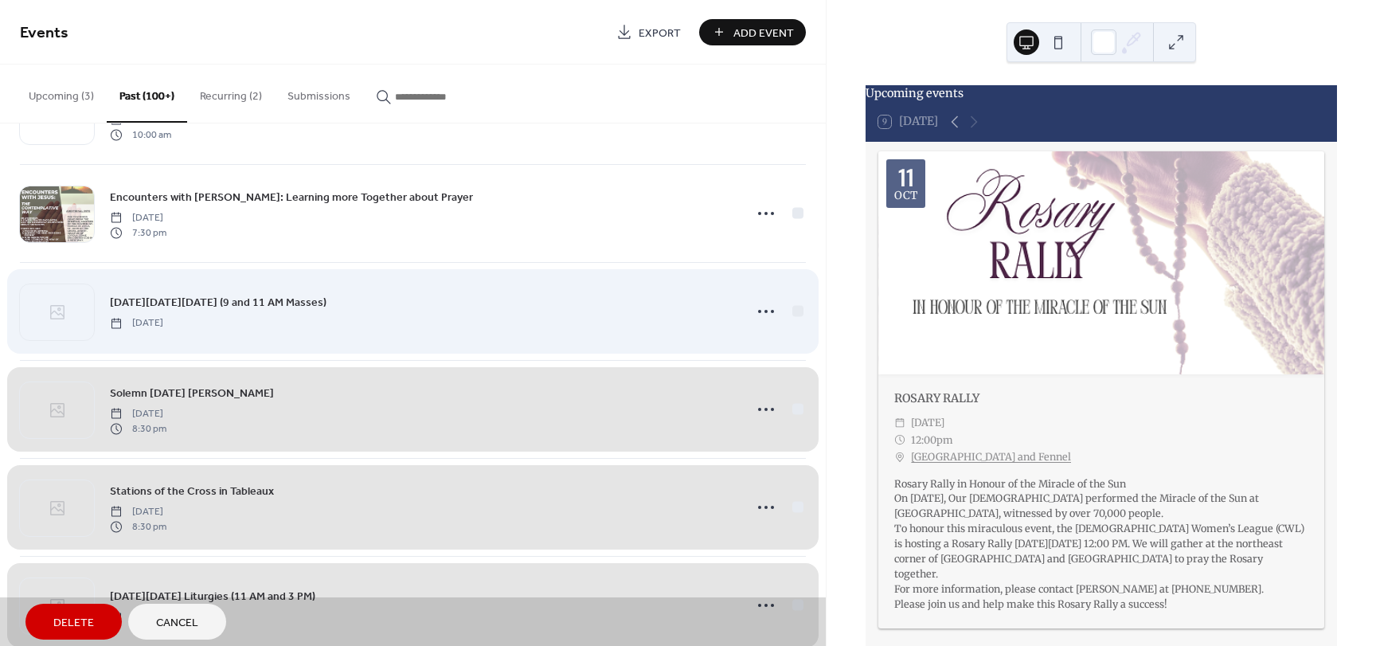
click at [797, 312] on div "Easter Sunday (9 and 11 AM Masses) Sunday, April 9, 2023" at bounding box center [413, 311] width 786 height 98
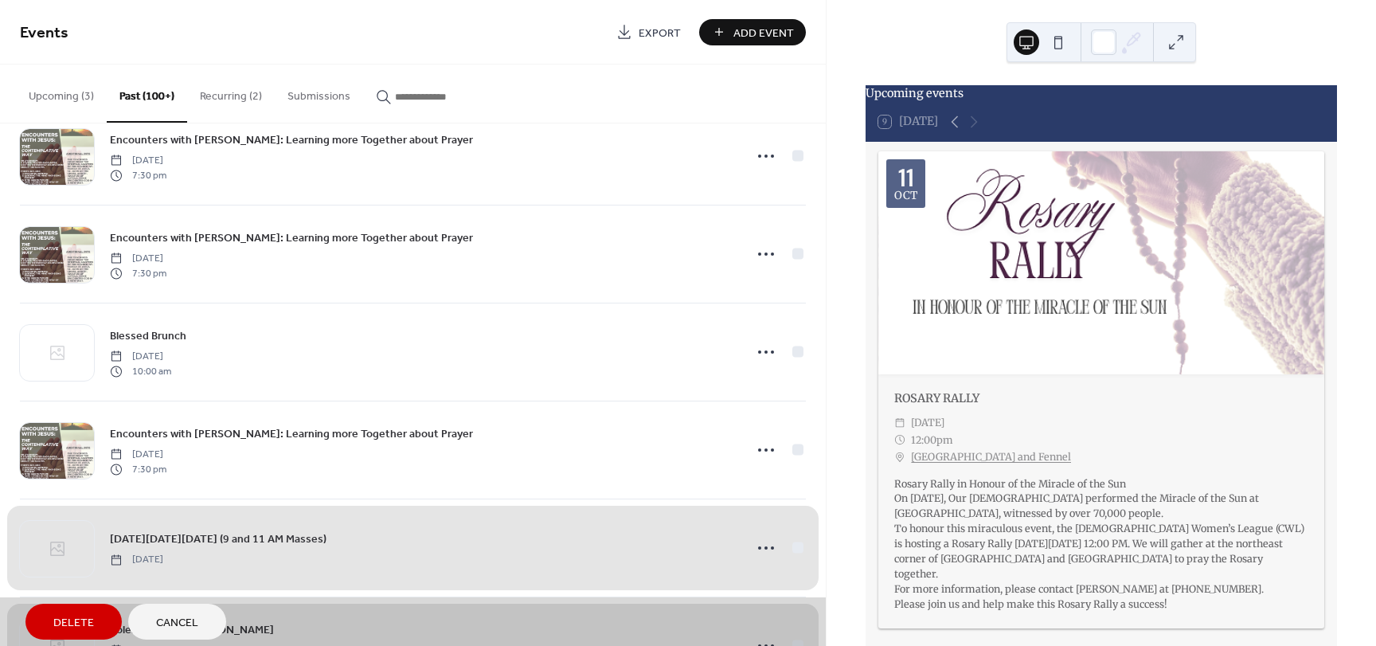
scroll to position [14531, 0]
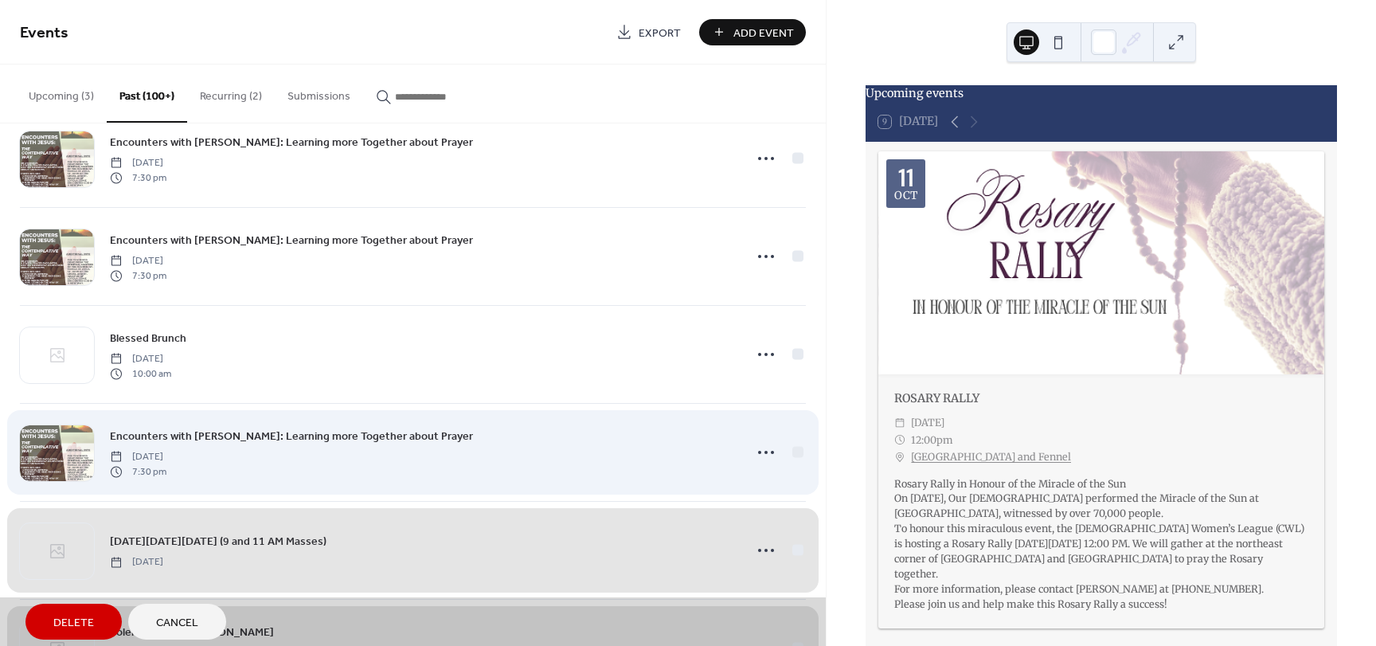
click at [789, 451] on div "Encounters with Jesus: Learning more Together about Prayer Wednesday, April 12,…" at bounding box center [413, 452] width 786 height 98
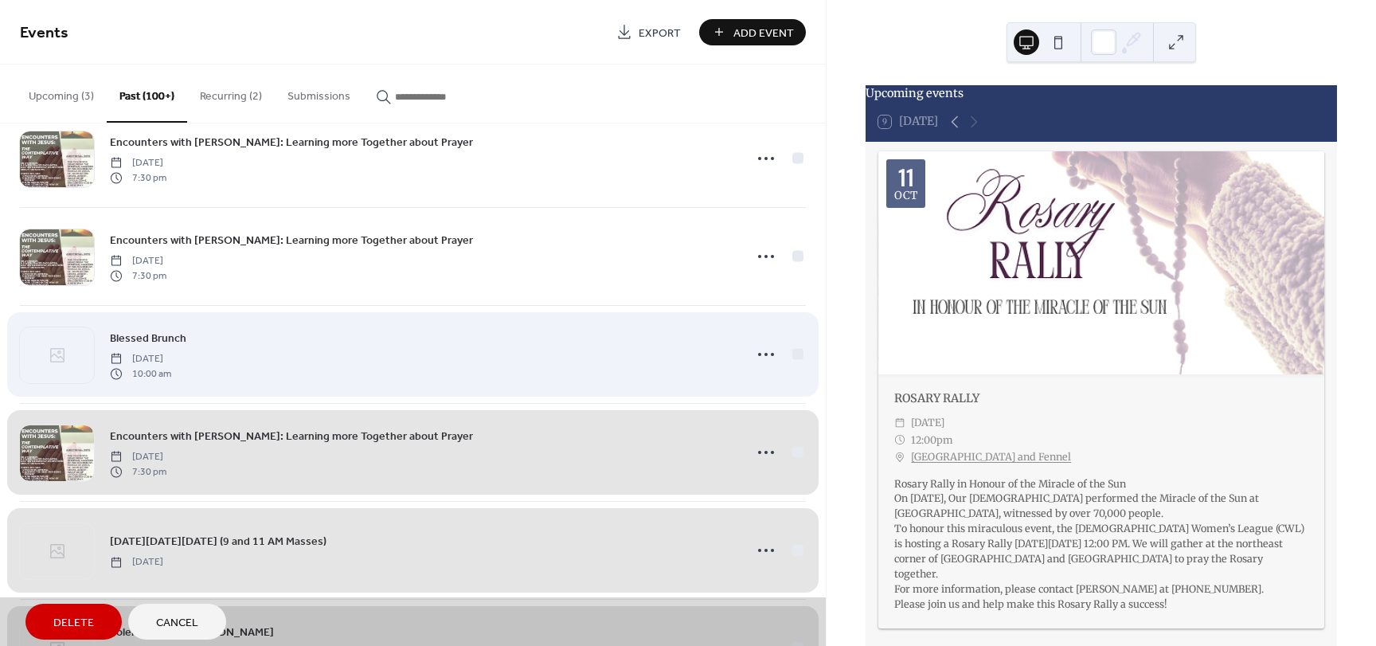
click at [791, 355] on div "Blessed Brunch Saturday, April 15, 2023 10:00 am" at bounding box center [413, 354] width 786 height 98
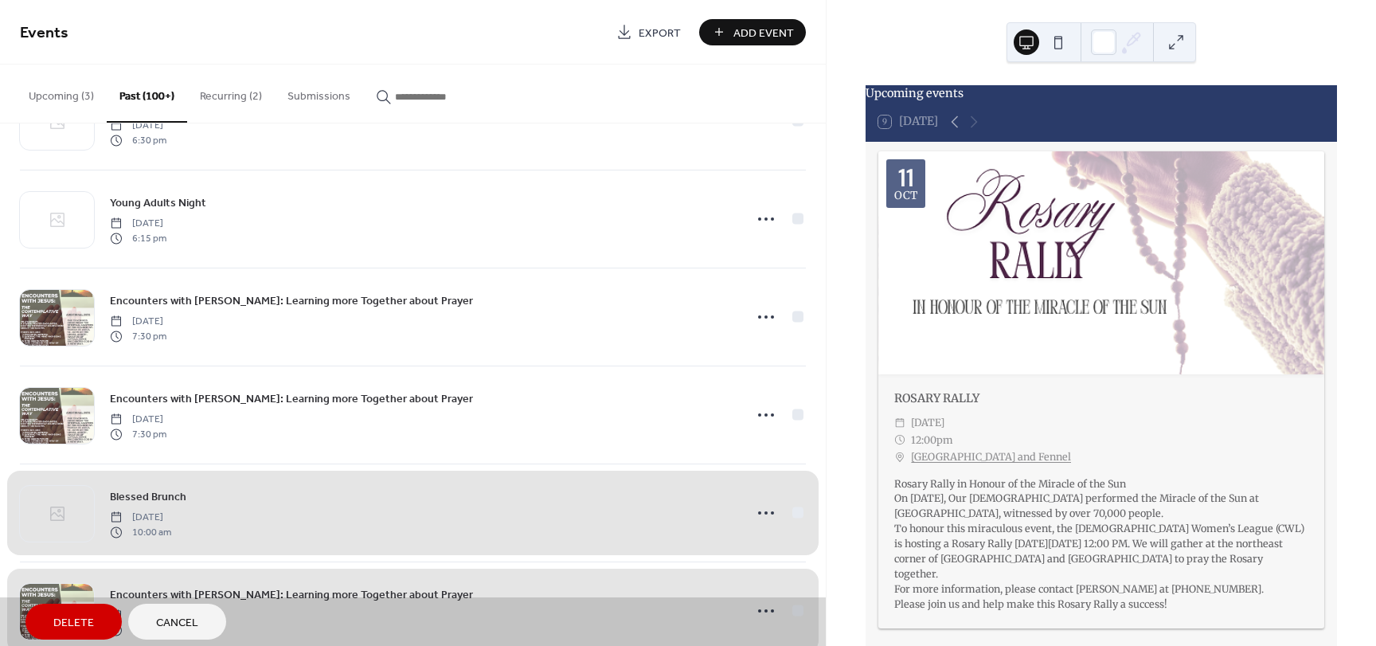
scroll to position [14292, 0]
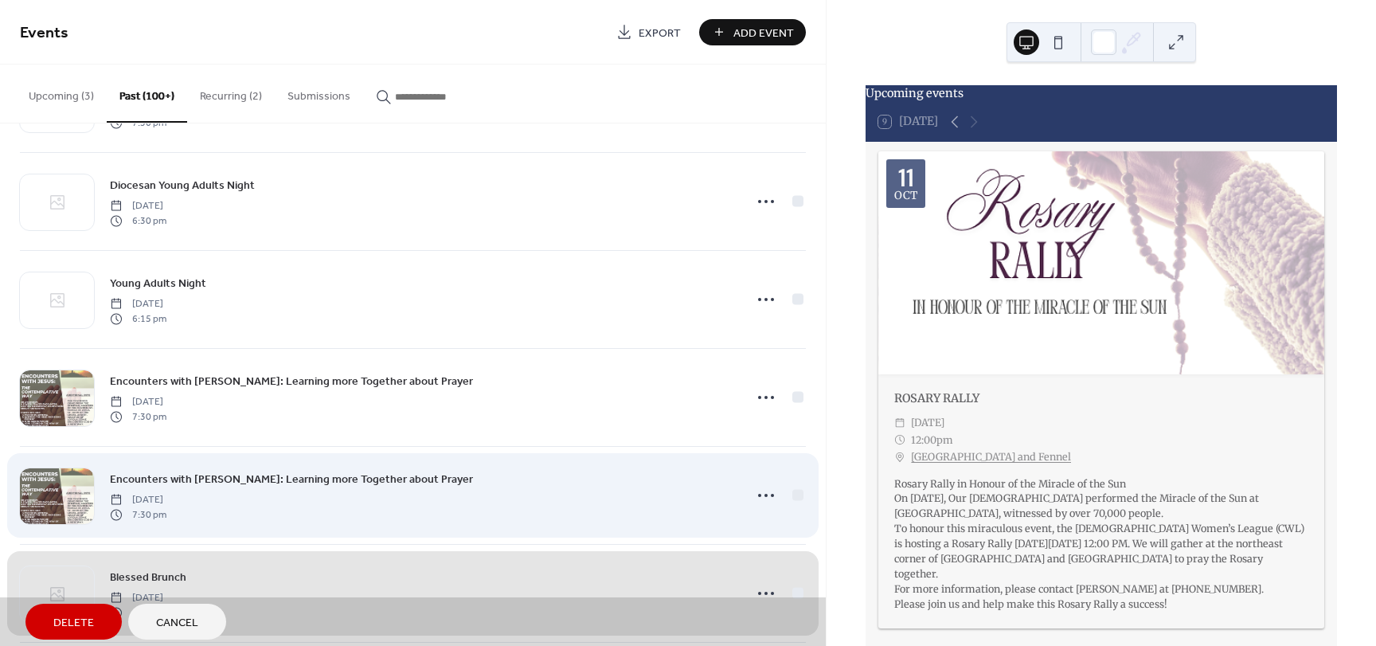
click at [795, 496] on div "Encounters with Jesus: Learning more Together about Prayer Wednesday, April 19,…" at bounding box center [413, 495] width 786 height 98
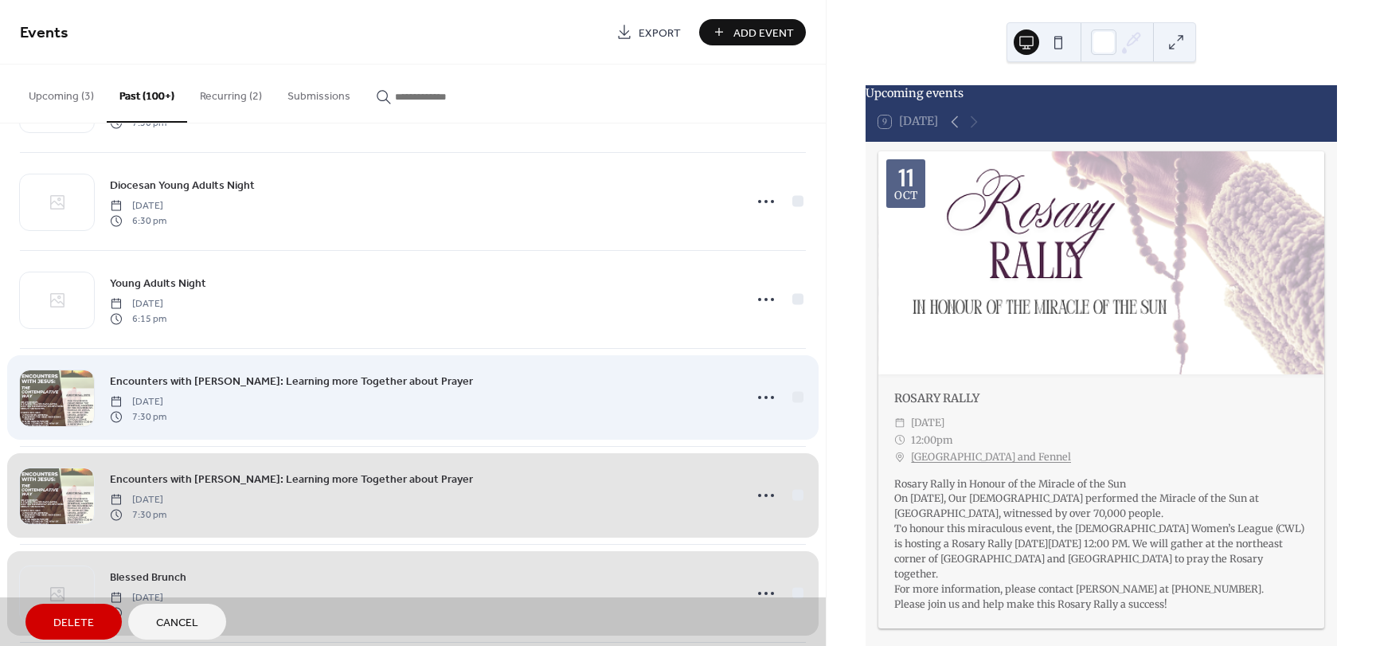
click at [789, 396] on div "Encounters with Jesus: Learning more Together about Prayer Wednesday, April 26,…" at bounding box center [413, 397] width 786 height 98
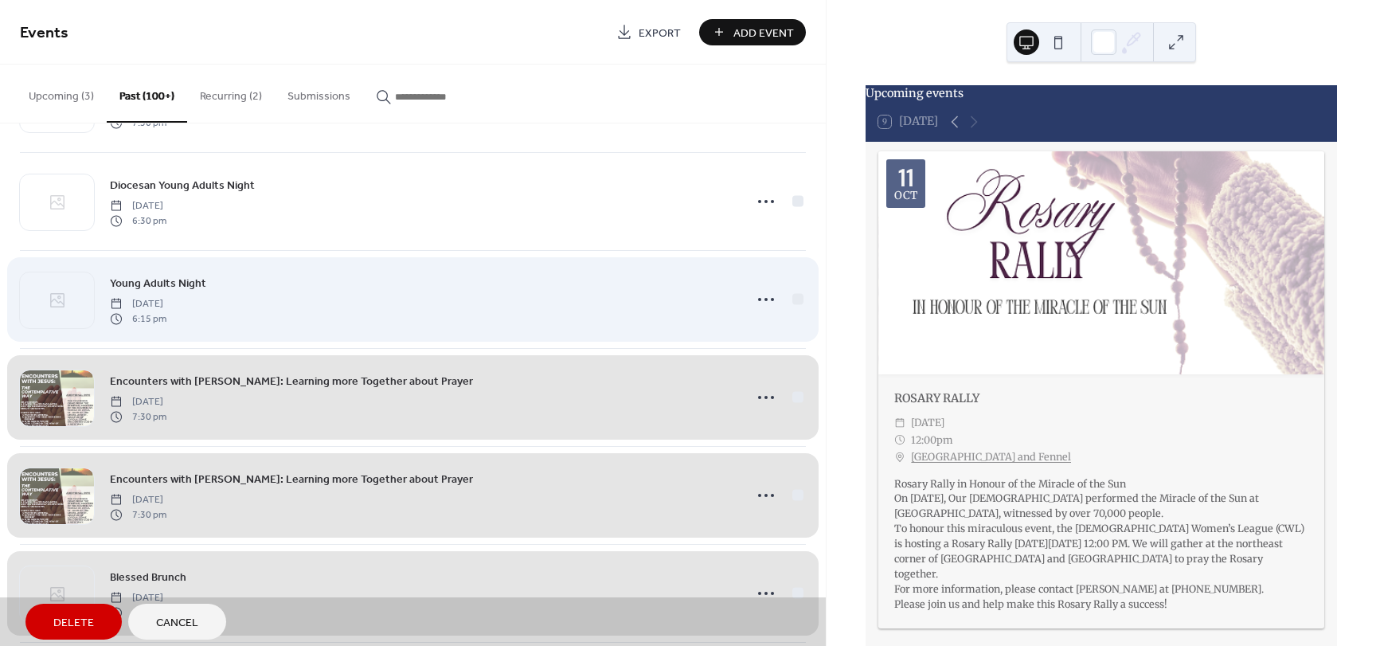
click at [793, 305] on div "Young Adults Night Saturday, April 29, 2023 6:15 pm" at bounding box center [413, 299] width 786 height 98
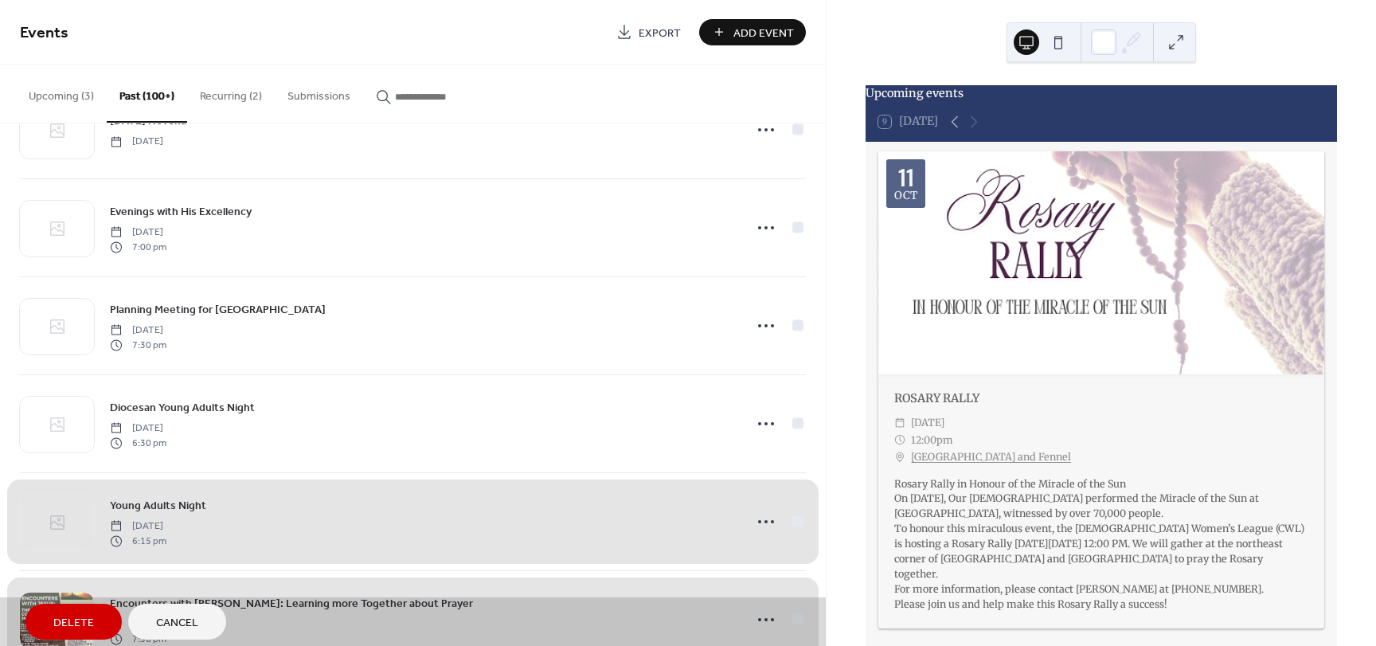
scroll to position [14053, 0]
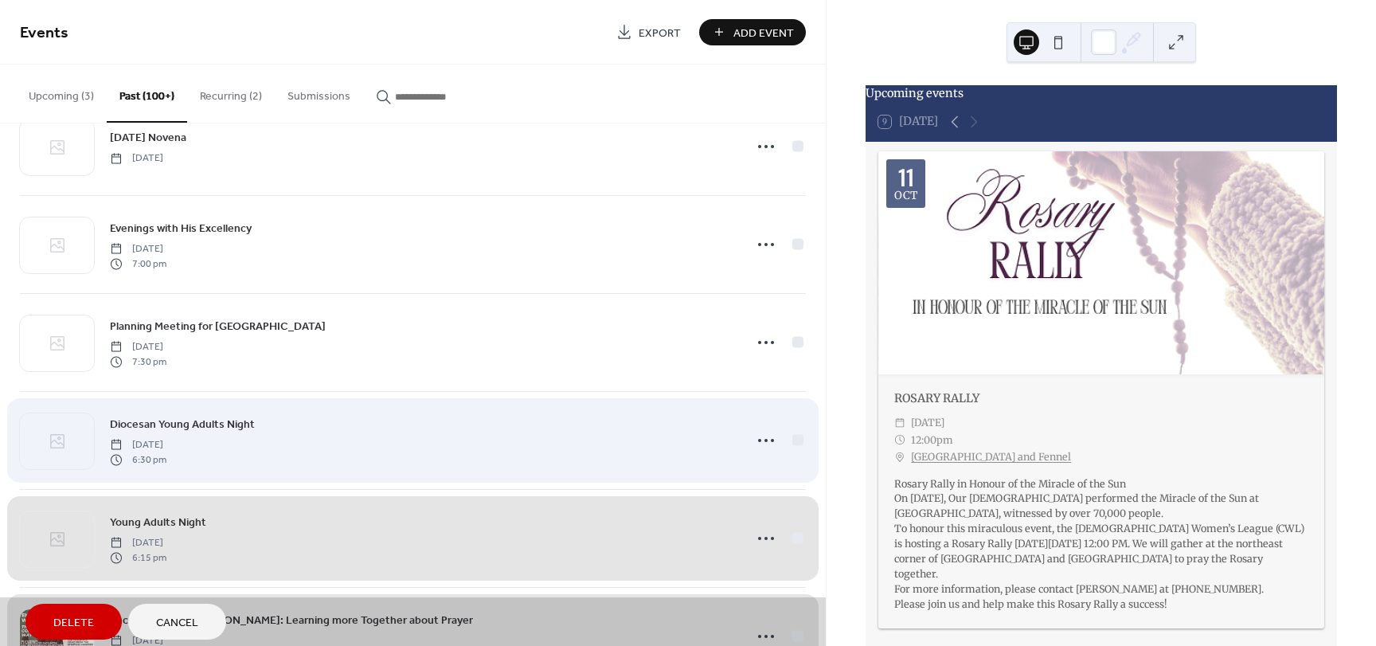
click at [798, 439] on div "Diocesan Young Adults Night Saturday, May 6, 2023 6:30 pm" at bounding box center [413, 440] width 786 height 98
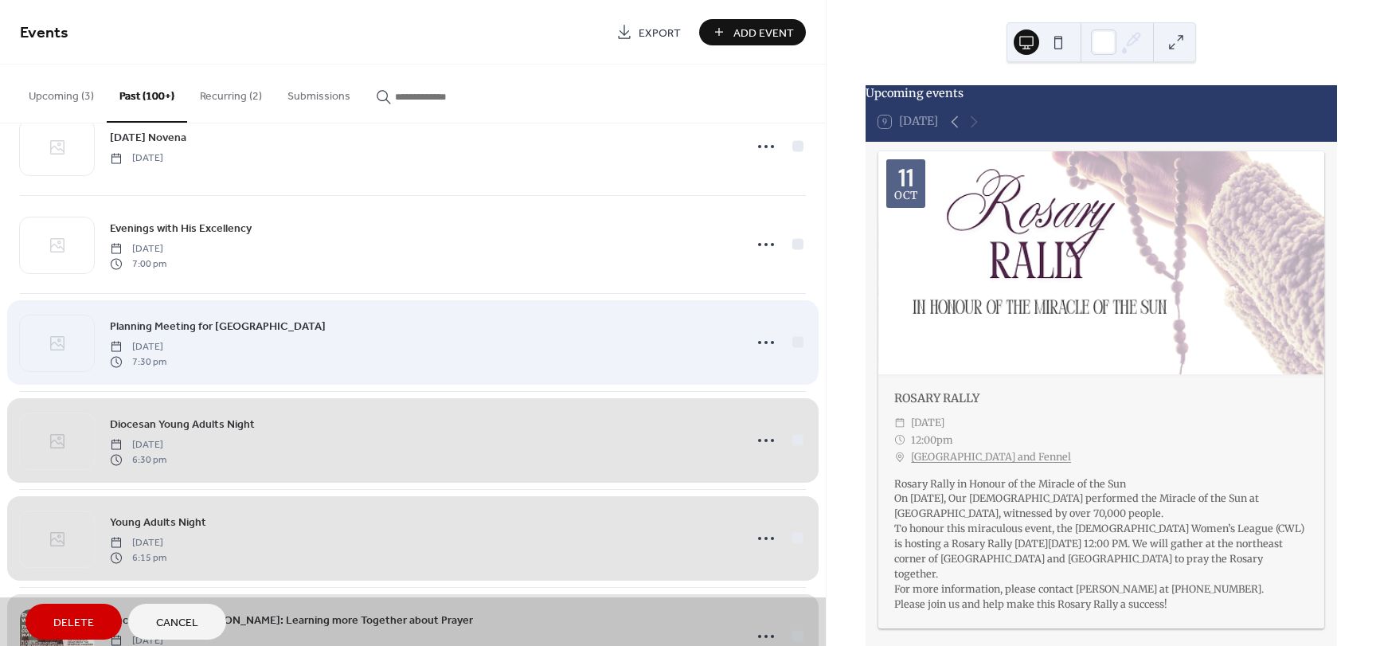
click at [790, 344] on div "Planning Meeting for Fall Bazaar Wednesday, May 10, 2023 7:30 pm" at bounding box center [413, 342] width 786 height 98
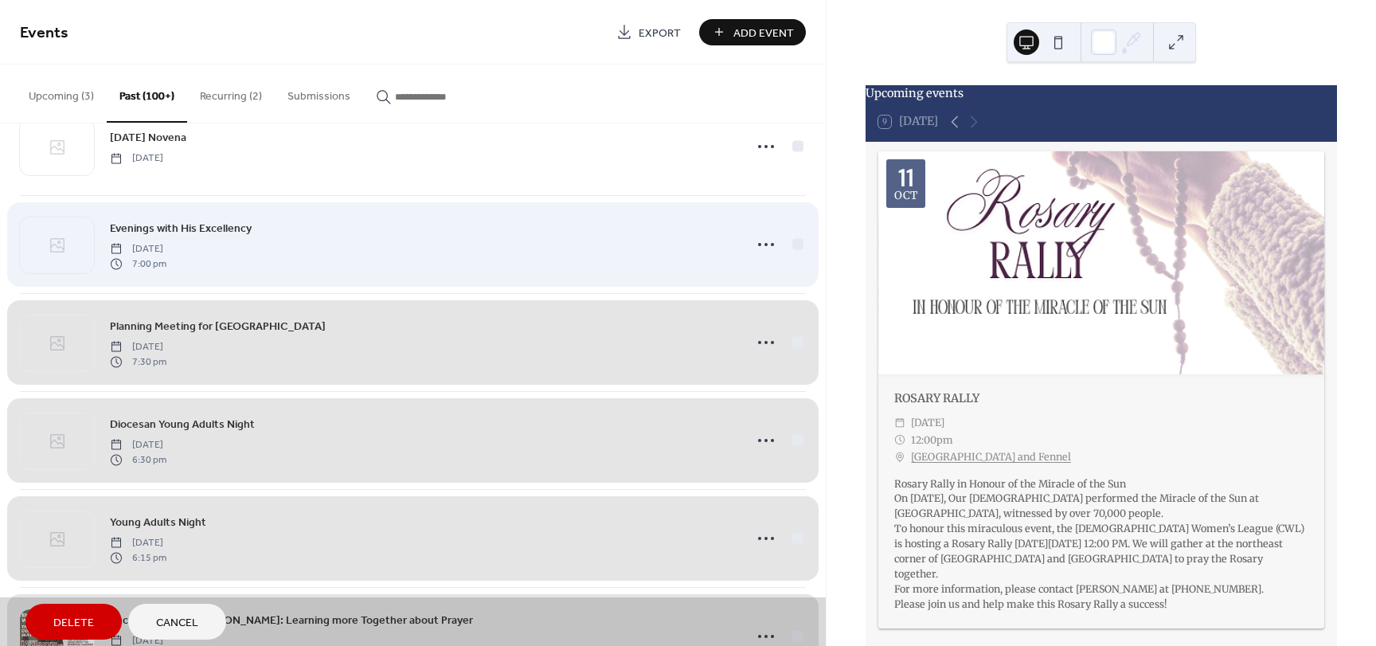
click at [793, 244] on div "Evenings with His Excellency Friday, May 12, 2023 7:00 pm" at bounding box center [413, 244] width 786 height 98
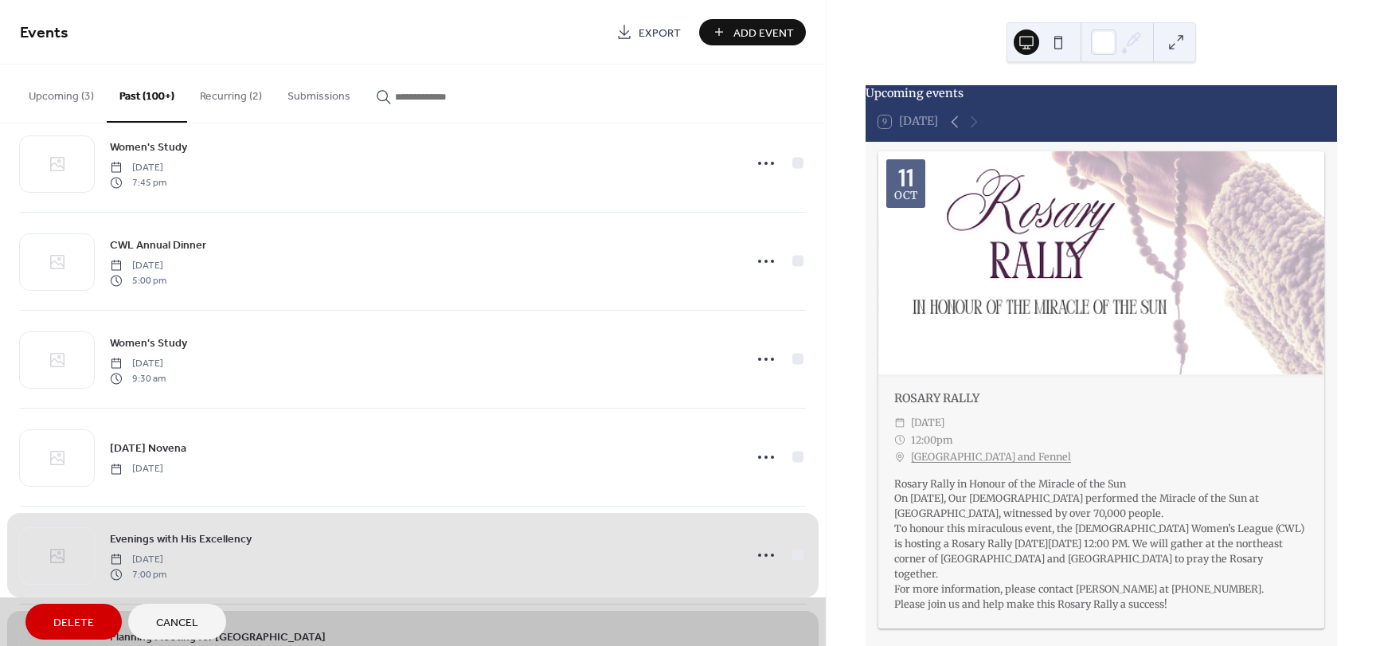
scroll to position [13735, 0]
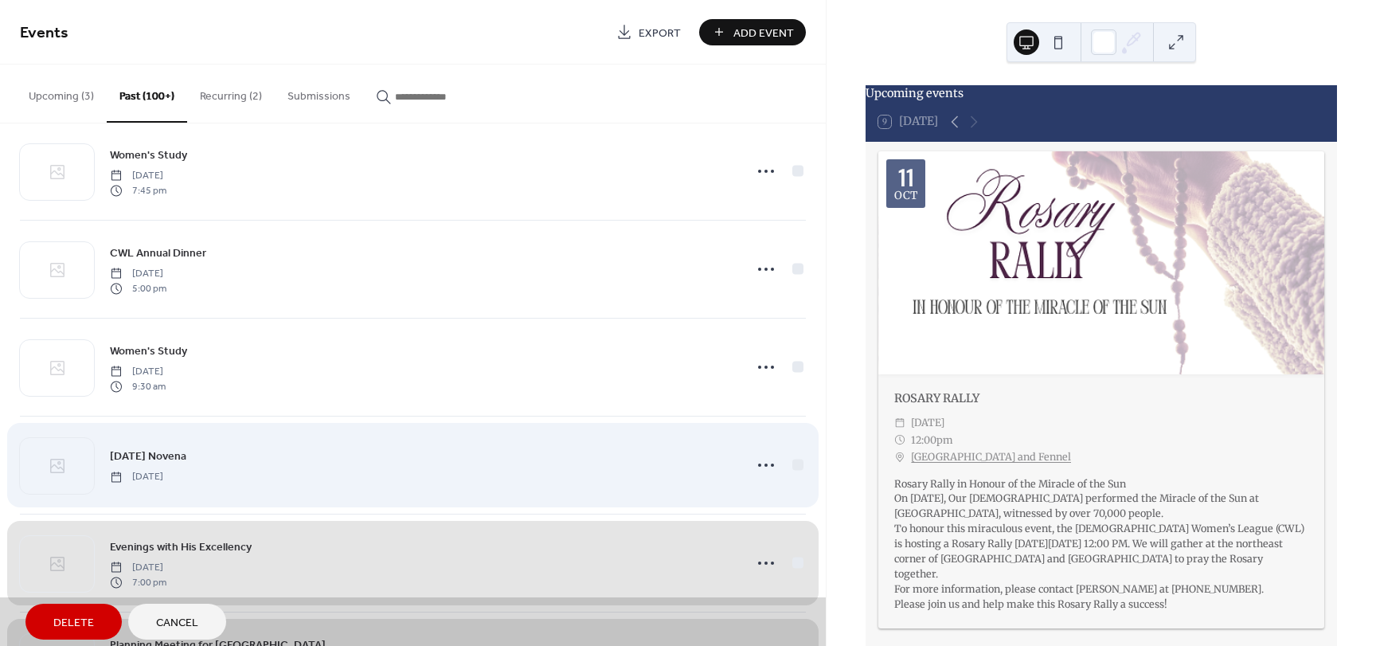
click at [795, 464] on div "Pentecost Novena Friday, May 19, 2023" at bounding box center [413, 465] width 786 height 98
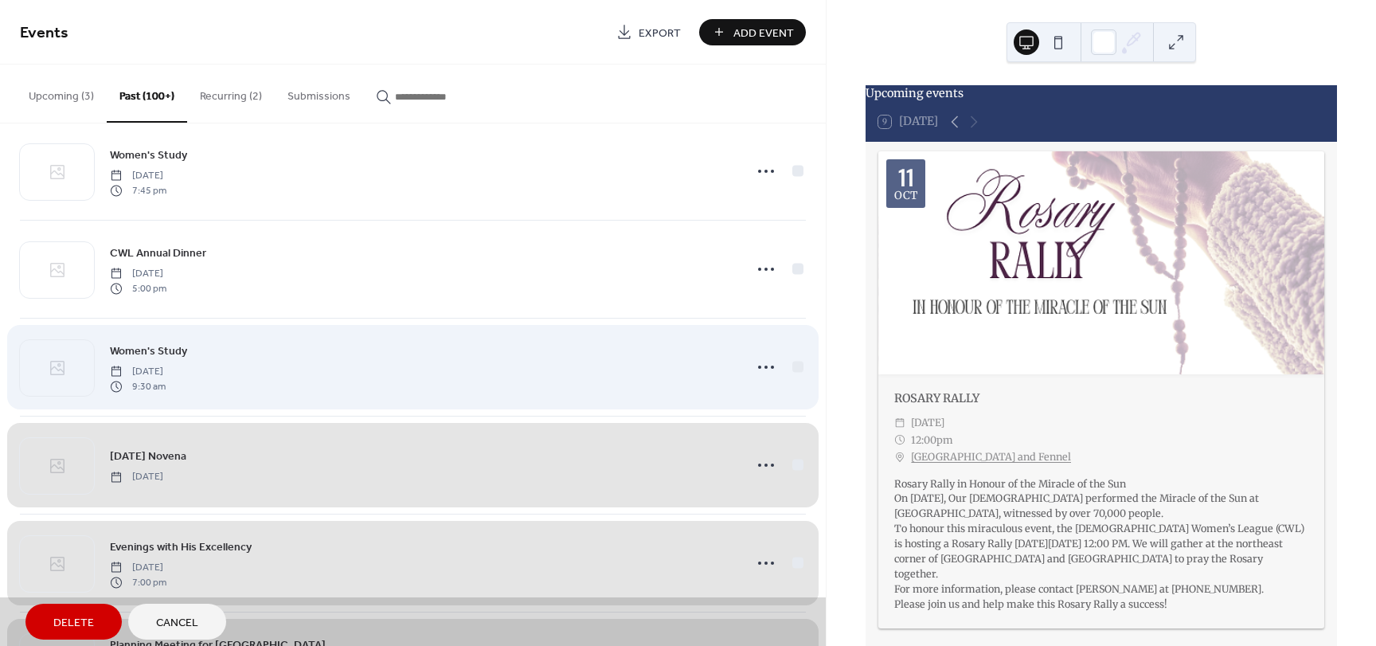
click at [795, 364] on div "Women's Study Saturday, May 20, 2023 9:30 am" at bounding box center [413, 367] width 786 height 98
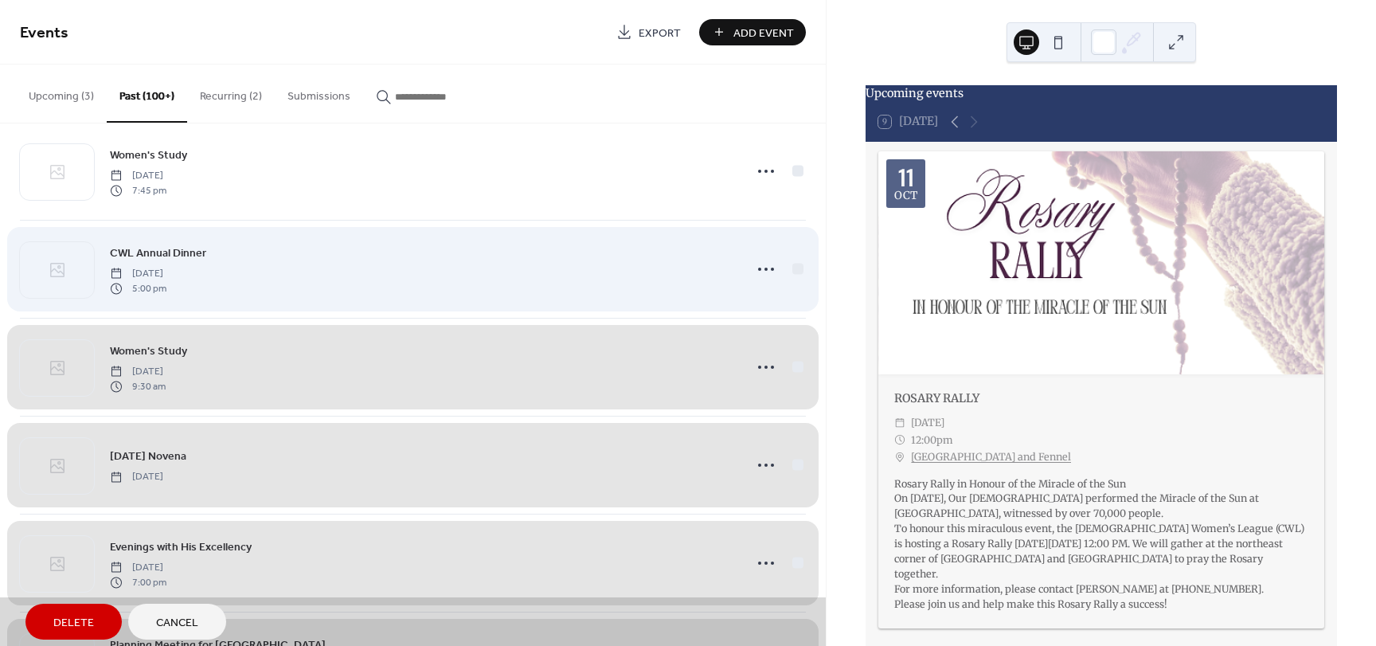
click at [792, 268] on div "CWL Annual Dinner Tuesday, May 23, 2023 5:00 pm" at bounding box center [413, 269] width 786 height 98
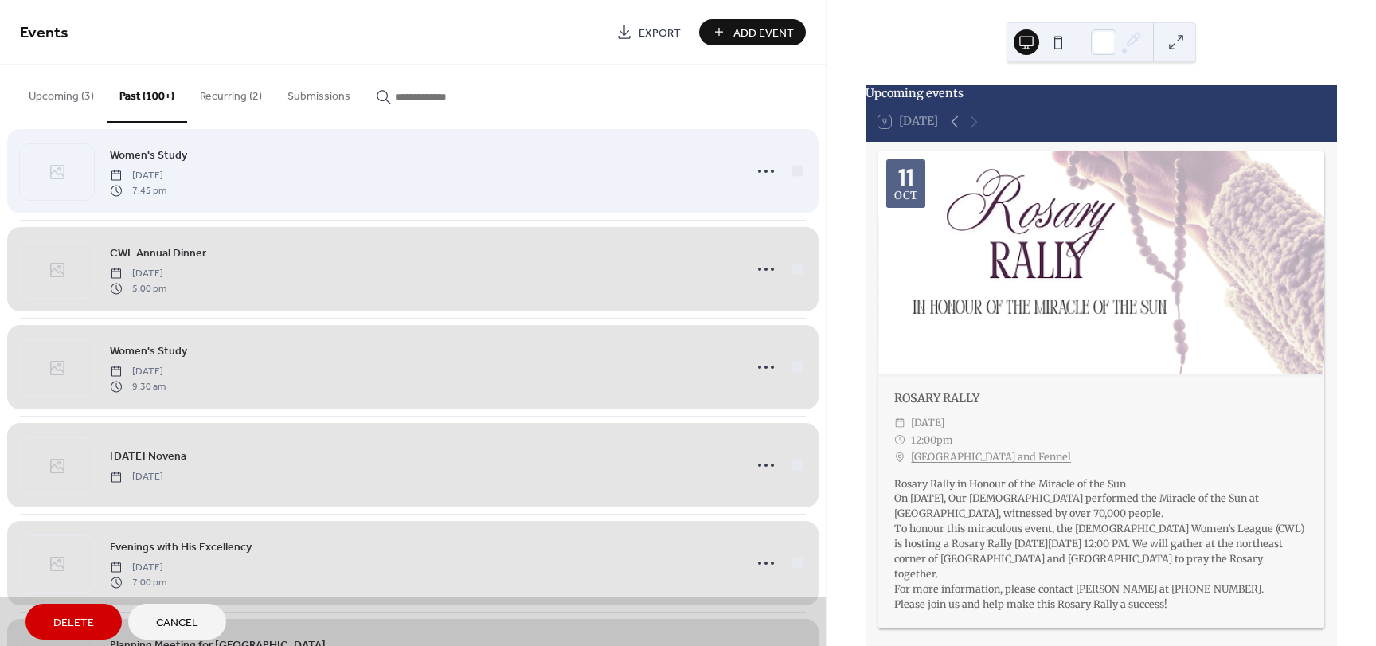
click at [795, 173] on div "Women's Study Wednesday, May 24, 2023 7:45 pm" at bounding box center [413, 171] width 786 height 98
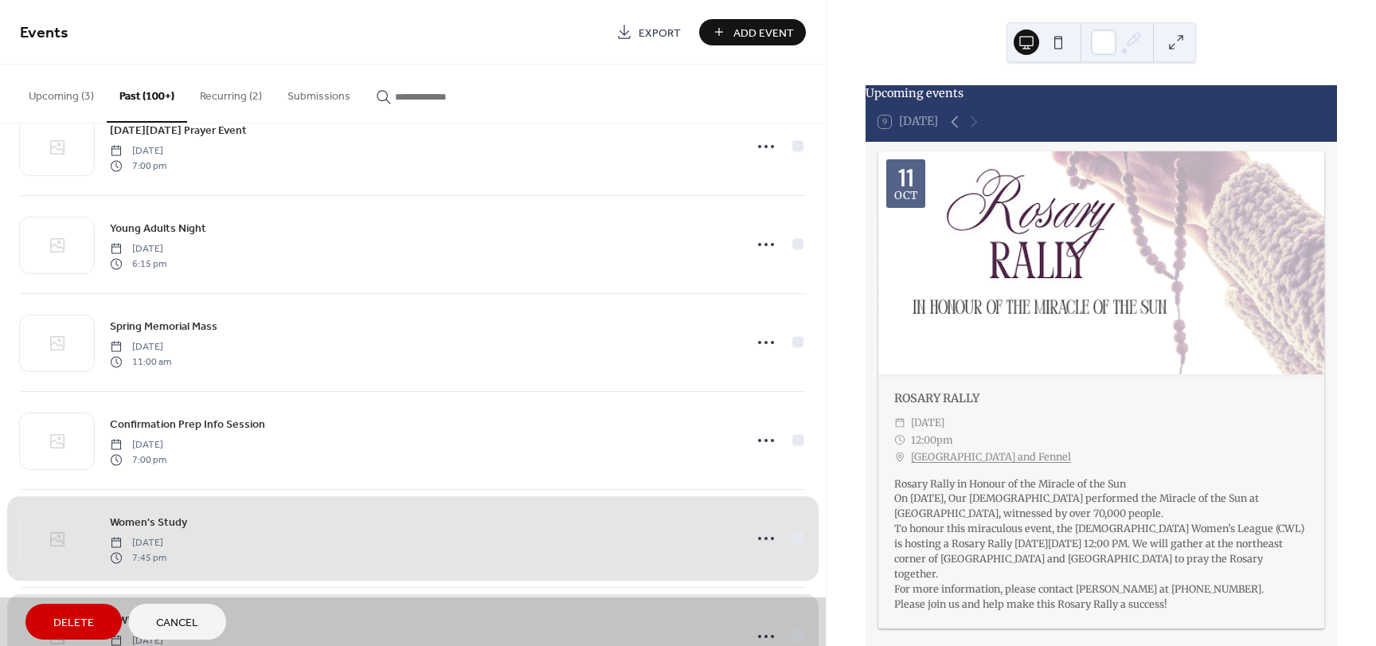
scroll to position [13337, 0]
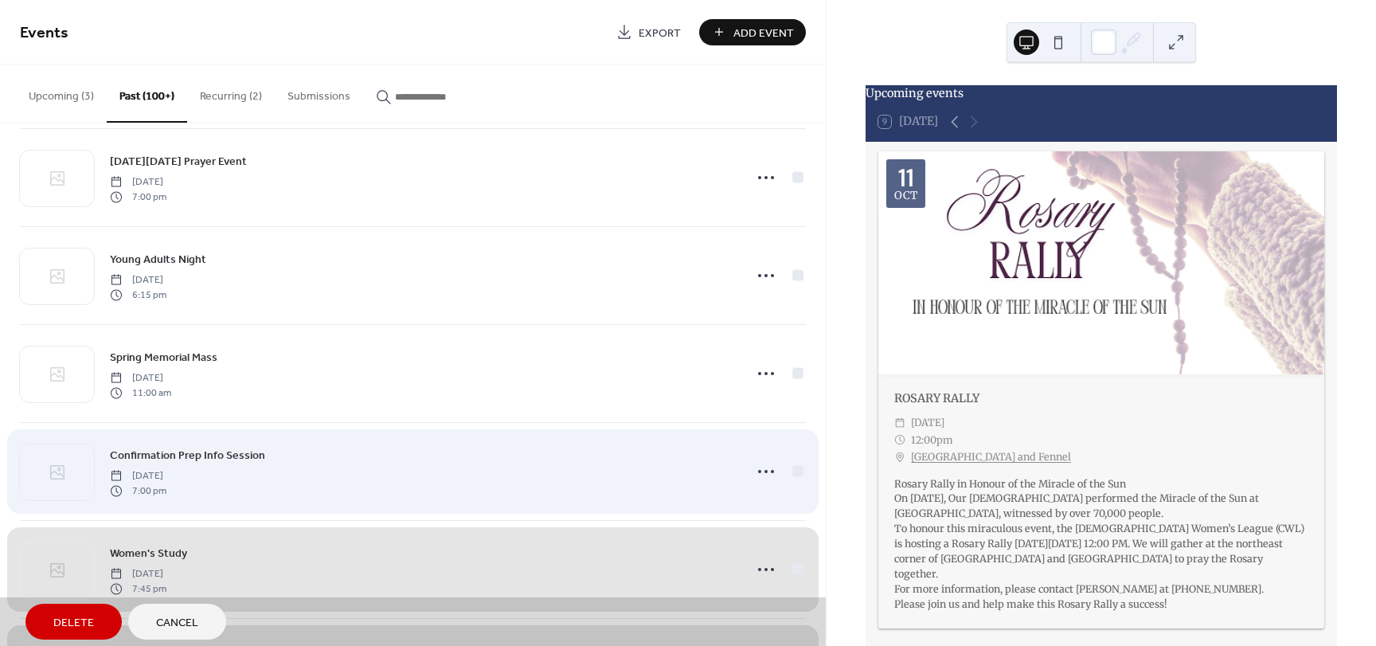
click at [791, 469] on div "Confirmation Prep Info Session Thursday, May 25, 2023 7:00 pm" at bounding box center [413, 471] width 786 height 98
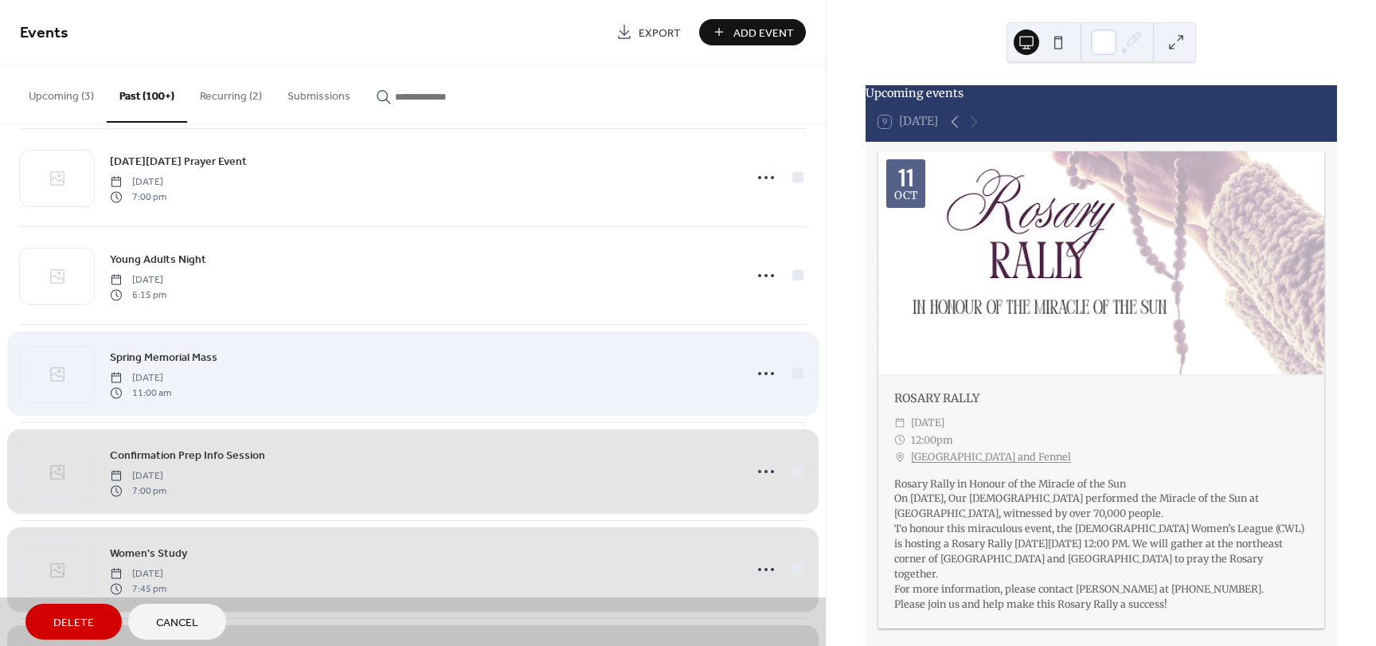
click at [793, 369] on div "Spring Memorial Mass Saturday, May 27, 2023 11:00 am" at bounding box center [413, 373] width 786 height 98
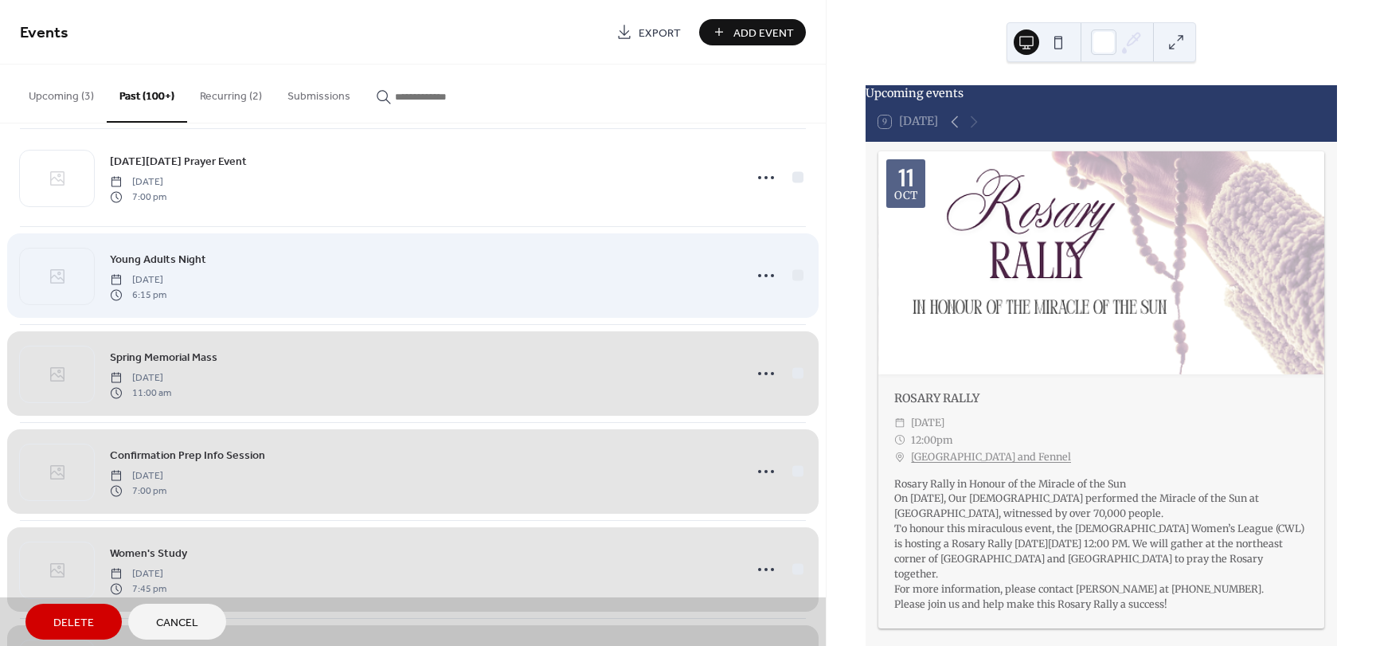
click at [787, 275] on div "Young Adults Night Saturday, May 27, 2023 6:15 pm" at bounding box center [413, 275] width 786 height 98
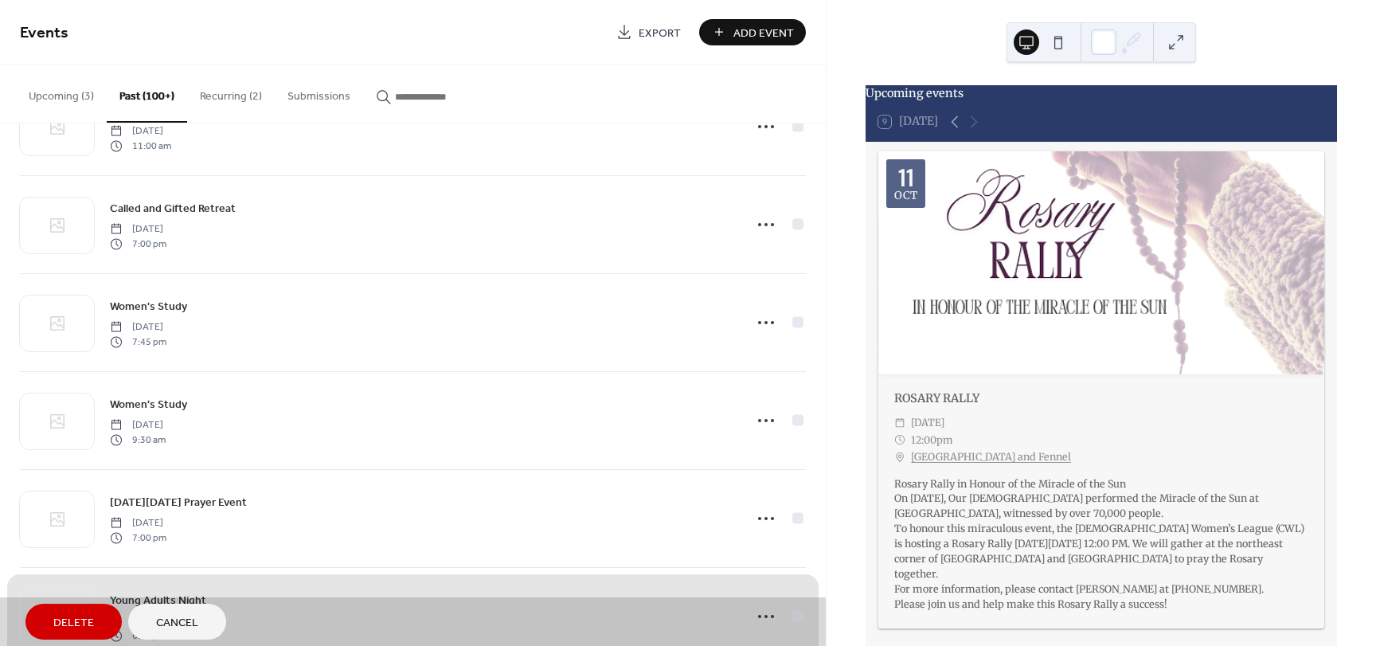
scroll to position [12938, 0]
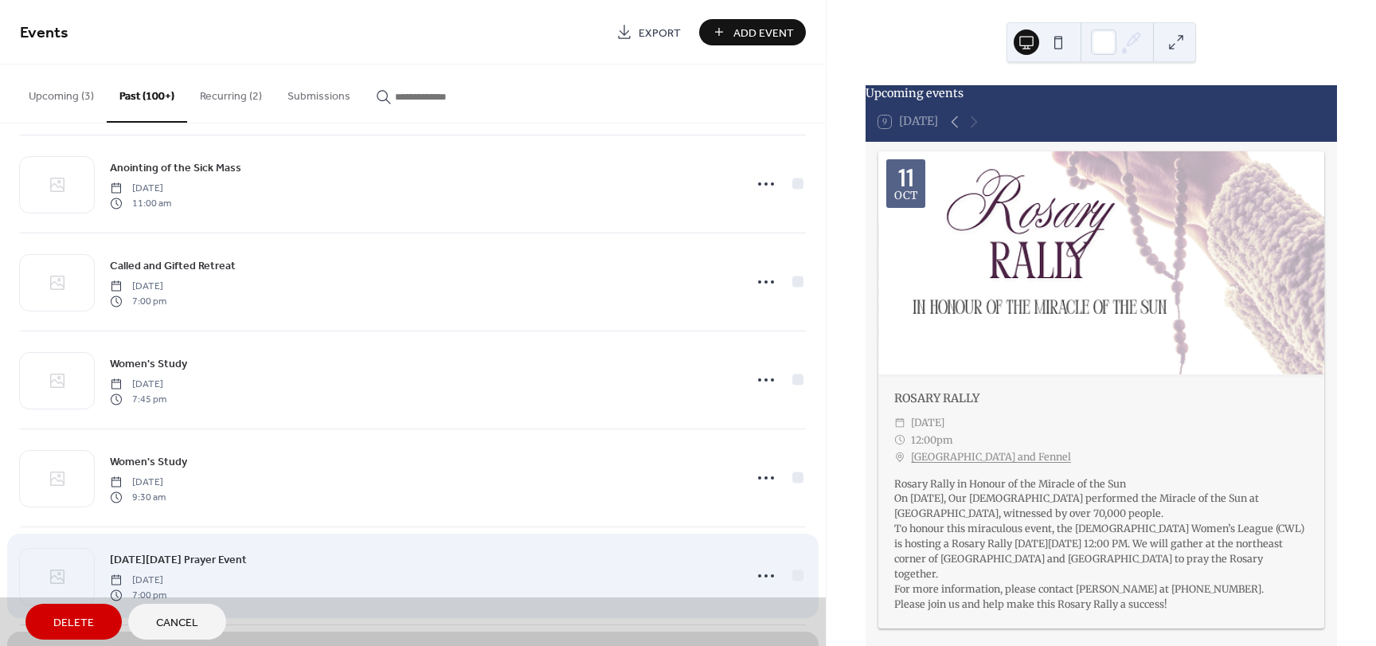
click at [795, 577] on div "World Youth Day Prayer Event Wednesday, May 31, 2023 7:00 pm" at bounding box center [413, 575] width 786 height 98
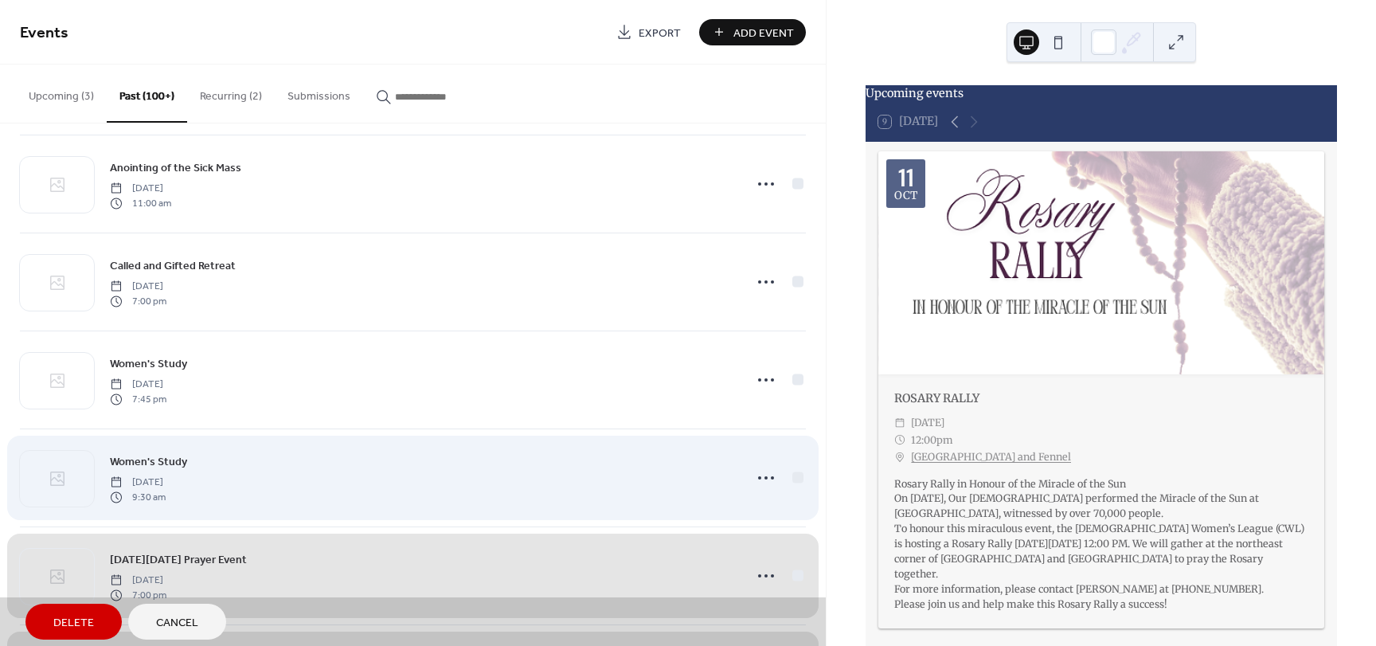
click at [795, 478] on div "Women's Study Saturday, June 3, 2023 9:30 am" at bounding box center [413, 477] width 786 height 98
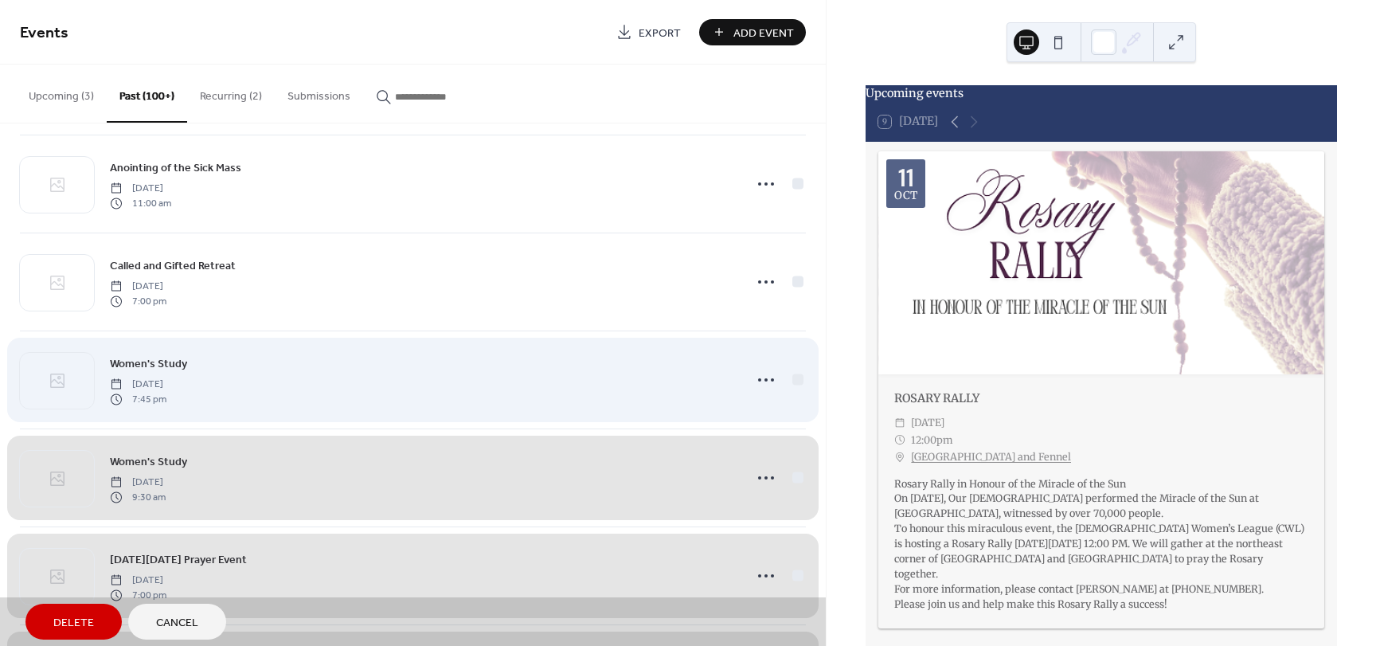
click at [792, 378] on div "Women's Study Wednesday, June 7, 2023 7:45 pm" at bounding box center [413, 379] width 786 height 98
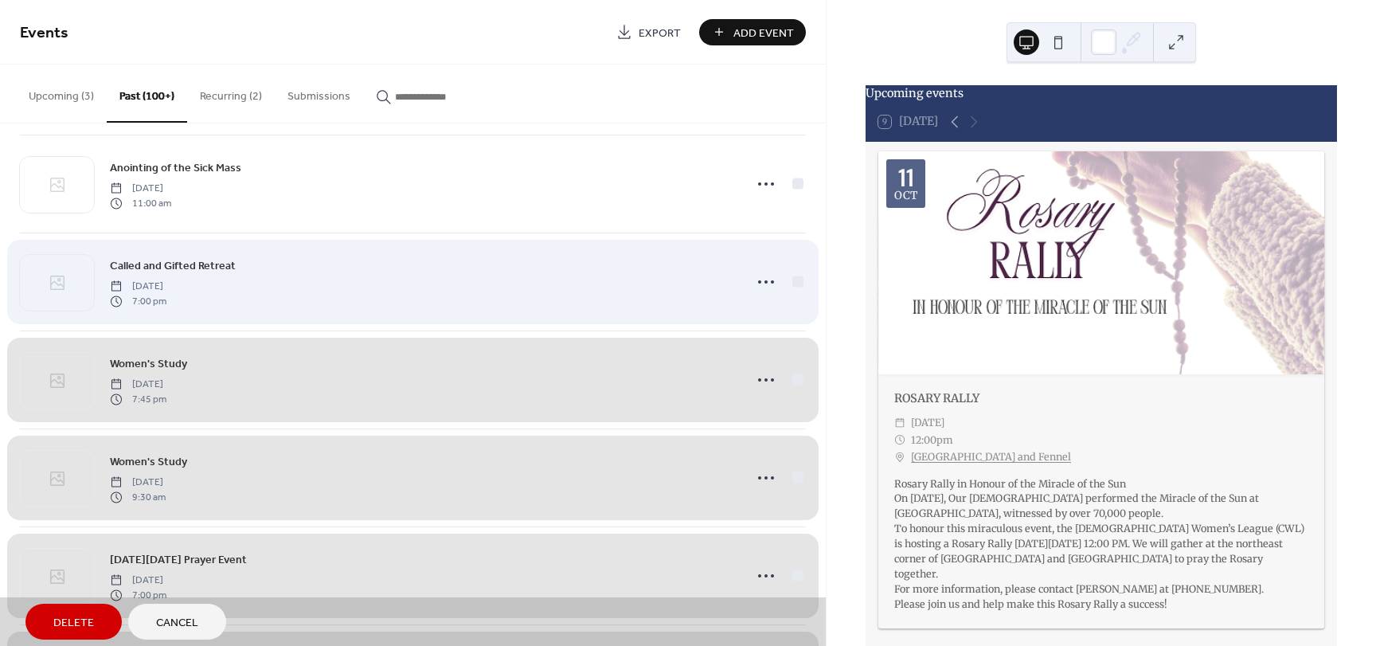
click at [793, 283] on div "Called and Gifted Retreat Friday, June 9, 2023 7:00 pm" at bounding box center [413, 281] width 786 height 98
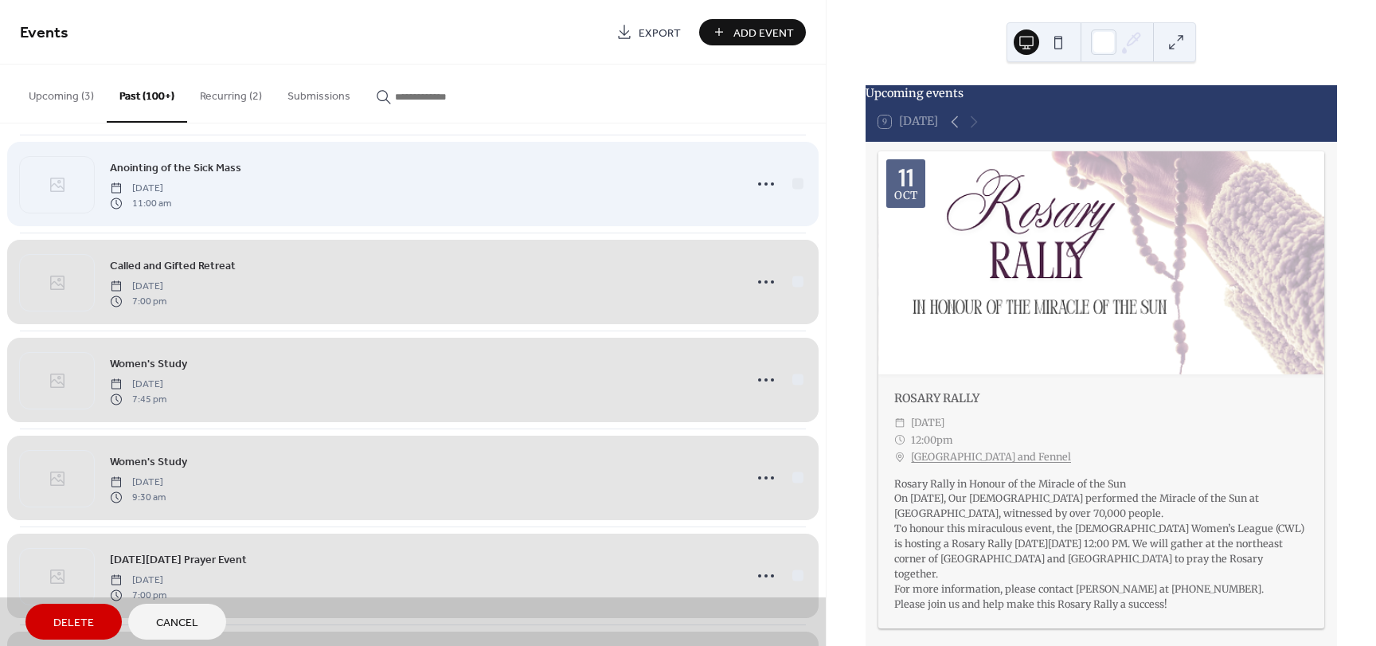
click at [791, 183] on div "Anointing of the Sick Mass Saturday, June 10, 2023 11:00 am" at bounding box center [413, 184] width 786 height 98
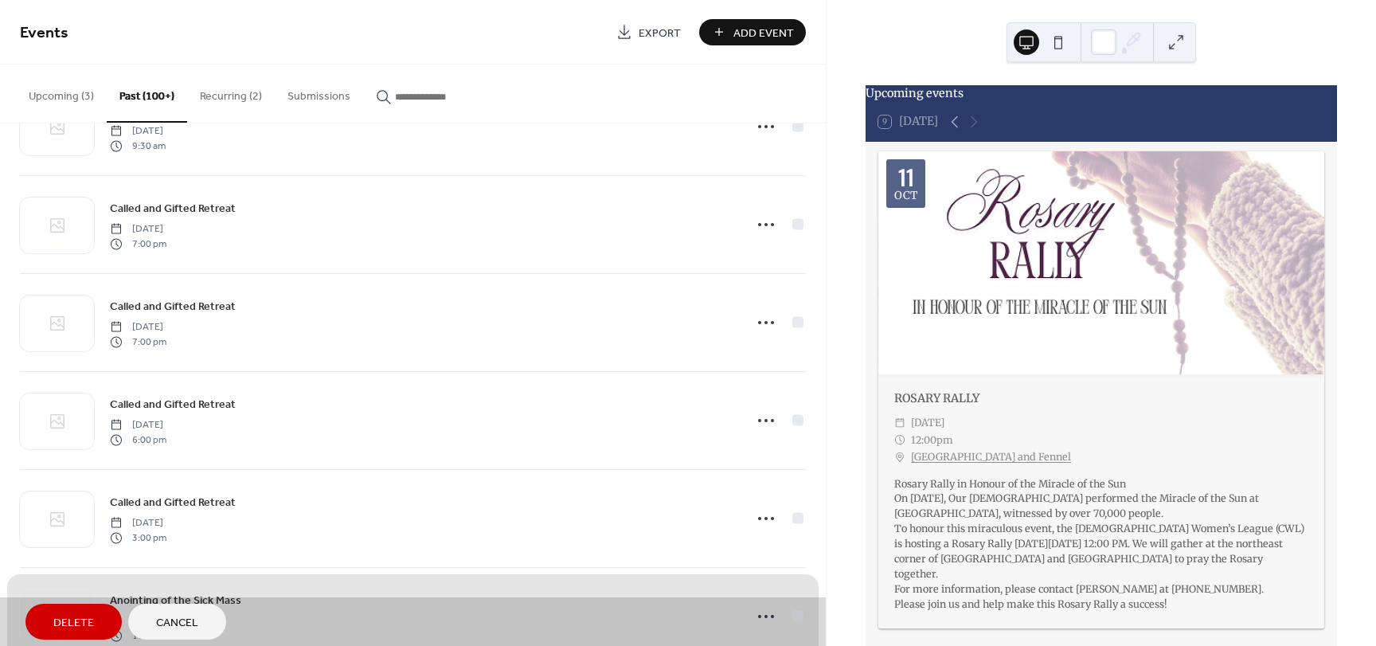
scroll to position [12461, 0]
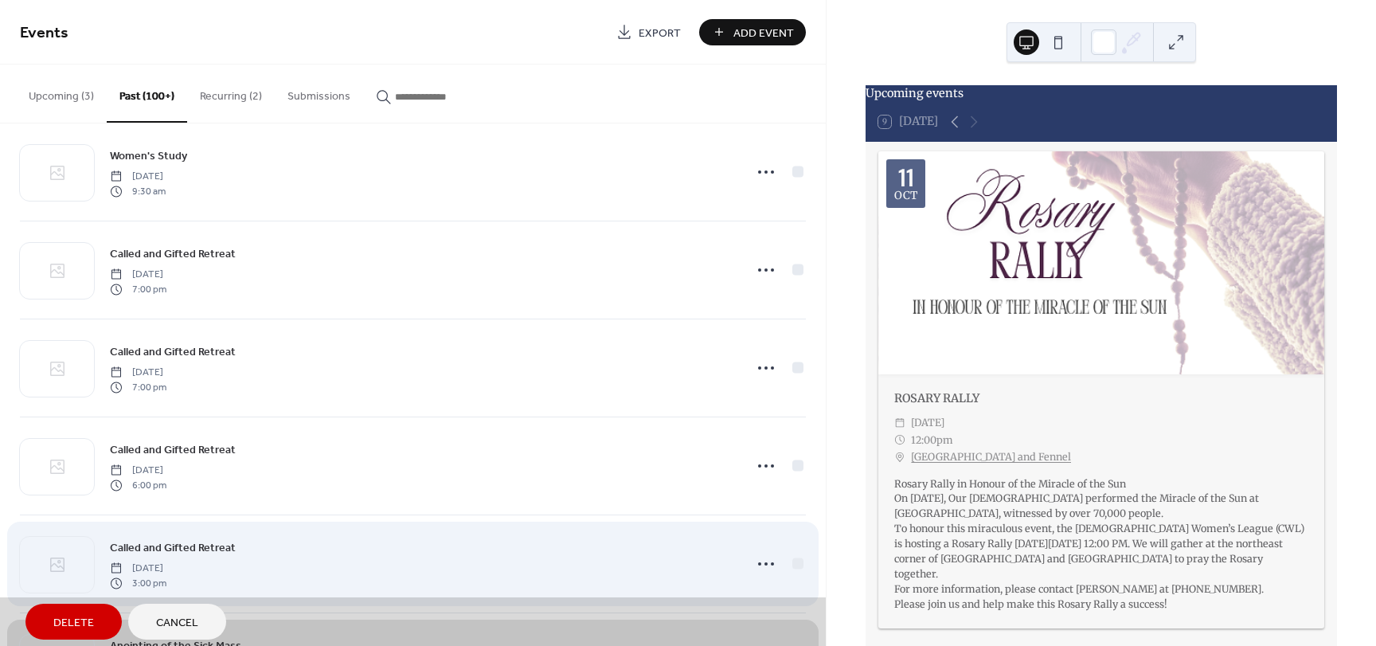
drag, startPoint x: 794, startPoint y: 563, endPoint x: 799, endPoint y: 498, distance: 65.5
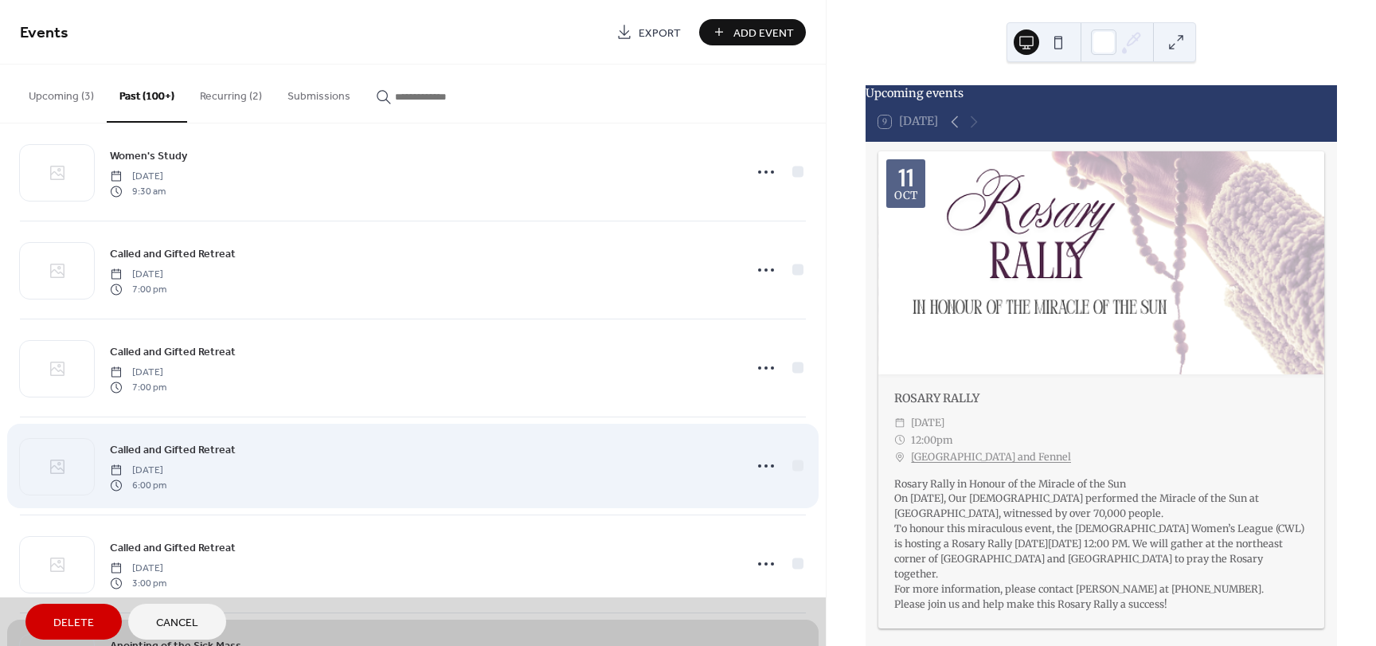
click at [795, 563] on div "Called and Gifted Retreat Saturday, June 10, 2023 3:00 pm" at bounding box center [413, 563] width 786 height 98
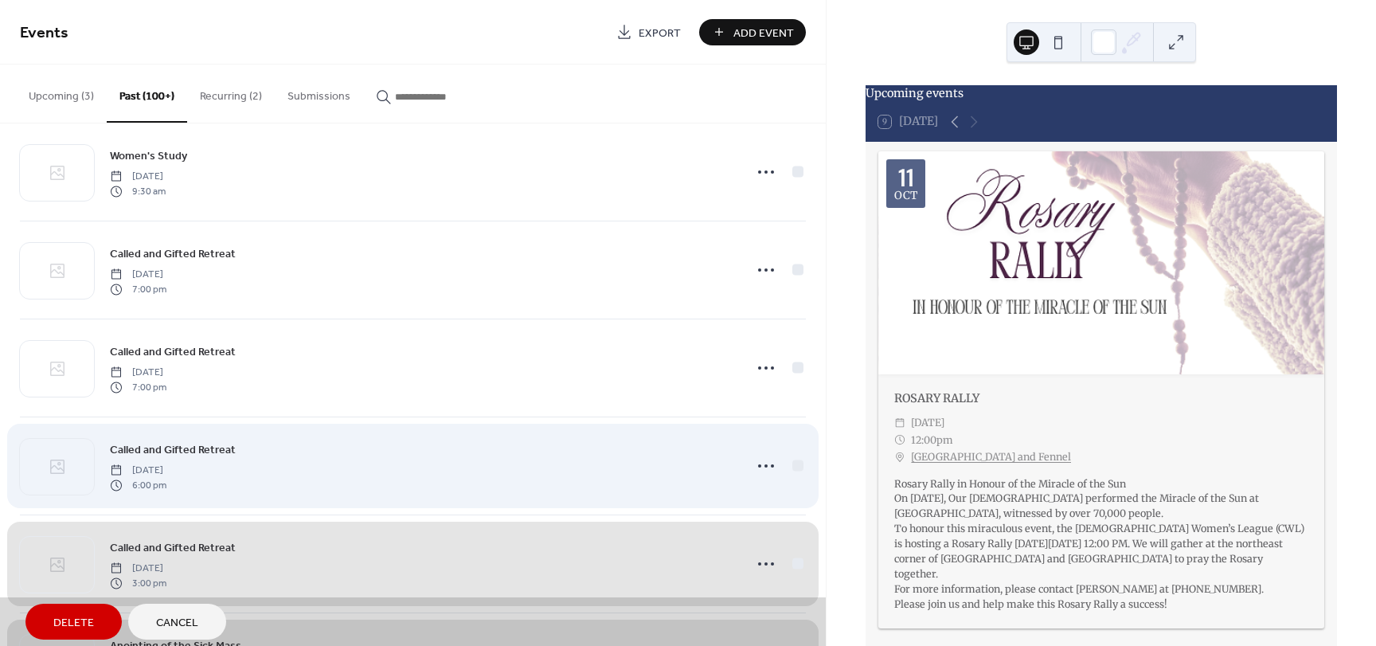
click at [787, 461] on div "Called and Gifted Retreat Saturday, June 10, 2023 6:00 pm" at bounding box center [413, 465] width 786 height 98
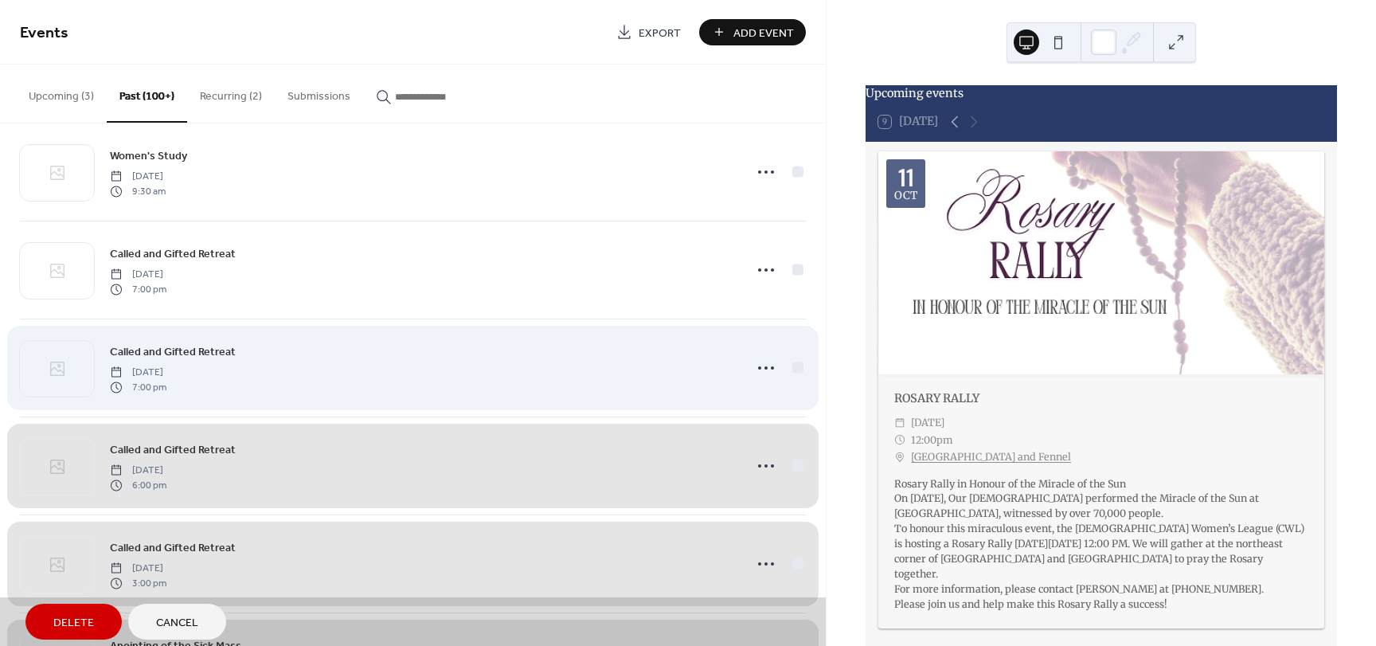
click at [795, 367] on div "Called and Gifted Retreat Sunday, June 11, 2023 7:00 pm" at bounding box center [413, 367] width 786 height 98
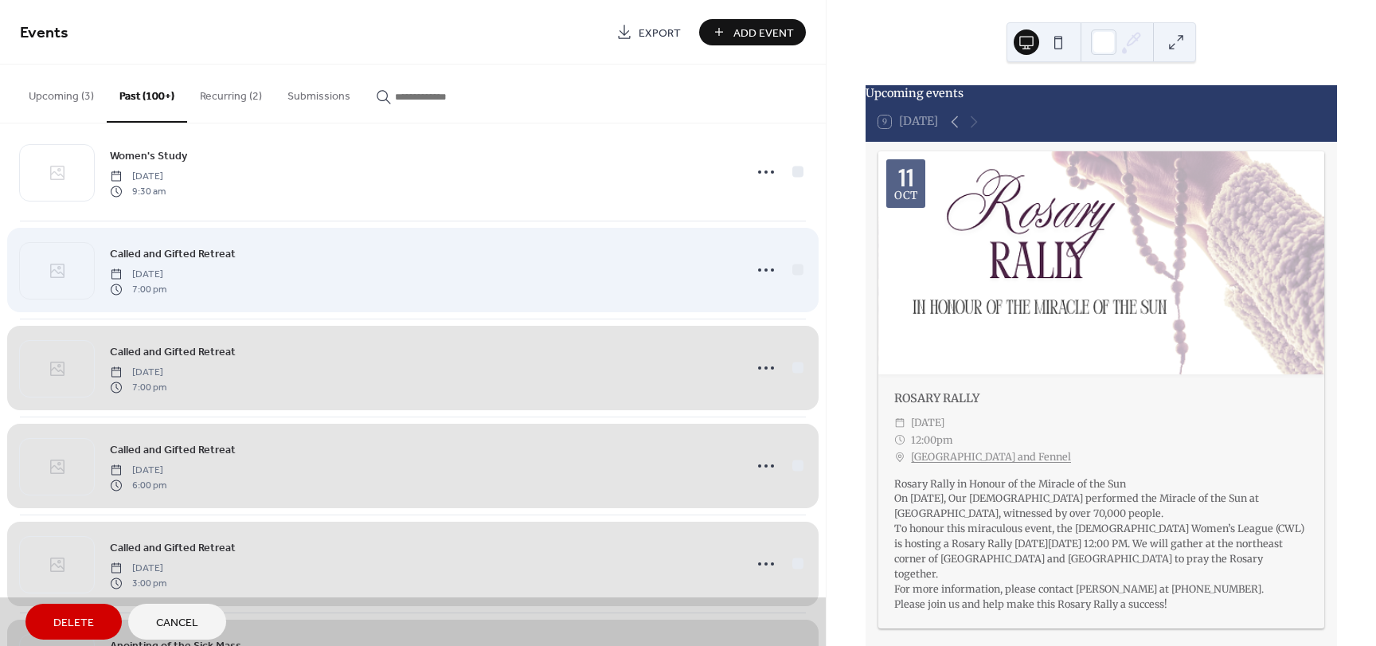
click at [793, 270] on div "Called and Gifted Retreat Monday, June 12, 2023 7:00 pm" at bounding box center [413, 270] width 786 height 98
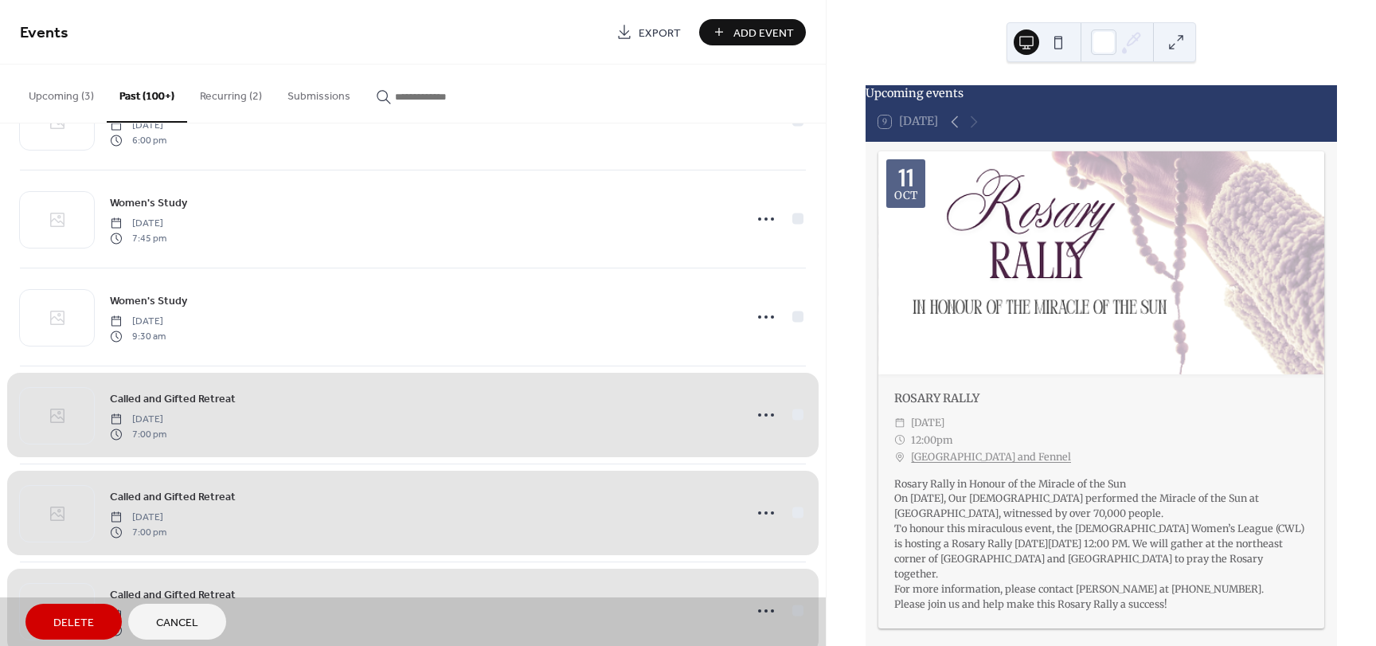
scroll to position [12222, 0]
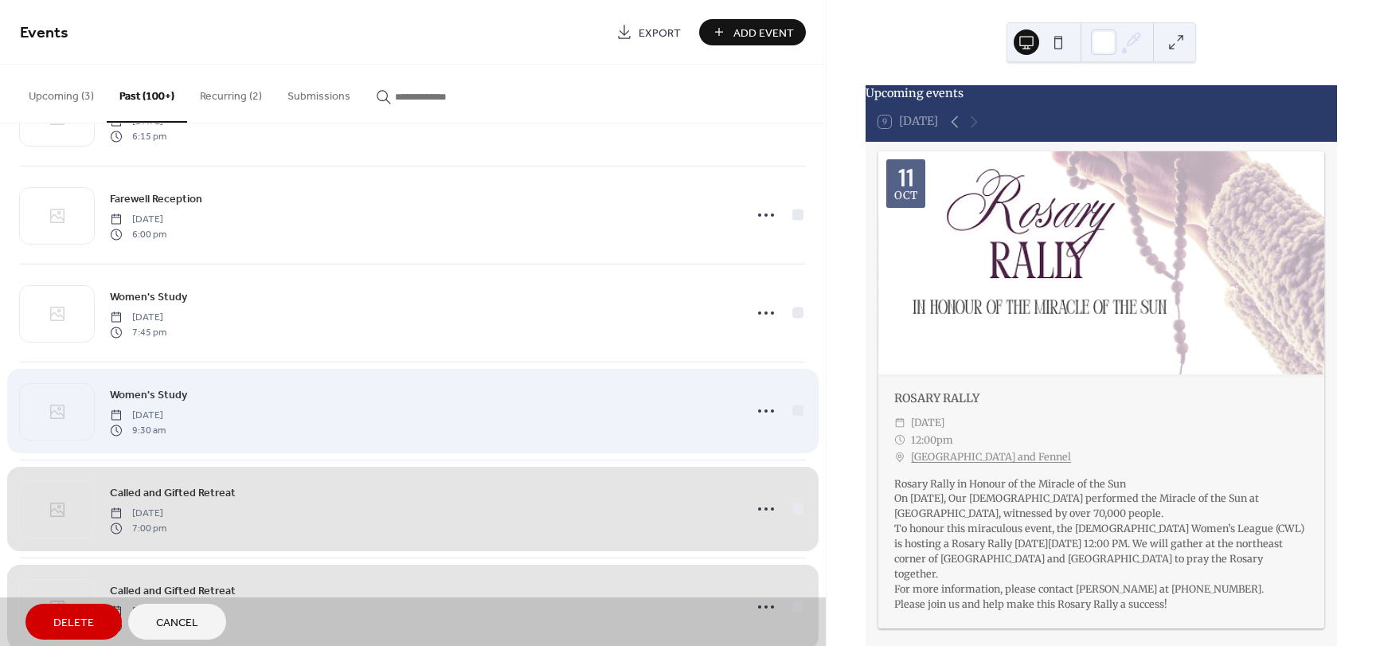
click at [792, 412] on div "Women's Study Saturday, June 17, 2023 9:30 am" at bounding box center [413, 410] width 786 height 98
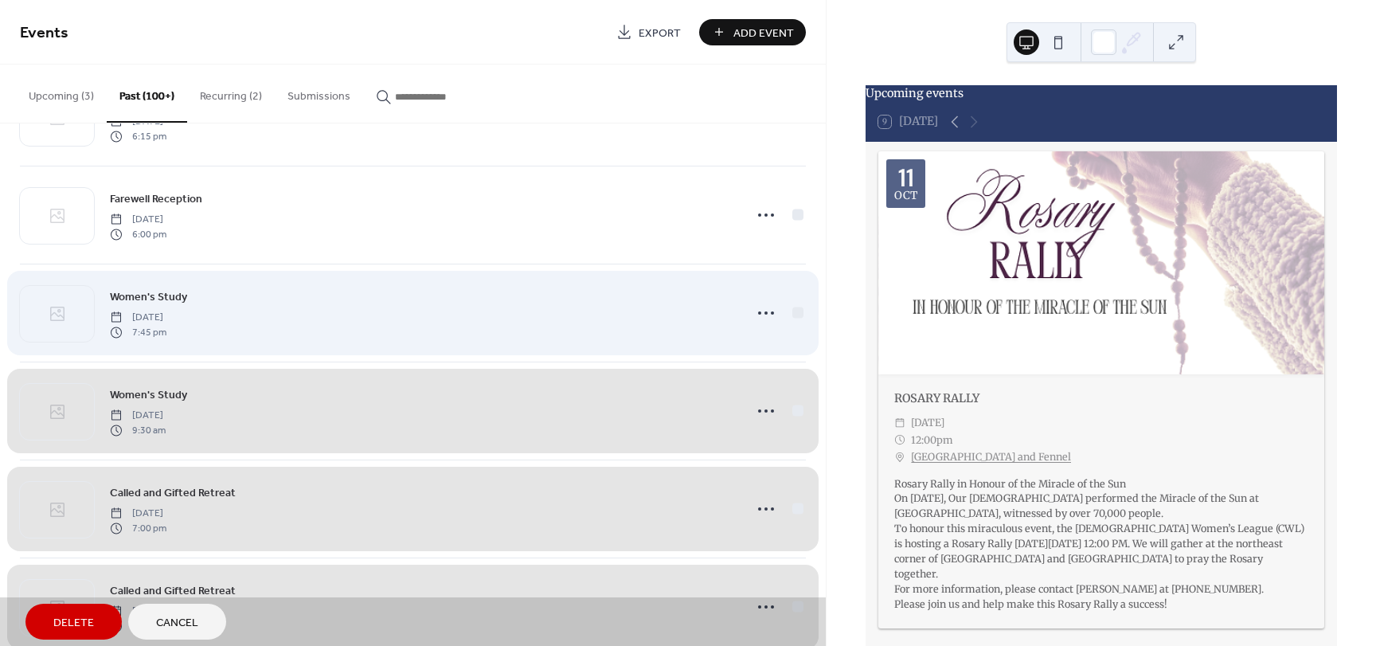
click at [791, 316] on div "Women's Study Wednesday, June 21, 2023 7:45 pm" at bounding box center [413, 313] width 786 height 98
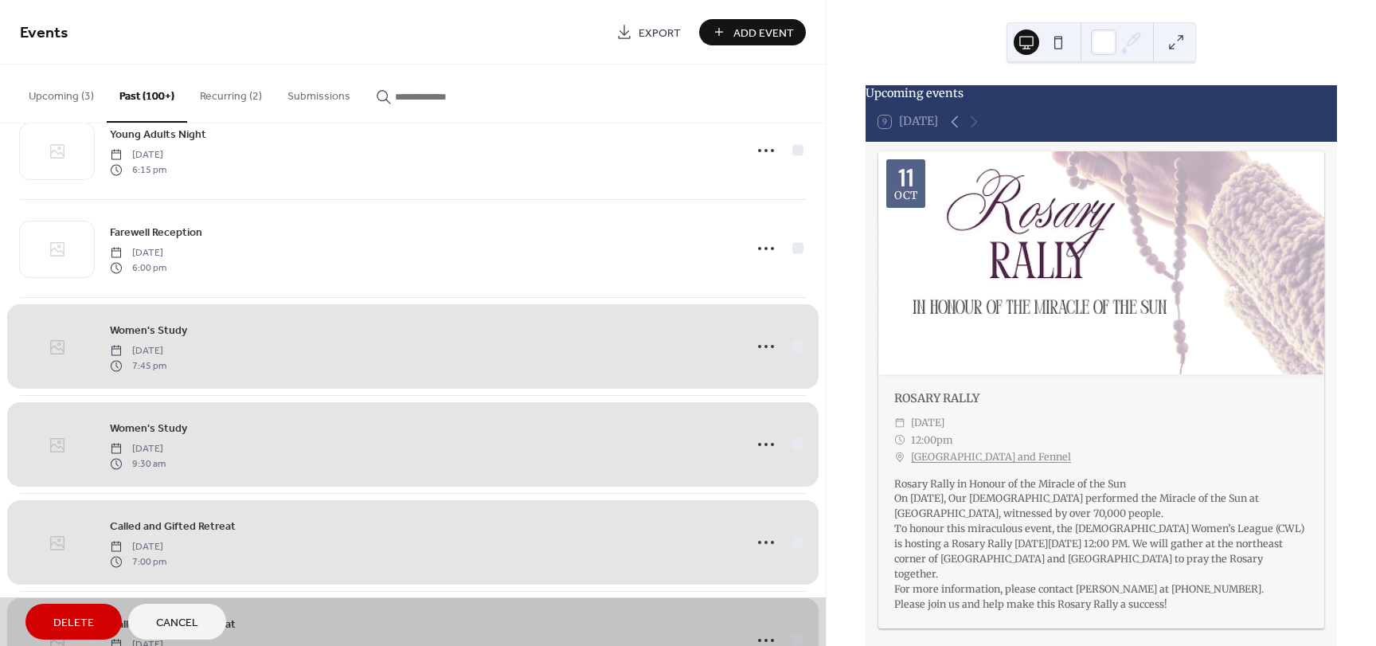
scroll to position [12063, 0]
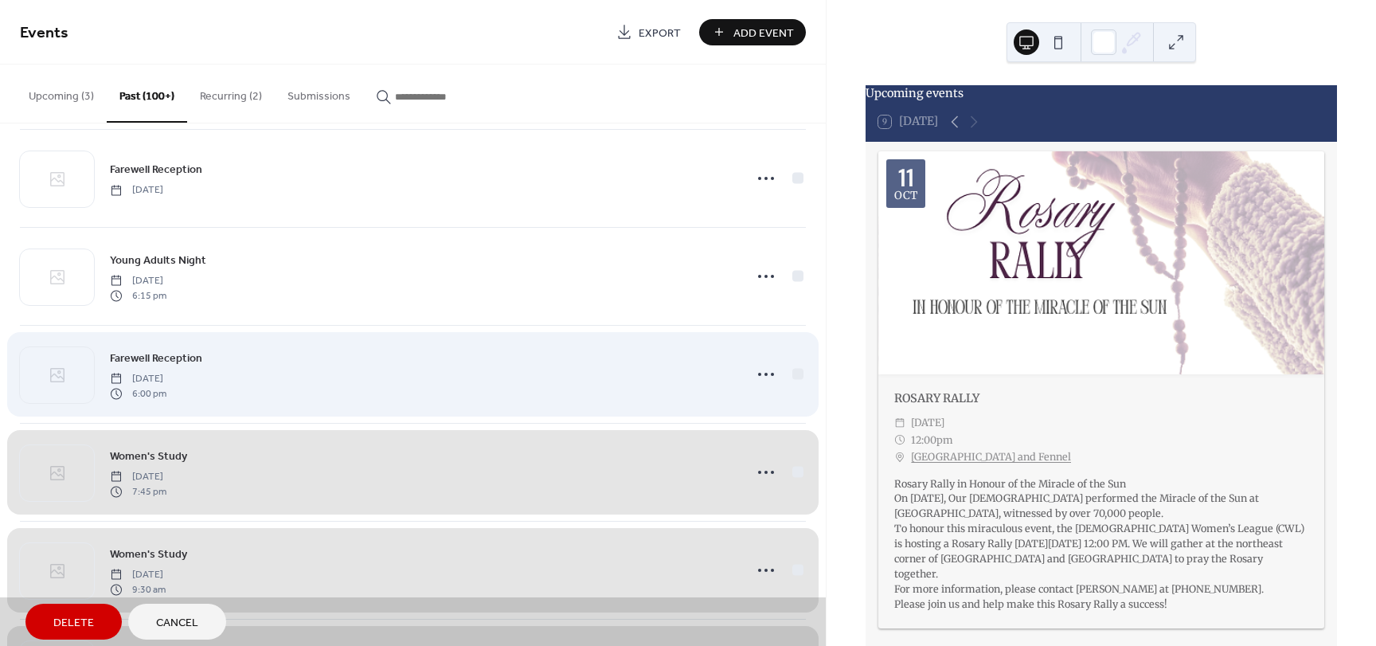
click at [794, 376] on div "Farewell Reception Saturday, June 24, 2023 6:00 pm" at bounding box center [413, 374] width 786 height 98
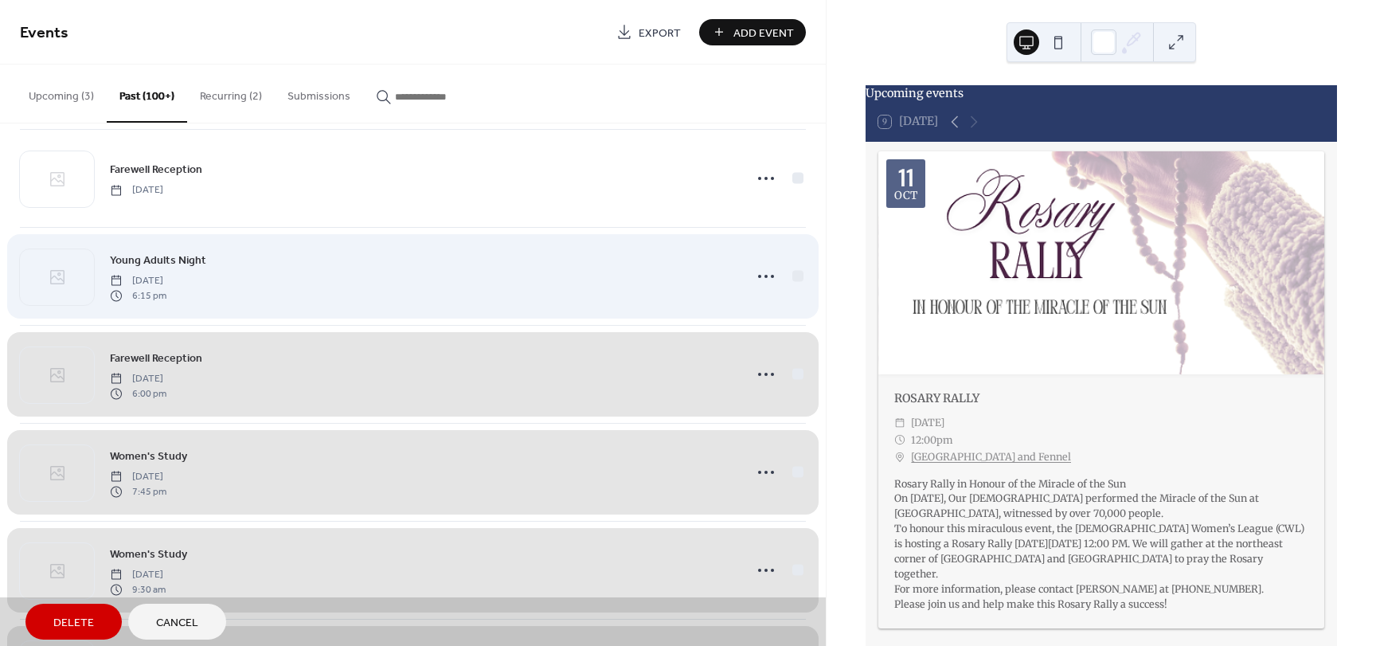
click at [788, 271] on div "Young Adults Night Saturday, June 24, 2023 6:15 pm" at bounding box center [413, 276] width 786 height 98
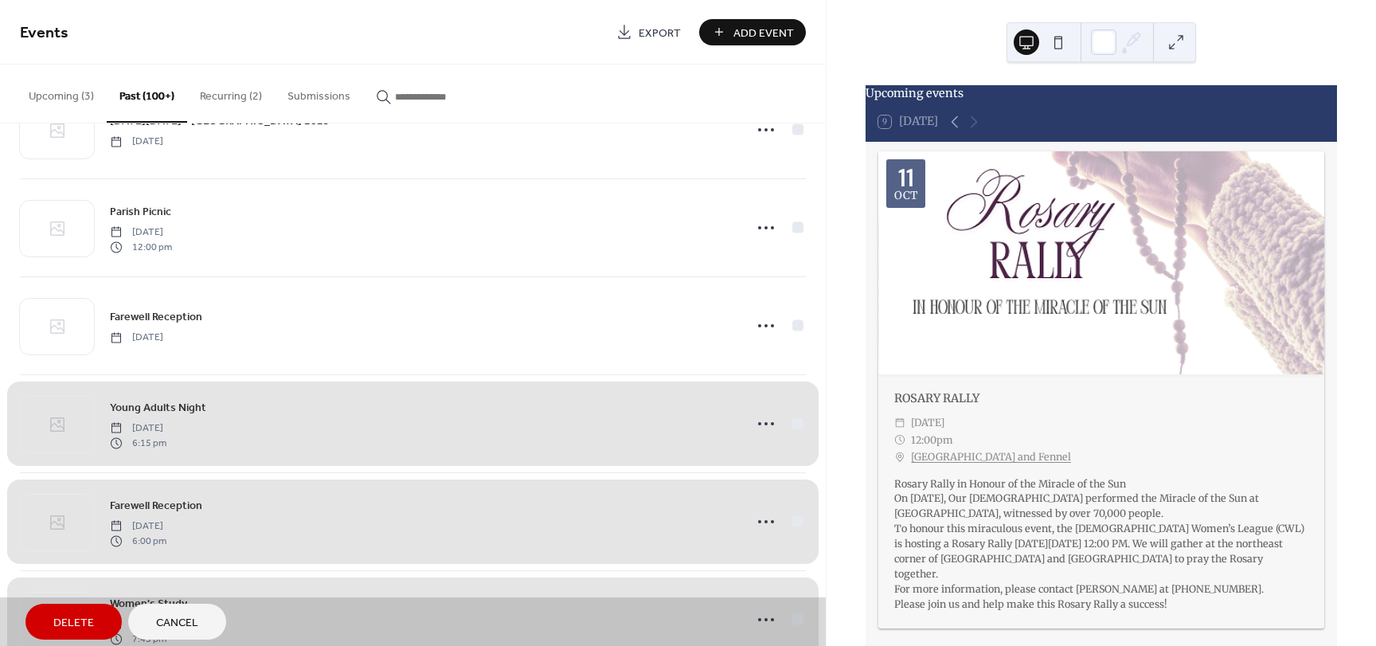
scroll to position [11665, 0]
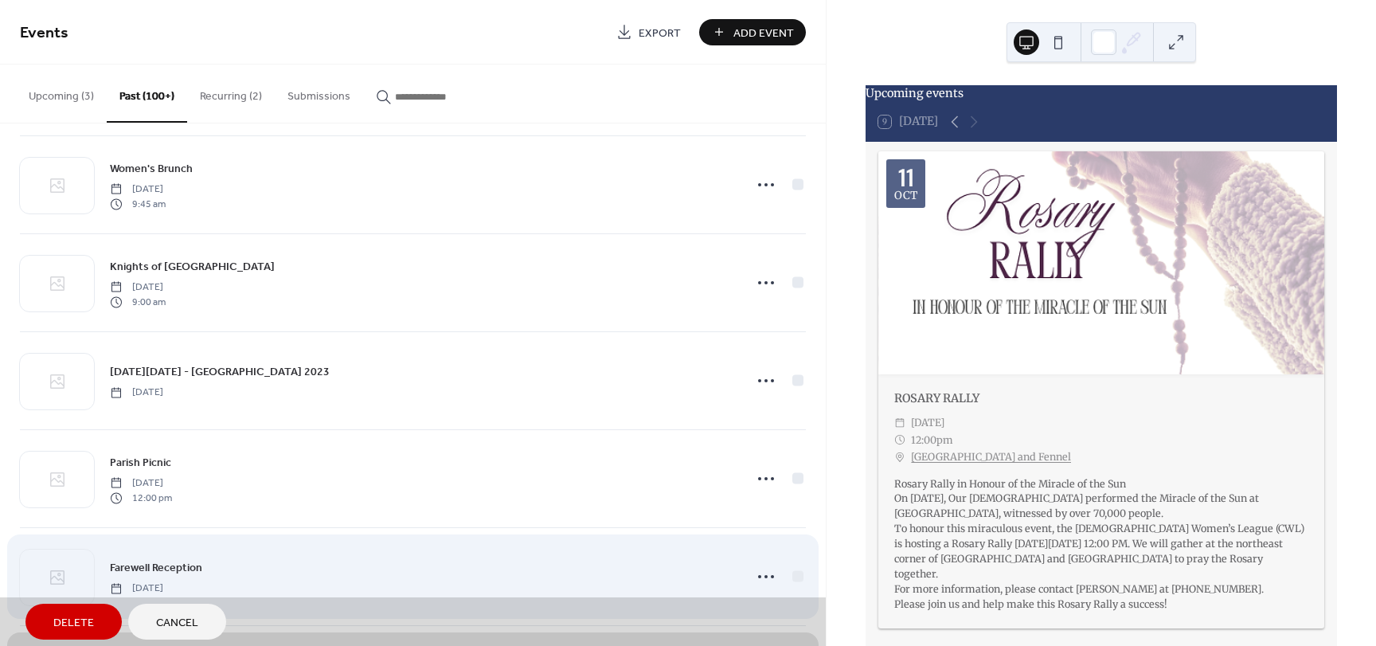
click at [789, 576] on div "Farewell Reception Sunday, June 25, 2023" at bounding box center [413, 576] width 786 height 98
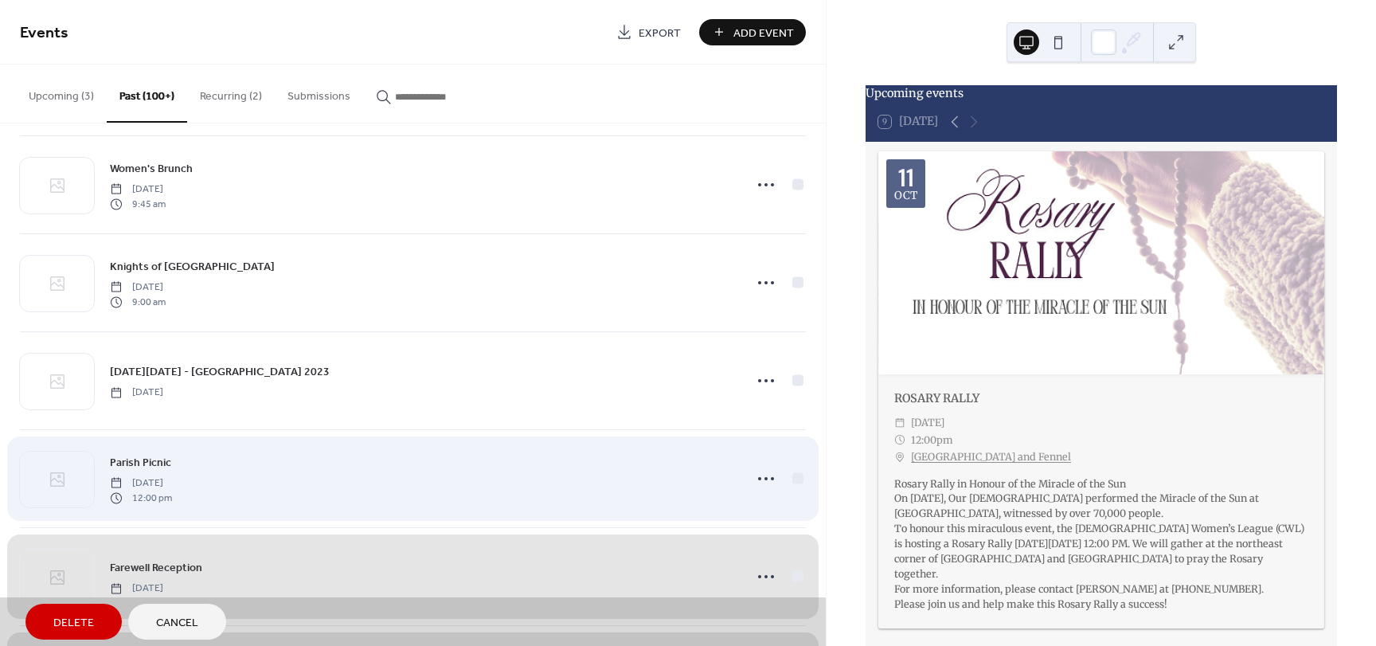
click at [795, 481] on div "Parish Picnic Sunday, July 30, 2023 12:00 pm" at bounding box center [413, 478] width 786 height 98
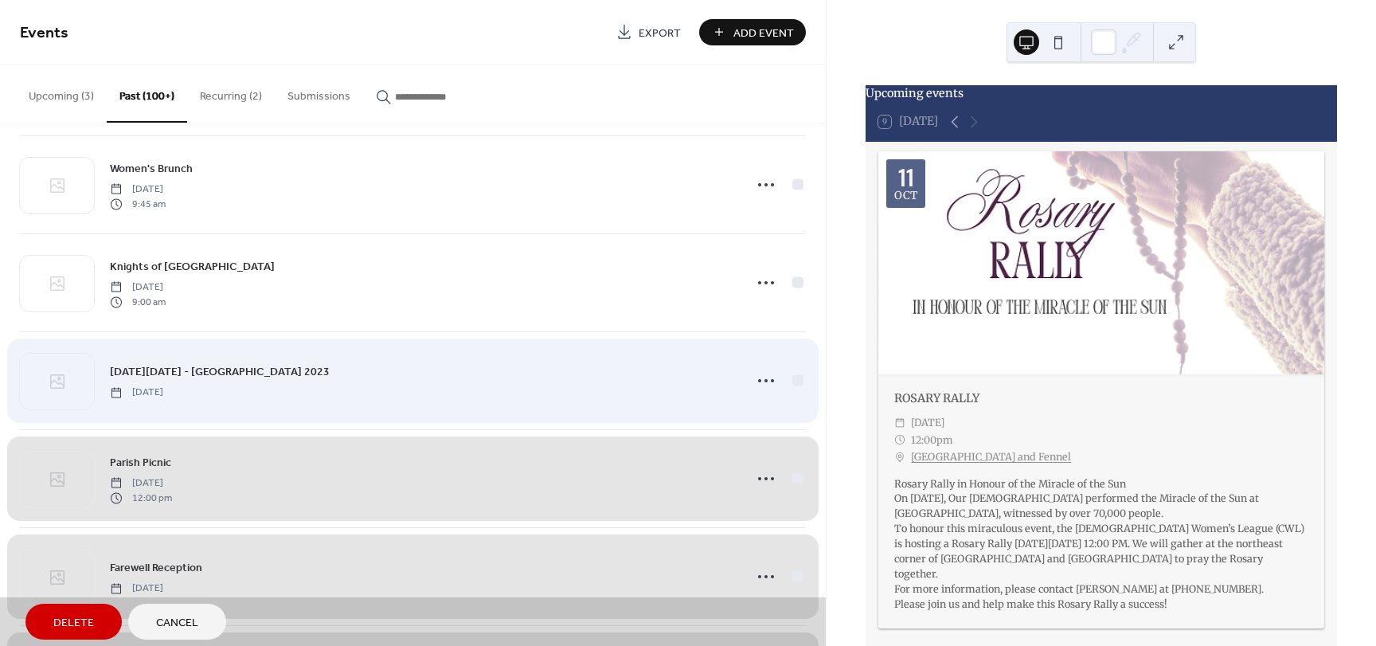
click at [795, 381] on div "World Youth Day - Lisbon 2023 Wednesday, August 2, 2023" at bounding box center [413, 380] width 786 height 98
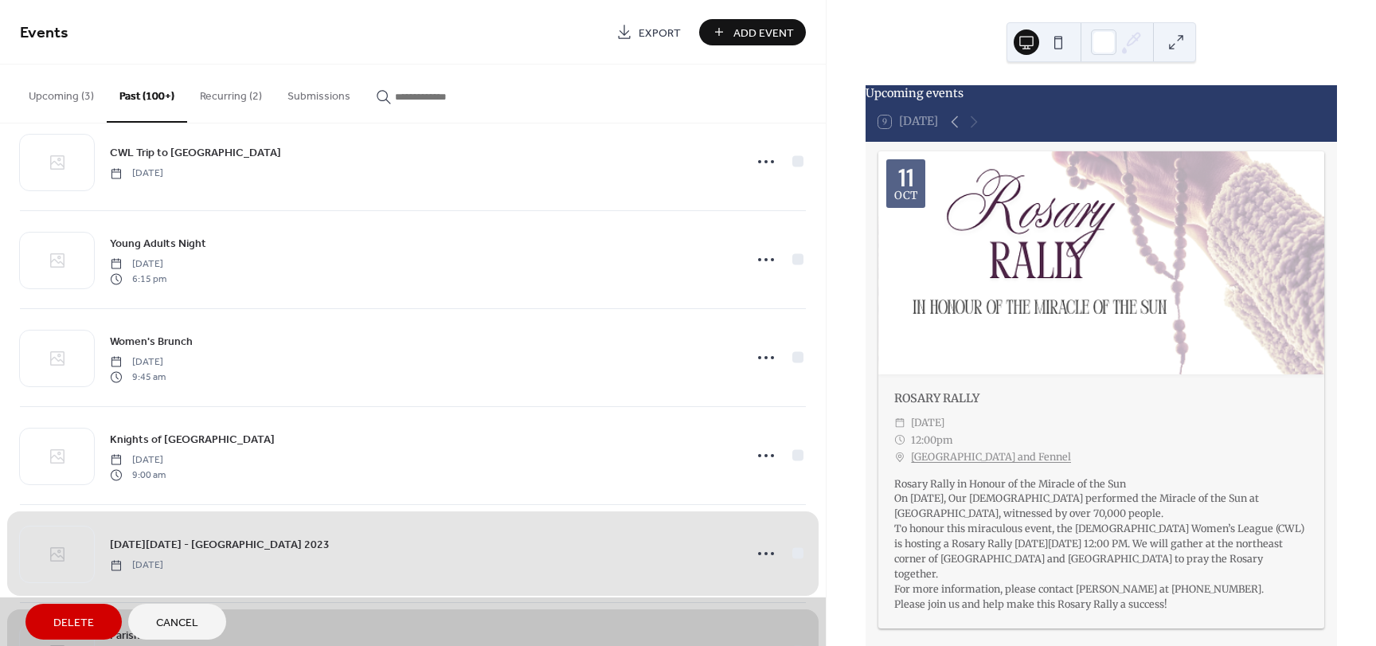
scroll to position [11426, 0]
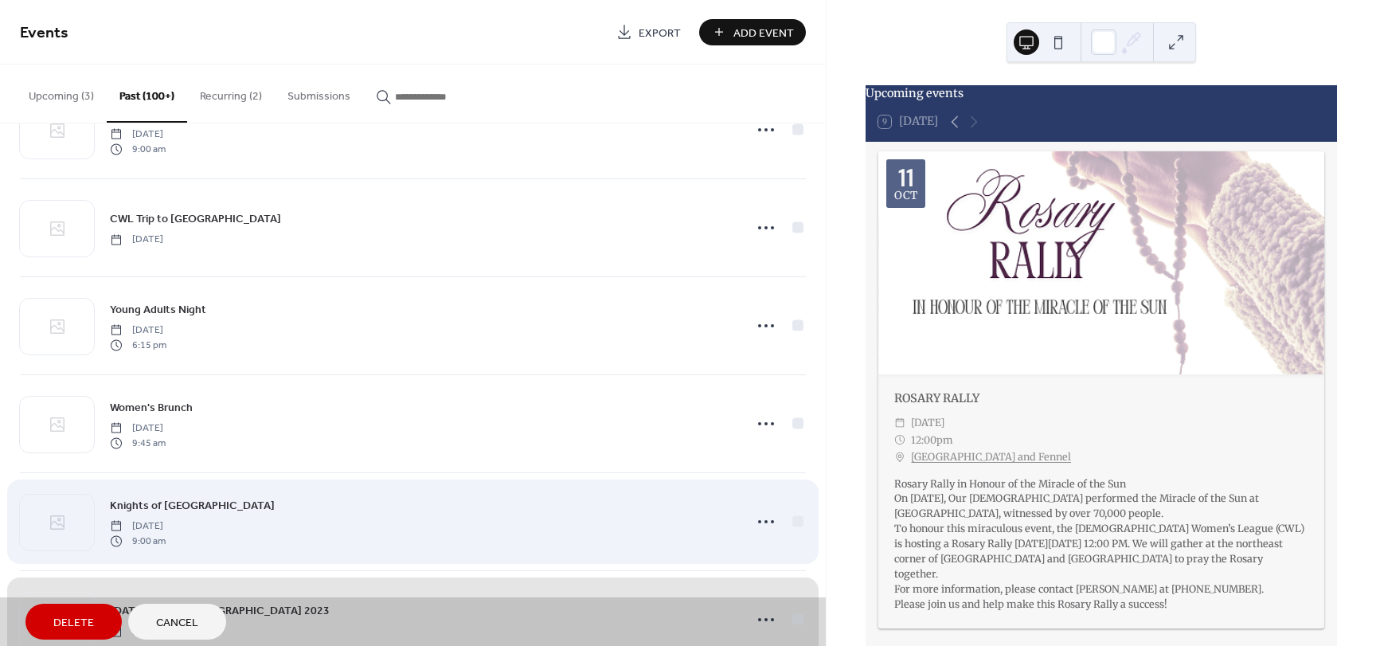
click at [795, 523] on div "Knights of Columbus Bottle Drive Saturday, August 19, 2023 9:00 am" at bounding box center [413, 521] width 786 height 98
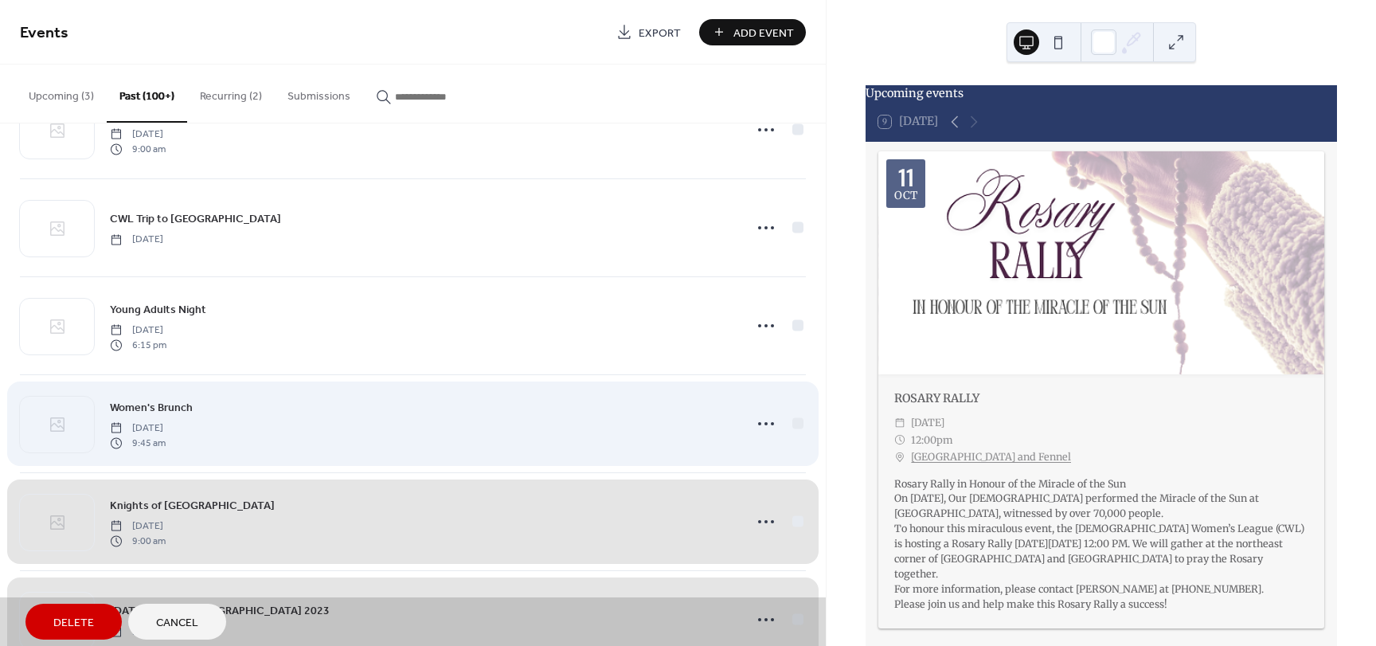
click at [795, 420] on div "Women's Brunch Saturday, August 26, 2023 9:45 am" at bounding box center [413, 423] width 786 height 98
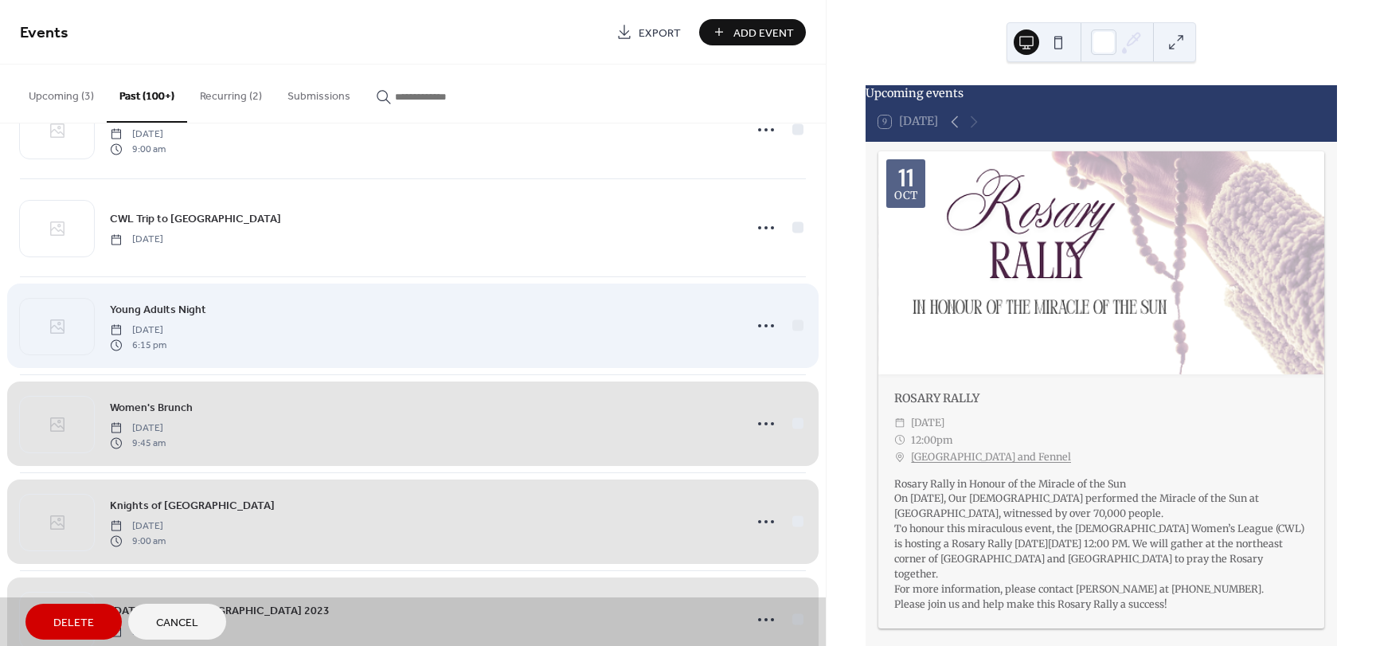
click at [793, 321] on div "Young Adults Night Saturday, September 23, 2023 6:15 pm" at bounding box center [413, 325] width 786 height 98
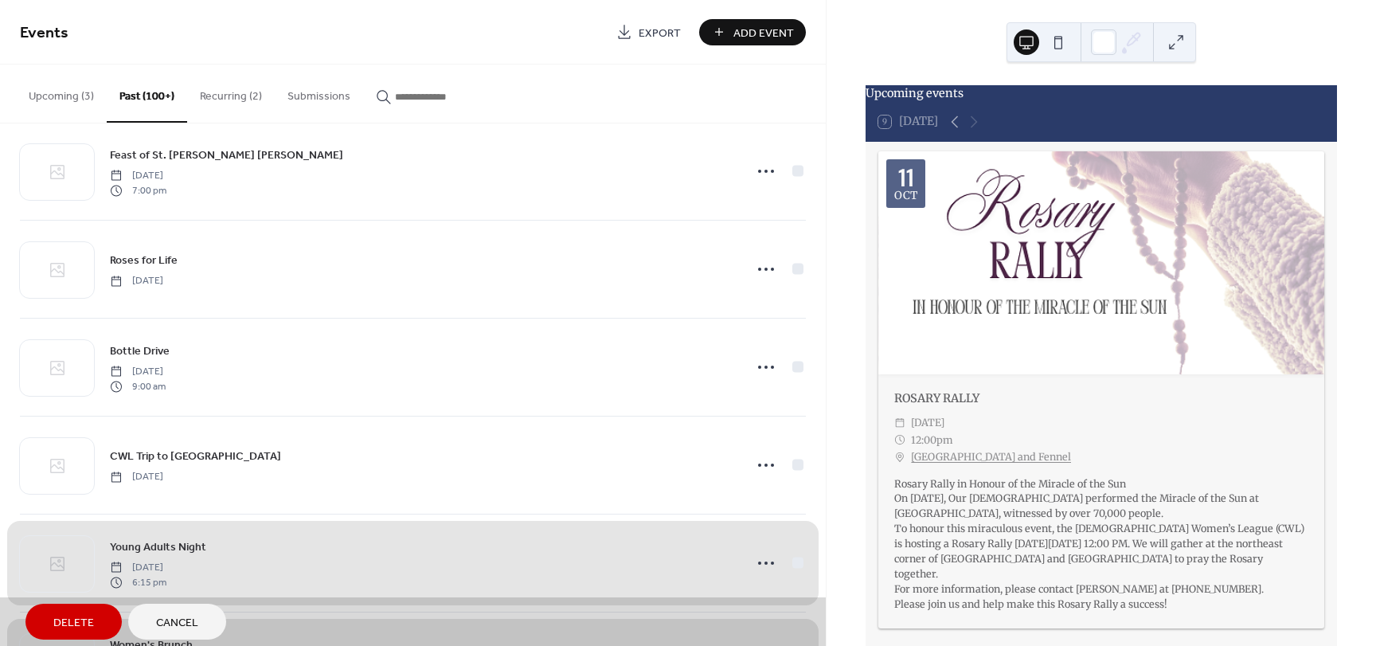
scroll to position [11187, 0]
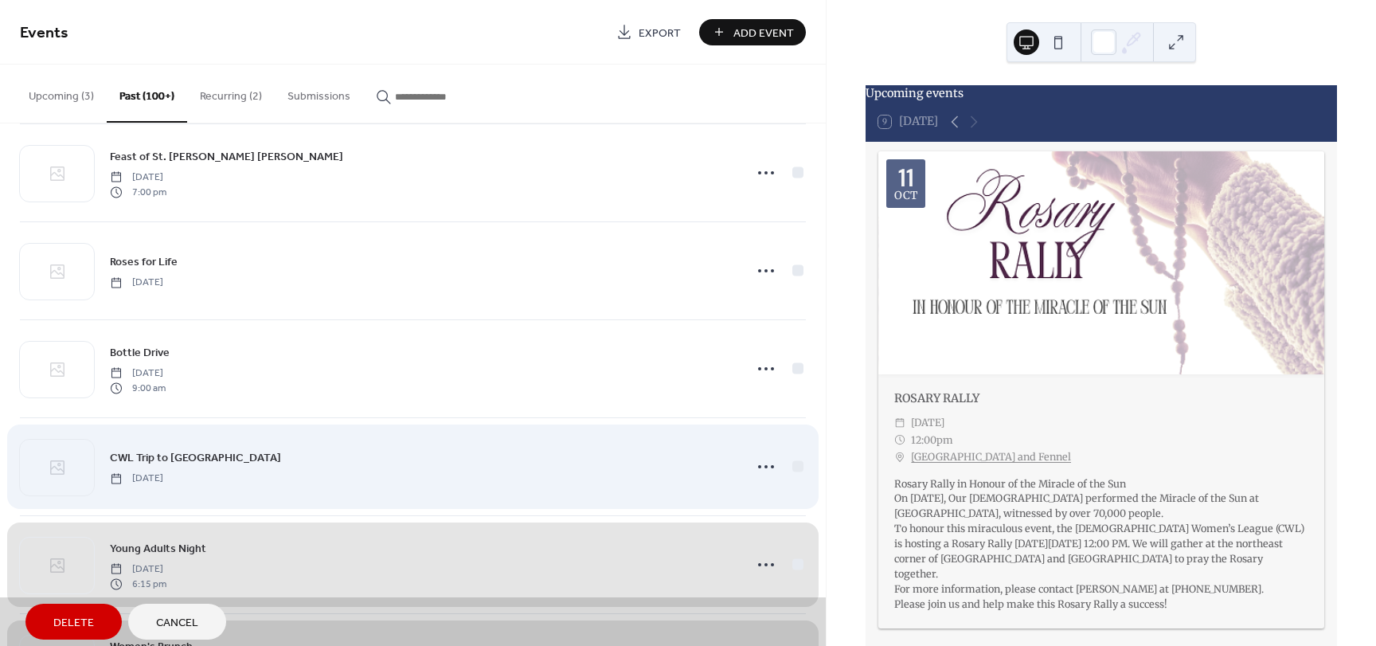
click at [790, 466] on div "CWL Trip to Teopoli Saturday, October 14, 2023" at bounding box center [413, 466] width 786 height 98
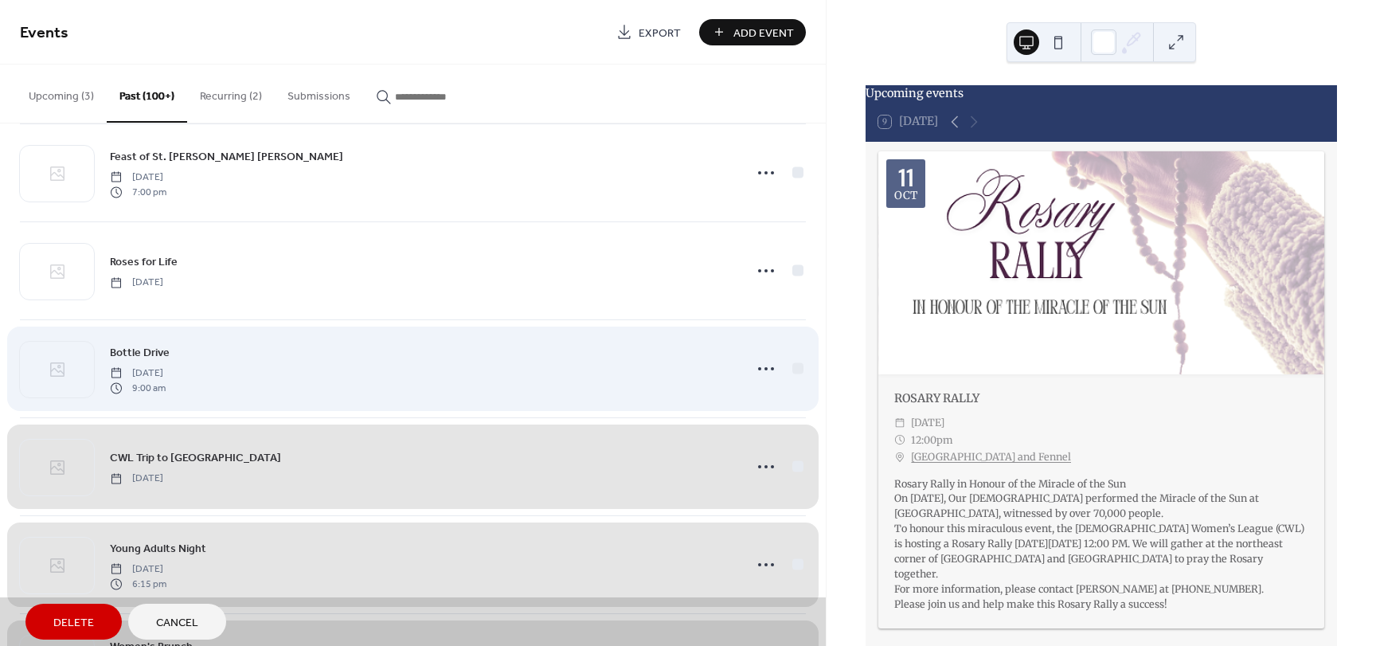
click at [792, 366] on div "Bottle Drive Saturday, October 14, 2023 9:00 am" at bounding box center [413, 368] width 786 height 98
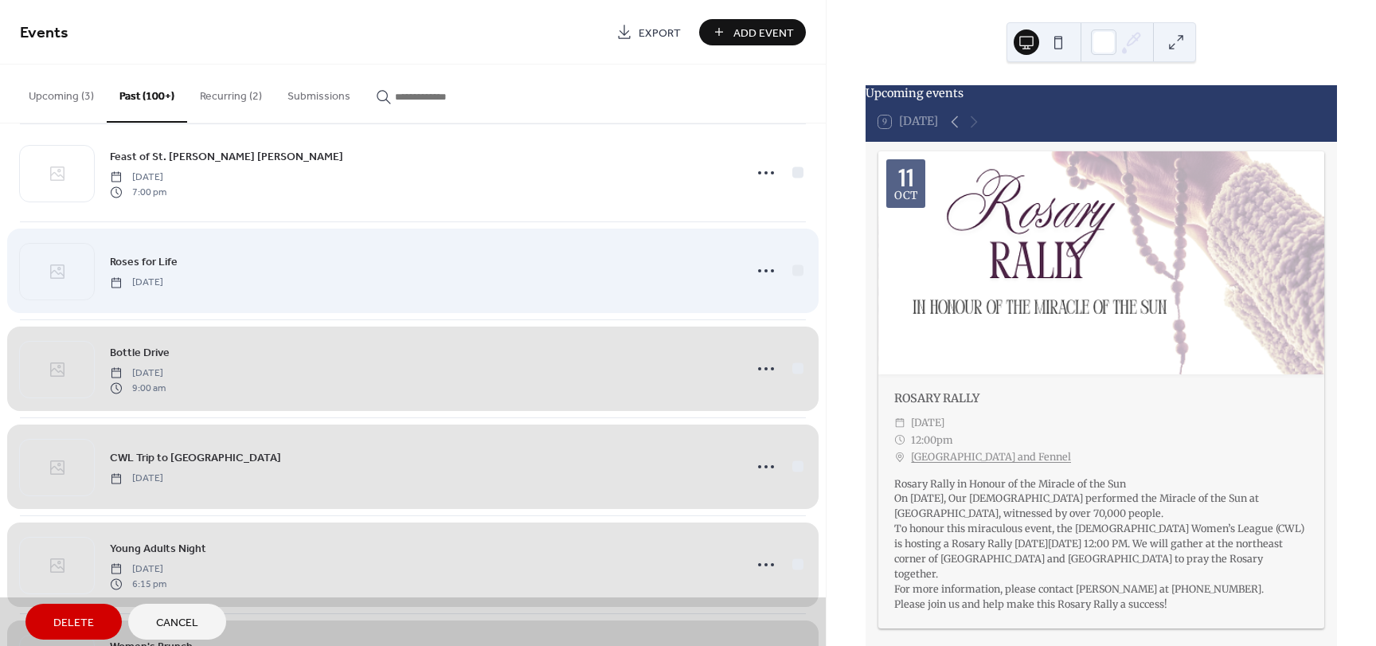
click at [797, 271] on div "Roses for Life Saturday, October 14, 2023" at bounding box center [413, 270] width 786 height 98
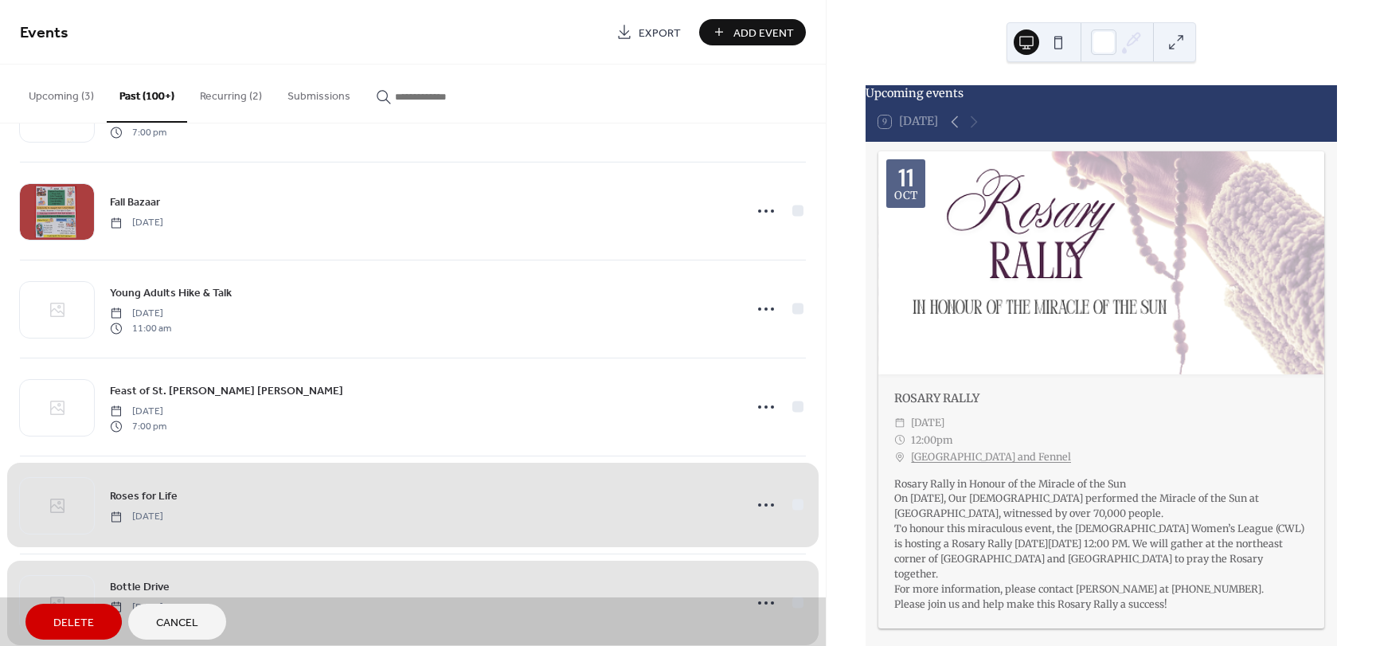
scroll to position [10948, 0]
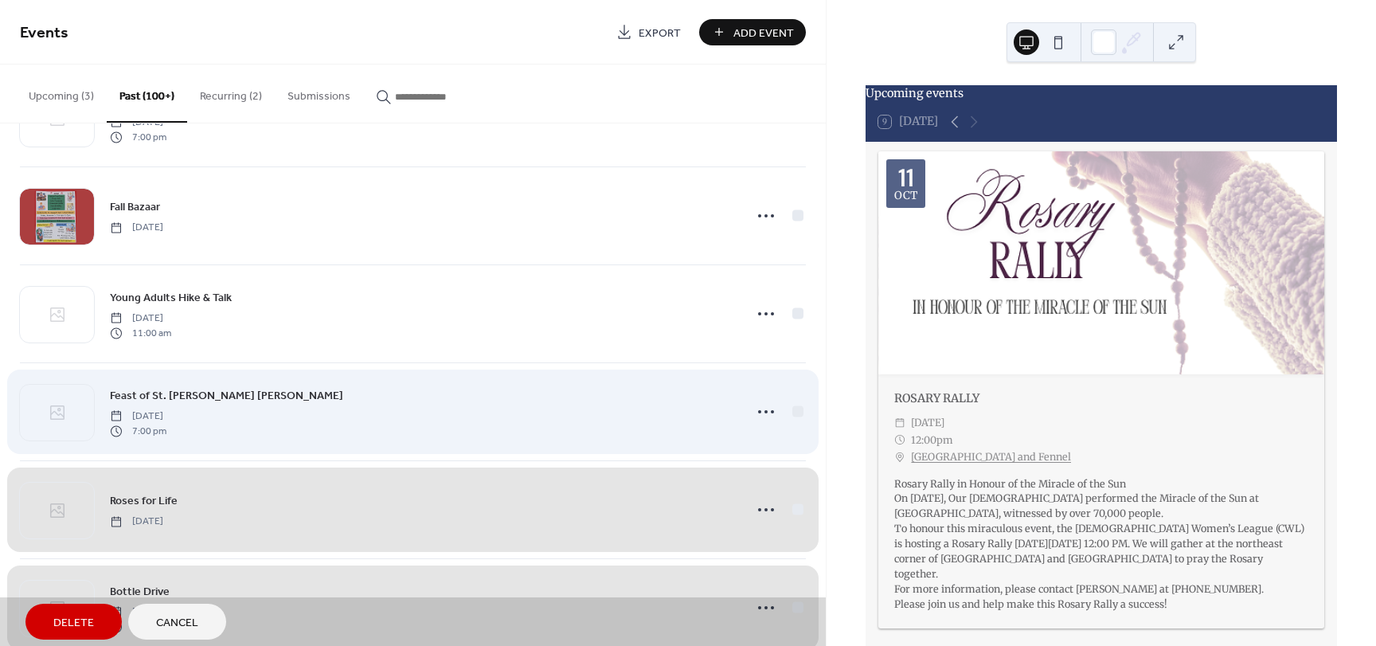
click at [790, 411] on div "Feast of St. Margaret Mary Monday, October 16, 2023 7:00 pm" at bounding box center [413, 411] width 786 height 98
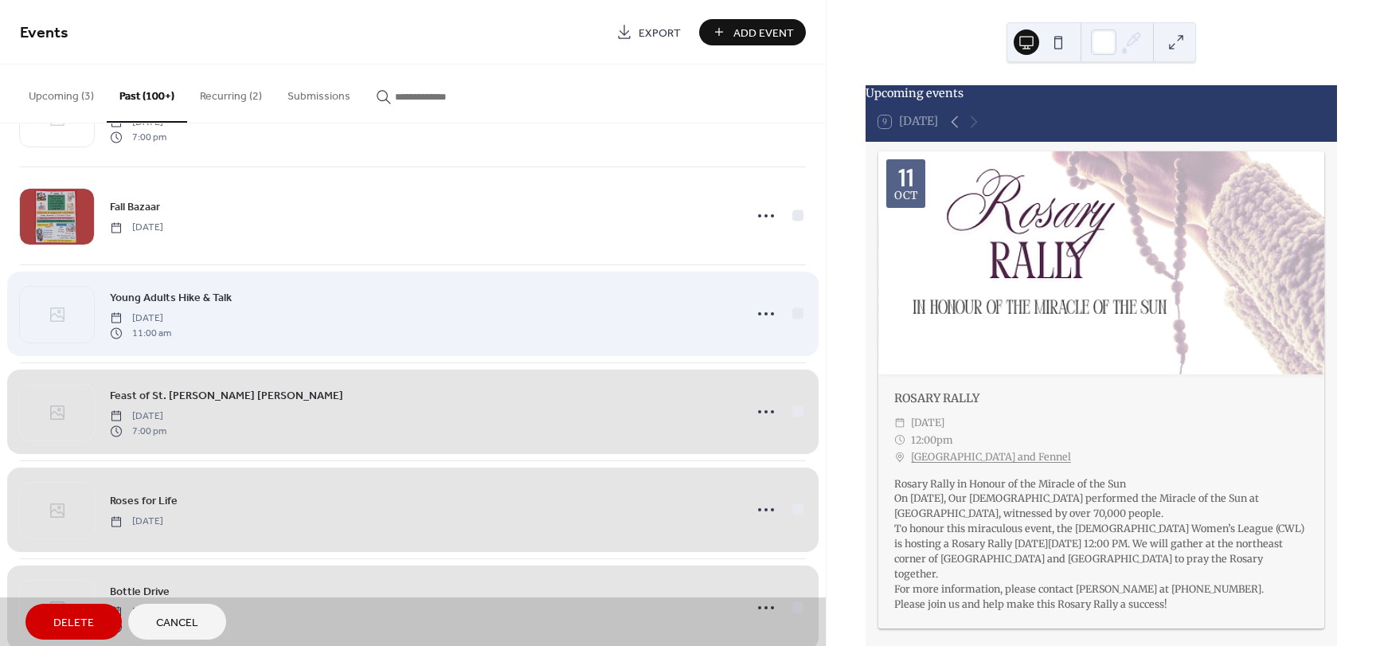
click at [791, 313] on div "Young Adults Hike & Talk Saturday, October 28, 2023 11:00 am" at bounding box center [413, 313] width 786 height 98
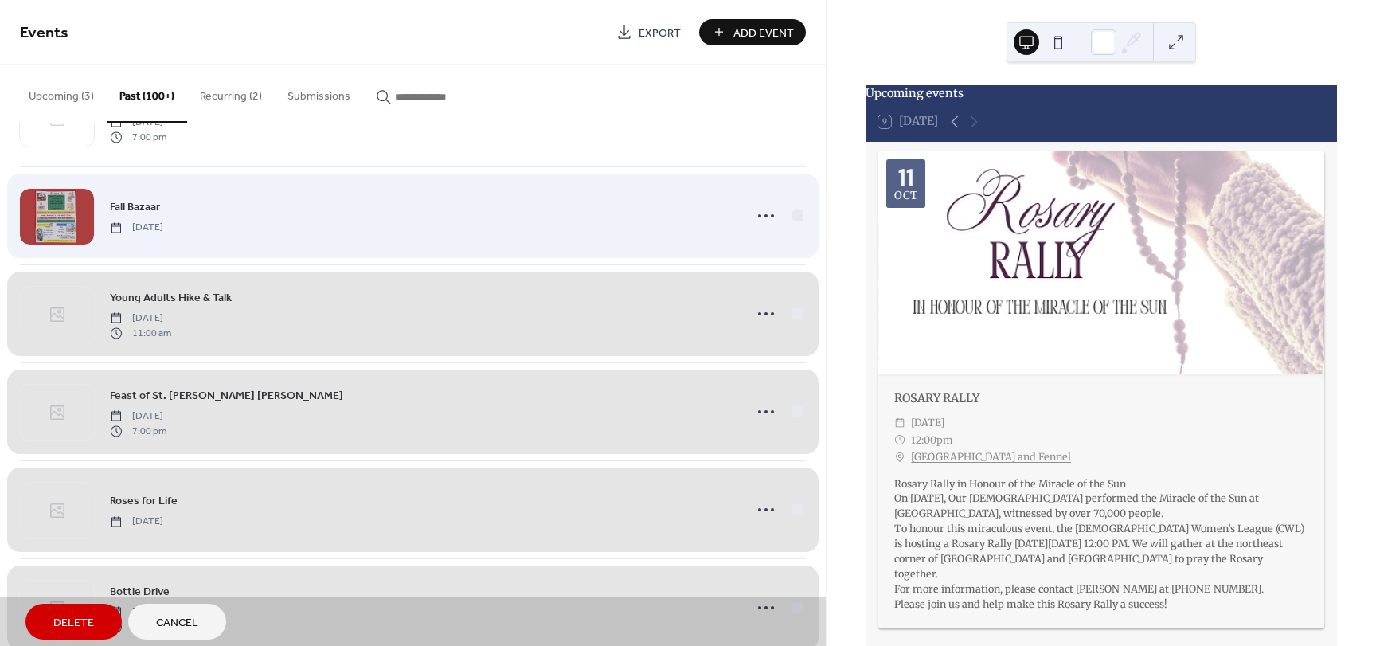
click at [791, 217] on div "Fall Bazaar Friday, November 3, 2023" at bounding box center [413, 215] width 786 height 98
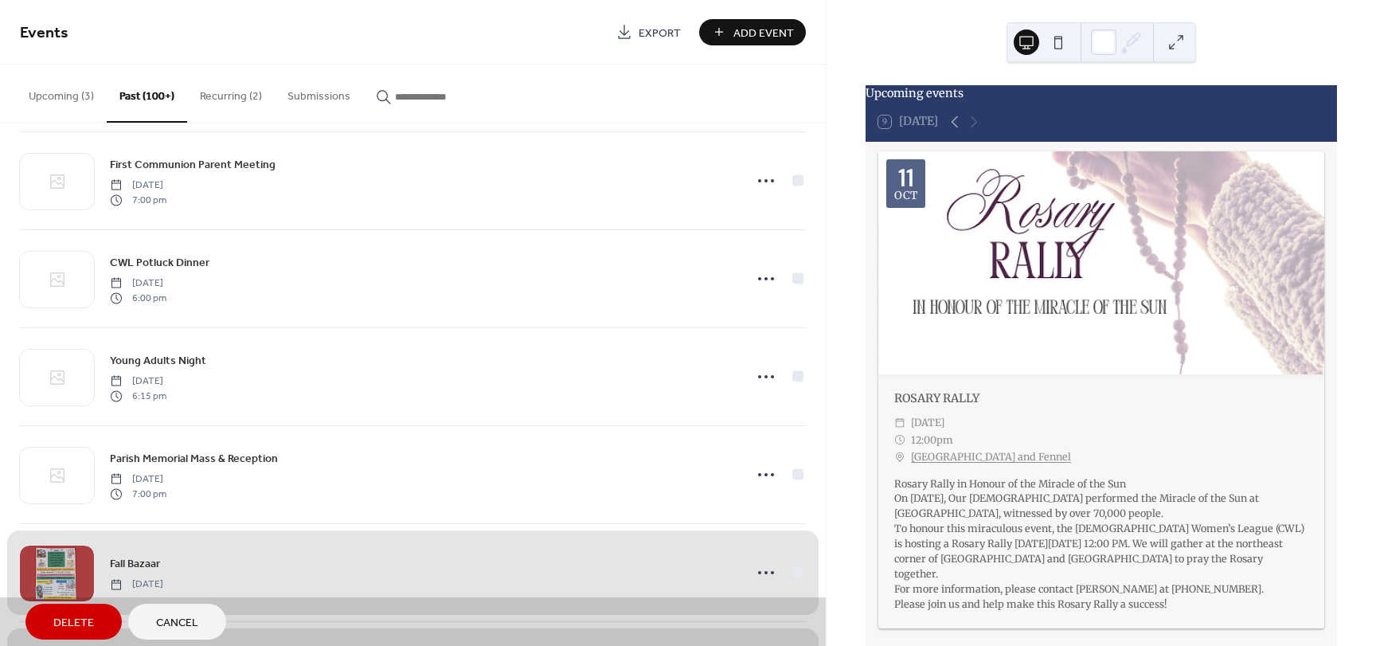
scroll to position [10550, 0]
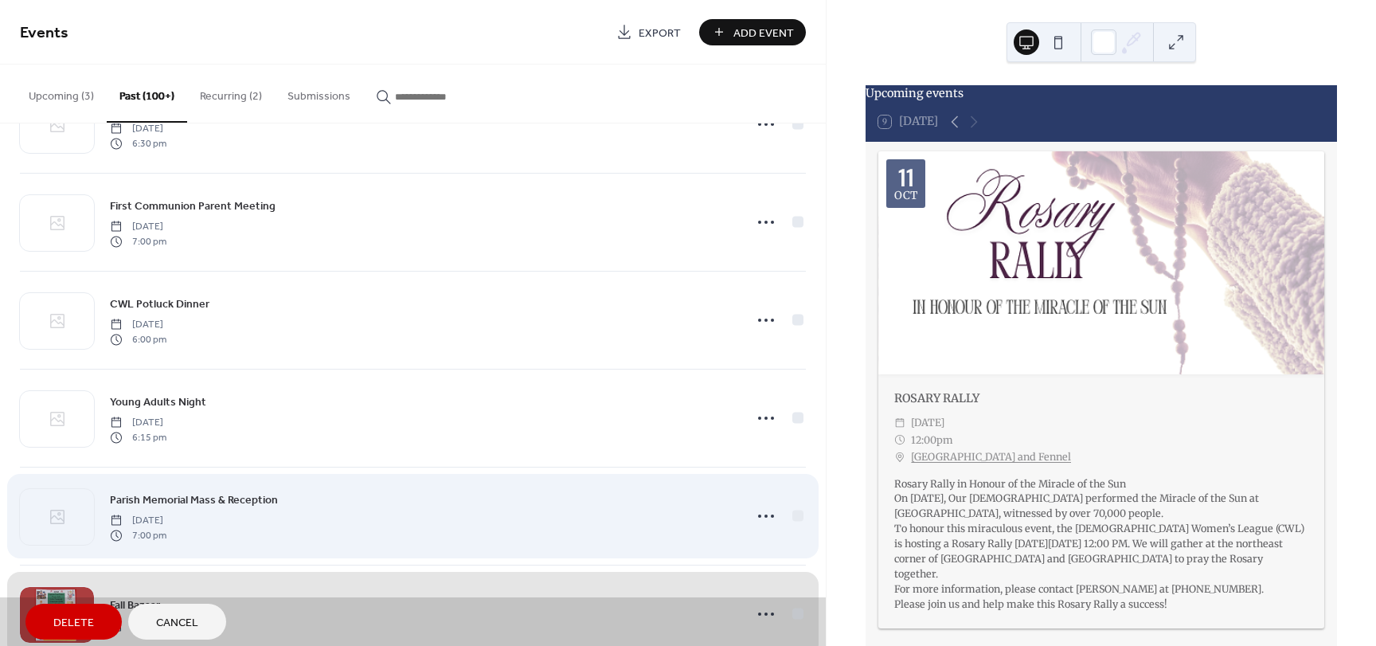
click at [790, 517] on div "Parish Memorial Mass & Reception Thursday, November 9, 2023 7:00 pm" at bounding box center [413, 516] width 786 height 98
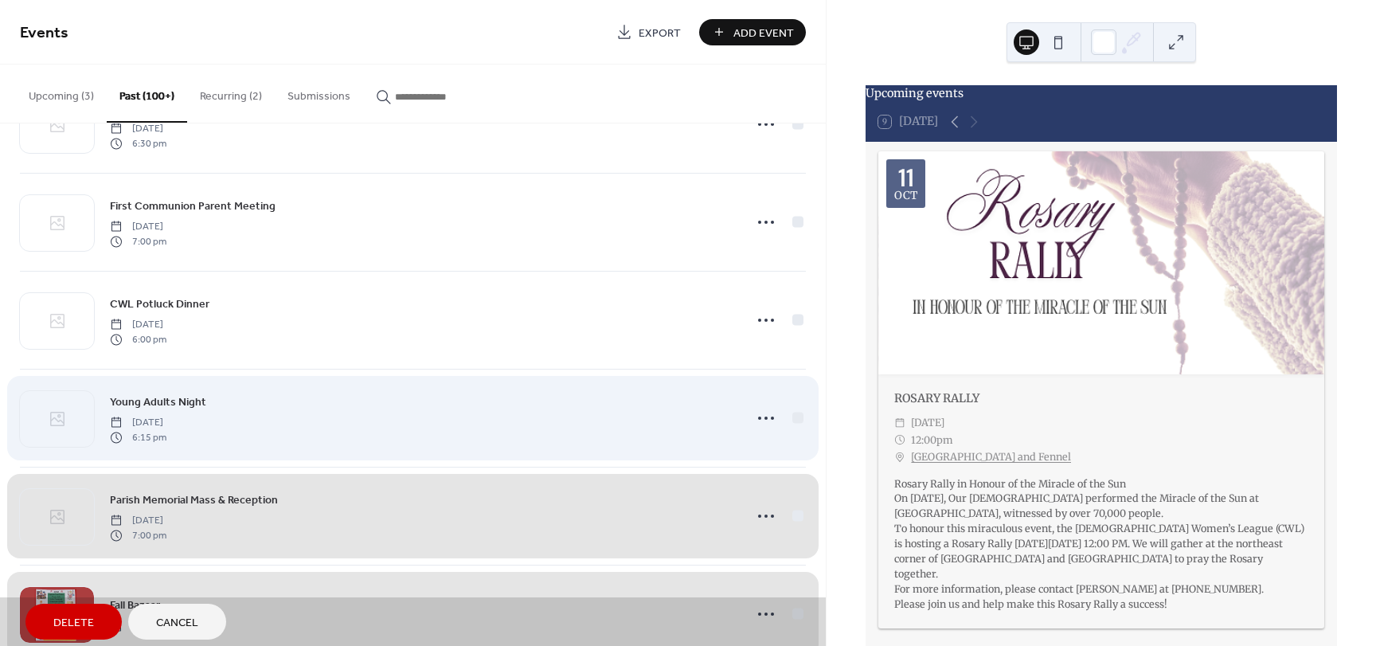
click at [789, 416] on div "Young Adults Night Saturday, November 25, 2023 6:15 pm" at bounding box center [413, 418] width 786 height 98
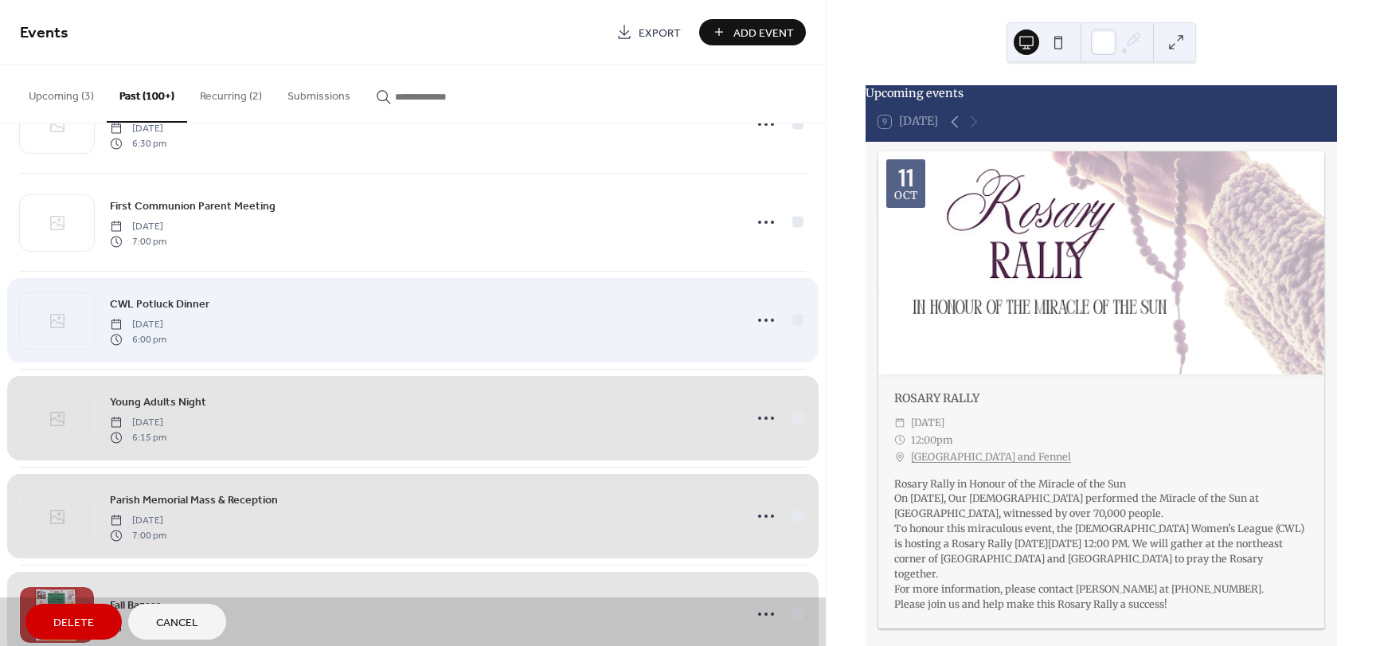
click at [792, 321] on div "CWL Potluck Dinner Tuesday, November 28, 2023 6:00 pm" at bounding box center [413, 320] width 786 height 98
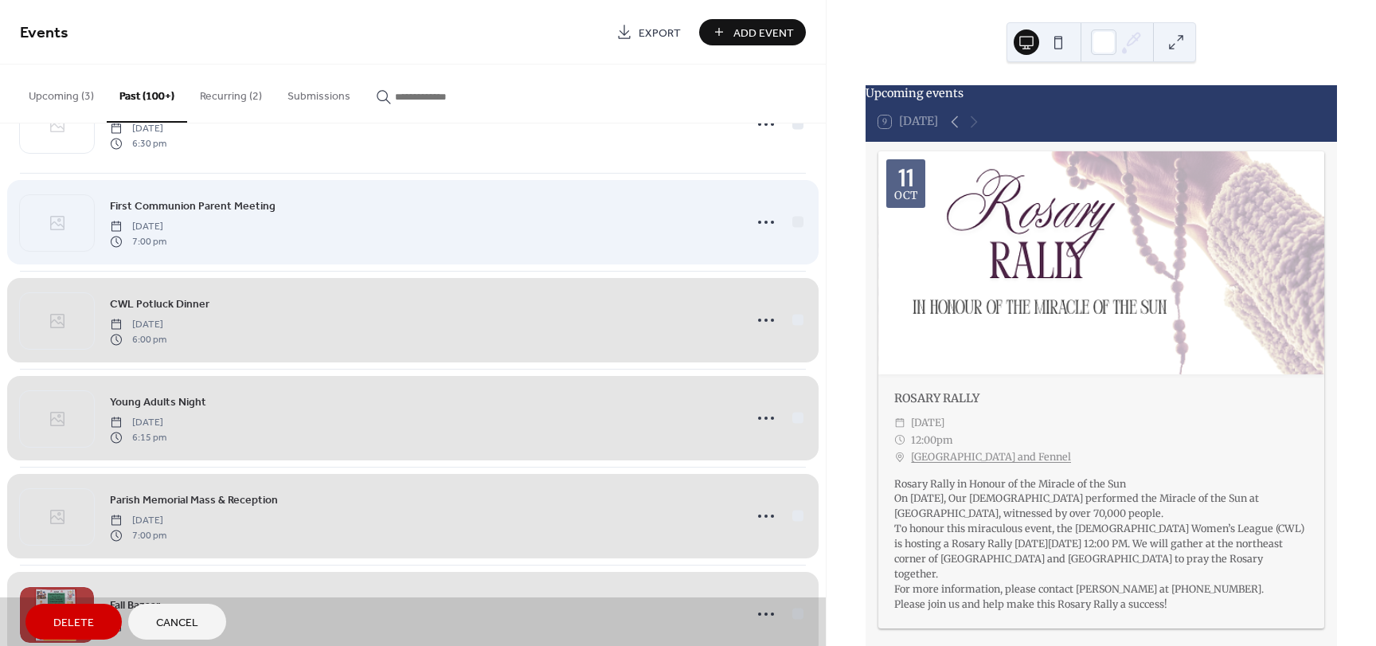
click at [794, 220] on div "First Communion Parent Meeting Thursday, November 30, 2023 7:00 pm" at bounding box center [413, 222] width 786 height 98
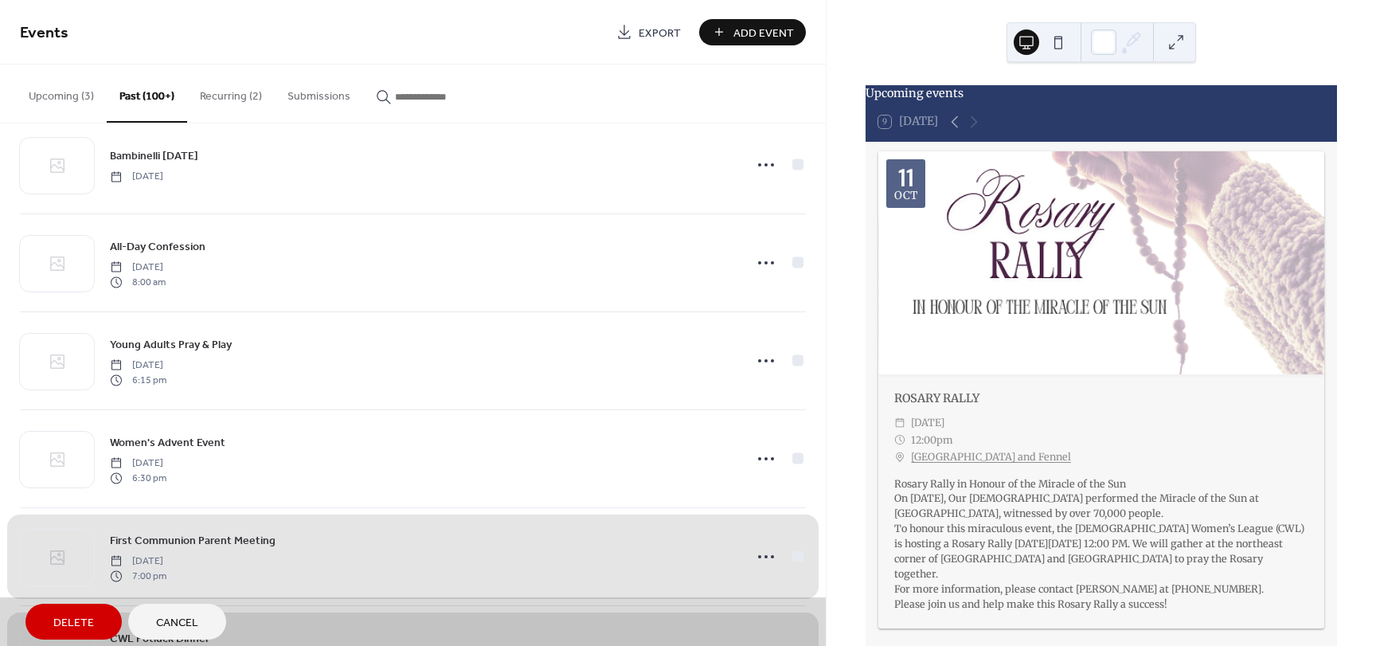
scroll to position [10152, 0]
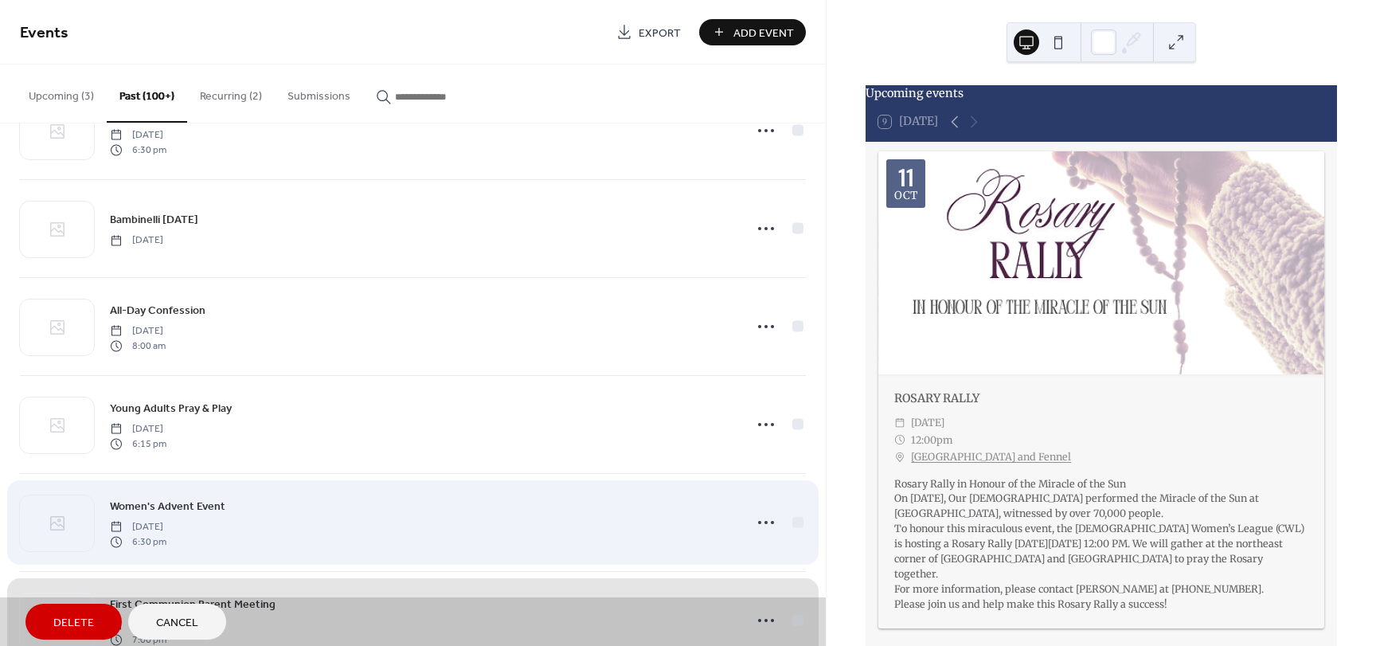
click at [793, 525] on div "Women's Advent Event Tuesday, December 5, 2023 6:30 pm" at bounding box center [413, 522] width 786 height 98
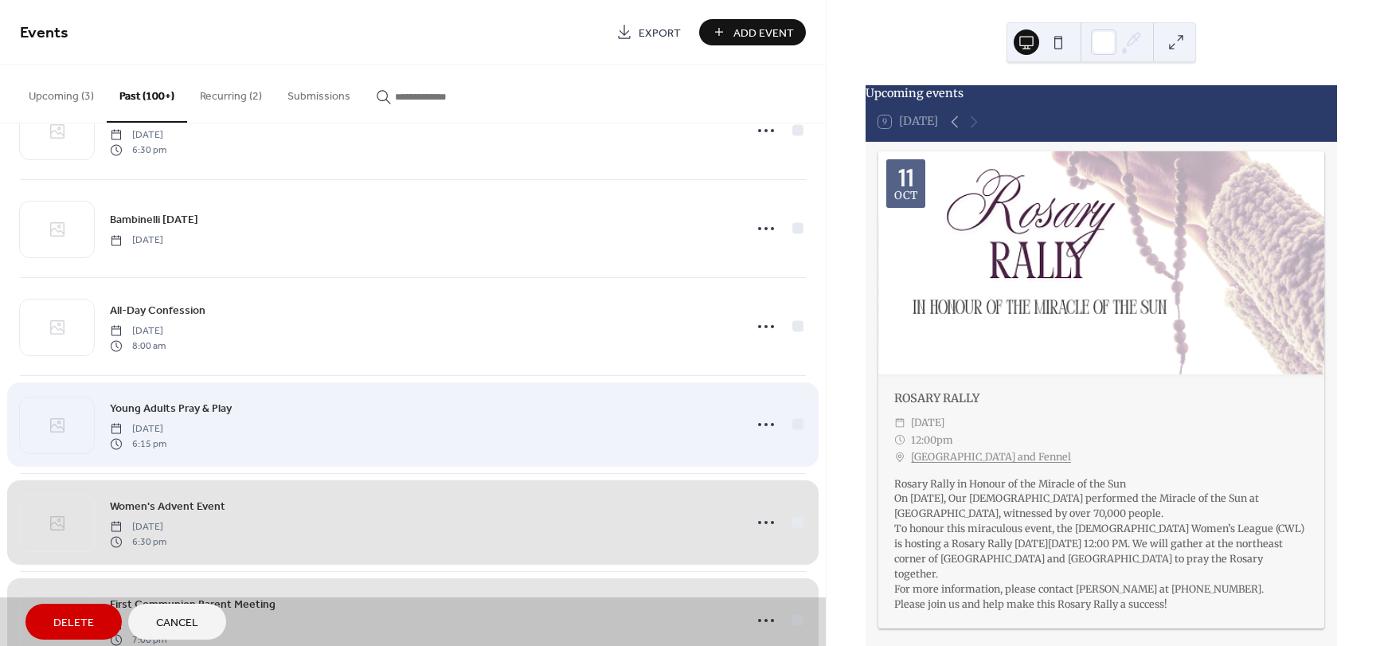
click at [791, 424] on div "Young Adults Pray & Play Saturday, December 9, 2023 6:15 pm" at bounding box center [413, 424] width 786 height 98
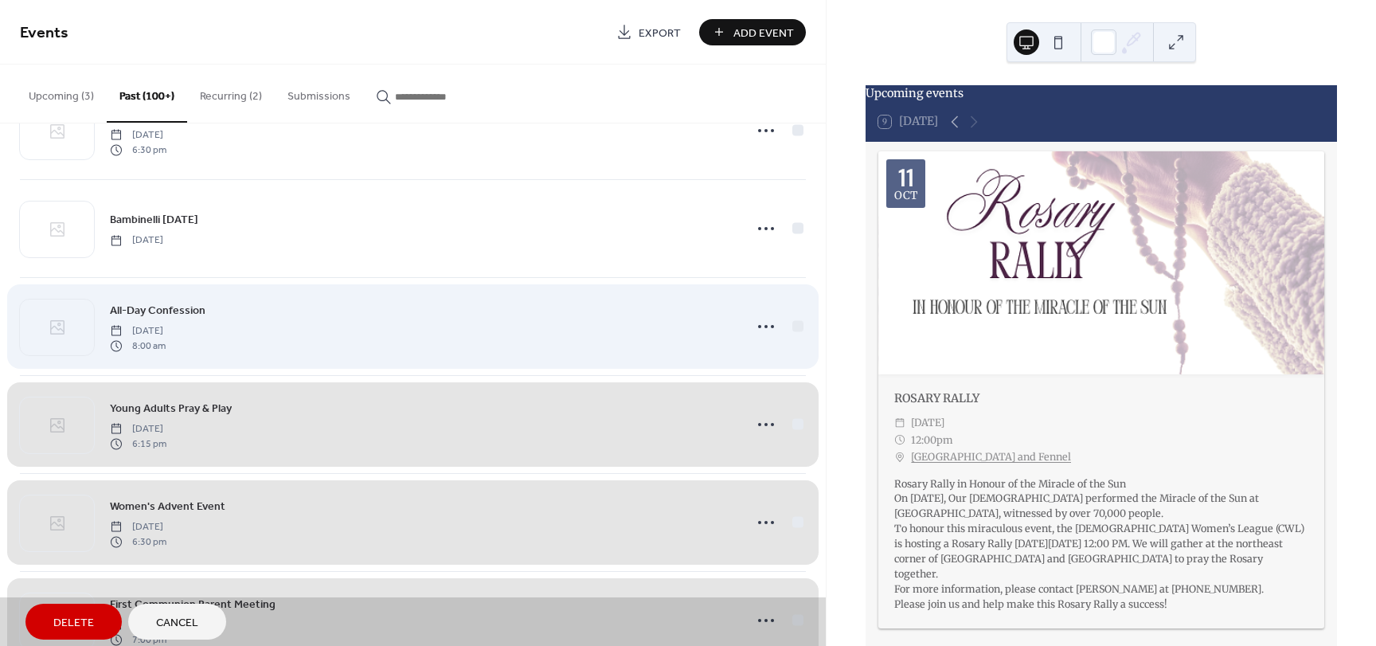
click at [794, 326] on div "All-Day Confession Thursday, December 14, 2023 8:00 am" at bounding box center [413, 326] width 786 height 98
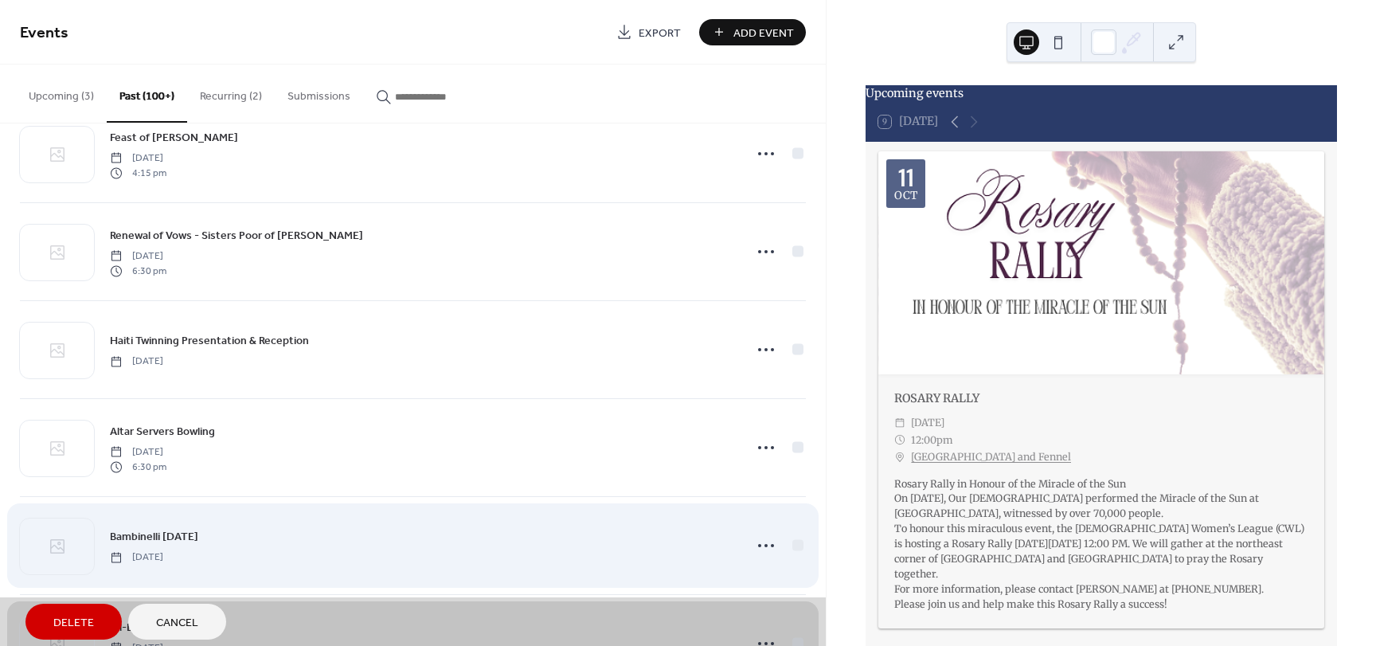
scroll to position [9833, 0]
click at [795, 544] on div "Bambinelli Sunday Sunday, December 17, 2023" at bounding box center [413, 547] width 786 height 98
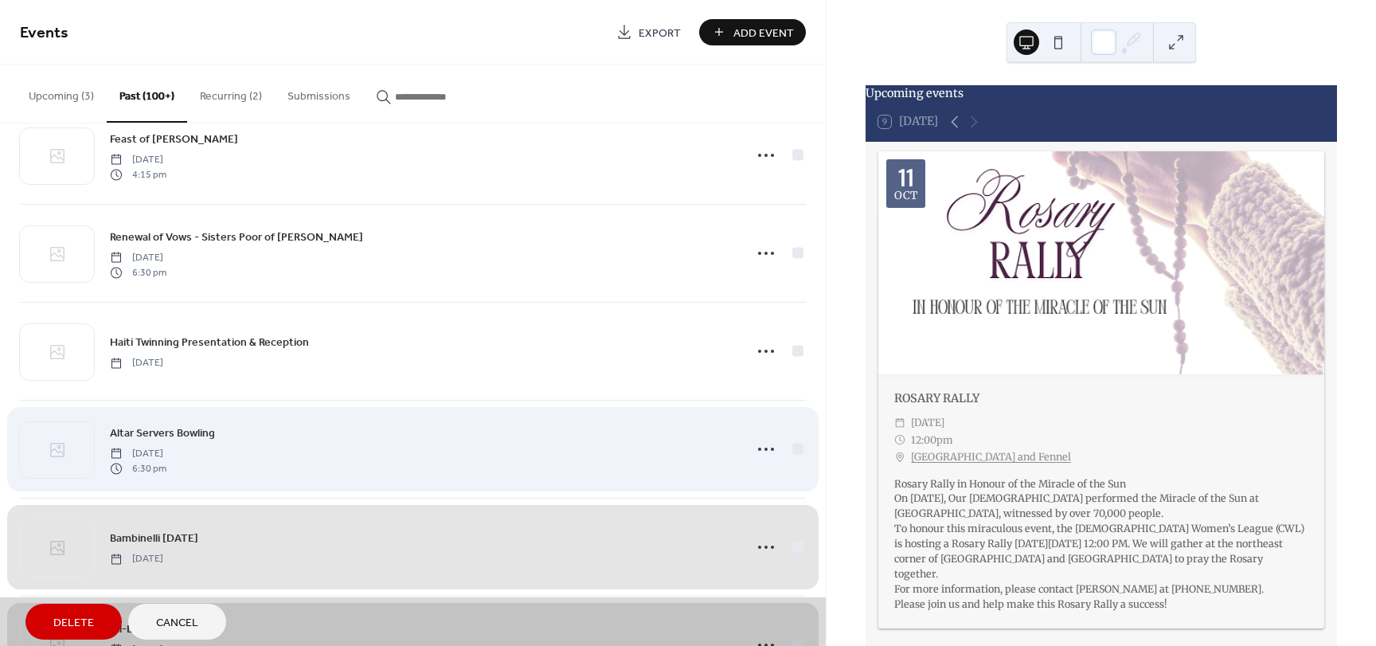
click at [791, 444] on div "Altar Servers Bowling Friday, December 29, 2023 6:30 pm" at bounding box center [413, 449] width 786 height 98
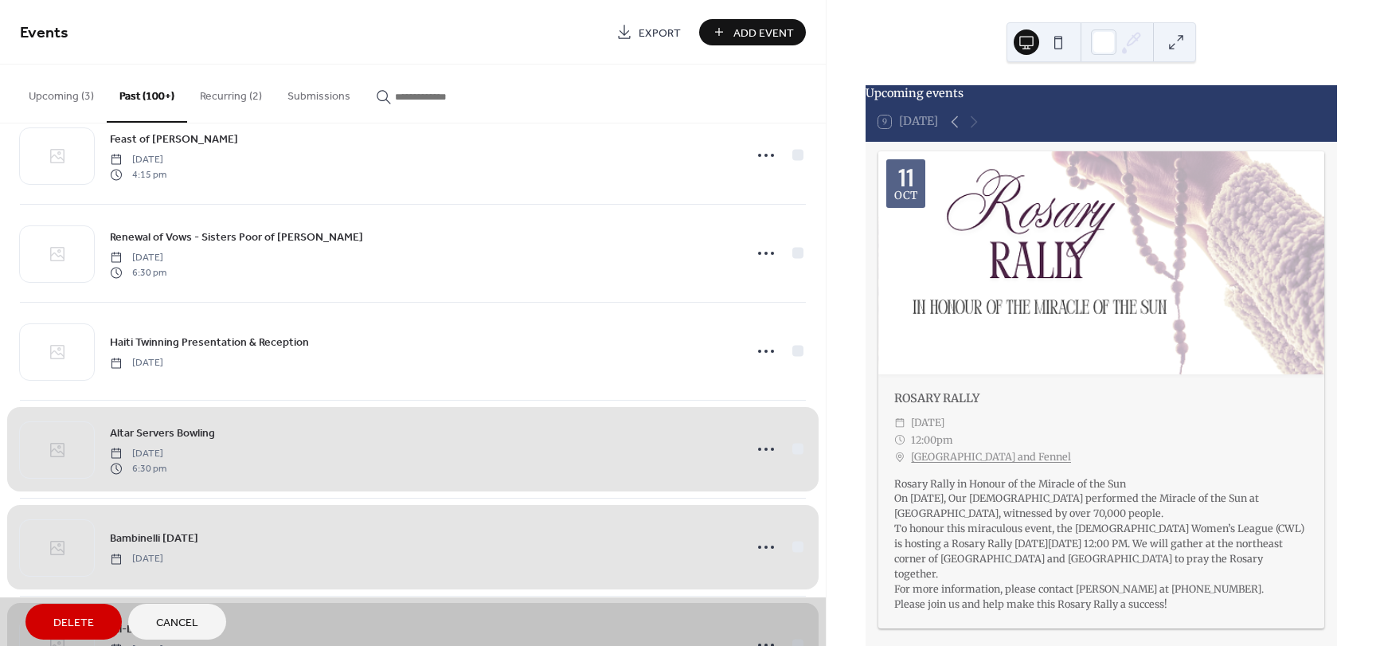
click at [57, 625] on span "Delete" at bounding box center [73, 623] width 41 height 17
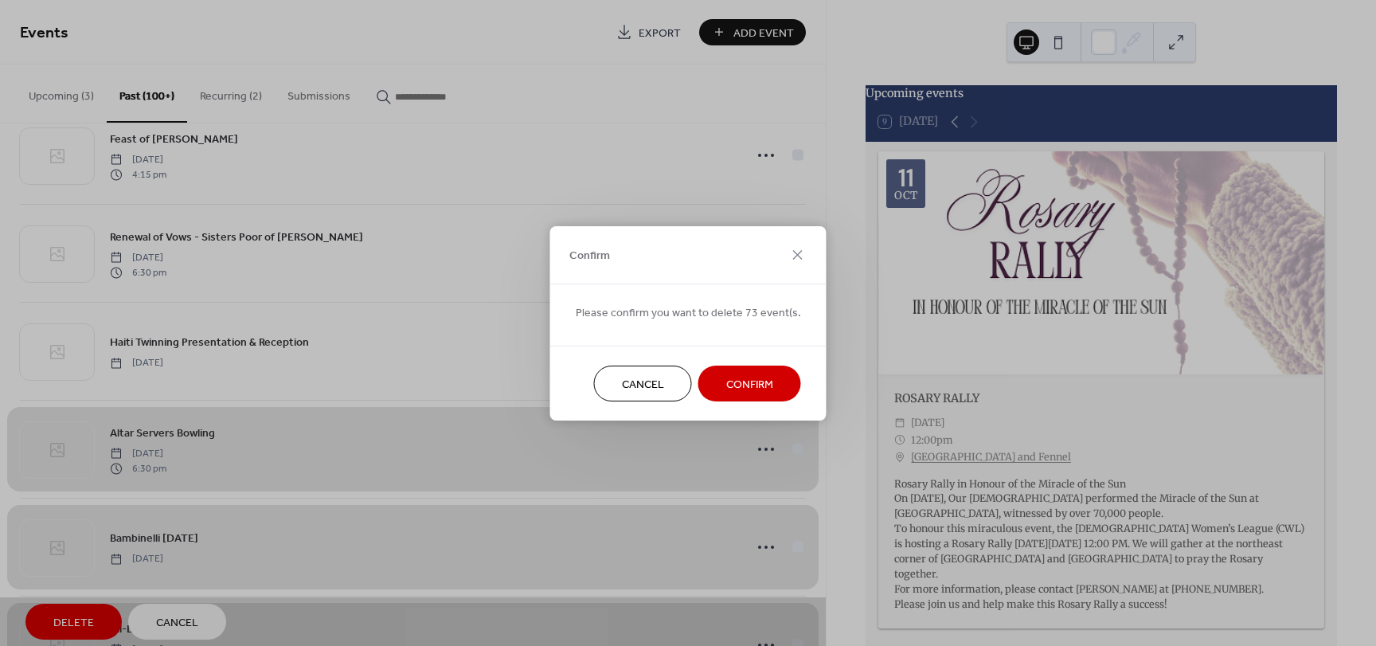
click at [726, 384] on span "Confirm" at bounding box center [749, 384] width 47 height 17
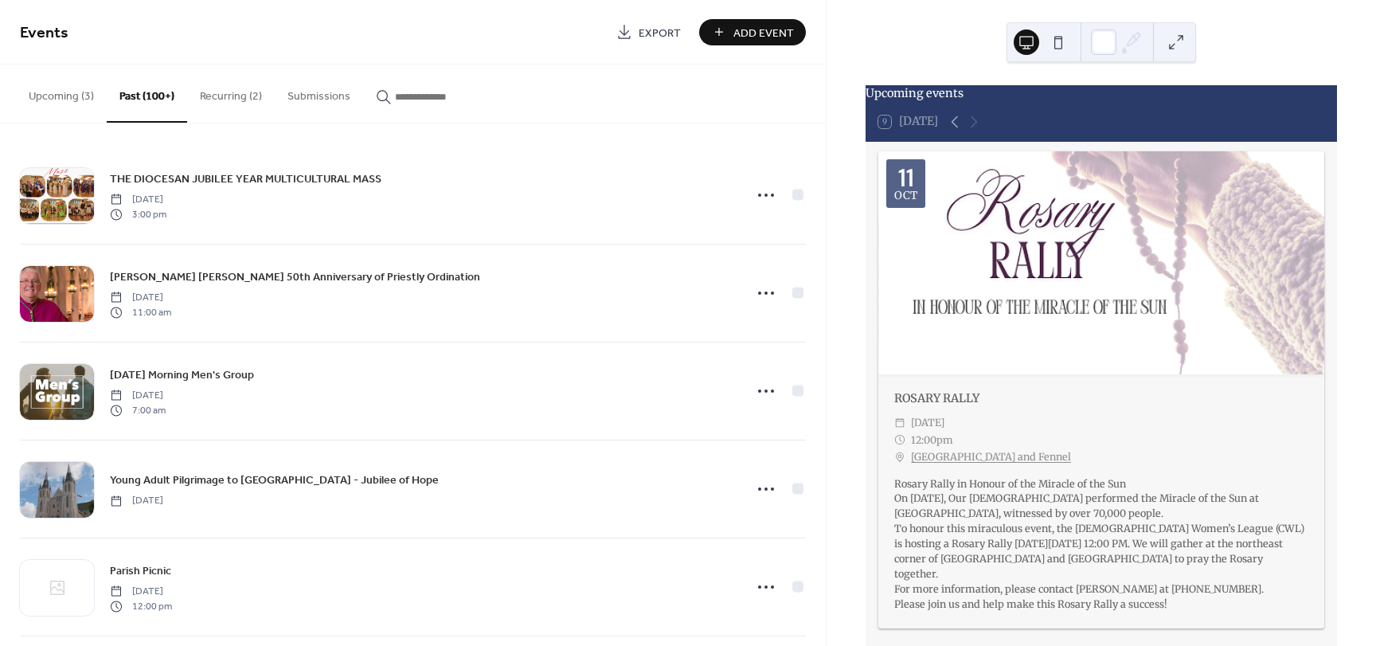
scroll to position [0, 0]
click at [60, 94] on button "Upcoming (3)" at bounding box center [61, 92] width 91 height 57
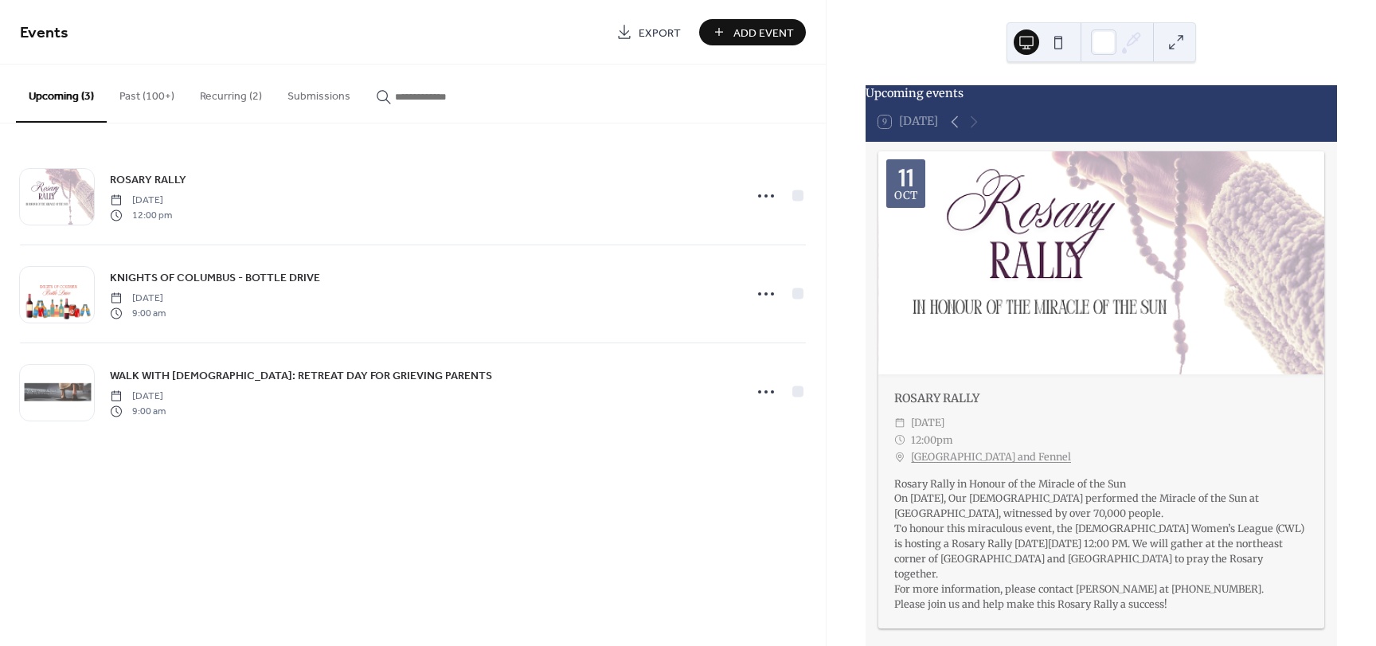
click at [229, 100] on button "Recurring (2)" at bounding box center [231, 92] width 88 height 57
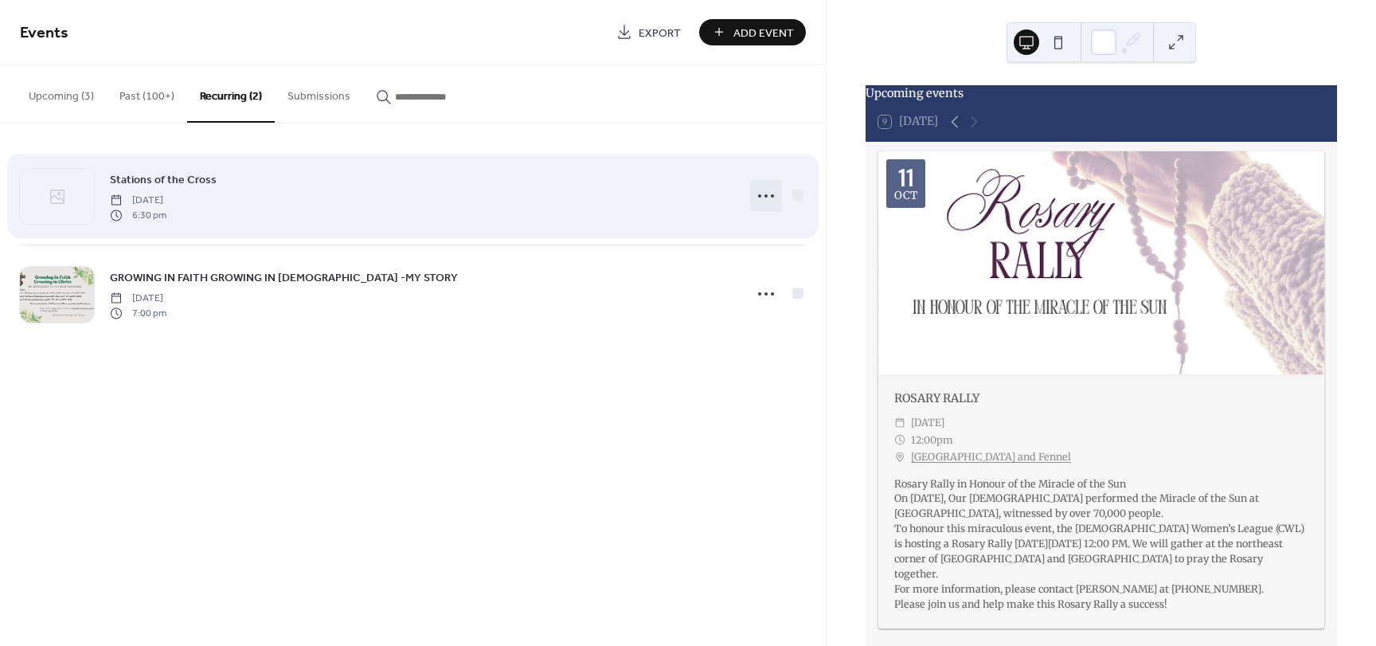
click at [757, 194] on icon at bounding box center [765, 195] width 25 height 25
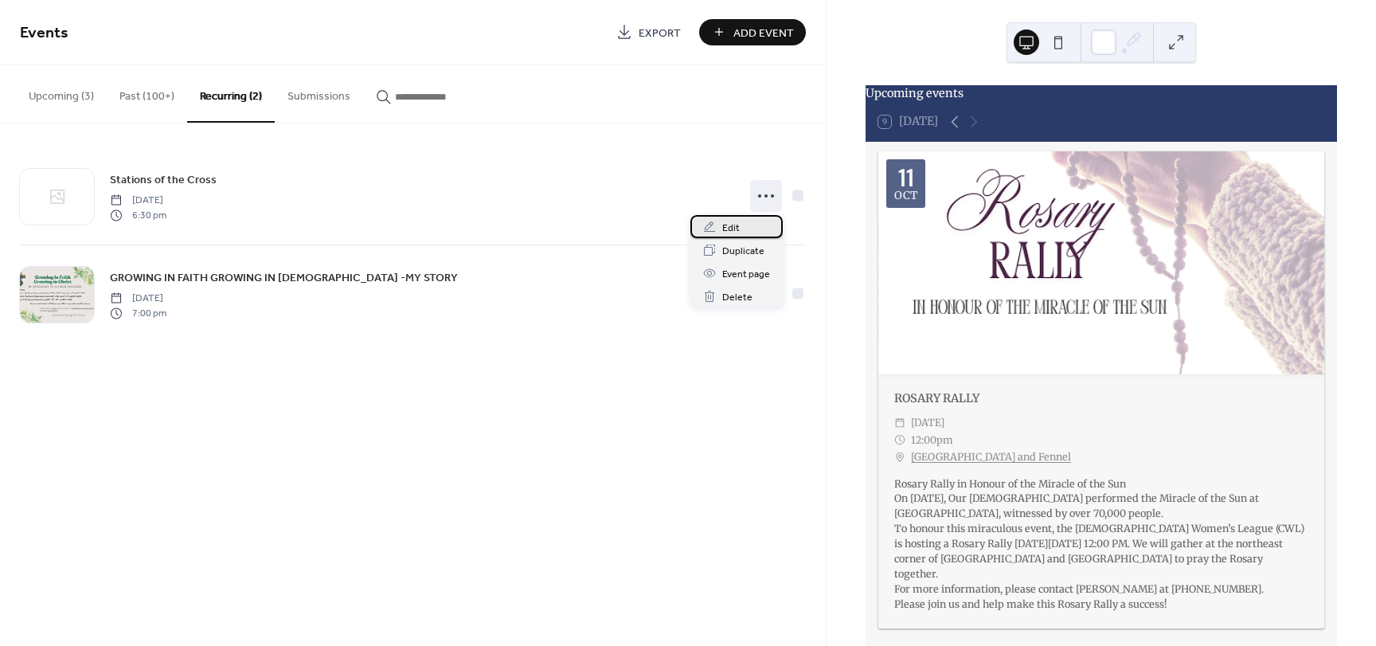
click at [725, 228] on span "Edit" at bounding box center [731, 228] width 18 height 17
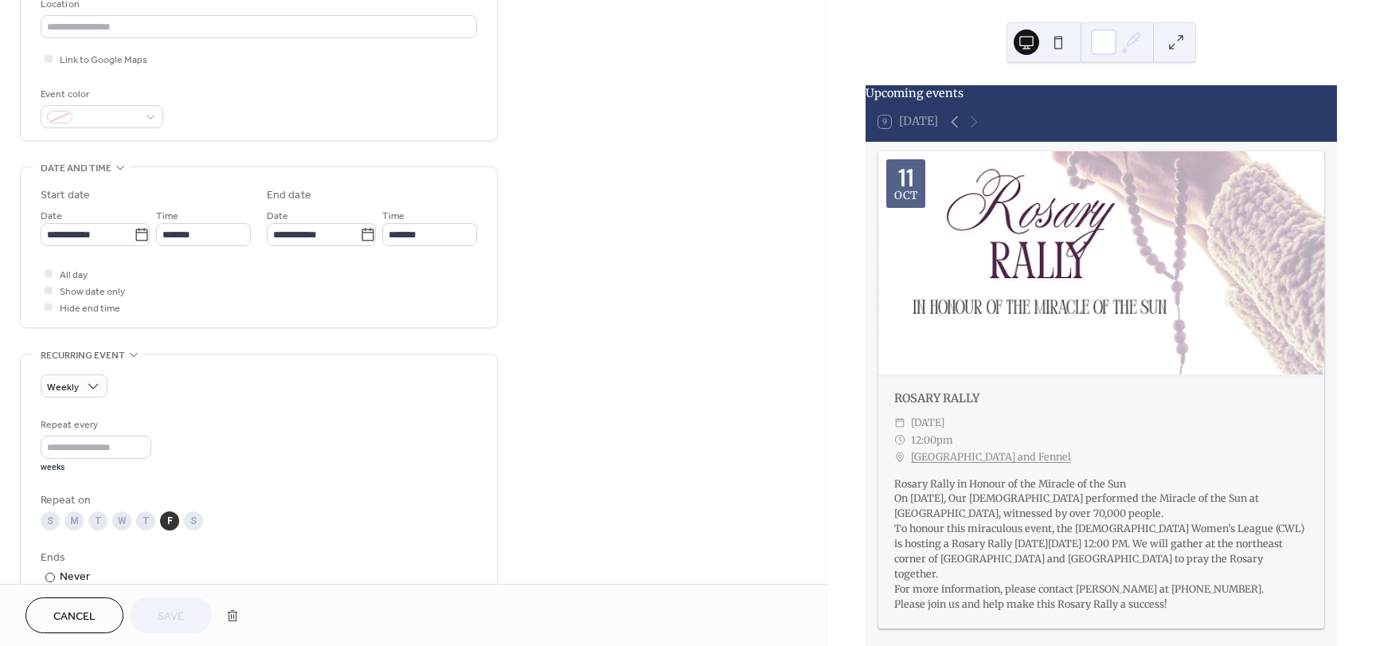
scroll to position [318, 0]
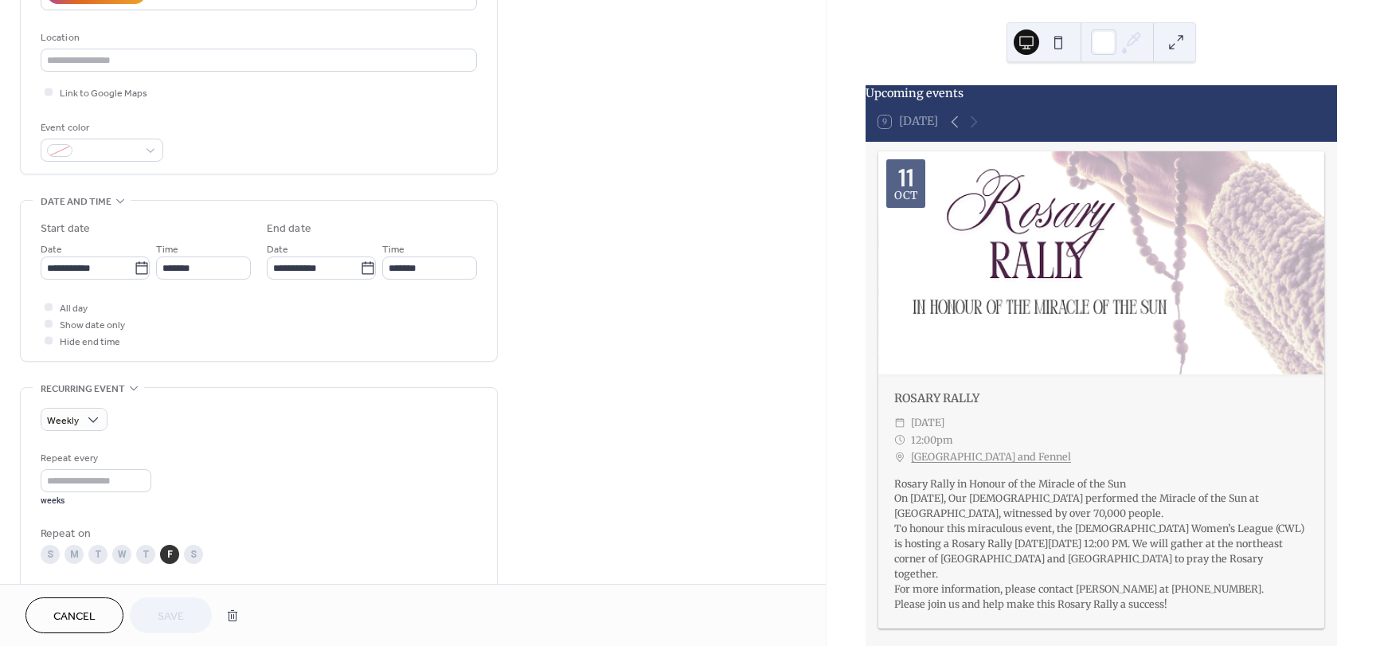
click at [89, 612] on span "Cancel" at bounding box center [74, 616] width 42 height 17
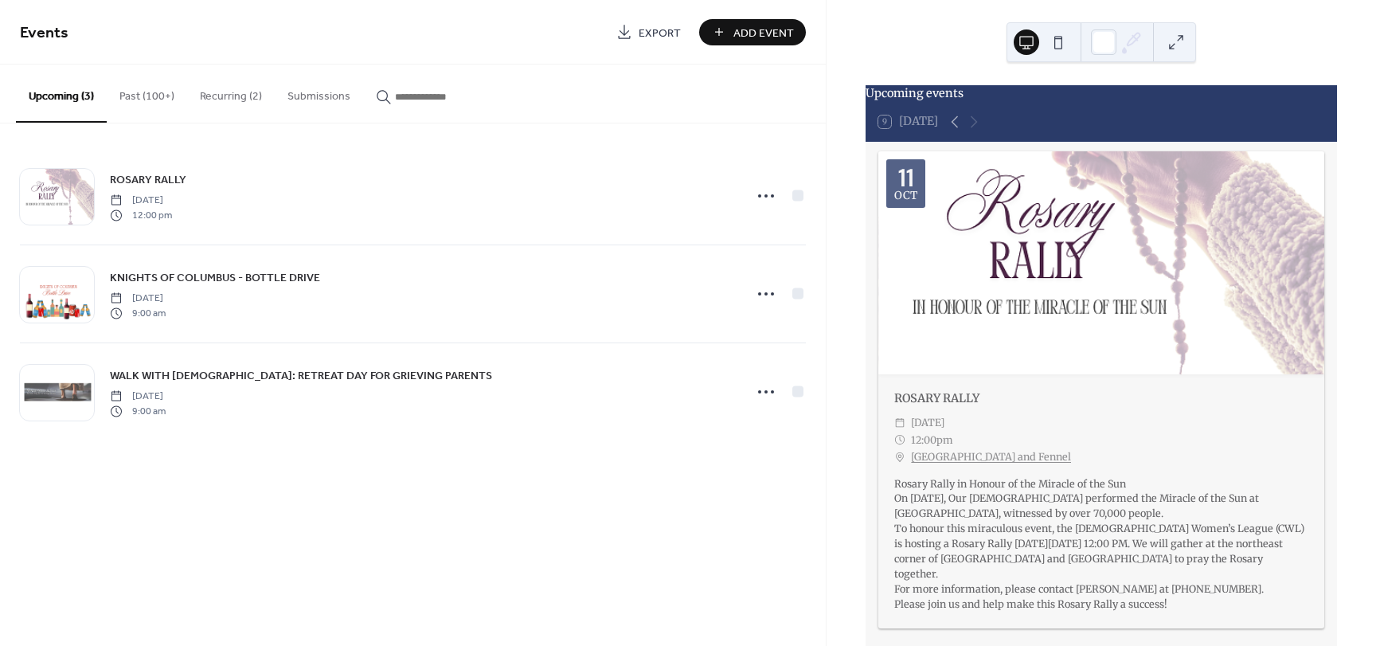
click at [221, 93] on button "Recurring (2)" at bounding box center [231, 92] width 88 height 57
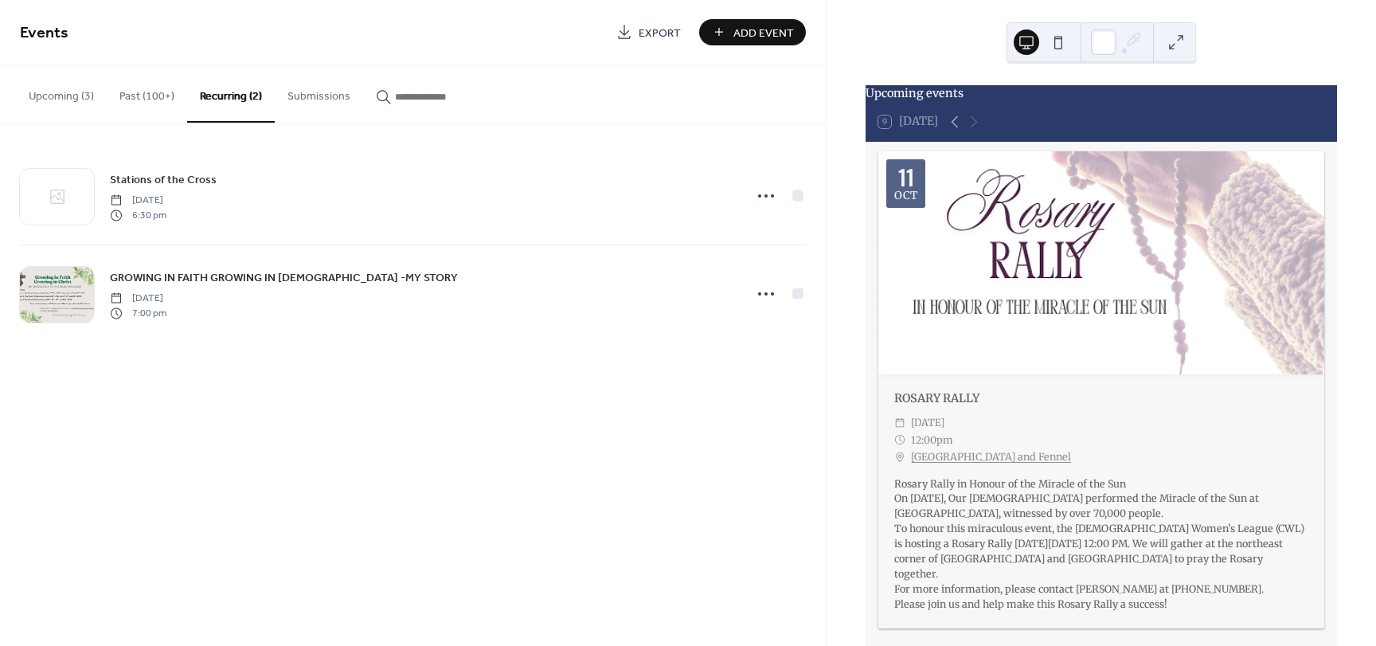
click at [62, 100] on button "Upcoming (3)" at bounding box center [61, 92] width 91 height 57
